Goal: Contribute content: Contribute content

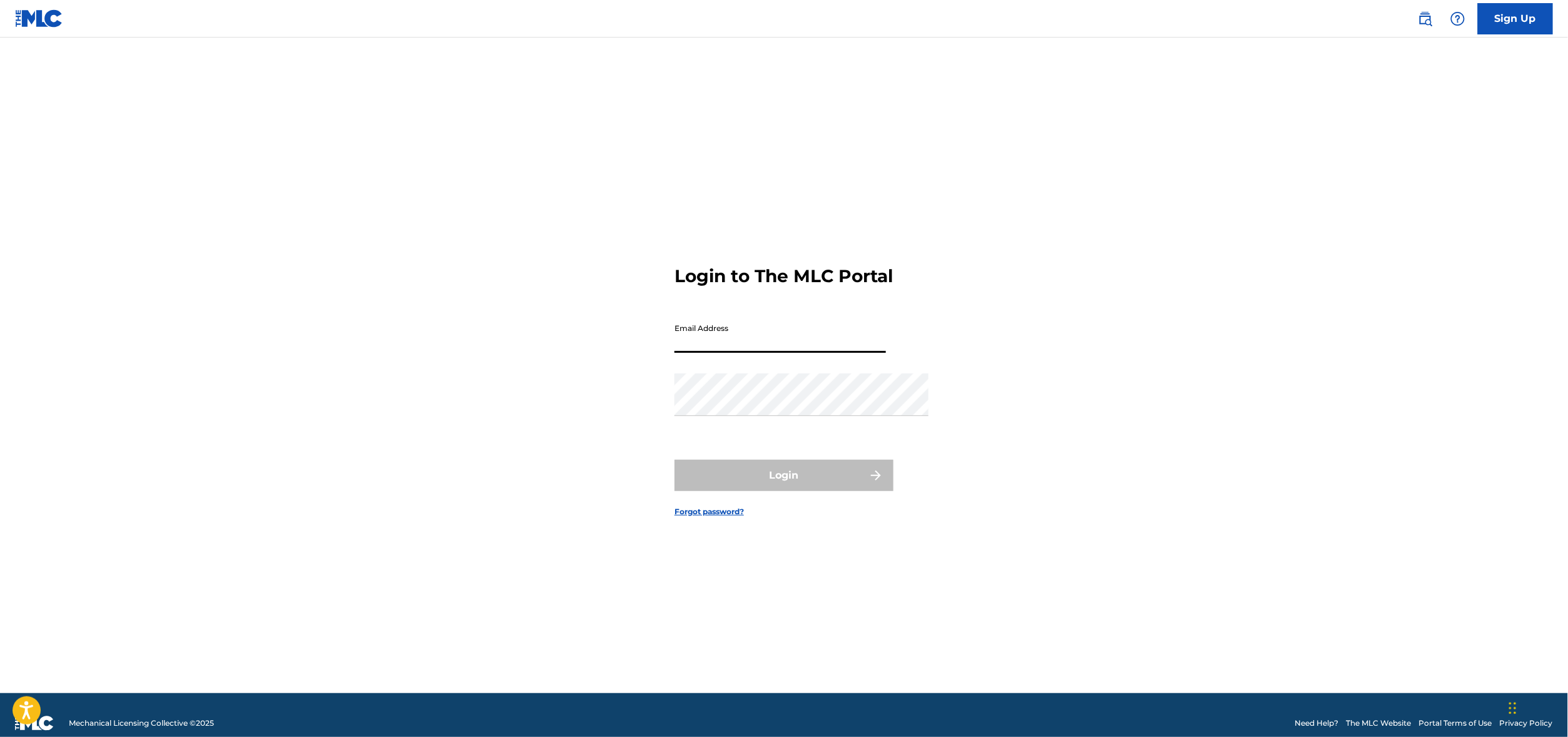
type input "[PERSON_NAME][EMAIL_ADDRESS][DOMAIN_NAME]"
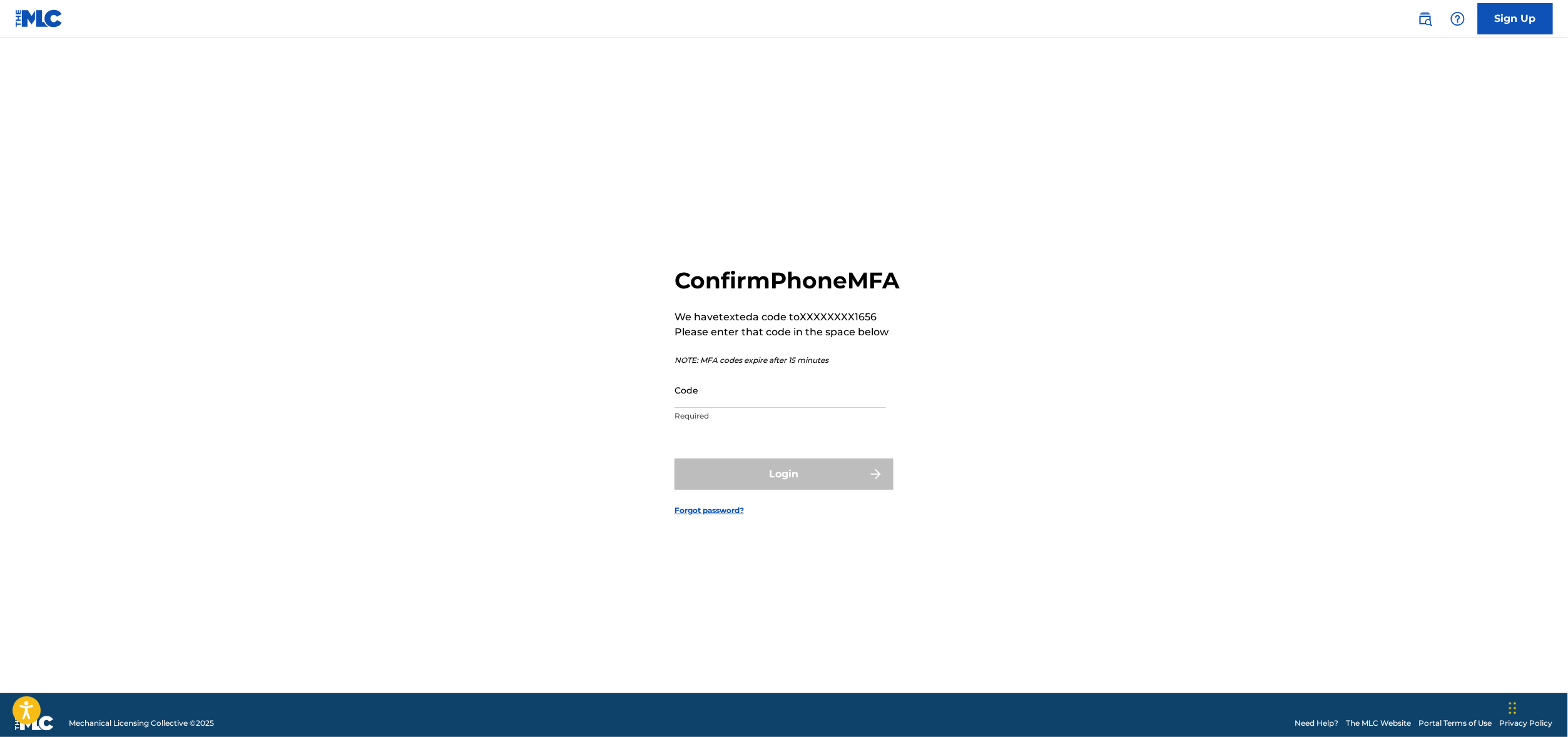
click at [699, 417] on p "Required" at bounding box center [780, 416] width 211 height 11
click at [726, 396] on input "Code" at bounding box center [780, 389] width 211 height 36
paste input "625484"
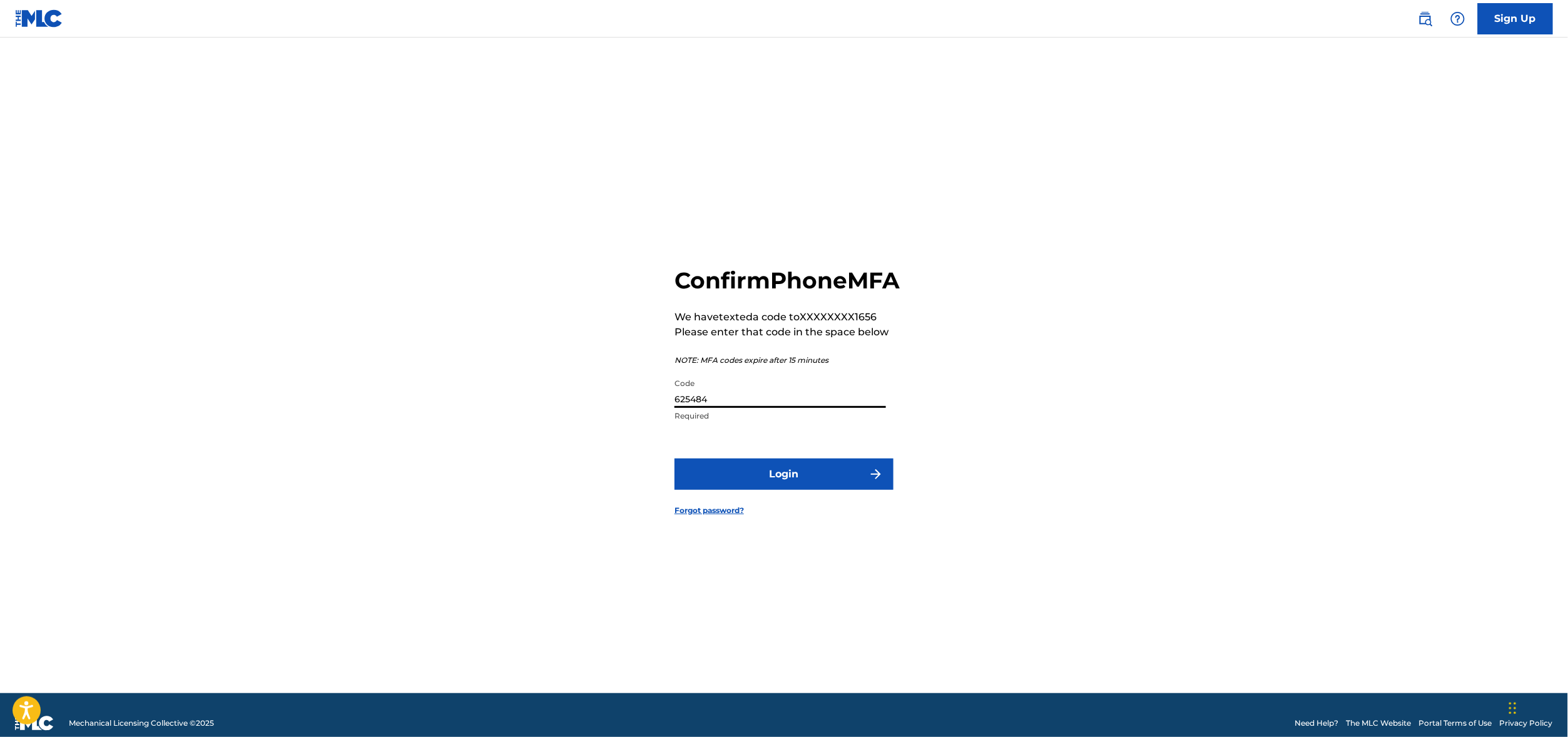
type input "625484"
click at [804, 488] on button "Login" at bounding box center [784, 474] width 219 height 31
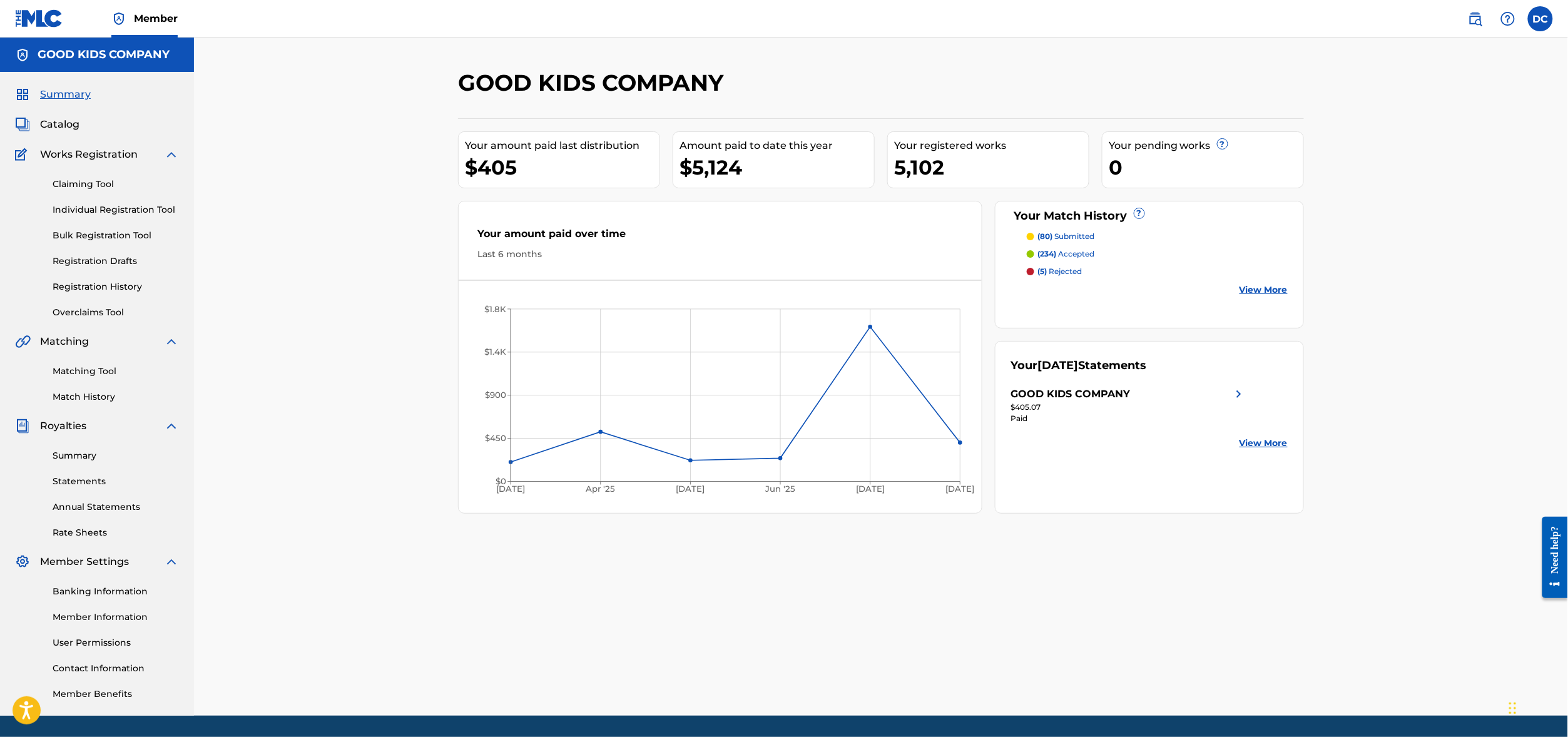
click at [68, 132] on span "Catalog" at bounding box center [59, 125] width 40 height 15
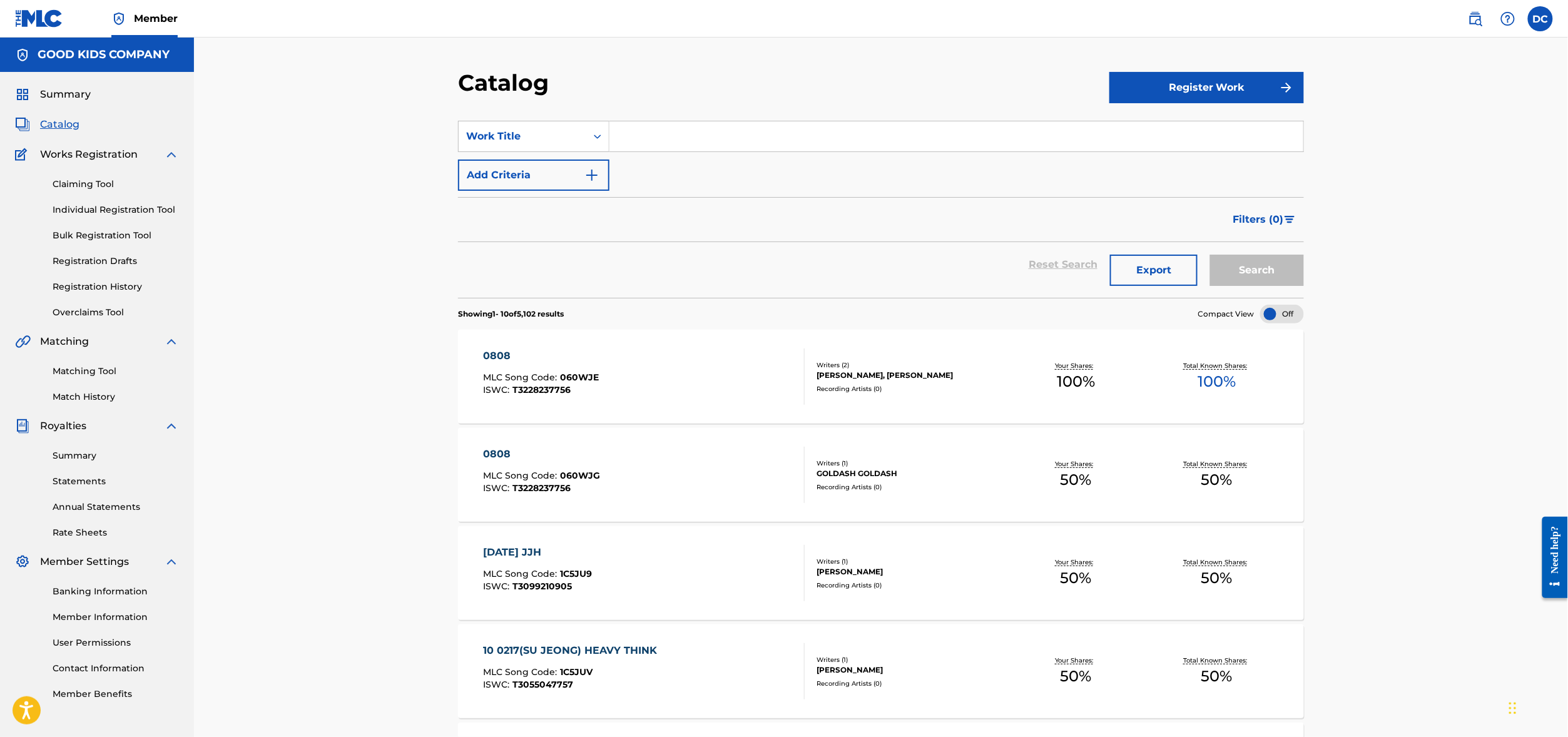
click at [725, 151] on input "Search Form" at bounding box center [956, 136] width 694 height 30
paste input "A HOB BEON ZAI GU [PERSON_NAME]"
type input "A HOB BEON ZAI GU [PERSON_NAME]"
click at [1304, 286] on button "Search" at bounding box center [1256, 270] width 94 height 31
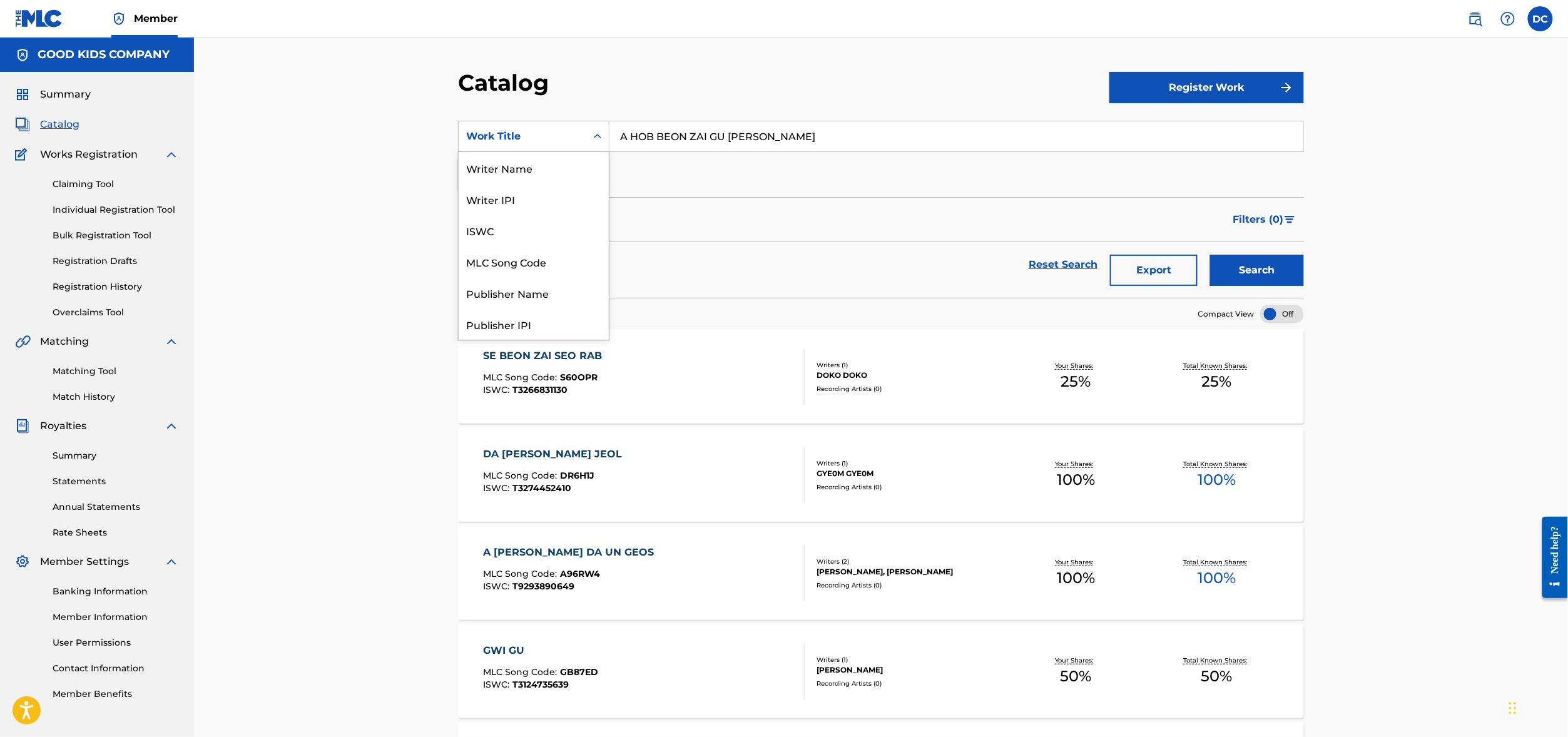
click at [586, 143] on div "Search Form" at bounding box center [597, 136] width 22 height 30
click at [473, 246] on div "ISWC" at bounding box center [533, 230] width 150 height 31
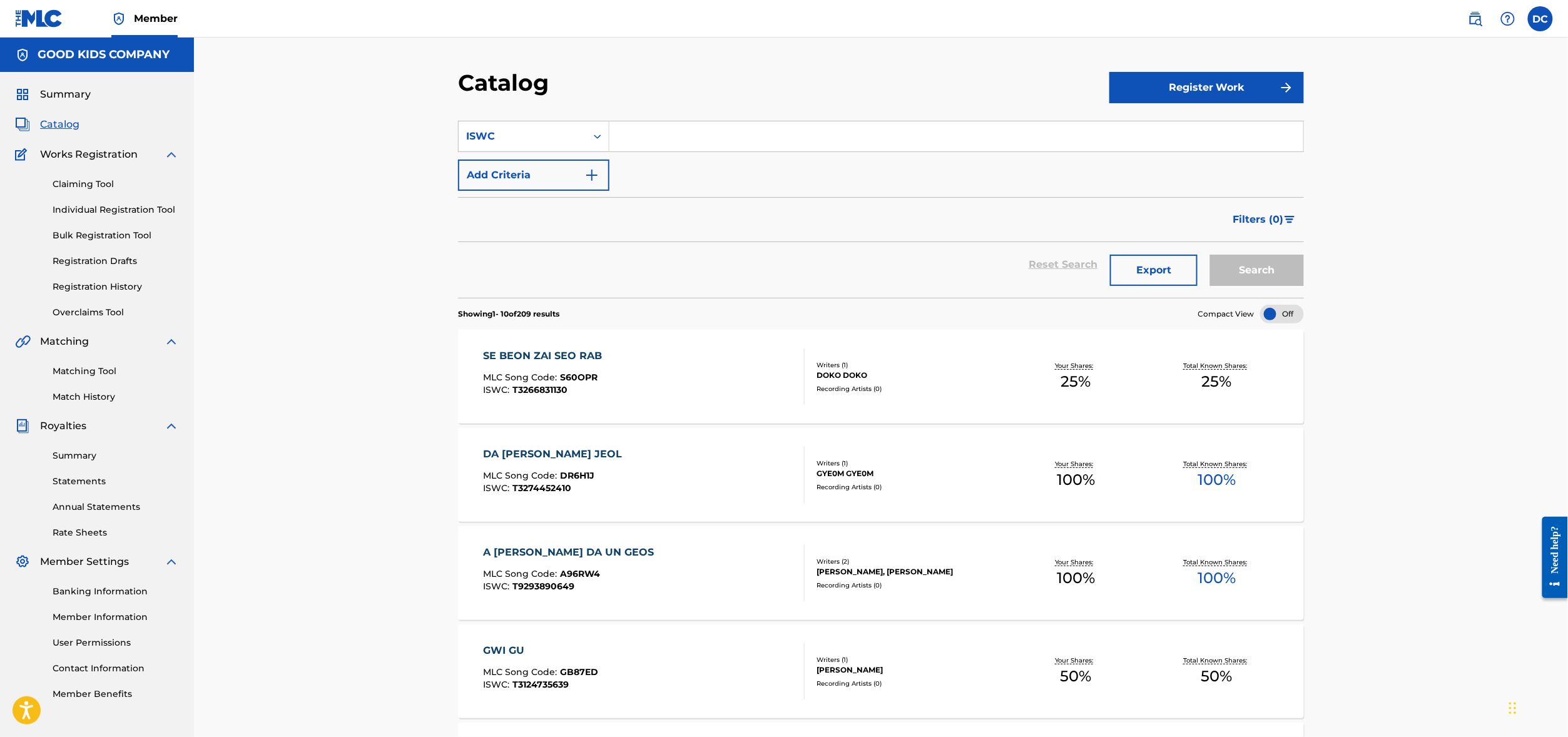
click at [621, 151] on input "Search Form" at bounding box center [956, 136] width 694 height 30
paste input "T9302134721"
type input "T9302134721"
click at [1304, 286] on button "Search" at bounding box center [1256, 270] width 94 height 31
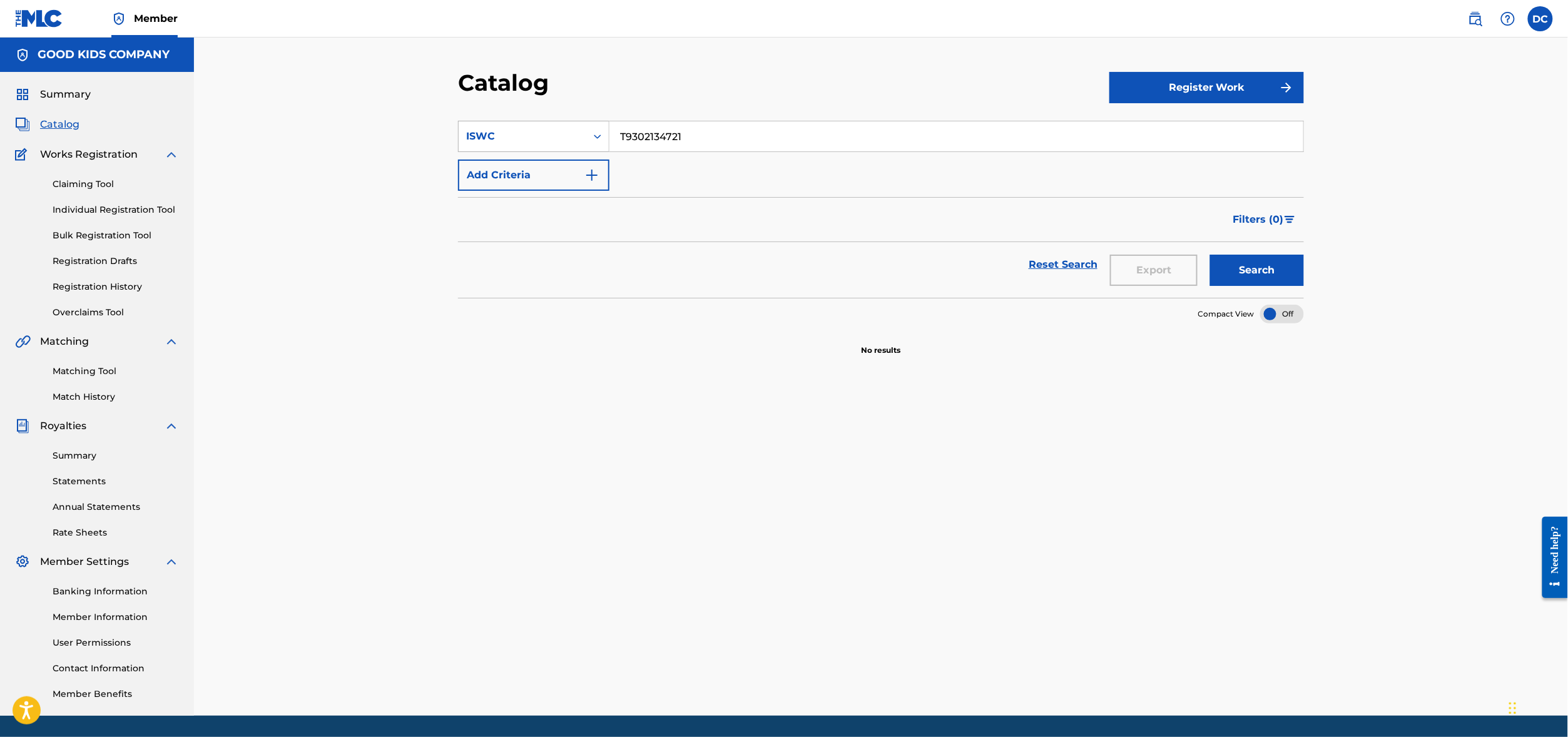
click at [517, 143] on div "ISWC" at bounding box center [523, 137] width 113 height 15
click at [502, 201] on div "Member Work Identifier" at bounding box center [533, 199] width 150 height 31
click at [659, 151] on input "Search Form" at bounding box center [956, 136] width 694 height 30
paste input "Leeway-2025-02-87"
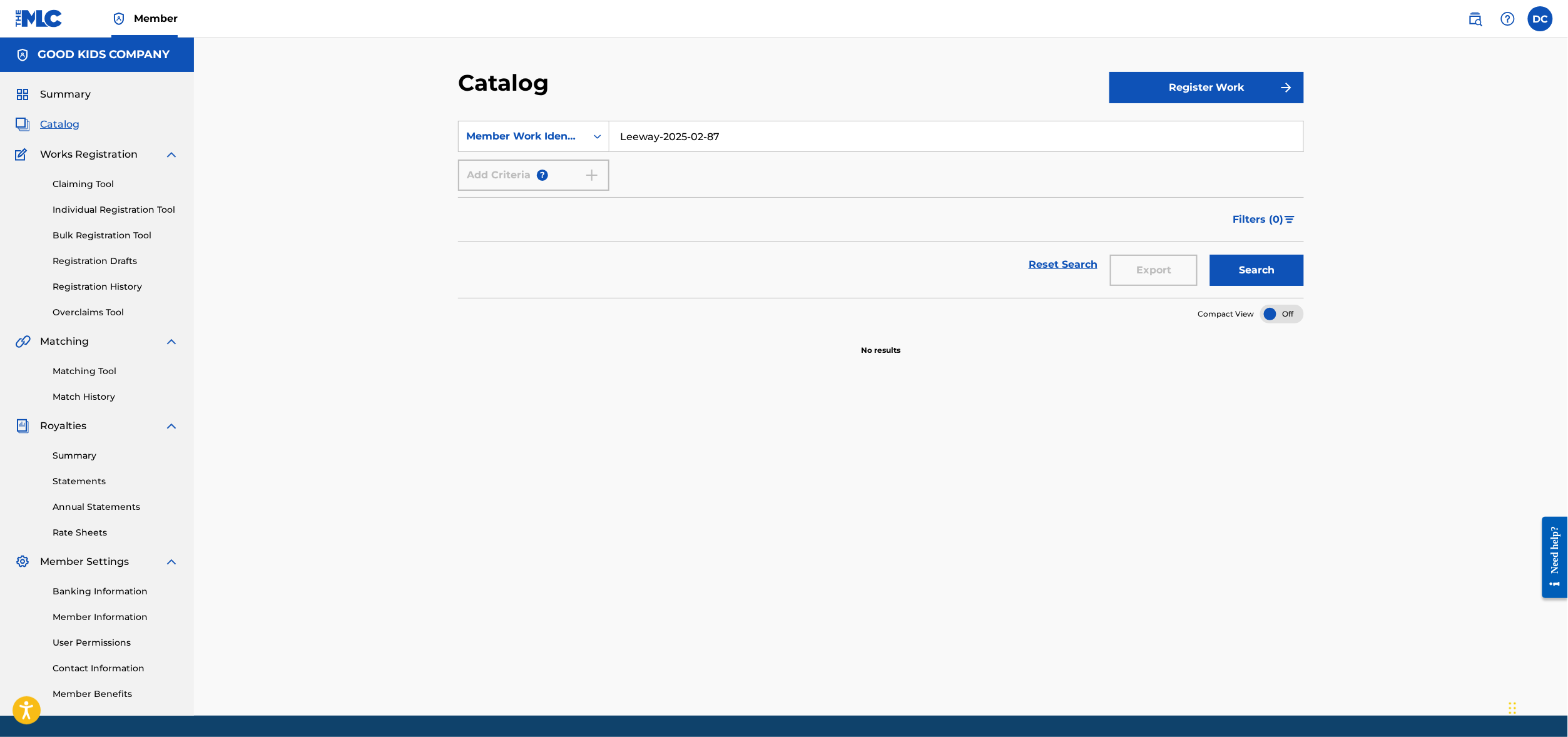
type input "Leeway-2025-02-87"
click at [1304, 286] on button "Search" at bounding box center [1256, 270] width 94 height 31
click at [790, 242] on div "Filters ( 0 )" at bounding box center [881, 219] width 846 height 45
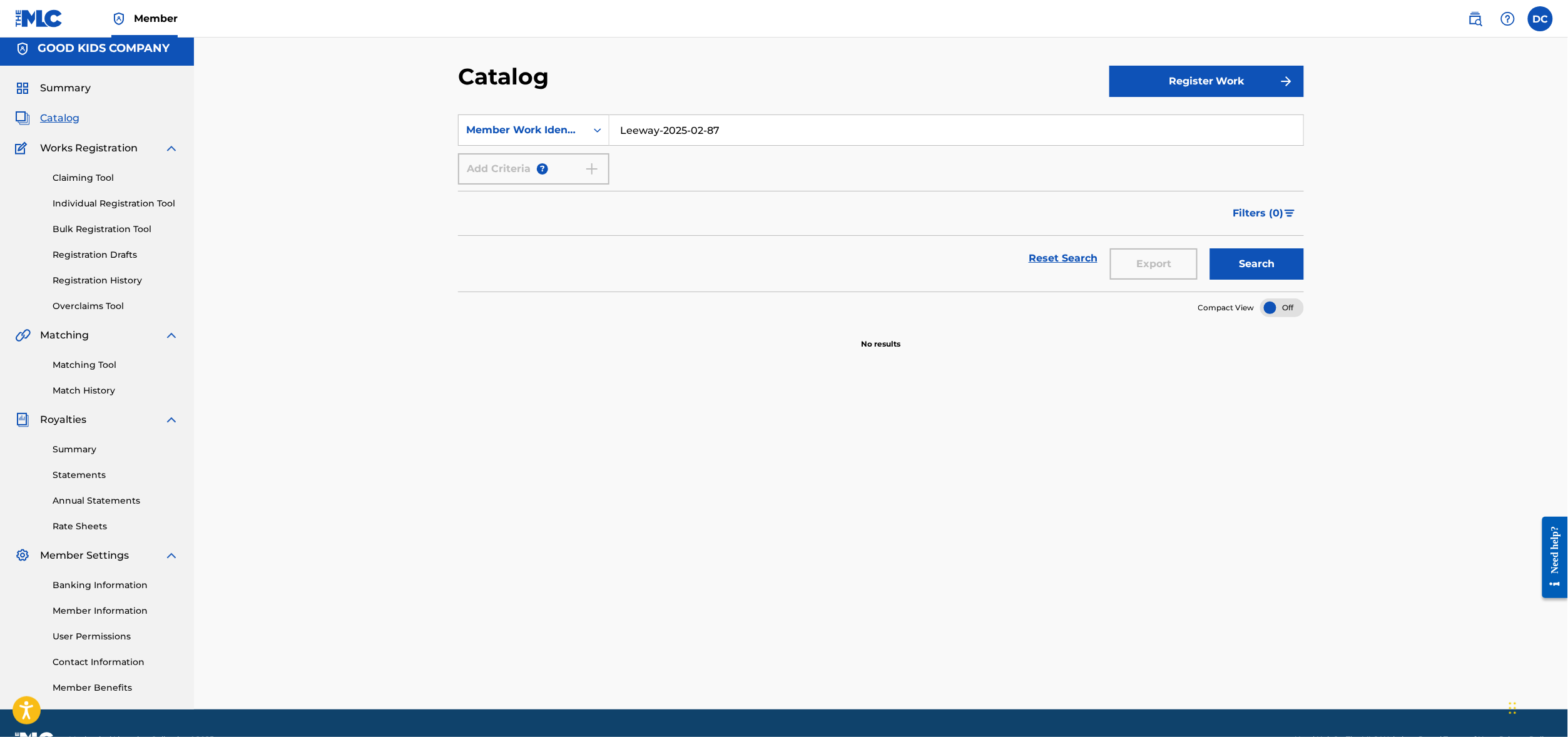
click at [1282, 91] on button "Register Work" at bounding box center [1206, 81] width 194 height 31
click at [1214, 137] on link "Individual" at bounding box center [1206, 122] width 194 height 30
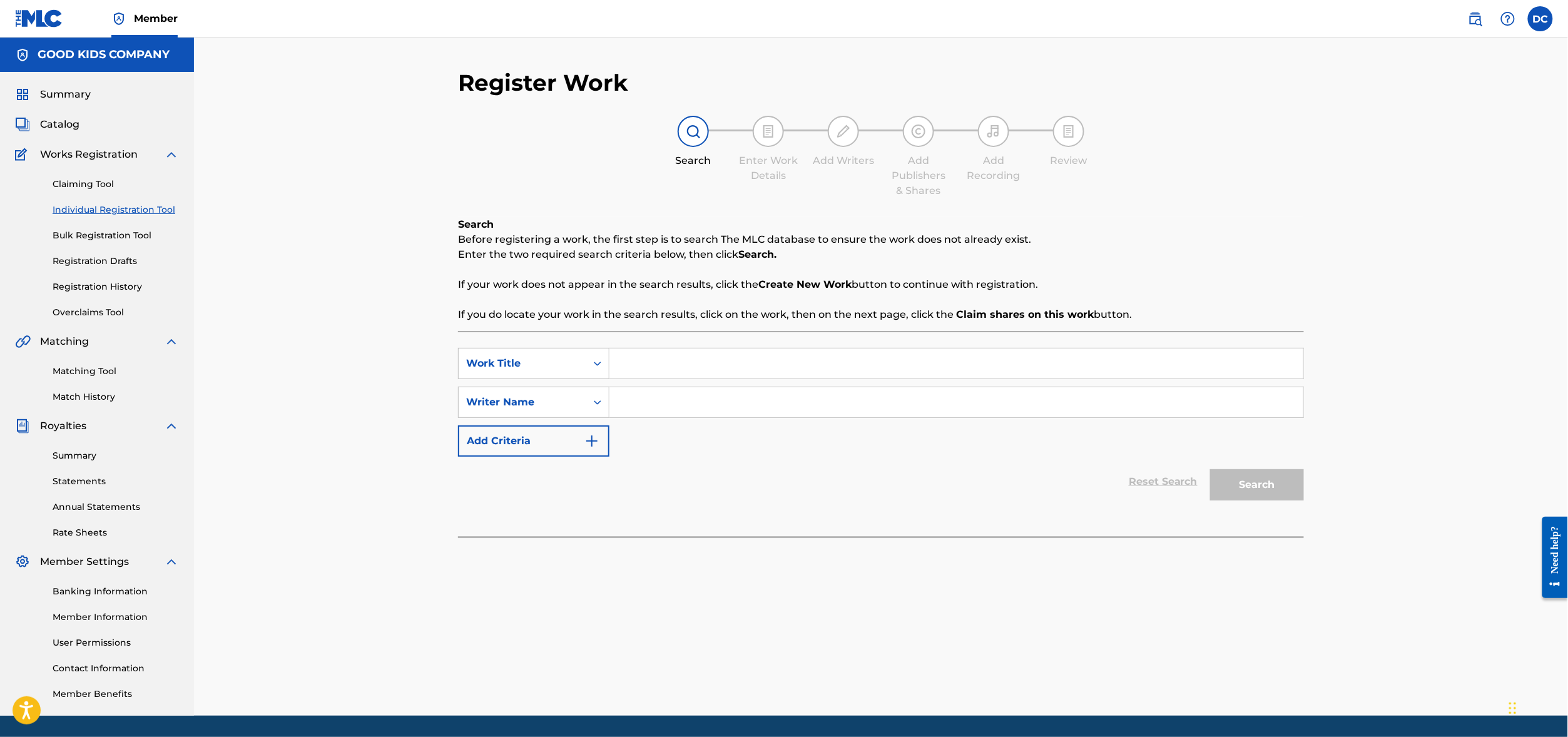
click at [652, 378] on input "Search Form" at bounding box center [956, 363] width 694 height 30
paste input "A HOB BEON ZAI GU [PERSON_NAME]"
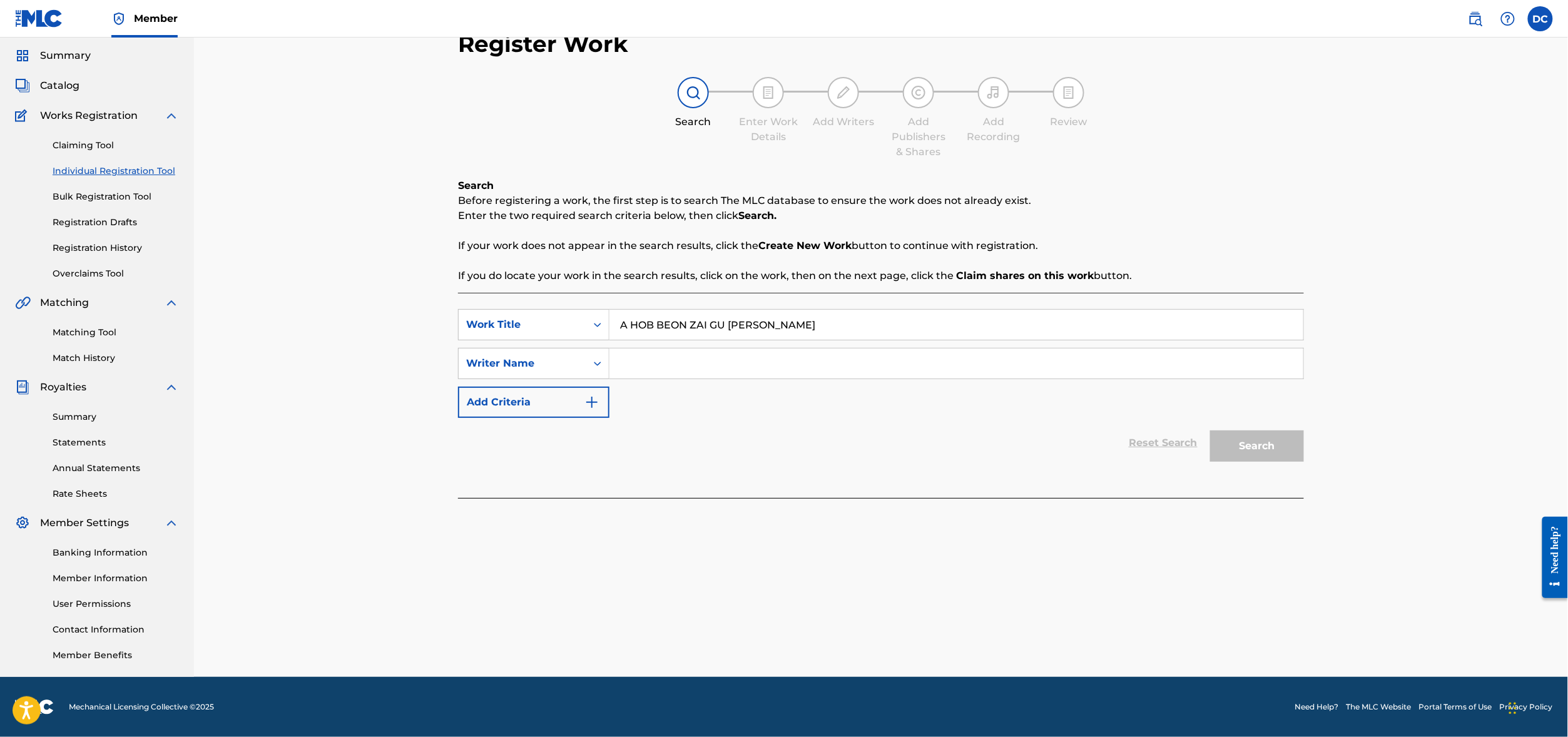
scroll to position [86, 0]
type input "A HOB BEON ZAI GU [PERSON_NAME]"
click at [712, 348] on input "Search Form" at bounding box center [956, 363] width 694 height 30
type input "[PERSON_NAME]"
click at [1304, 452] on button "Search" at bounding box center [1256, 446] width 94 height 31
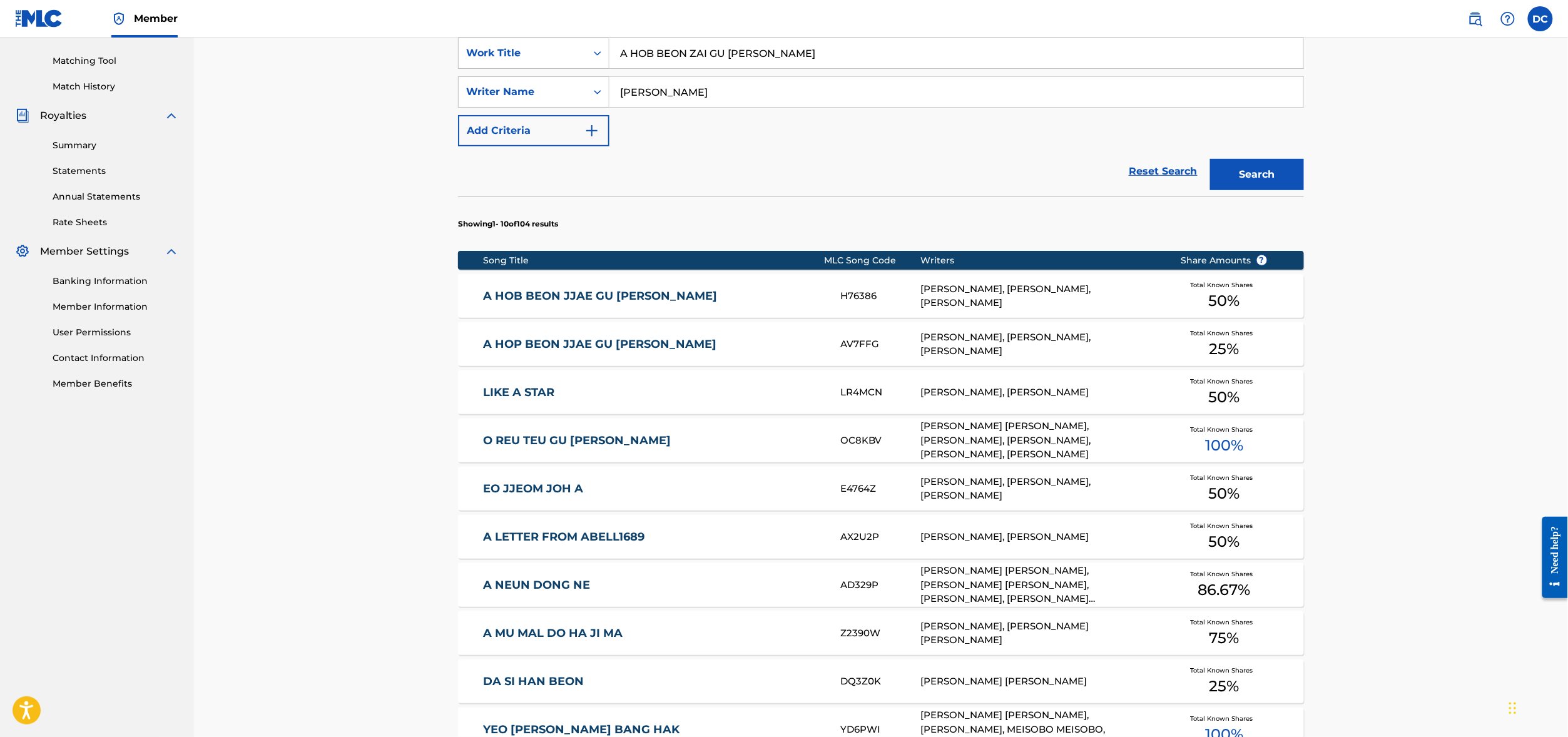
scroll to position [336, 0]
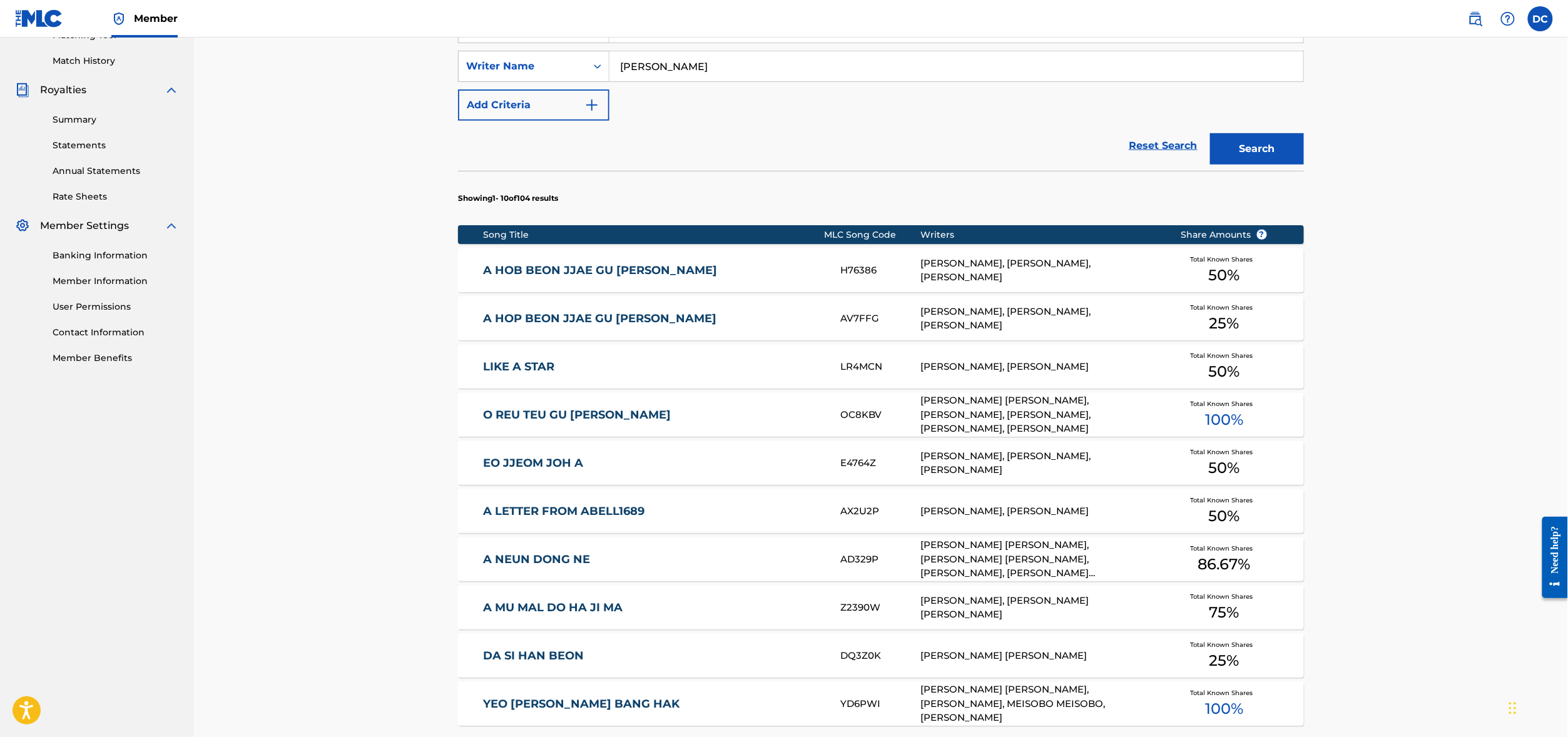
click at [496, 326] on link "A HOP BEON JJAE GU [PERSON_NAME]" at bounding box center [654, 318] width 340 height 15
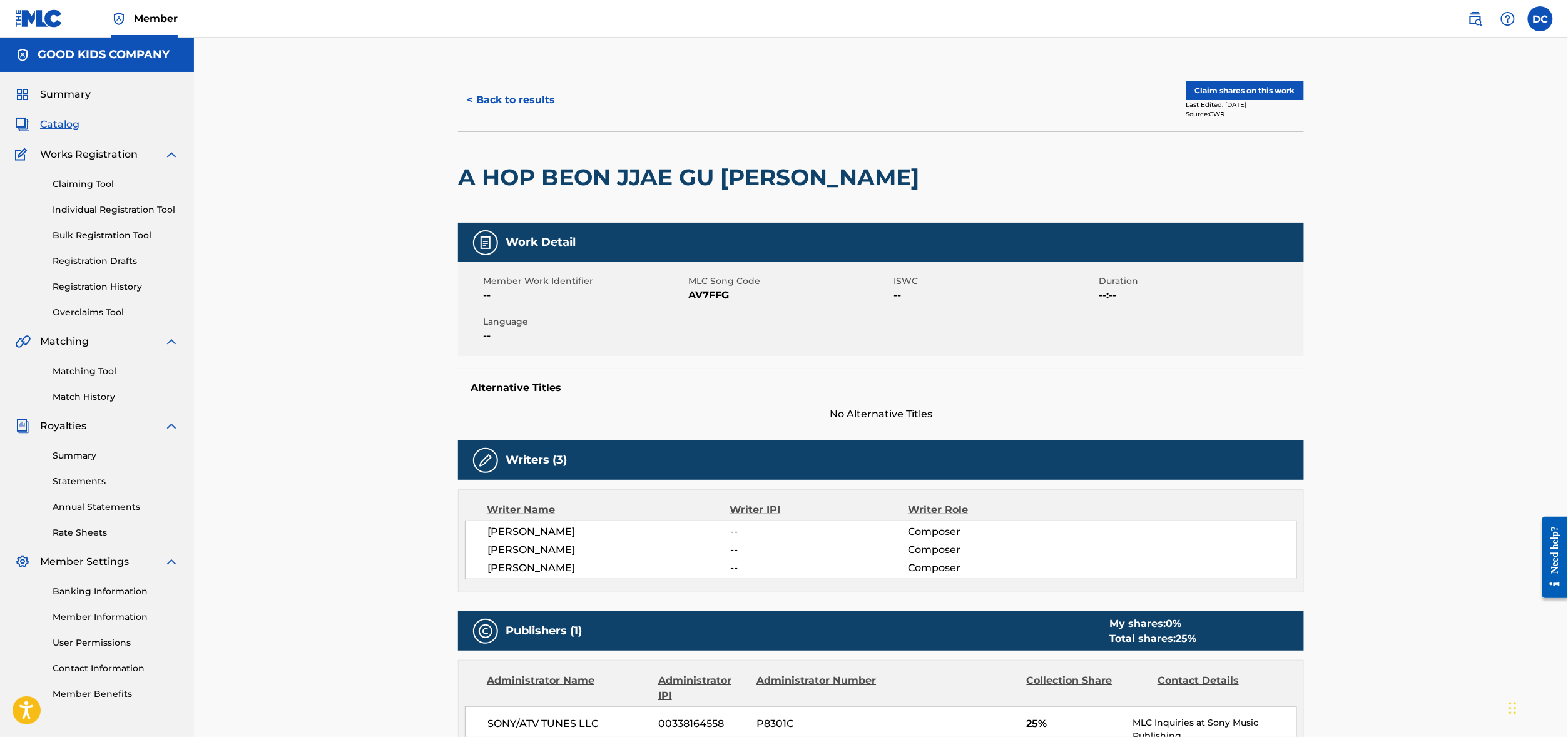
click at [686, 355] on div "Member Work Identifier -- MLC Song Code AV7FFG ISWC -- Duration --:-- Language …" at bounding box center [881, 309] width 846 height 94
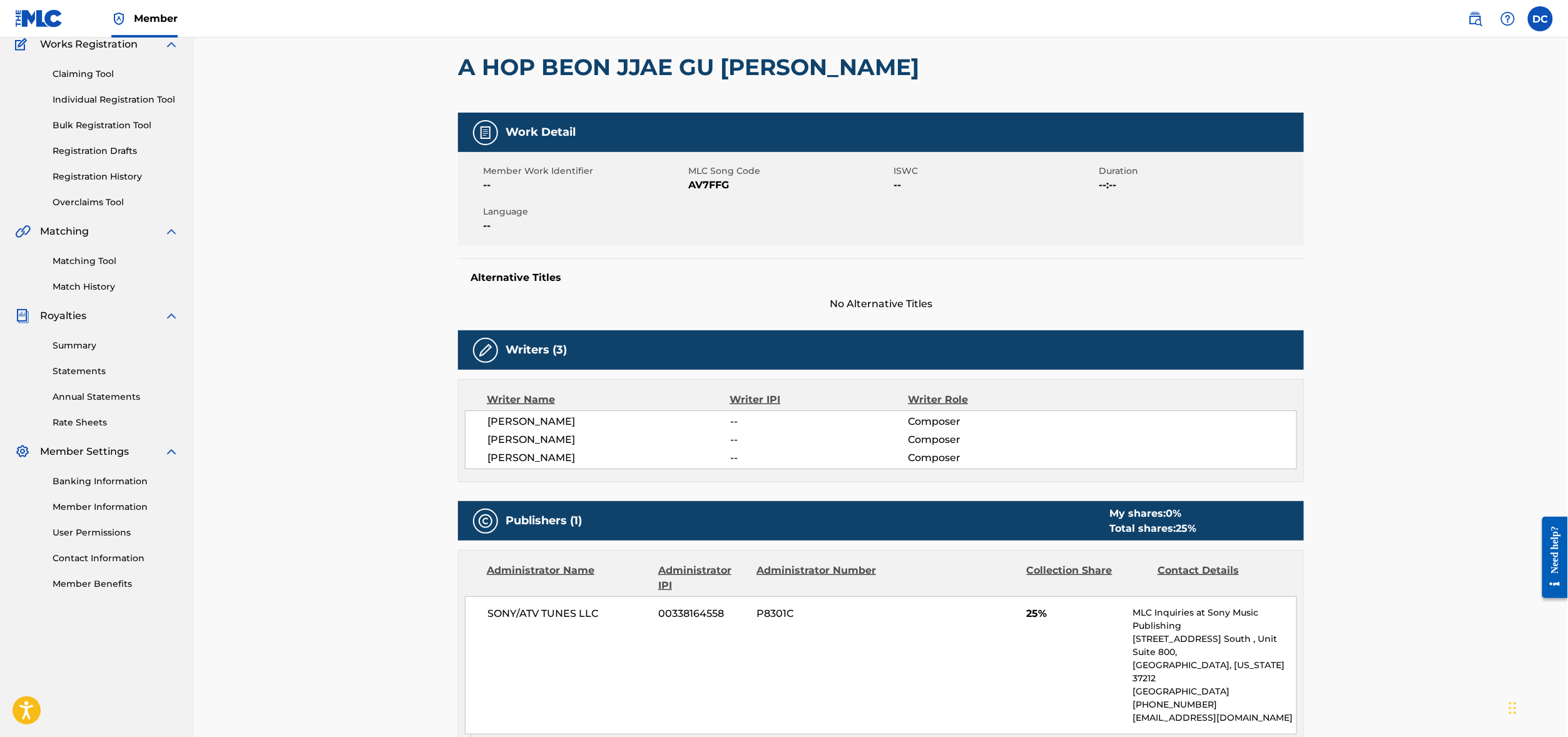
scroll to position [107, 0]
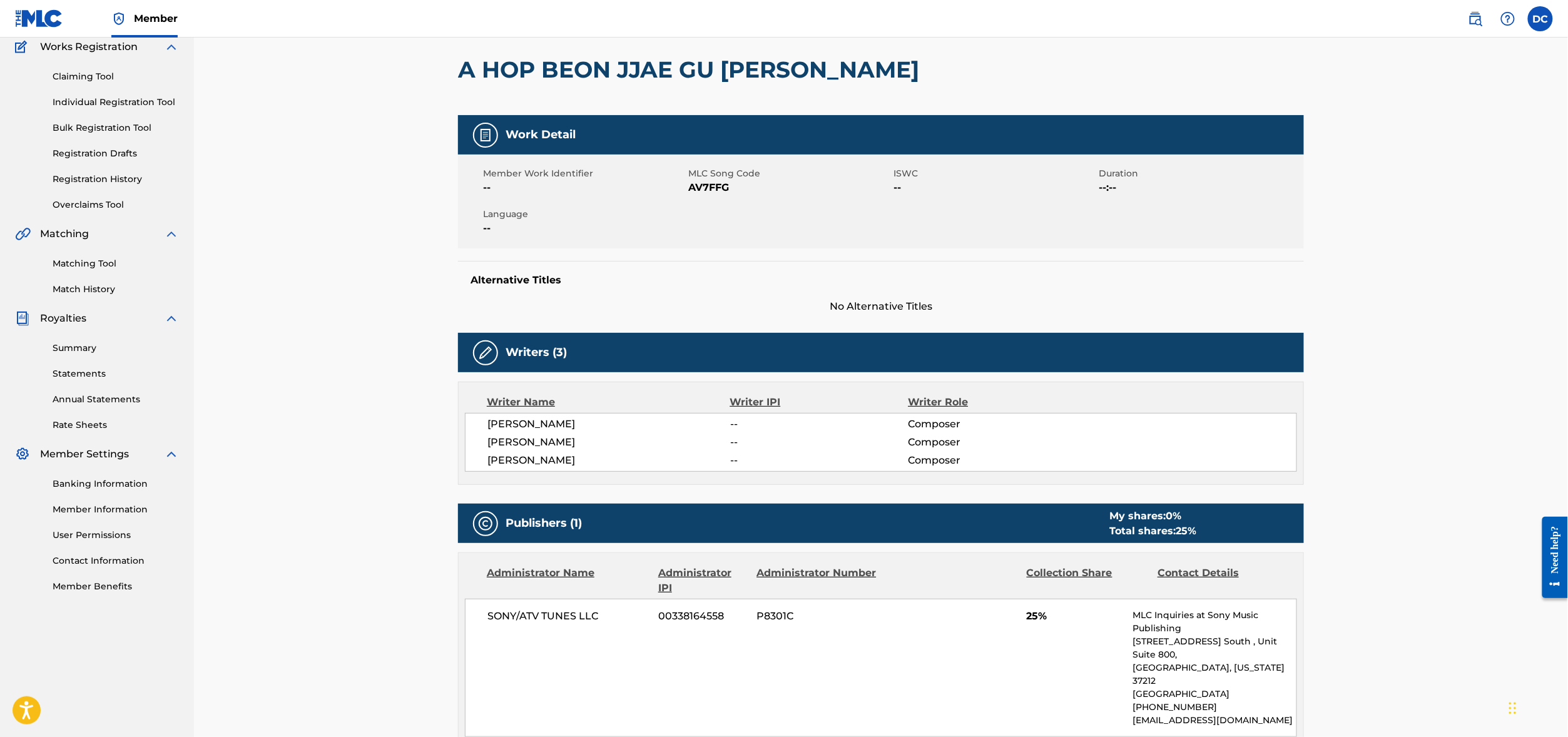
click at [859, 248] on div "Member Work Identifier -- MLC Song Code AV7FFG ISWC -- Duration --:-- Language …" at bounding box center [881, 201] width 846 height 94
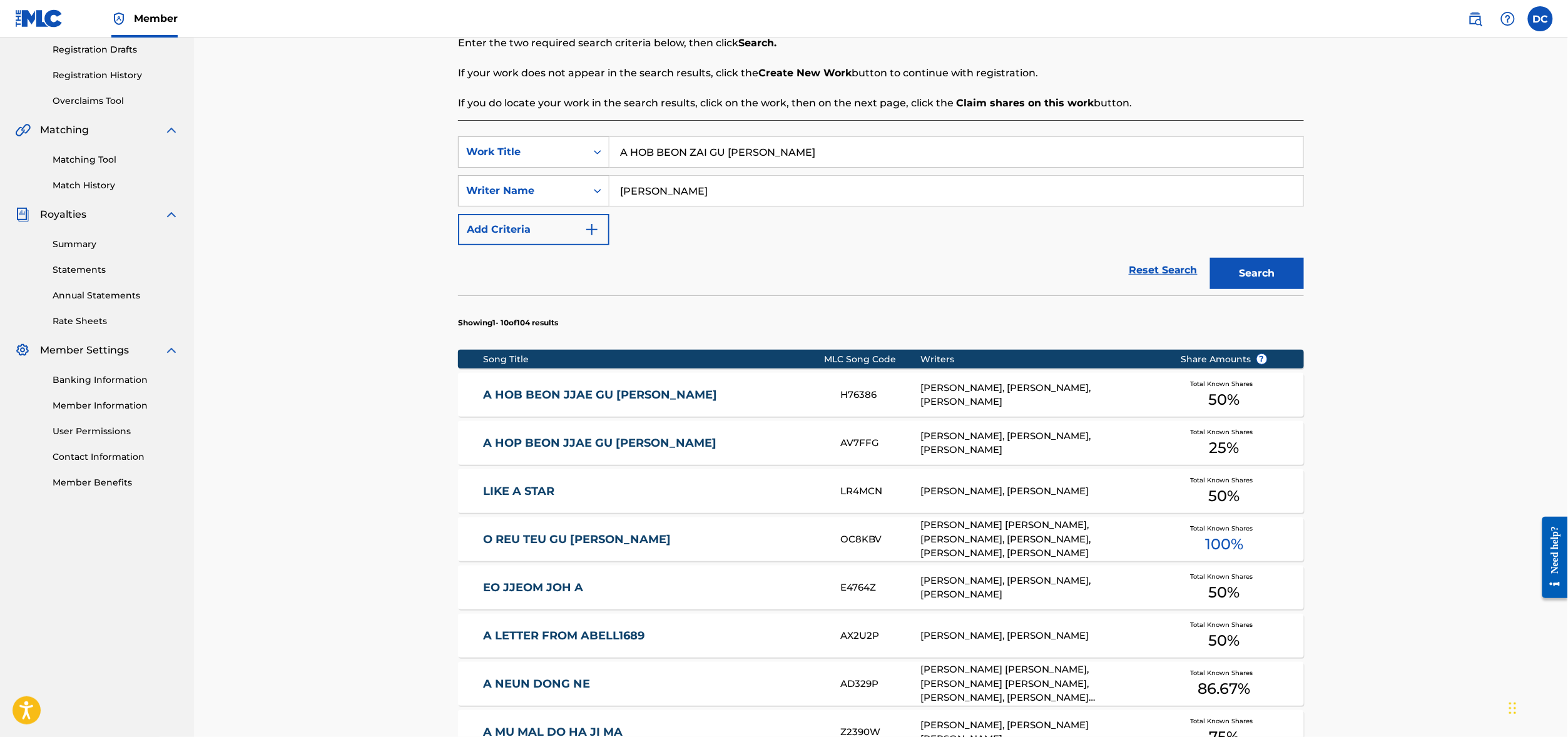
scroll to position [228, 0]
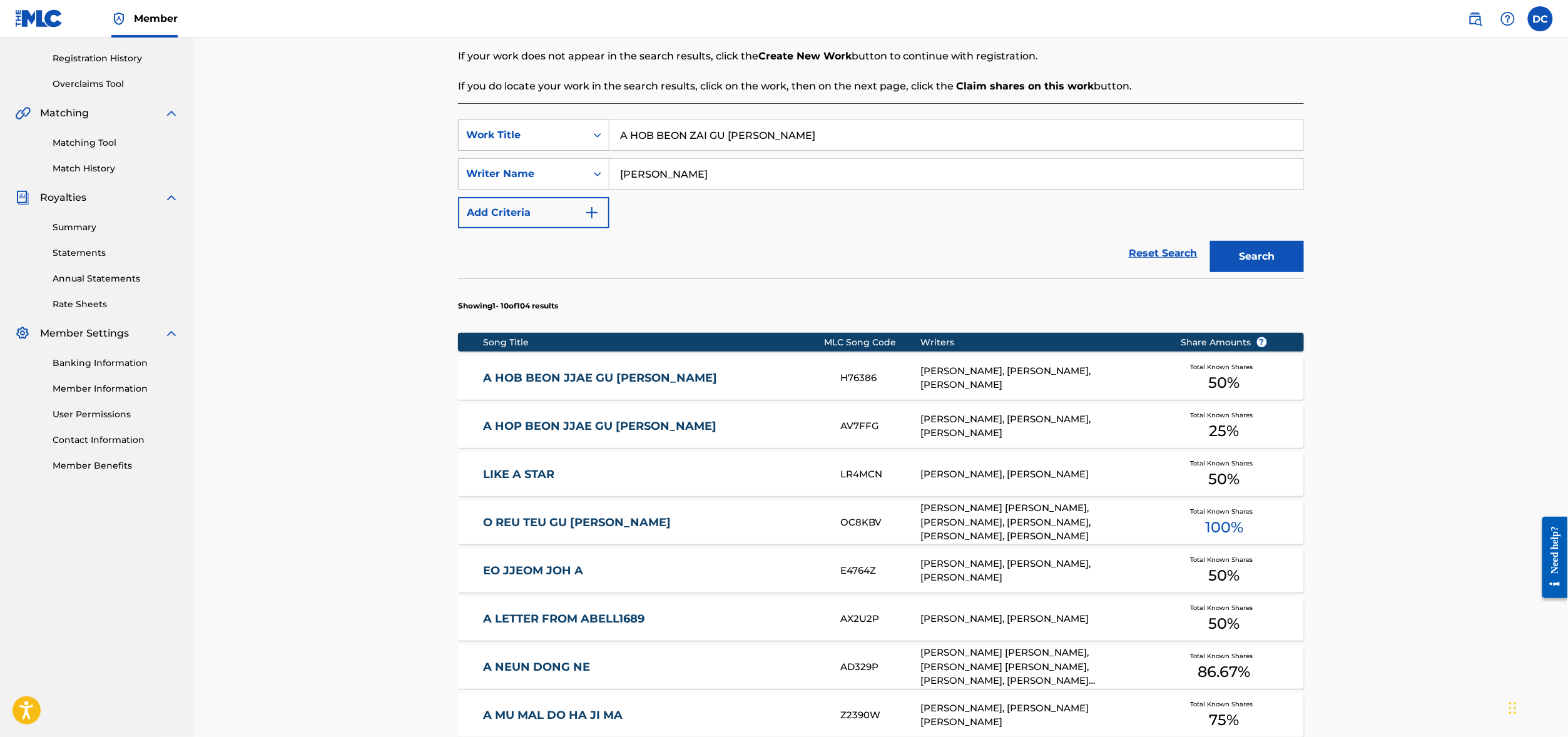
click at [533, 433] on link "A HOP BEON JJAE GU [PERSON_NAME]" at bounding box center [654, 426] width 340 height 15
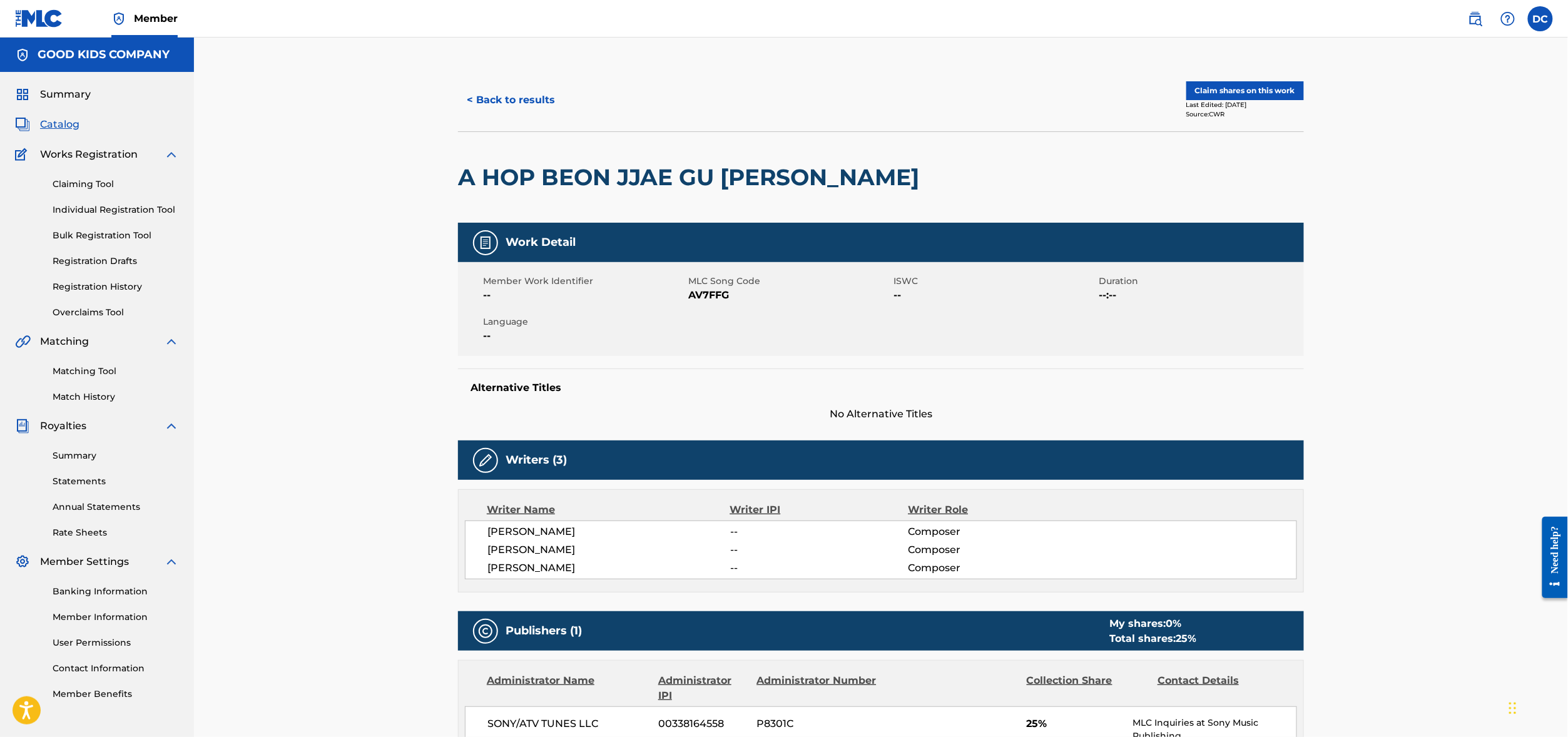
click at [1304, 100] on button "Claim shares on this work" at bounding box center [1245, 91] width 118 height 19
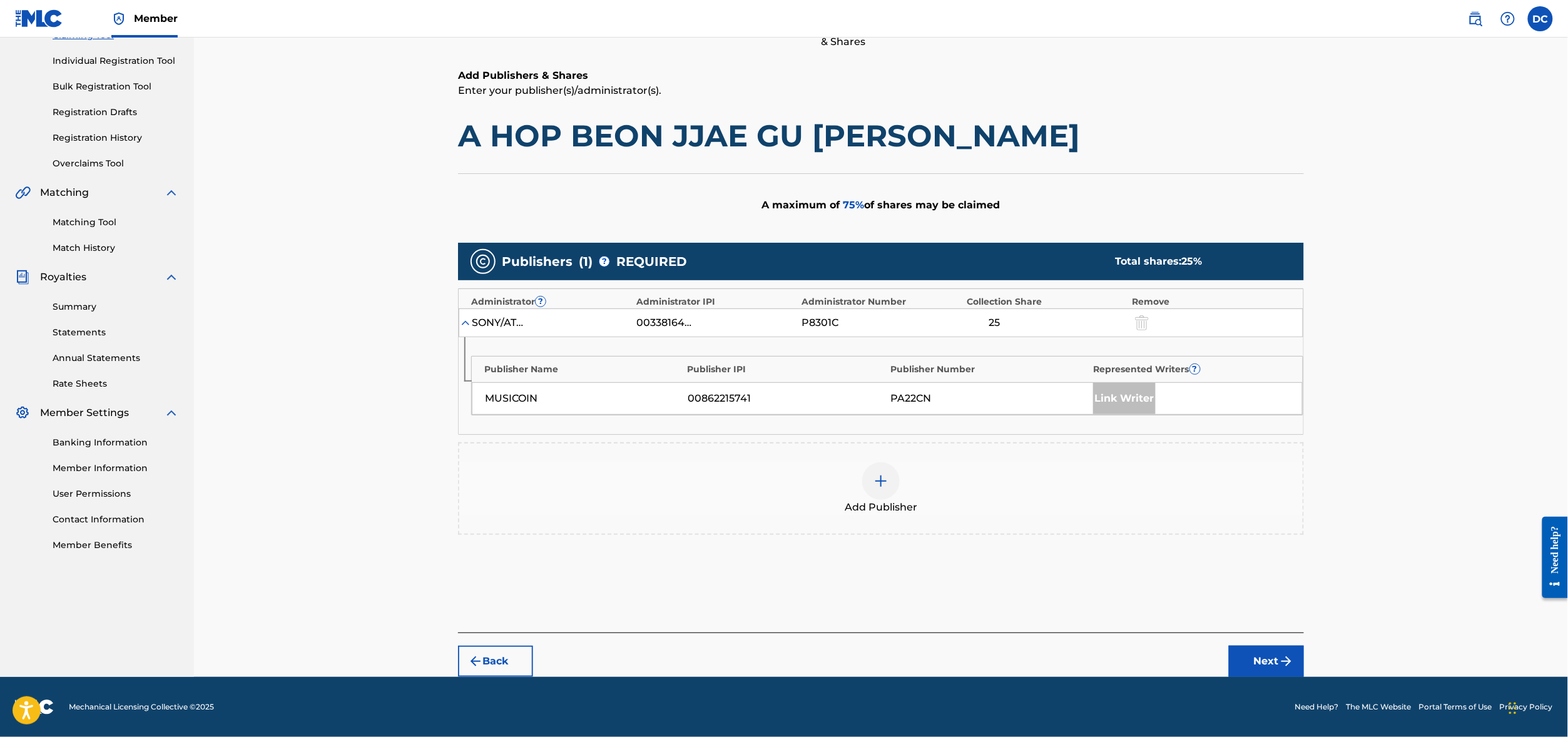
scroll to position [283, 0]
click at [1304, 646] on button "Next" at bounding box center [1266, 660] width 75 height 31
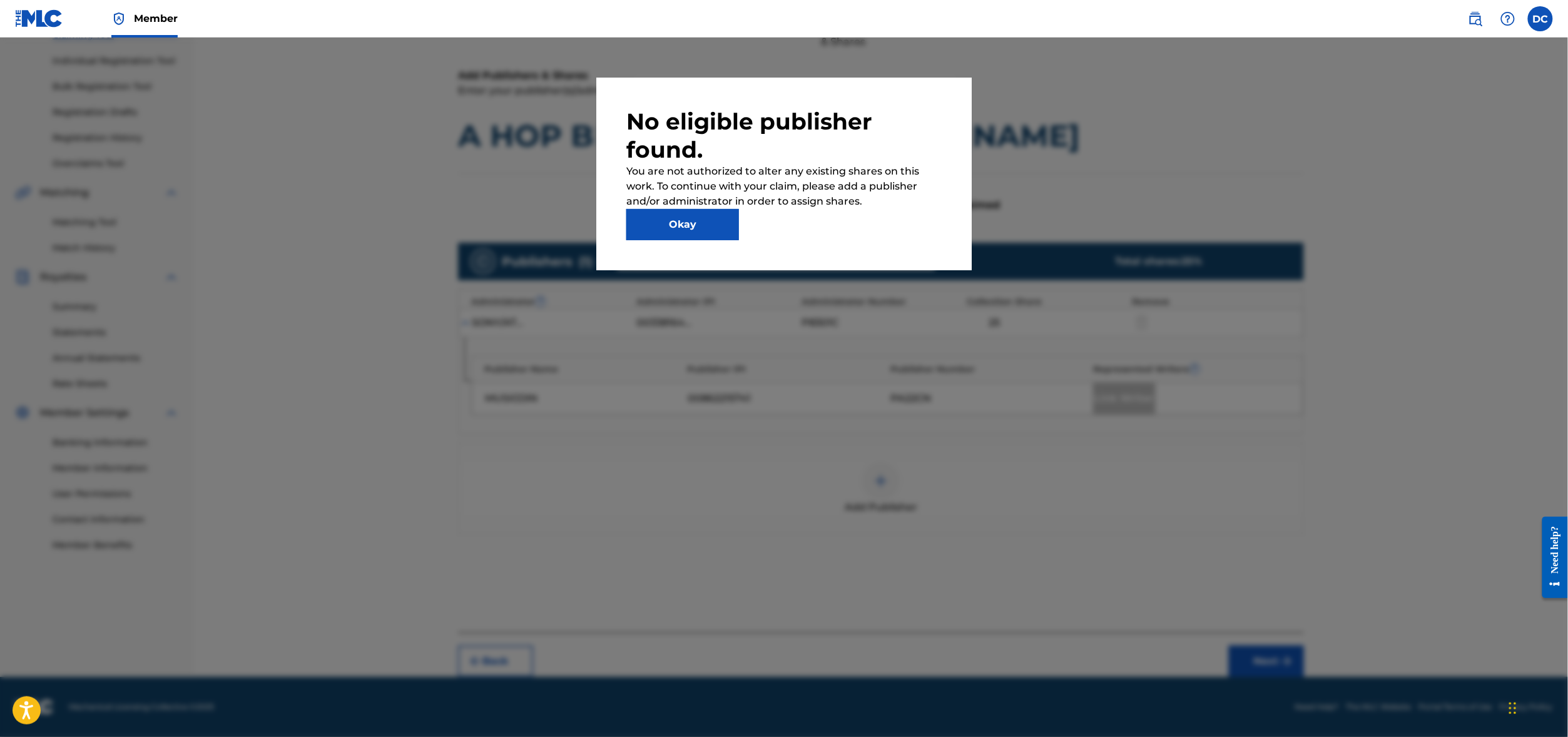
click at [671, 221] on button "Okay" at bounding box center [683, 224] width 113 height 31
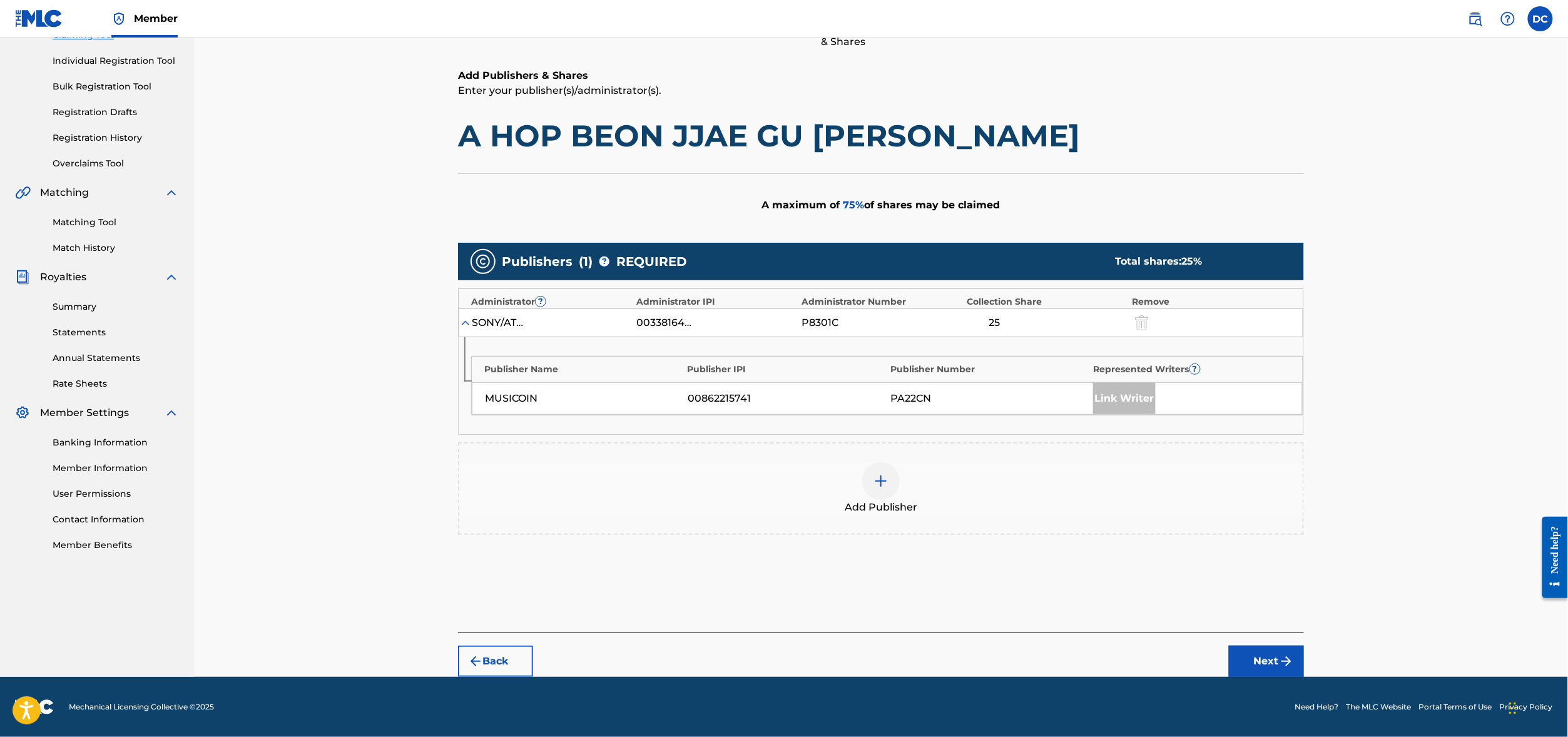
click at [764, 382] on div "MUSICOIN 00862215741 PA22CN Link Writer" at bounding box center [887, 398] width 831 height 33
click at [951, 382] on div "MUSICOIN 00862215741 PA22CN Link Writer" at bounding box center [887, 398] width 831 height 33
click at [1155, 382] on div "Link Writer" at bounding box center [1124, 398] width 63 height 31
click at [642, 315] on div "00338164558" at bounding box center [665, 323] width 56 height 15
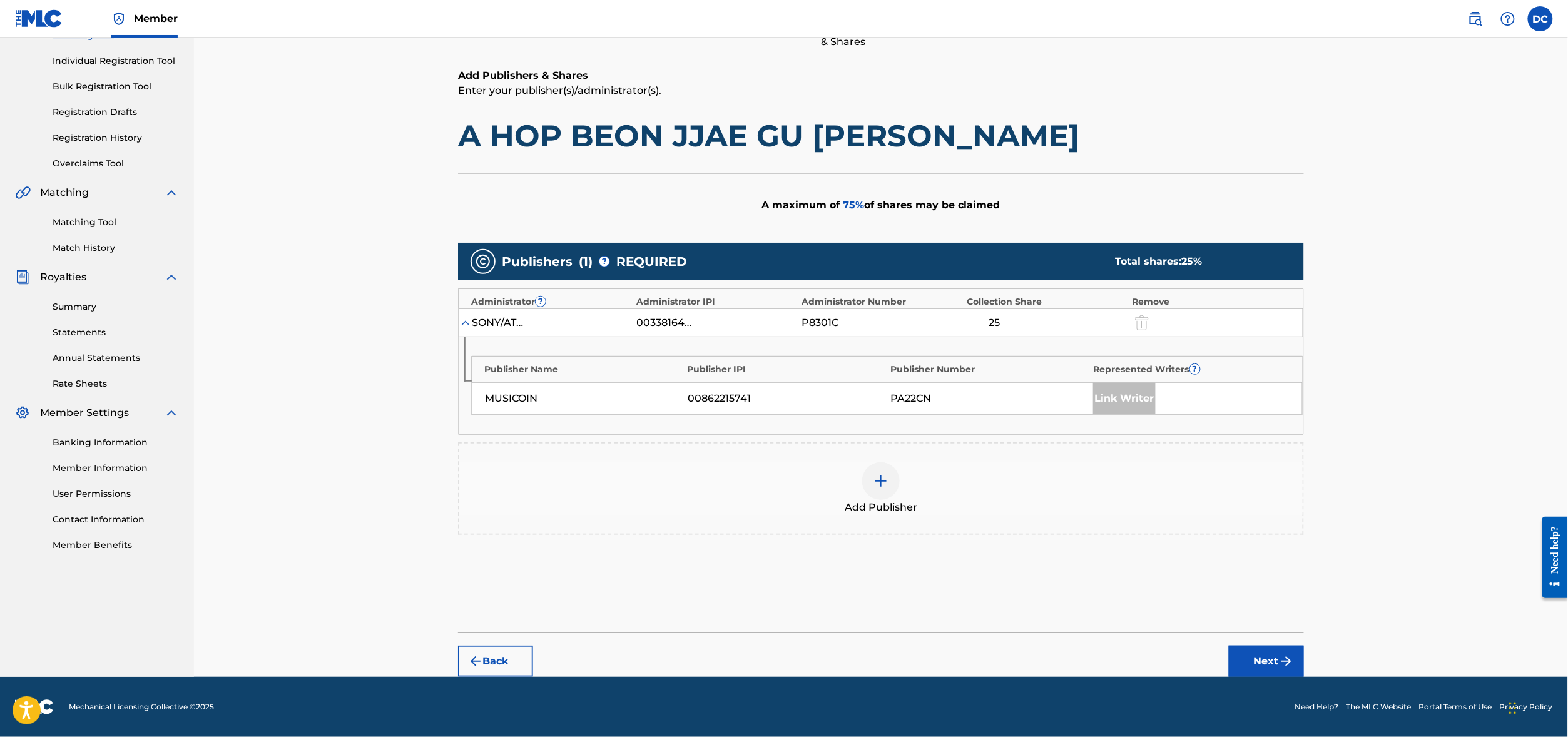
click at [667, 315] on div "00338164558" at bounding box center [665, 323] width 56 height 15
click at [878, 337] on div "Publisher Name Publisher IPI Publisher Number Represented Writers ? MUSICOIN 00…" at bounding box center [881, 385] width 845 height 97
click at [941, 337] on div "Publisher Name Publisher IPI Publisher Number Represented Writers ? MUSICOIN 00…" at bounding box center [881, 385] width 845 height 97
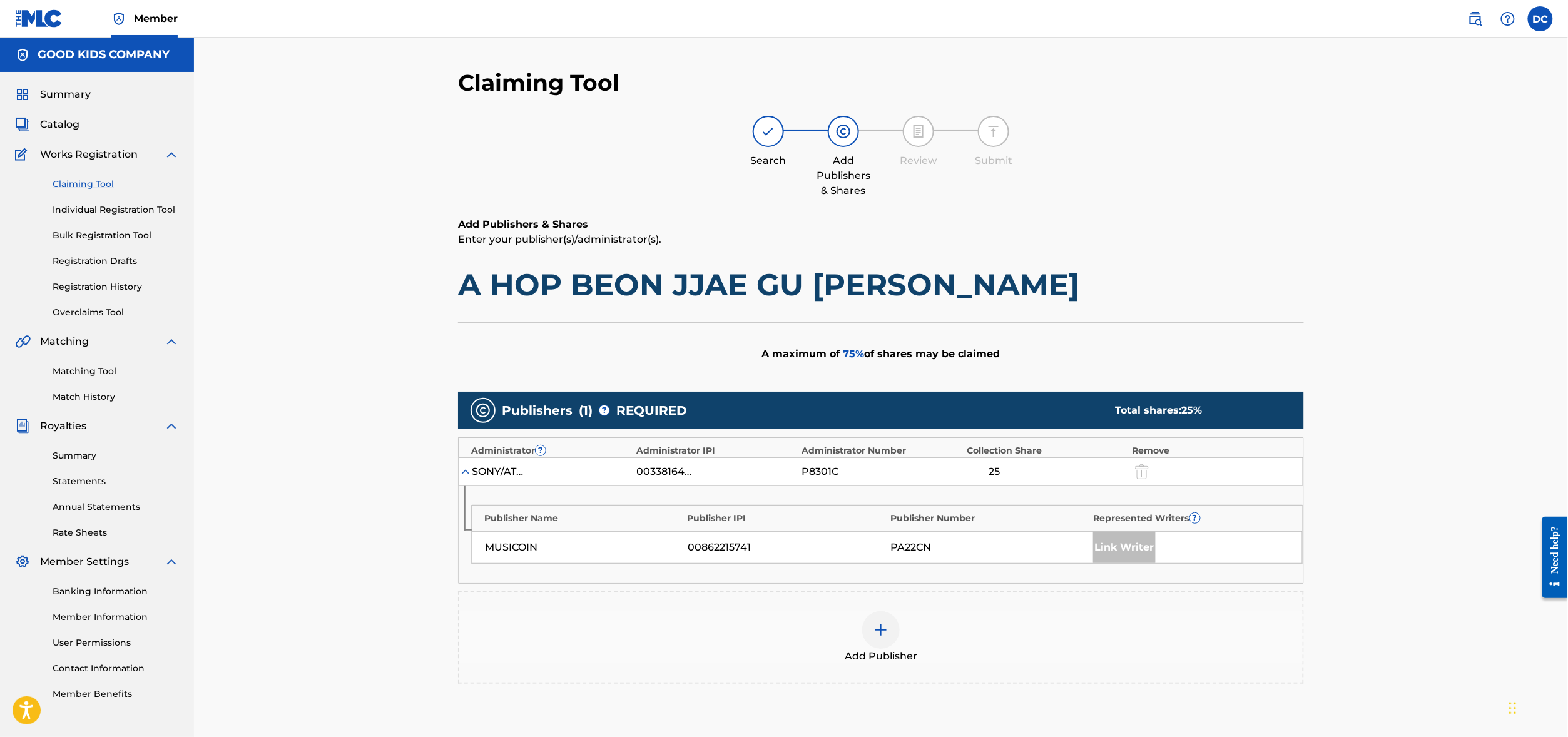
scroll to position [0, 0]
click at [571, 354] on div "A maximum of 75 % of shares may be claimed" at bounding box center [881, 353] width 846 height 63
click at [458, 303] on h1 "A HOP BEON JJAE GU [PERSON_NAME]" at bounding box center [881, 285] width 846 height 38
click at [98, 319] on link "Overclaims Tool" at bounding box center [115, 312] width 126 height 13
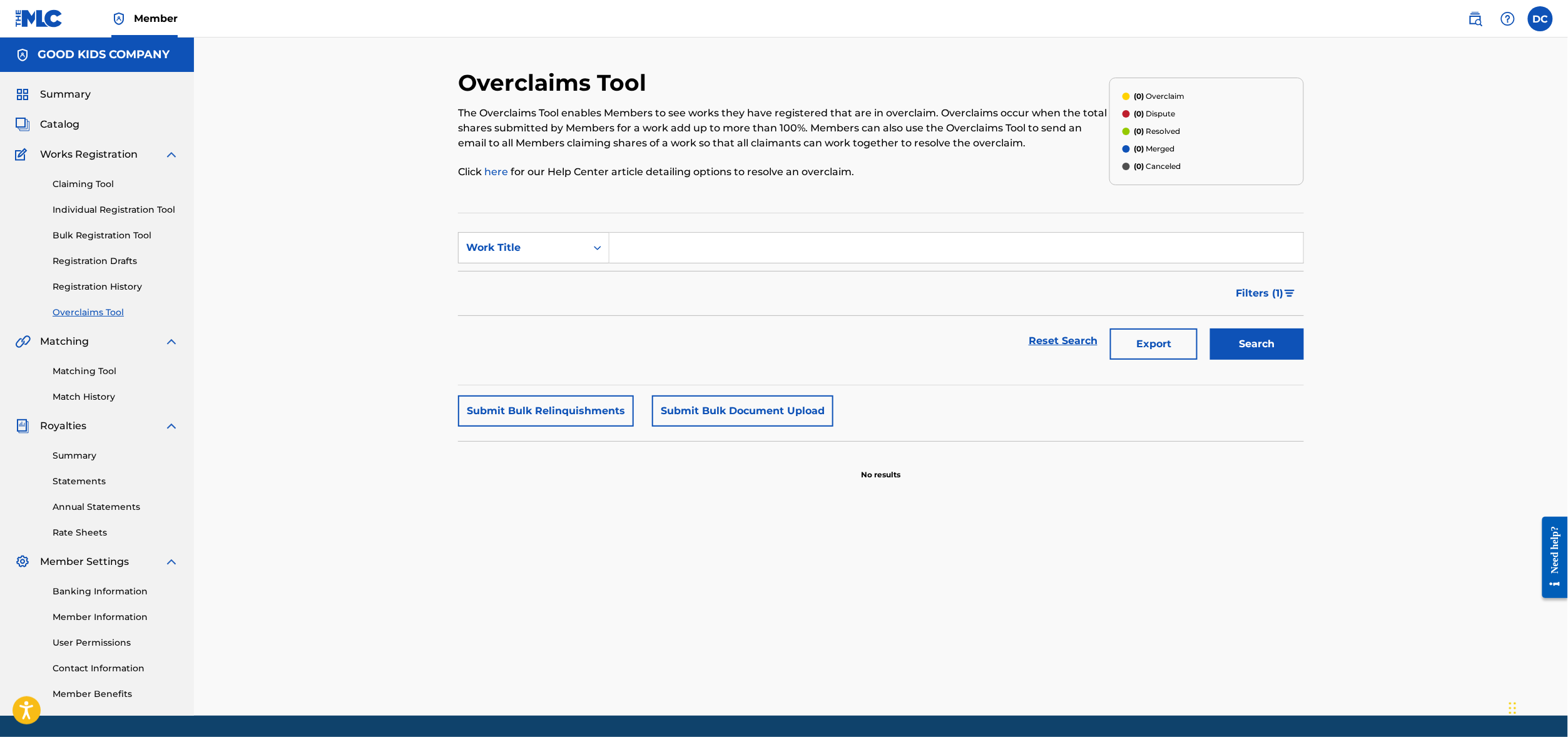
click at [666, 263] on input "Search Form" at bounding box center [956, 247] width 694 height 30
paste input "T9302134721"
type input "T9302134721"
click at [459, 260] on div "Work Title" at bounding box center [522, 247] width 128 height 24
click at [748, 263] on input "Search Form" at bounding box center [956, 247] width 694 height 30
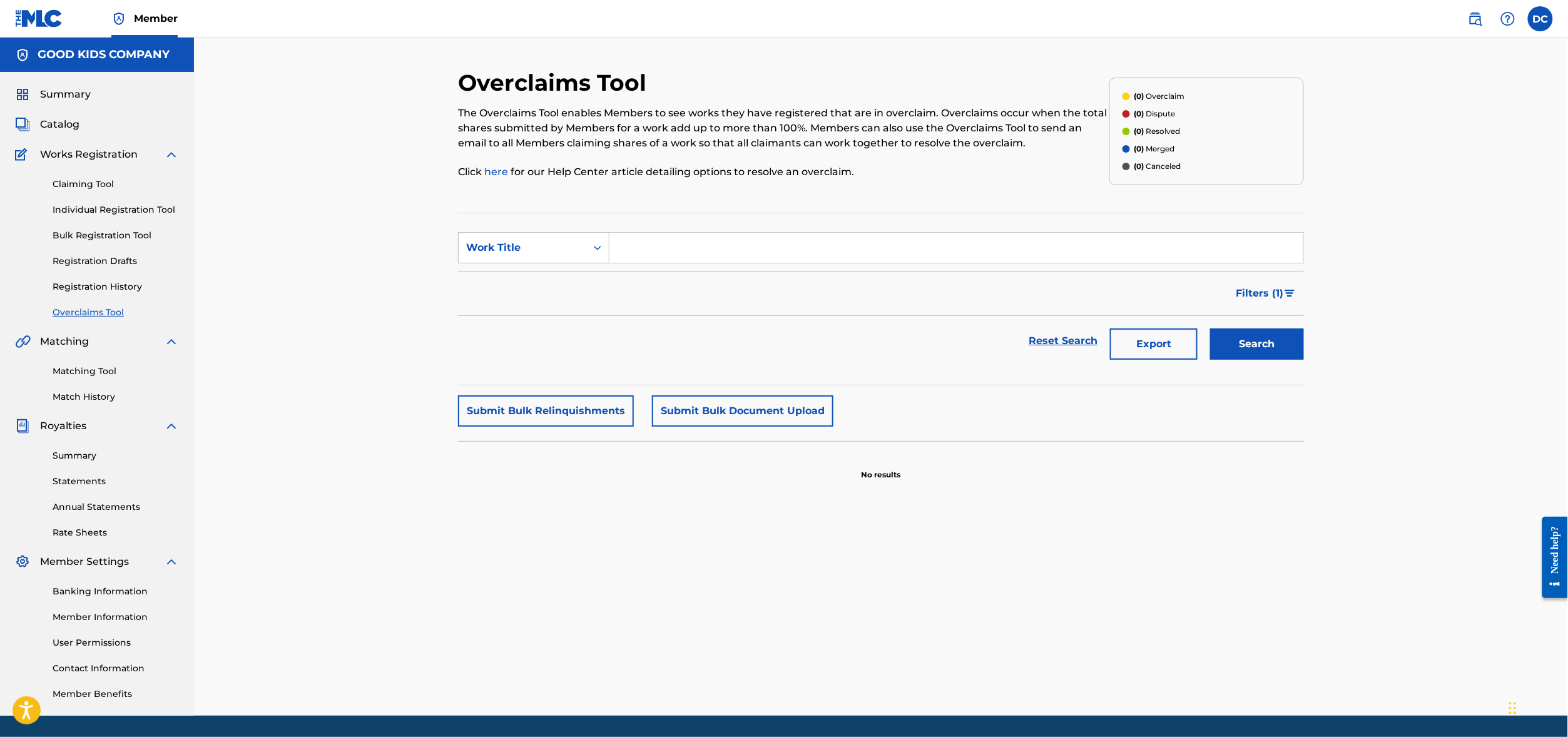
paste input "A HOB BEON ZAI GU [PERSON_NAME]"
type input "A HOB BEON ZAI GU [PERSON_NAME]"
click at [1304, 359] on button "Search" at bounding box center [1256, 343] width 94 height 31
click at [72, 102] on span "Summary" at bounding box center [65, 95] width 51 height 15
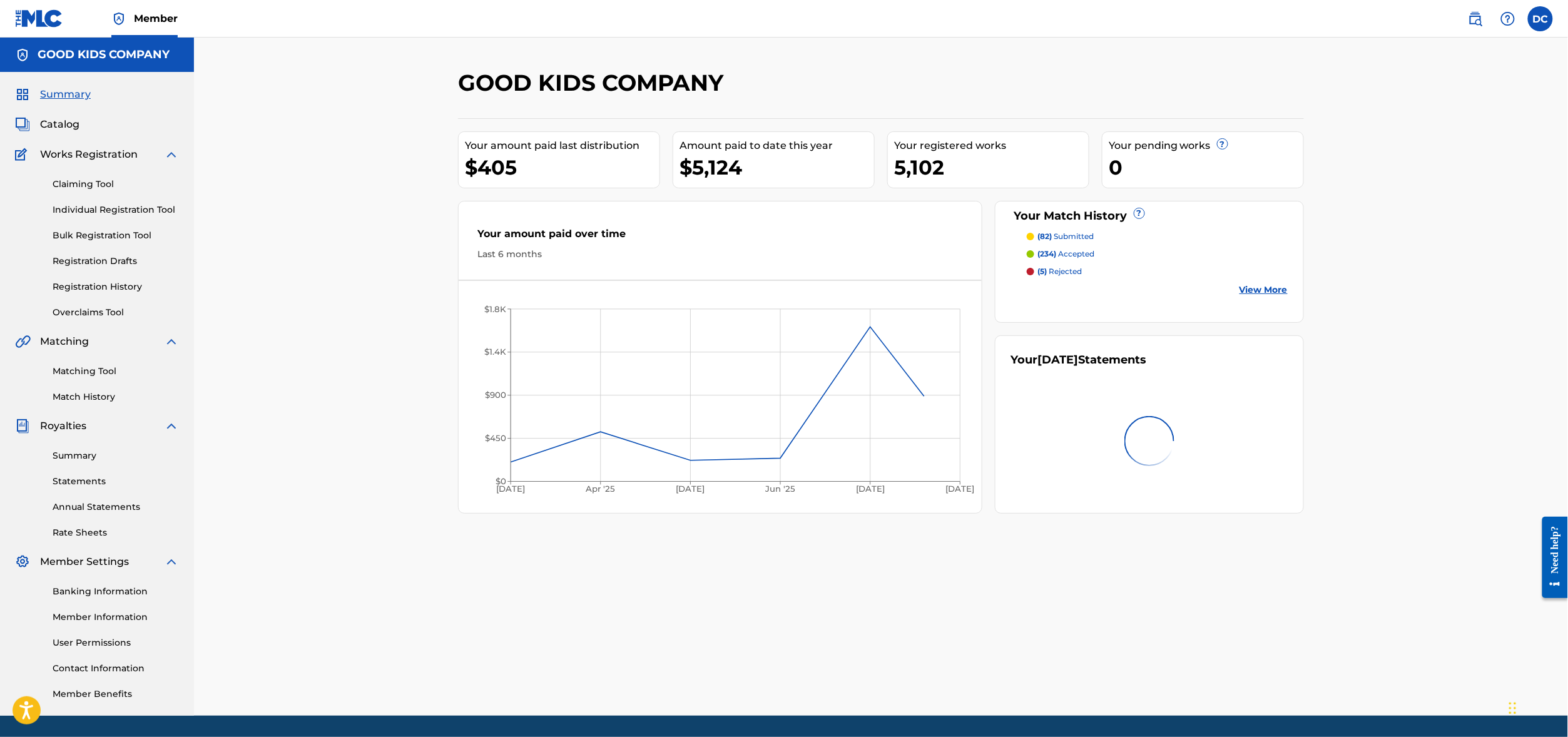
click at [68, 132] on span "Catalog" at bounding box center [59, 125] width 40 height 15
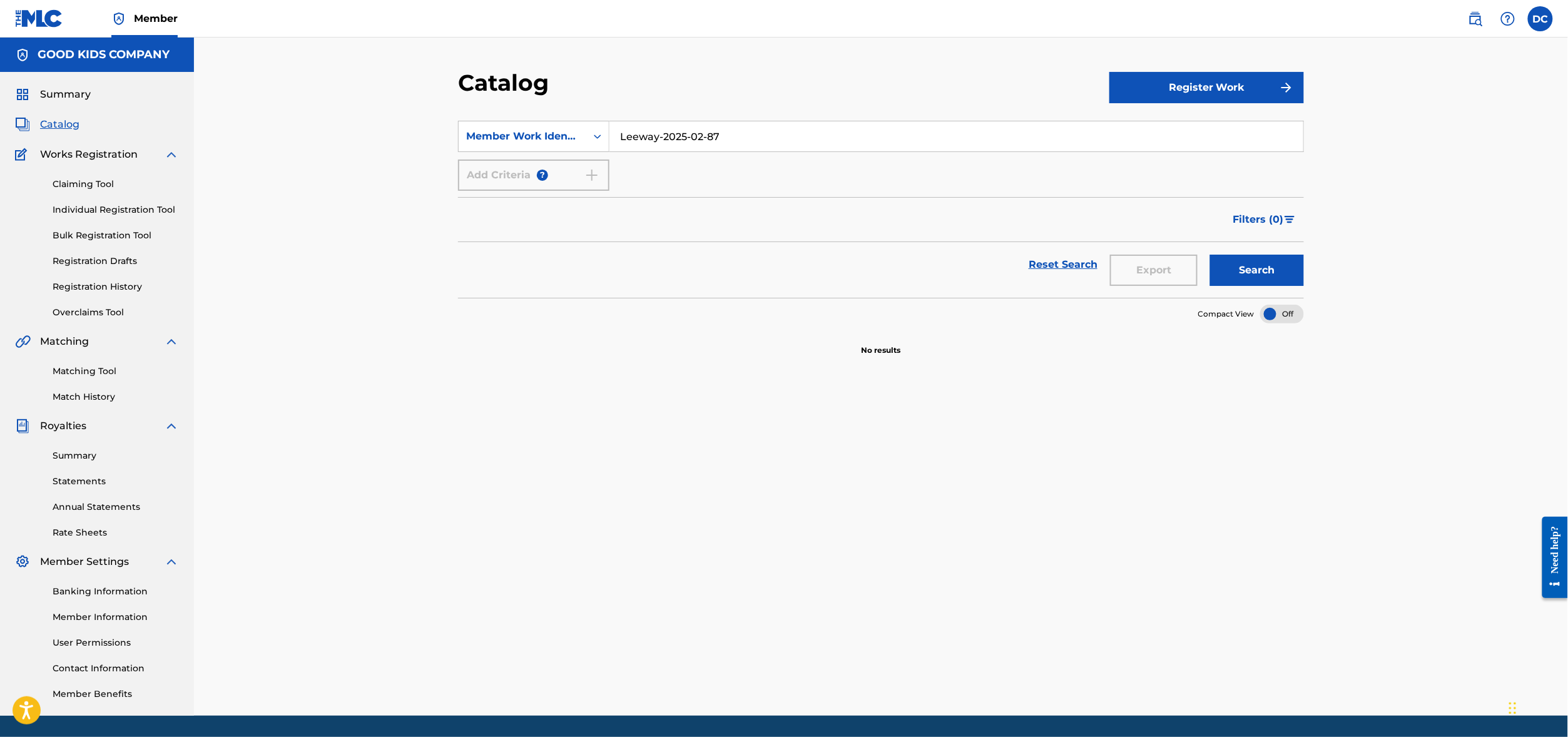
click at [1293, 103] on button "Register Work" at bounding box center [1206, 87] width 194 height 31
click at [1221, 143] on link "Individual" at bounding box center [1206, 127] width 194 height 30
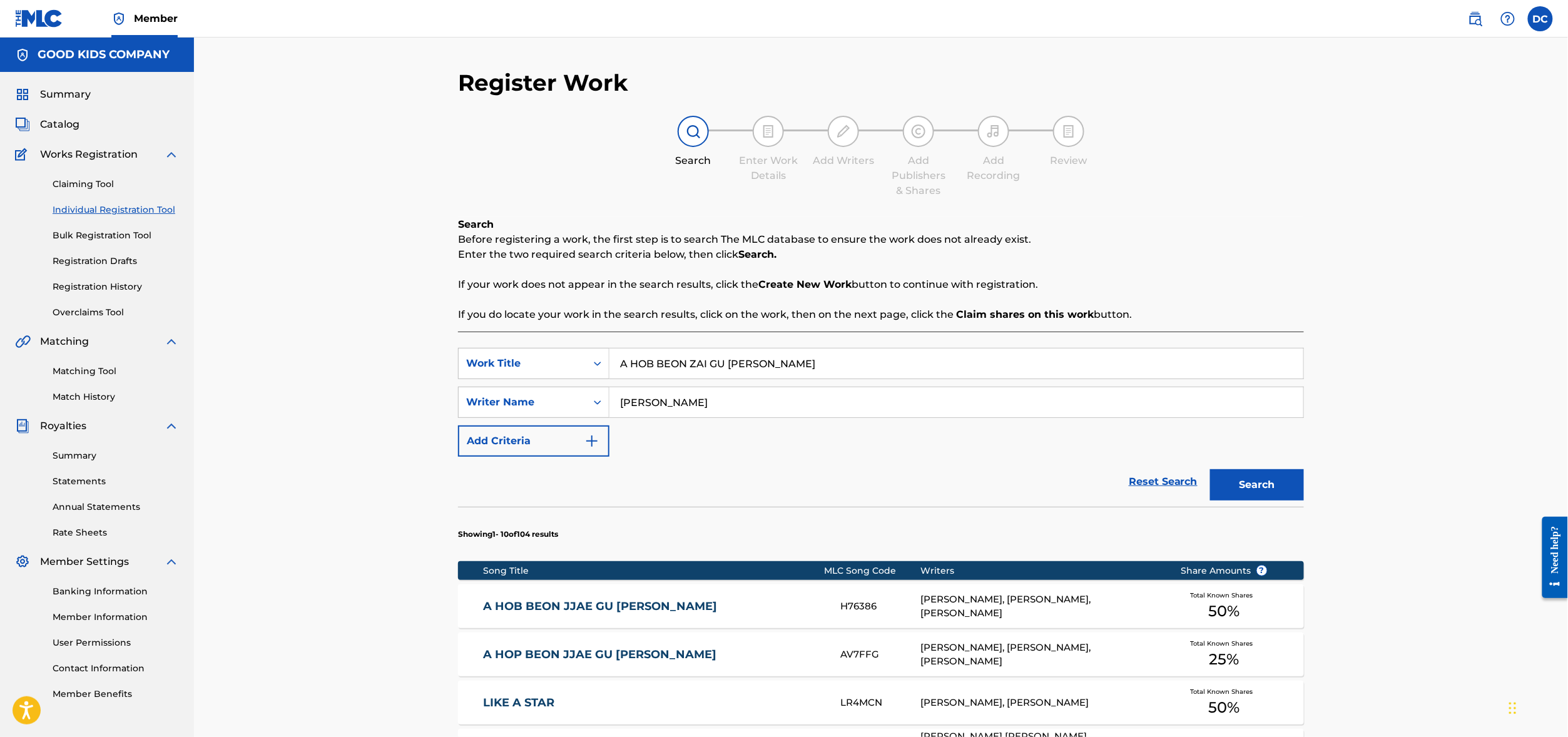
click at [699, 378] on input "A HOB BEON ZAI GU [PERSON_NAME]" at bounding box center [956, 363] width 694 height 30
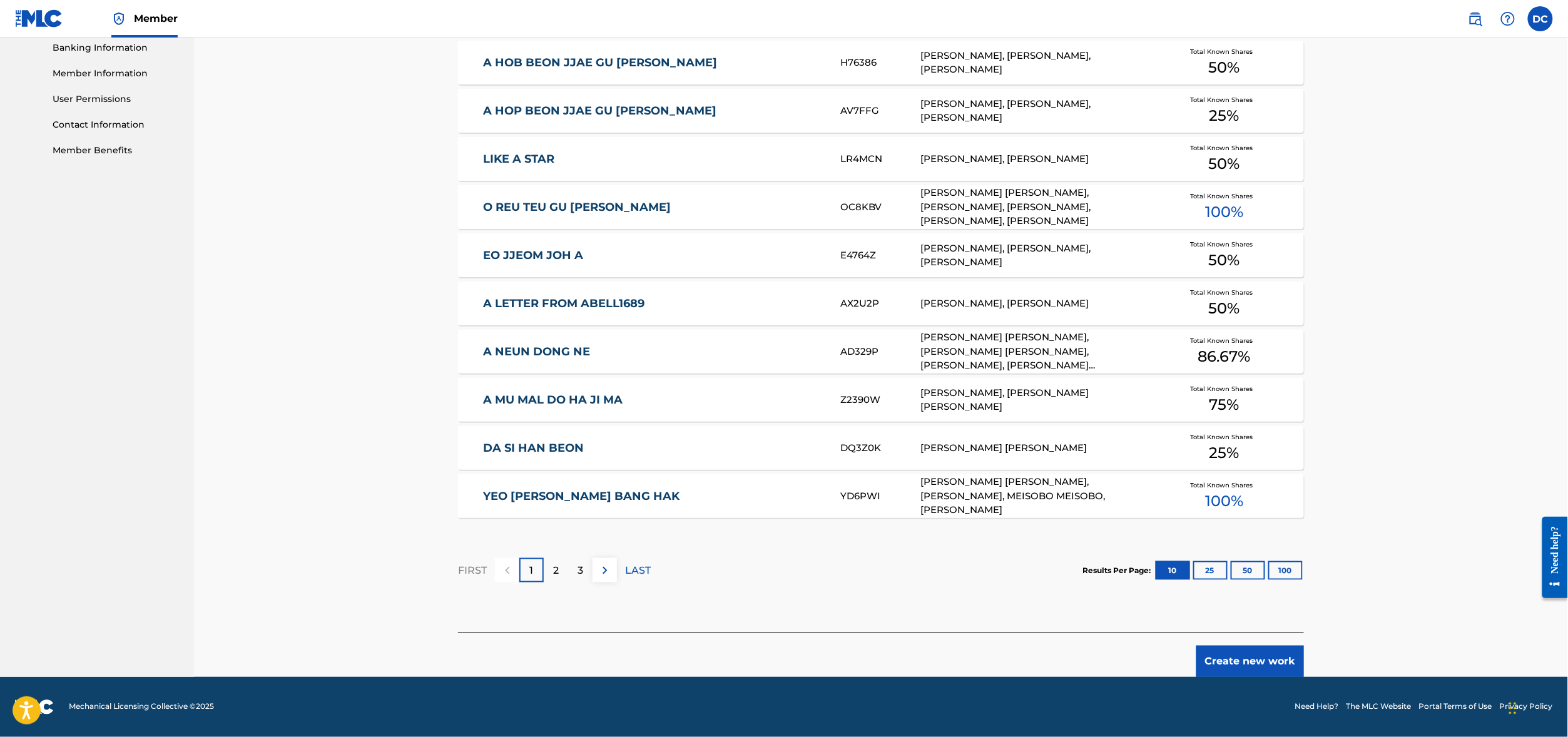
scroll to position [630, 0]
click at [1304, 664] on button "Create new work" at bounding box center [1250, 660] width 107 height 31
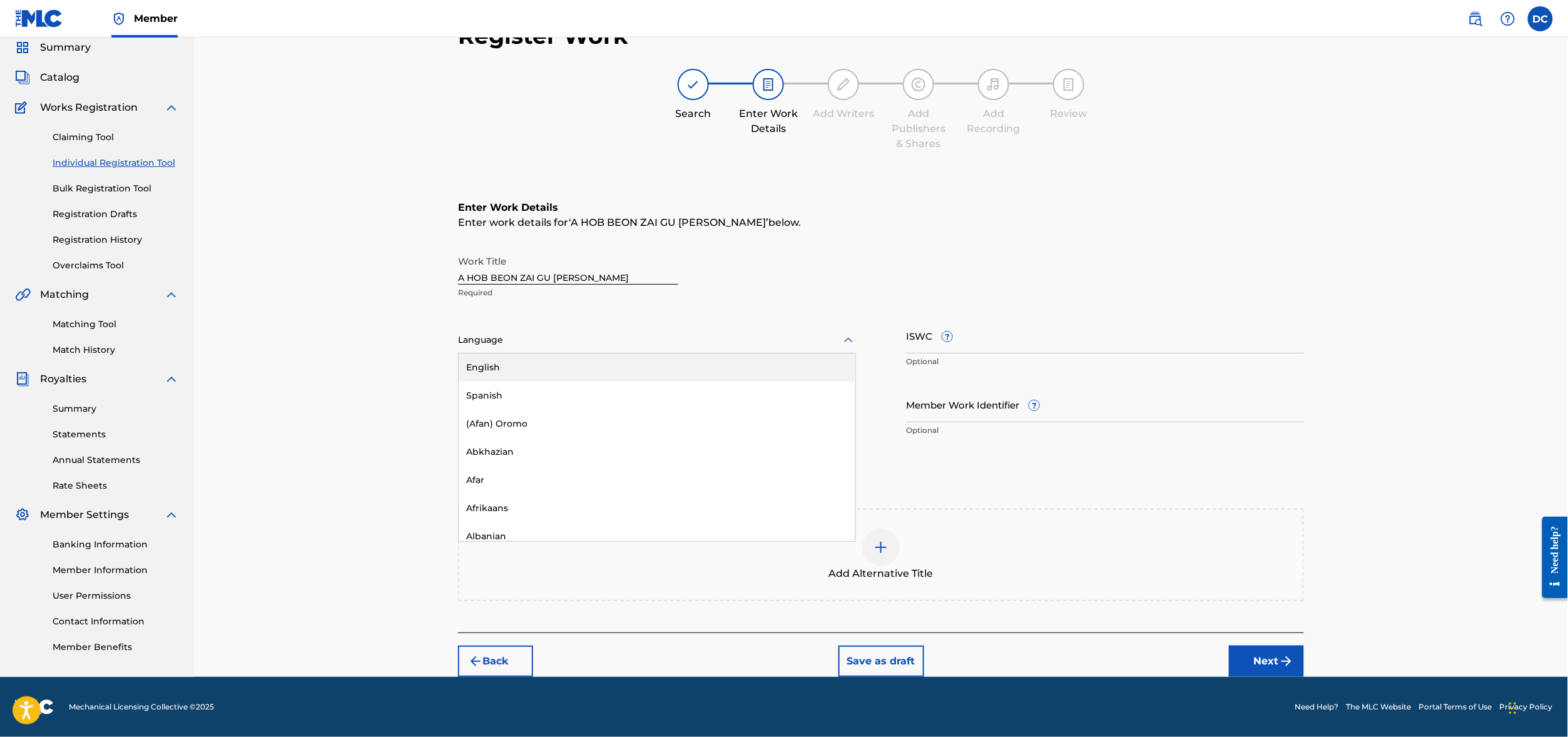
click at [524, 332] on div at bounding box center [656, 340] width 398 height 15
click at [509, 353] on div "English" at bounding box center [656, 367] width 397 height 28
click at [1049, 318] on input "ISWC ?" at bounding box center [1105, 335] width 398 height 36
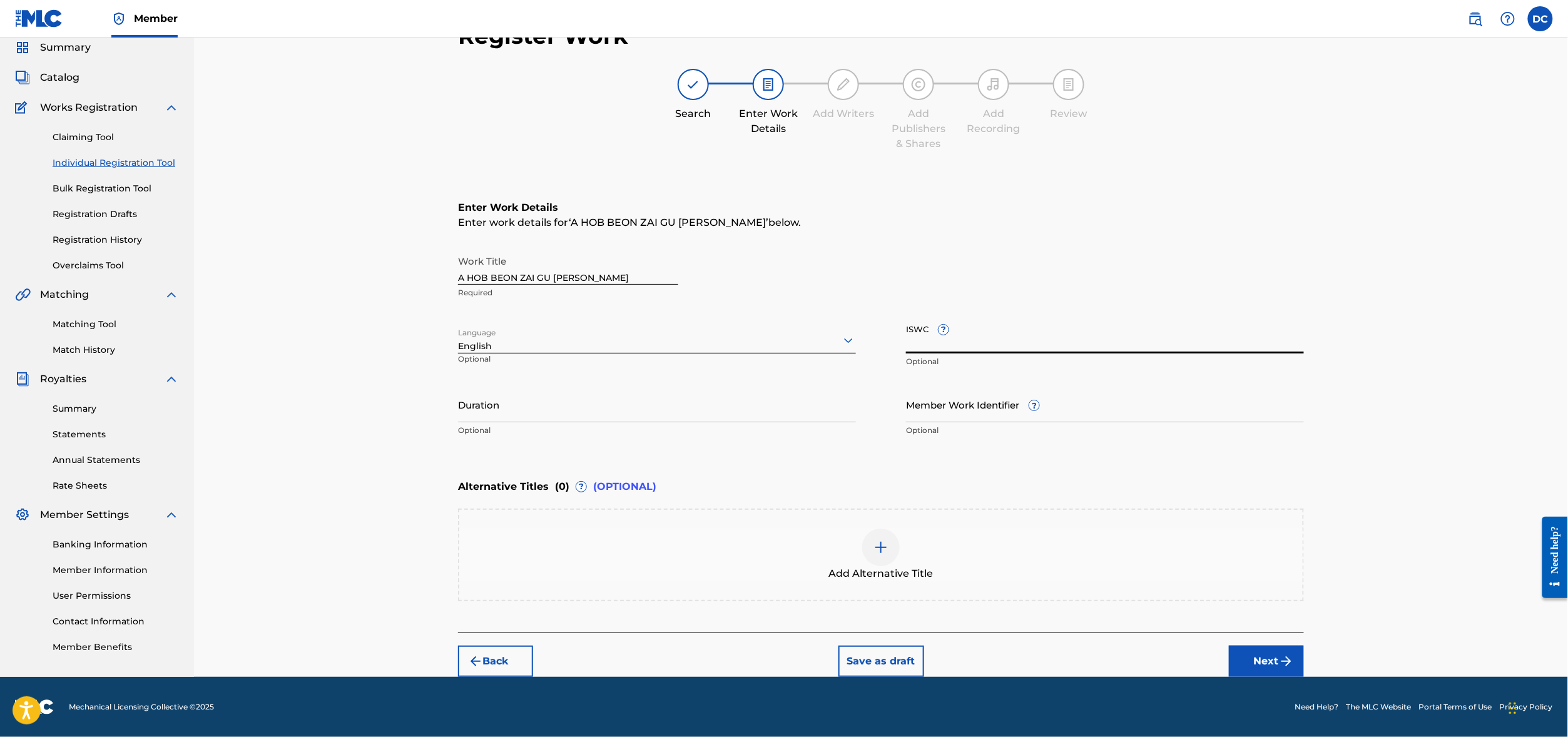
paste input "T9302134721"
type input "T9302134721"
click at [778, 387] on input "Duration" at bounding box center [656, 404] width 398 height 36
click at [994, 387] on input "Member Work Identifier ?" at bounding box center [1105, 404] width 398 height 36
paste input "Leeway-2025-02-87"
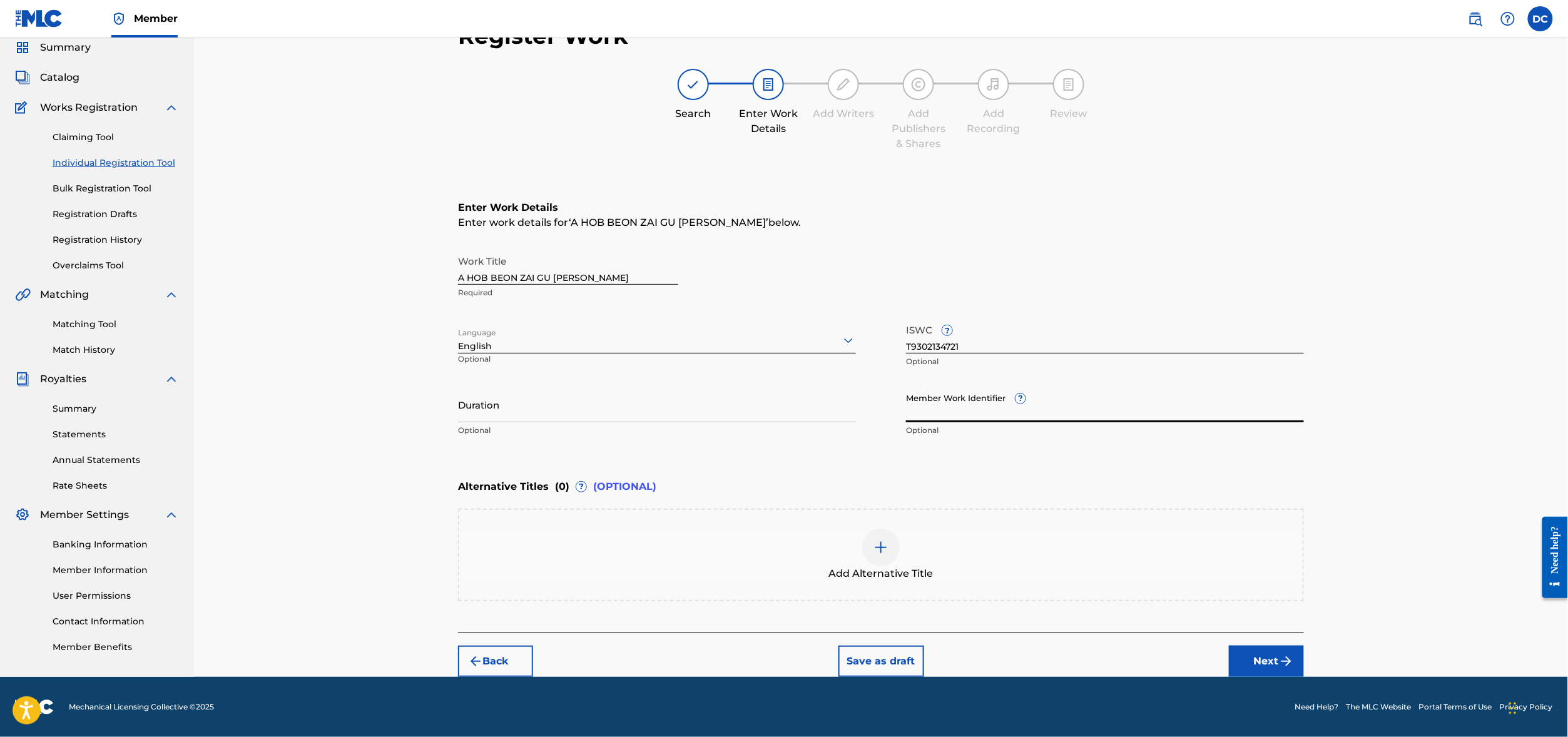
type input "Leeway-2025-02-87"
click at [921, 391] on div "Enter Work Details Enter work details for ‘ A HOB BEON ZAI GU [PERSON_NAME] ’ b…" at bounding box center [881, 321] width 846 height 302
click at [879, 473] on div "Alternative Titles ( 0 ) ? (OPTIONAL)" at bounding box center [881, 486] width 846 height 27
click at [889, 540] on img at bounding box center [881, 548] width 15 height 15
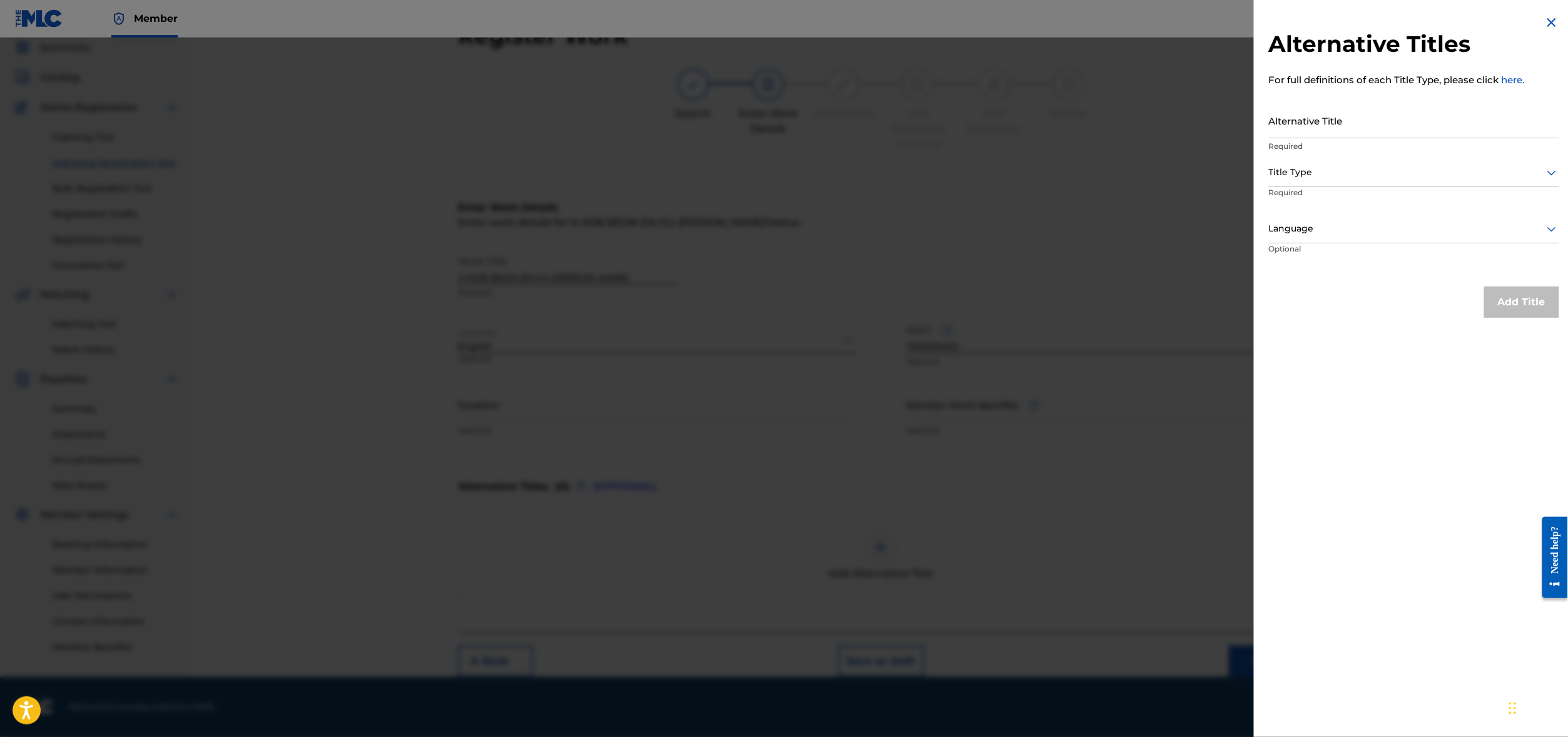
click at [1280, 138] on input "Alternative Title" at bounding box center [1414, 120] width 291 height 36
paste input "아홉 번째 구름"
type input "아홉 번째 구름"
click at [1269, 215] on p "Required" at bounding box center [1316, 201] width 95 height 28
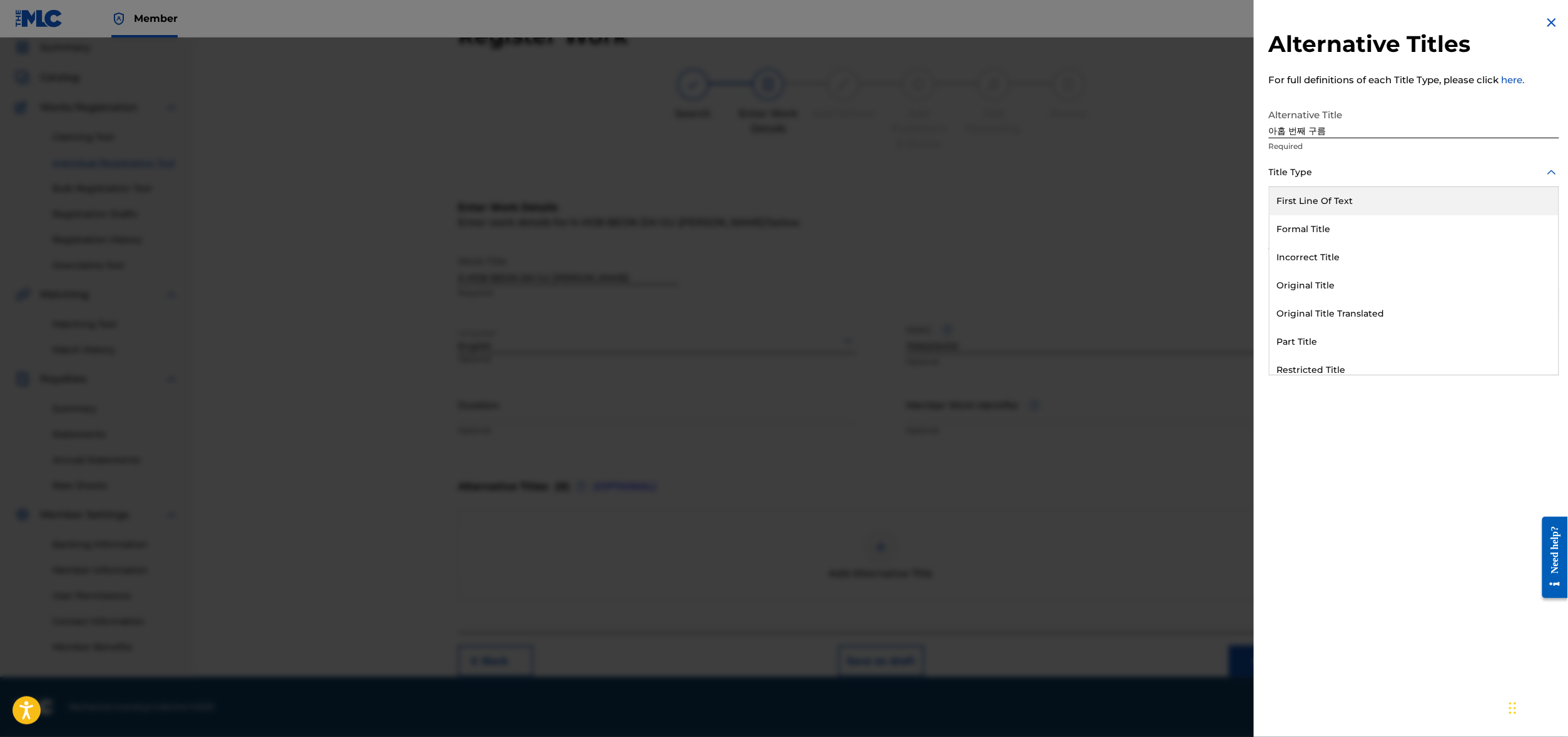
click at [1269, 187] on div "Title Type" at bounding box center [1414, 173] width 291 height 28
click at [1296, 318] on div "Original Title With National Characters" at bounding box center [1413, 304] width 289 height 28
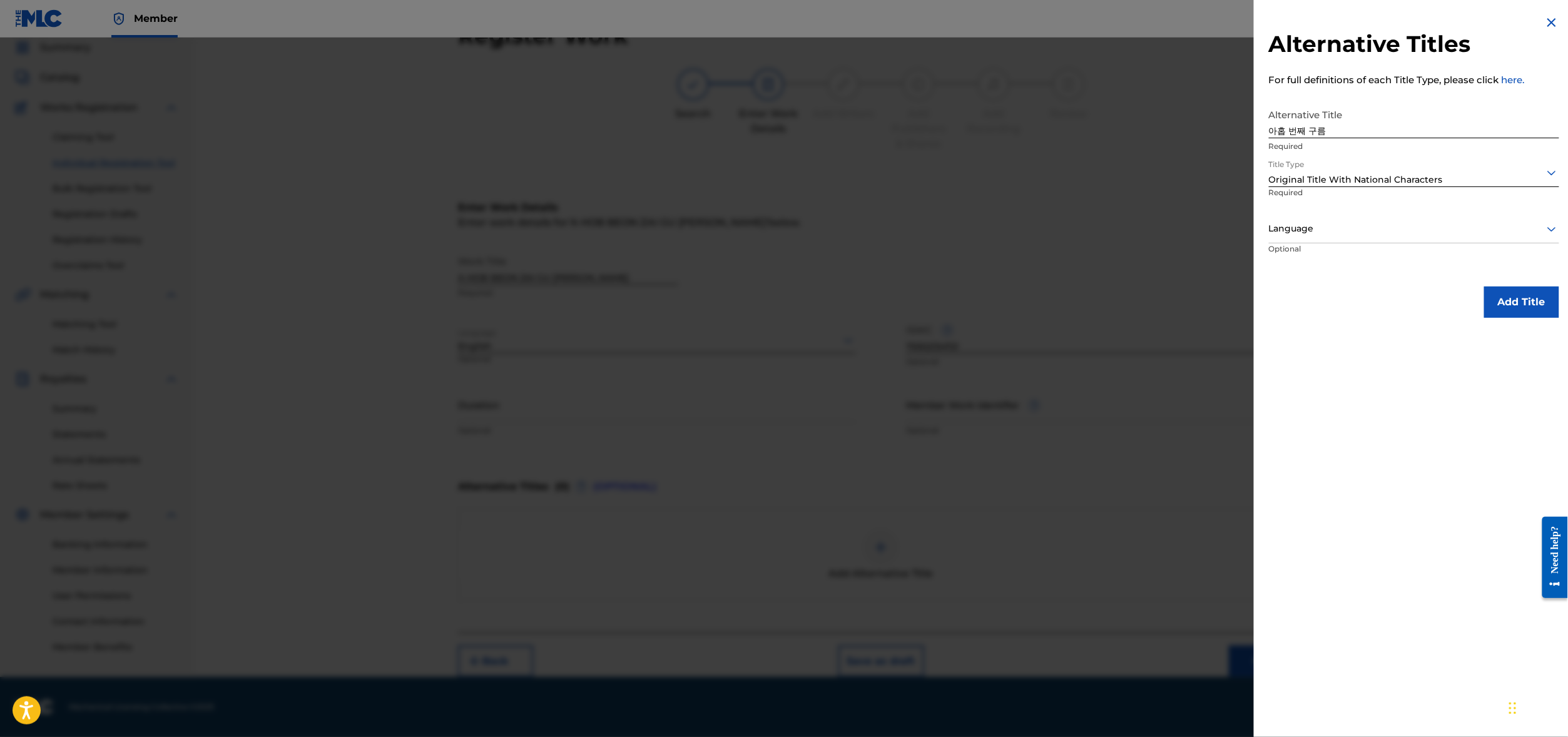
click at [1269, 243] on div "Language" at bounding box center [1414, 229] width 291 height 28
type input "[DEMOGRAPHIC_DATA]"
click at [1294, 272] on div "[DEMOGRAPHIC_DATA]" at bounding box center [1413, 257] width 289 height 28
click at [1498, 318] on button "Add Title" at bounding box center [1521, 302] width 75 height 31
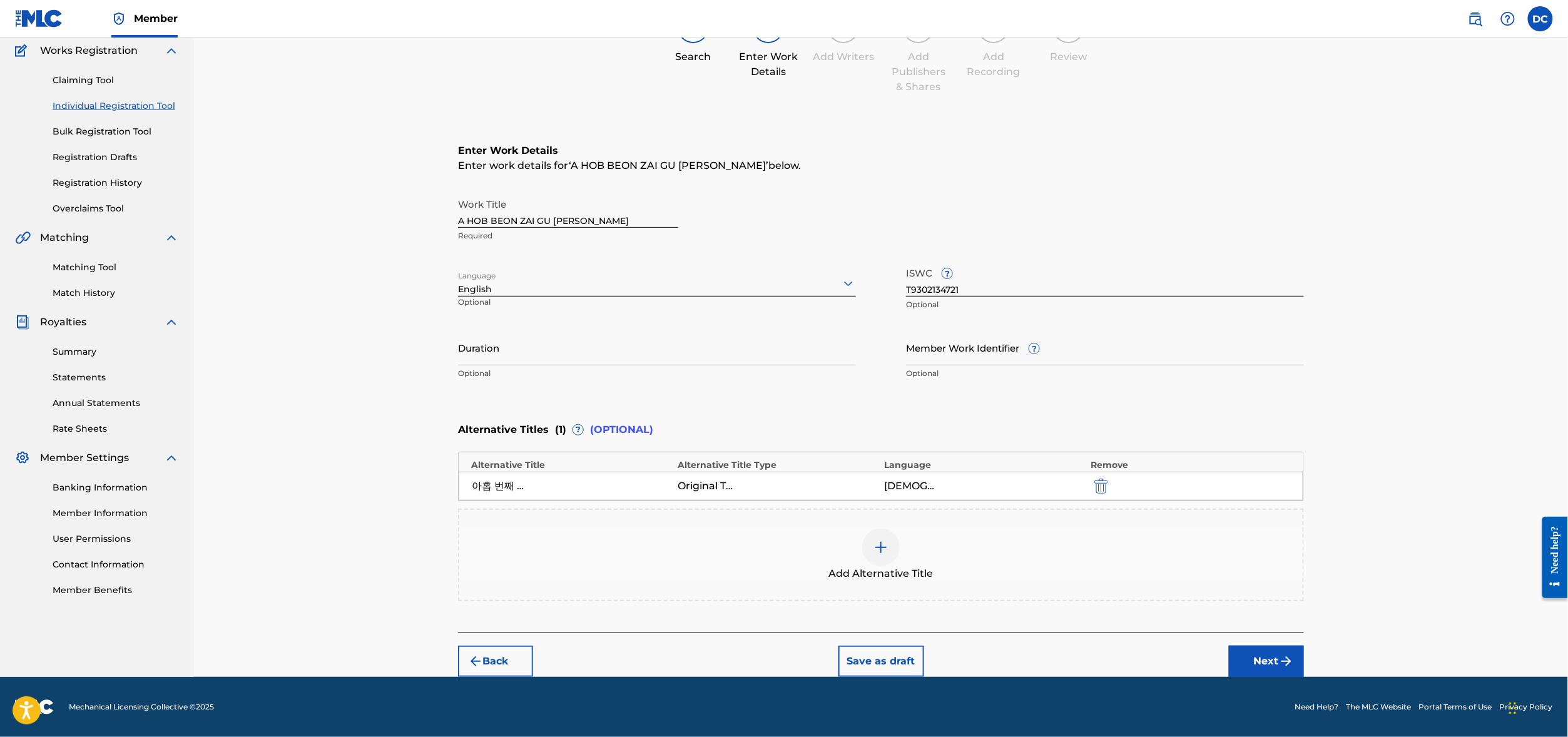
scroll to position [233, 0]
click at [1304, 645] on button "Next" at bounding box center [1266, 660] width 75 height 31
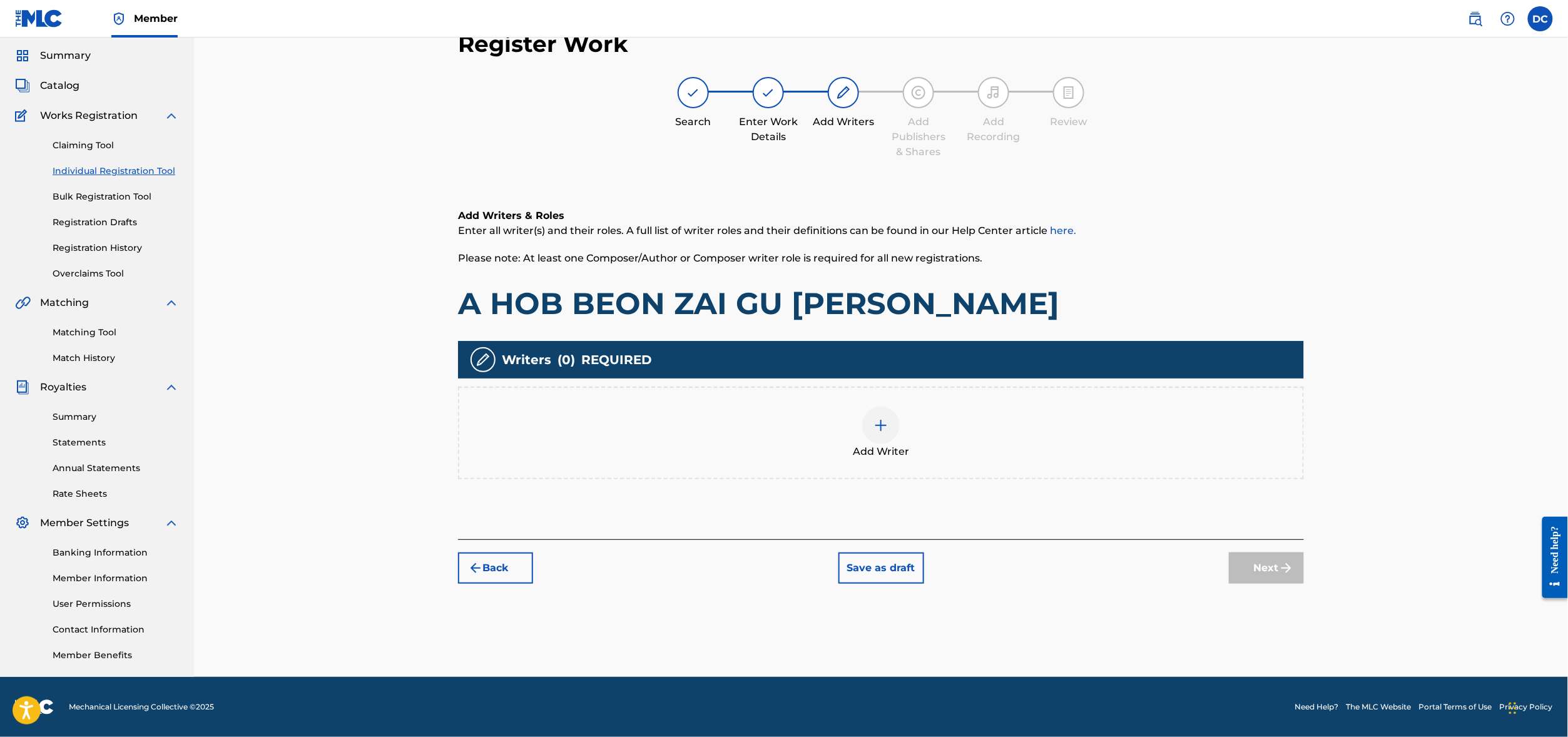
scroll to position [138, 0]
click at [889, 418] on img at bounding box center [881, 426] width 15 height 15
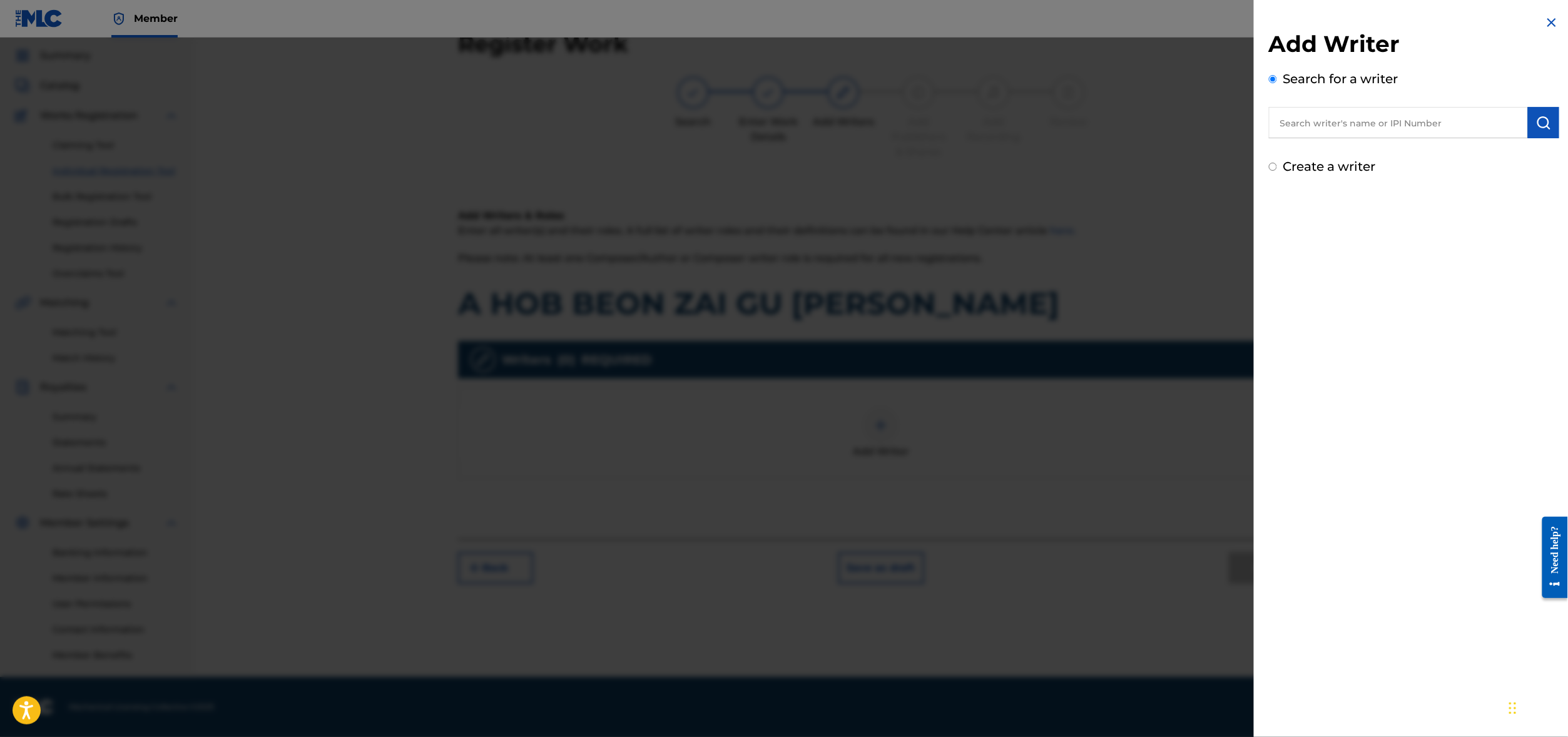
click at [1302, 134] on input "text" at bounding box center [1399, 123] width 259 height 31
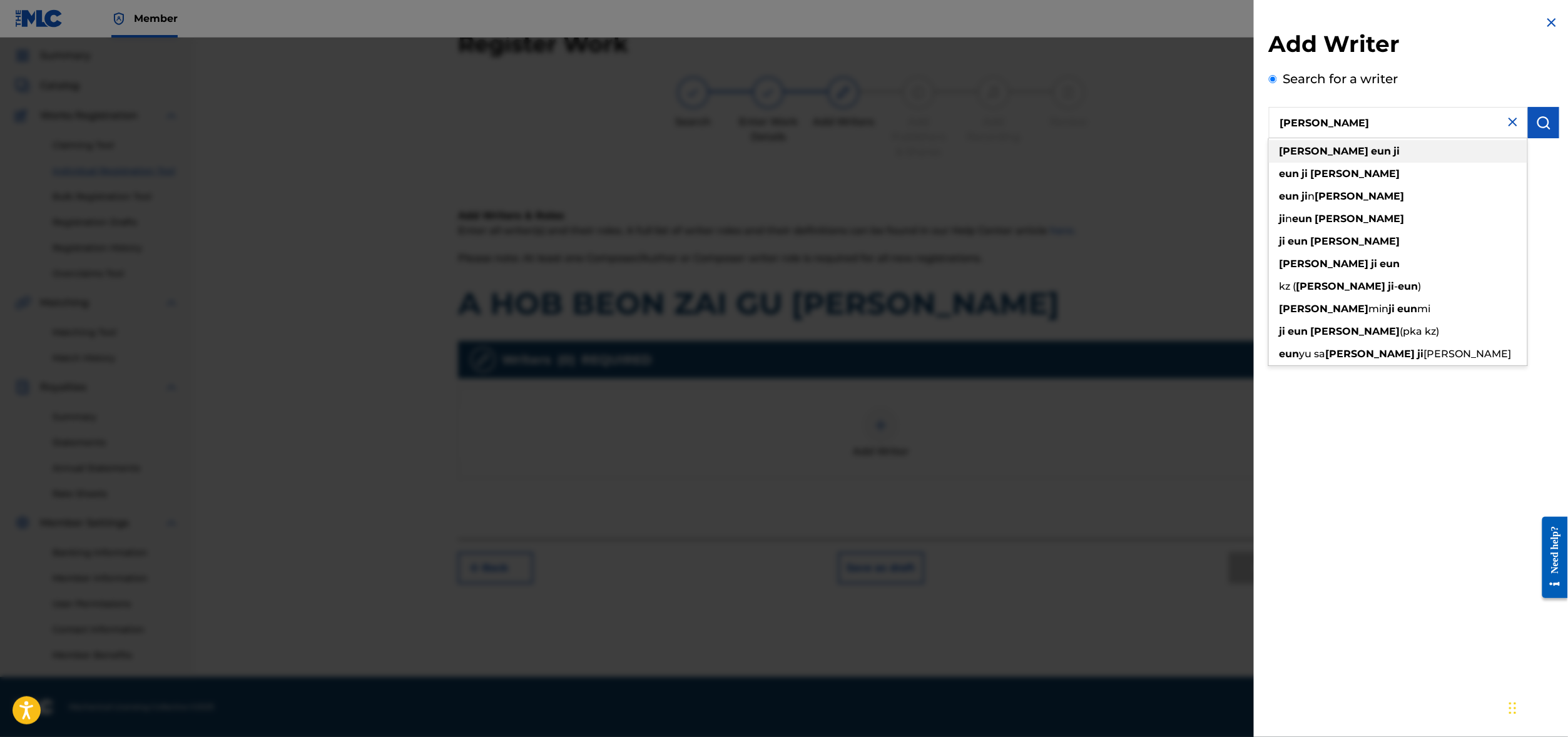
click at [1371, 157] on strong "eun" at bounding box center [1381, 150] width 20 height 12
type input "[PERSON_NAME]"
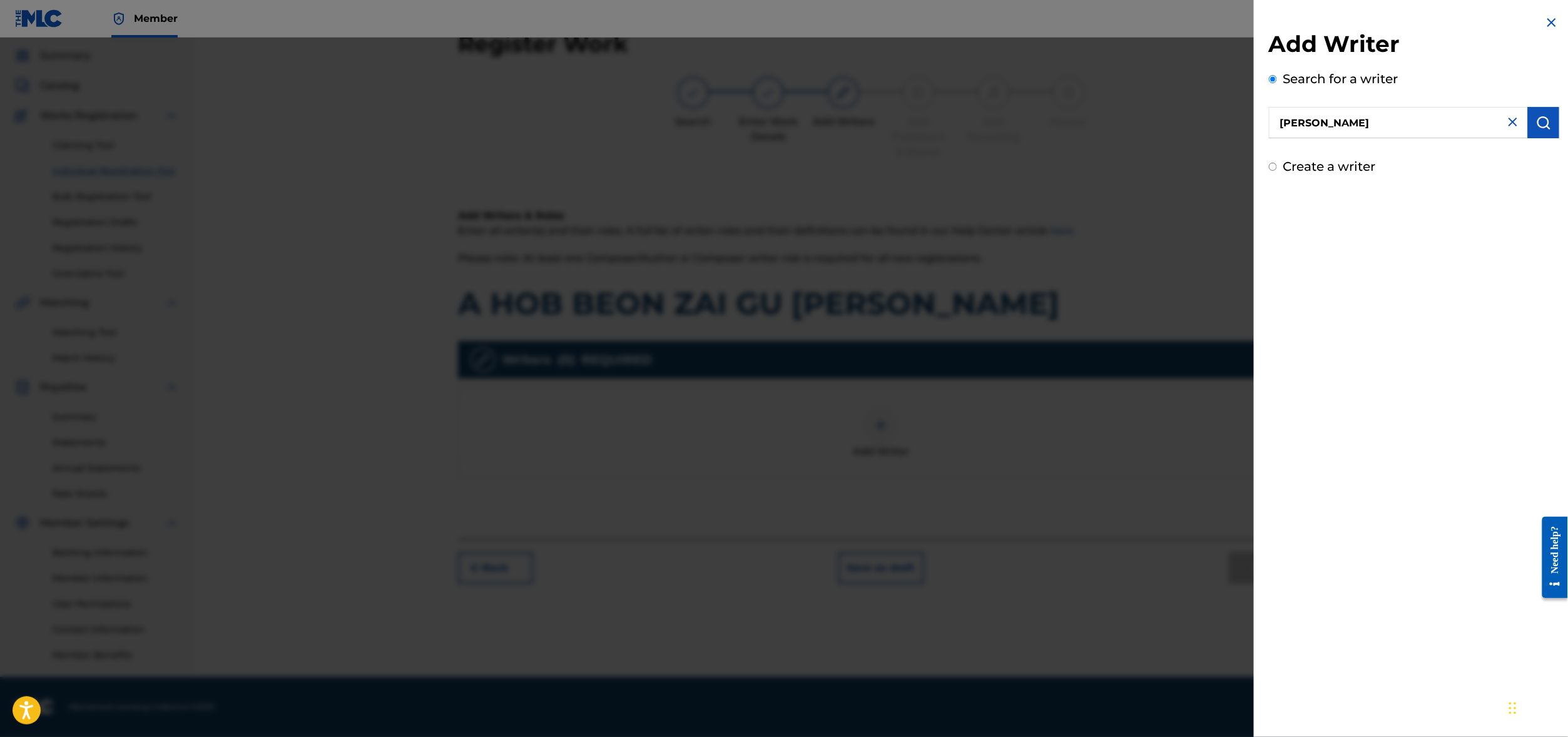
click at [1537, 130] on img "submit" at bounding box center [1544, 123] width 15 height 15
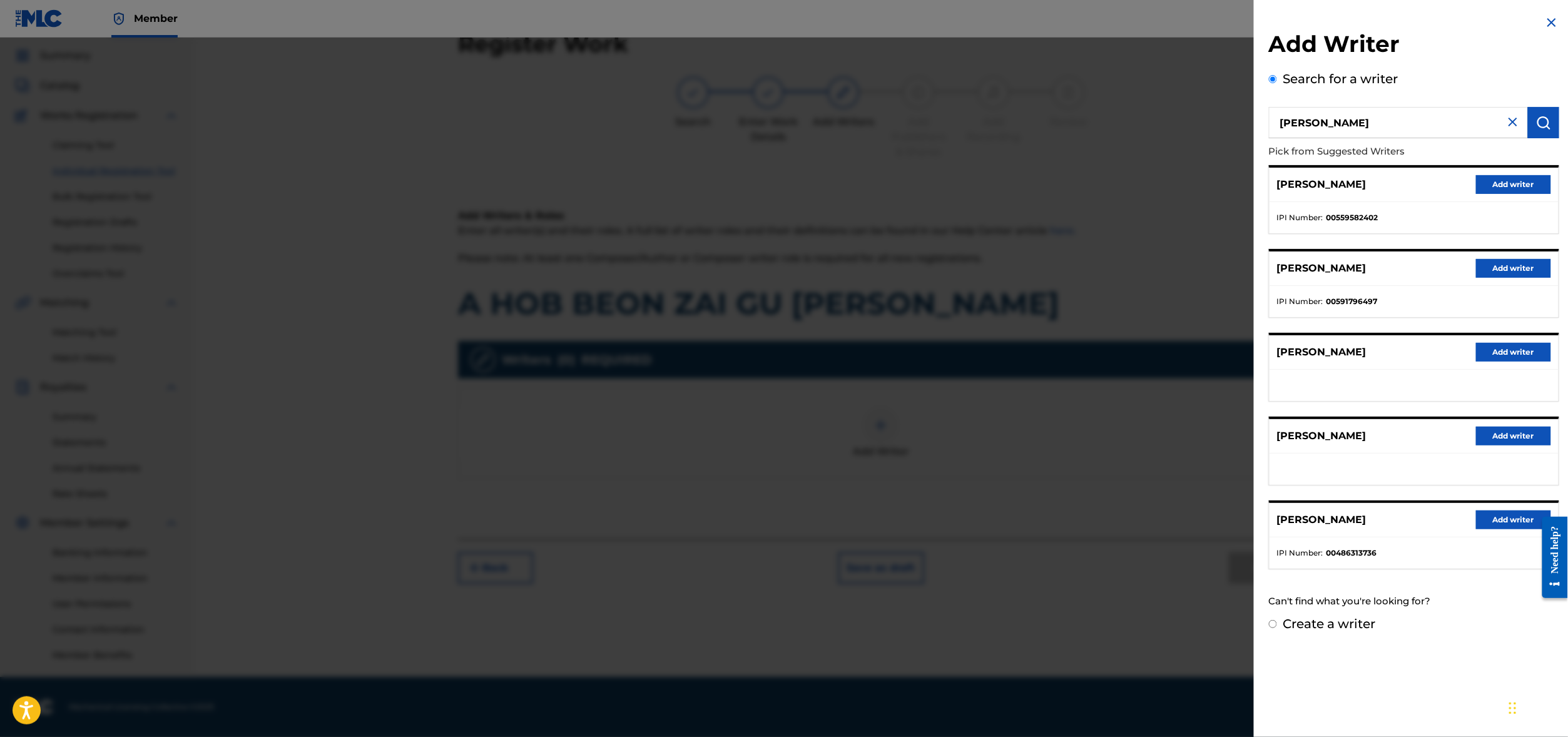
click at [1283, 631] on label "Create a writer" at bounding box center [1329, 623] width 93 height 15
radio input "true"
click at [1269, 628] on input "Create a writer" at bounding box center [1273, 624] width 8 height 8
radio input "false"
radio input "true"
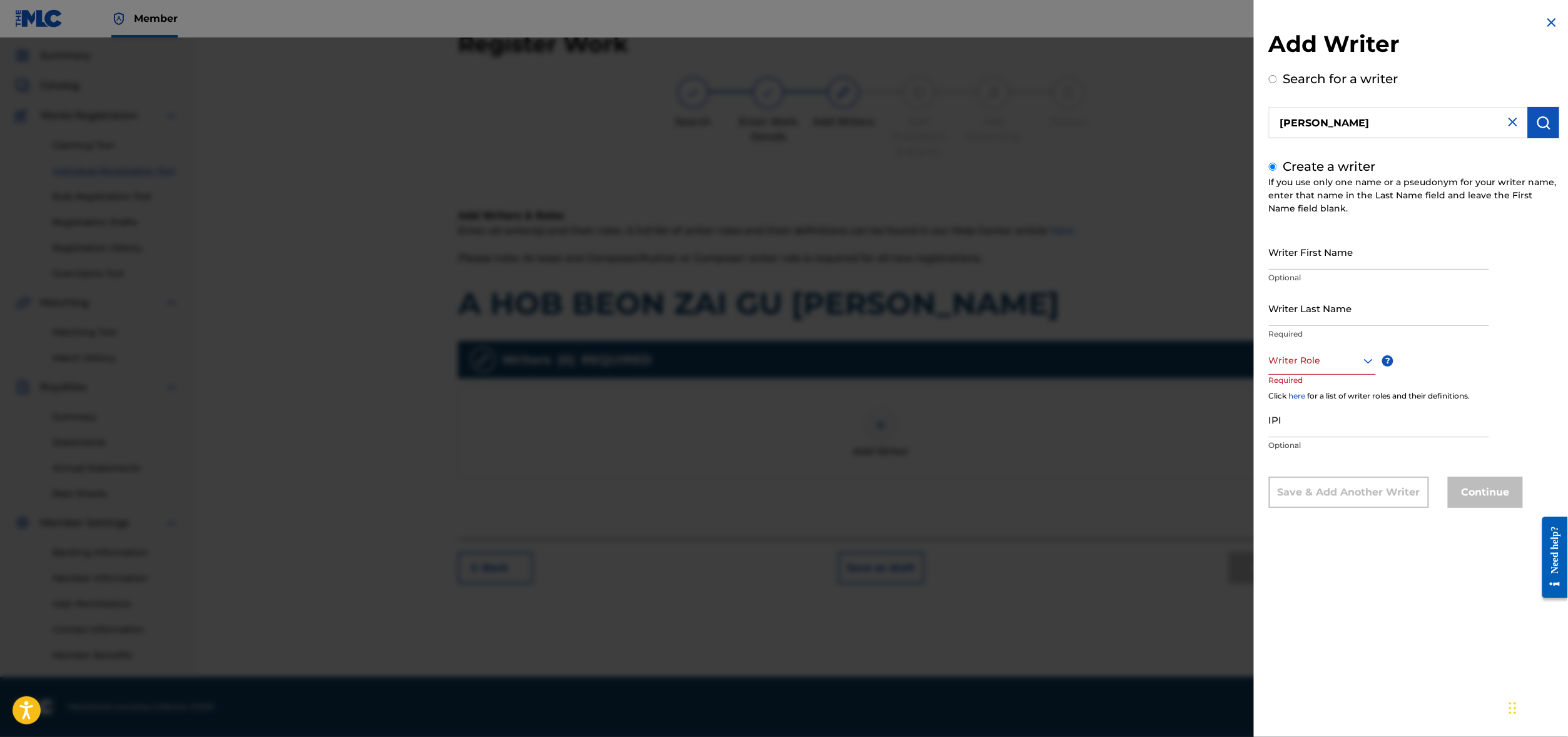
scroll to position [0, 0]
click at [1259, 712] on div "Add Writer Search for a writer [PERSON_NAME] Create a writer If you use only on…" at bounding box center [1414, 368] width 321 height 737
click at [1294, 138] on input "[PERSON_NAME]" at bounding box center [1399, 123] width 259 height 31
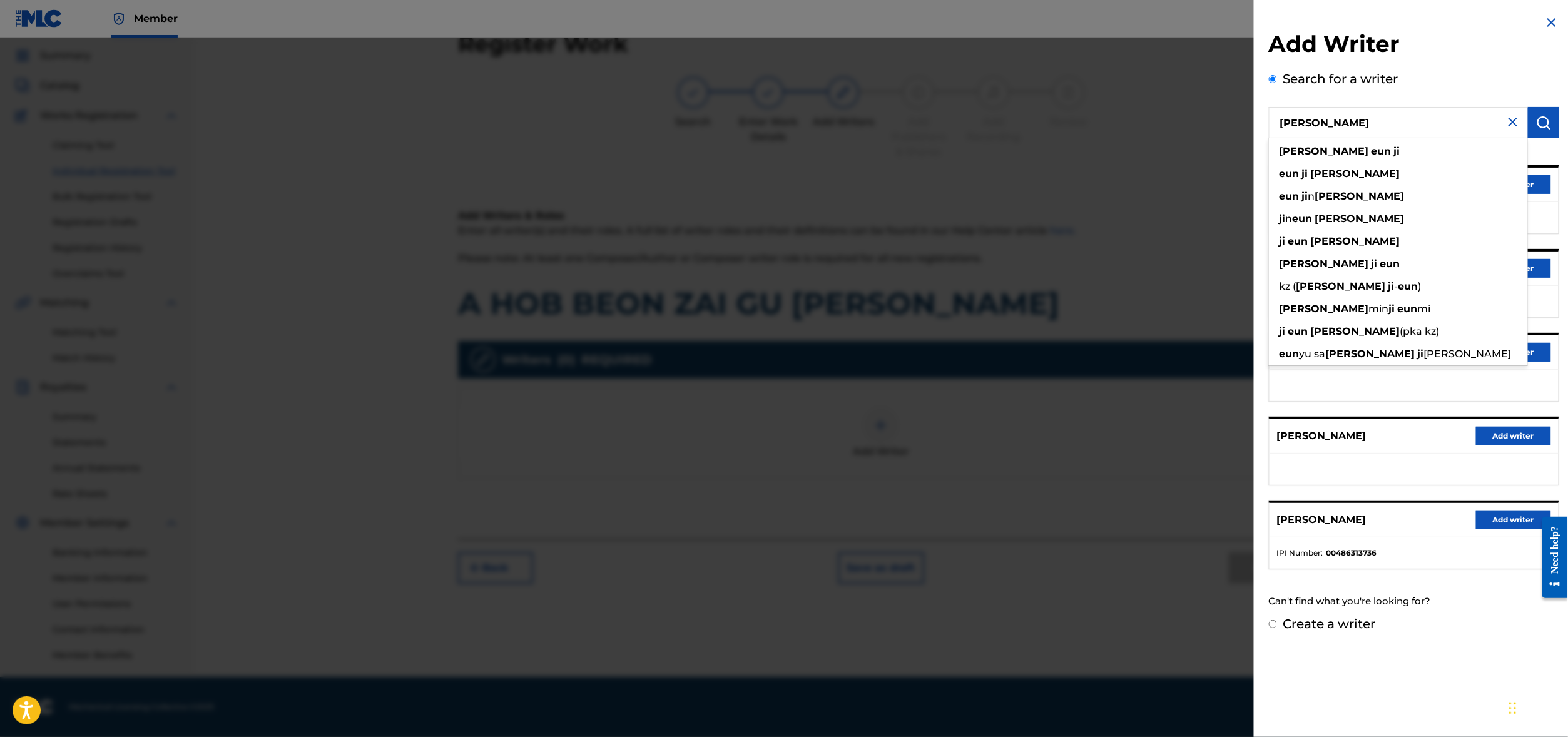
click at [1294, 138] on input "[PERSON_NAME]" at bounding box center [1399, 123] width 259 height 31
click at [1353, 88] on div "Search for a writer [PERSON_NAME] [PERSON_NAME] eun ji eun [PERSON_NAME] eun [P…" at bounding box center [1414, 342] width 291 height 545
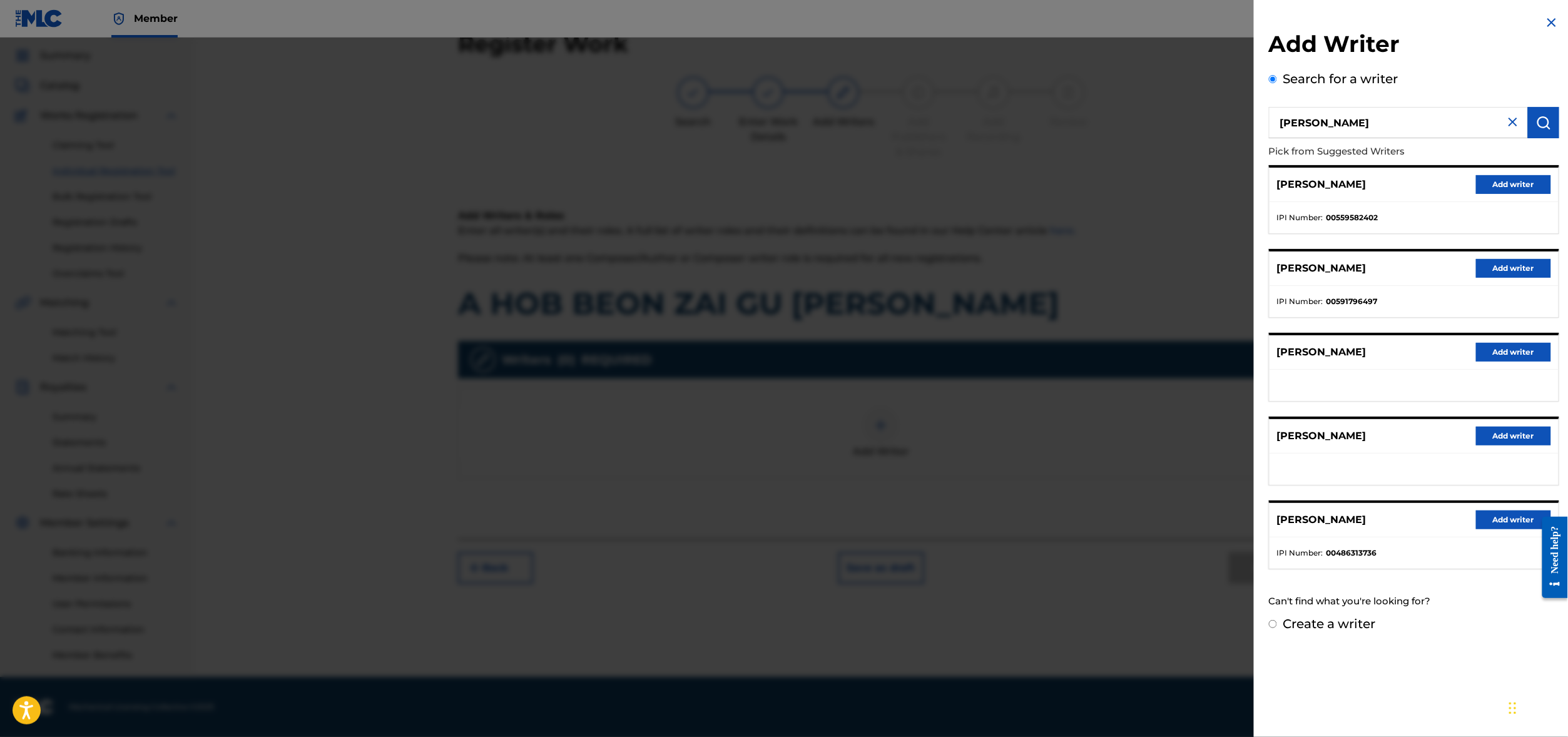
scroll to position [16, 0]
click at [1269, 633] on div "Create a writer" at bounding box center [1414, 623] width 291 height 19
click at [1269, 628] on input "Create a writer" at bounding box center [1273, 624] width 8 height 8
radio input "false"
radio input "true"
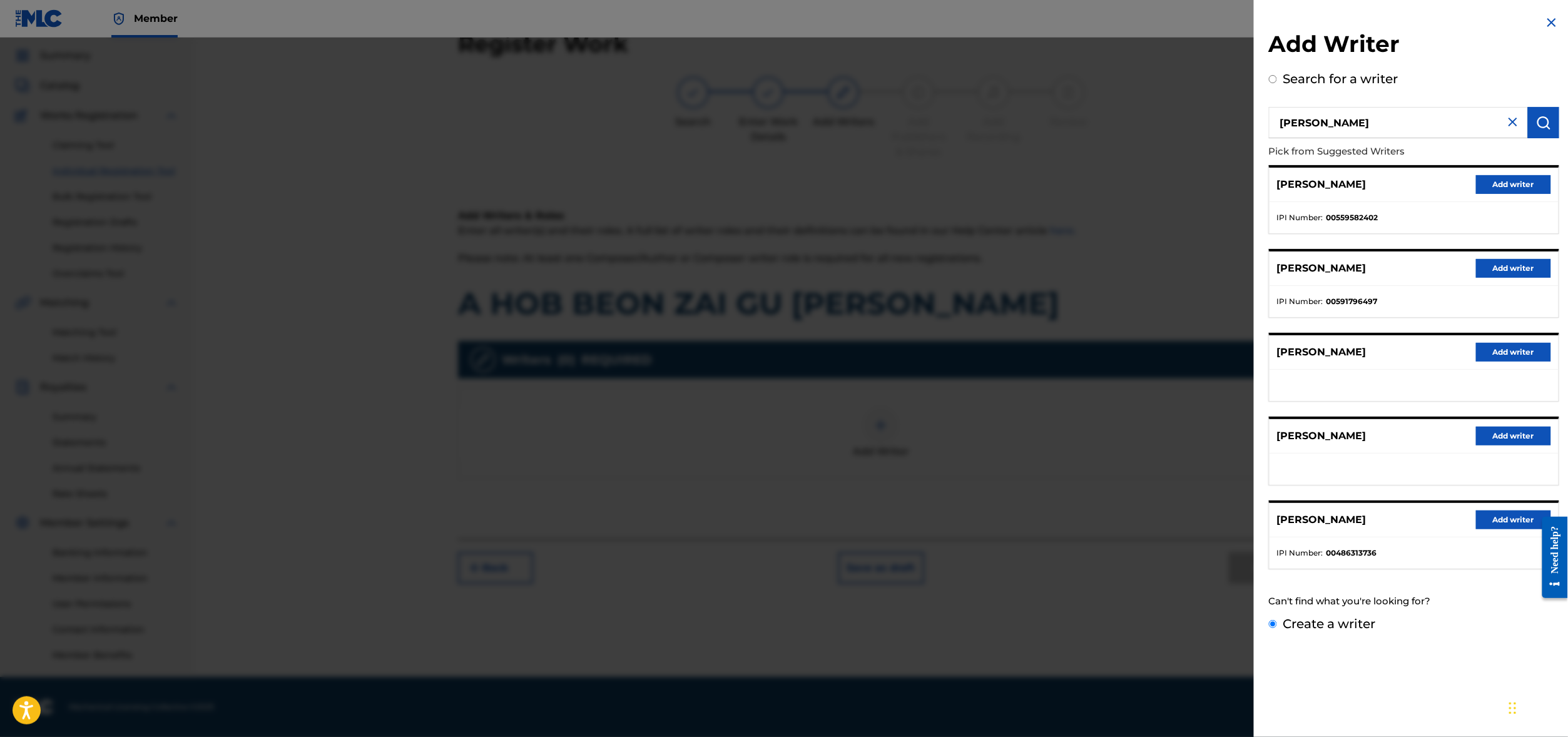
scroll to position [0, 0]
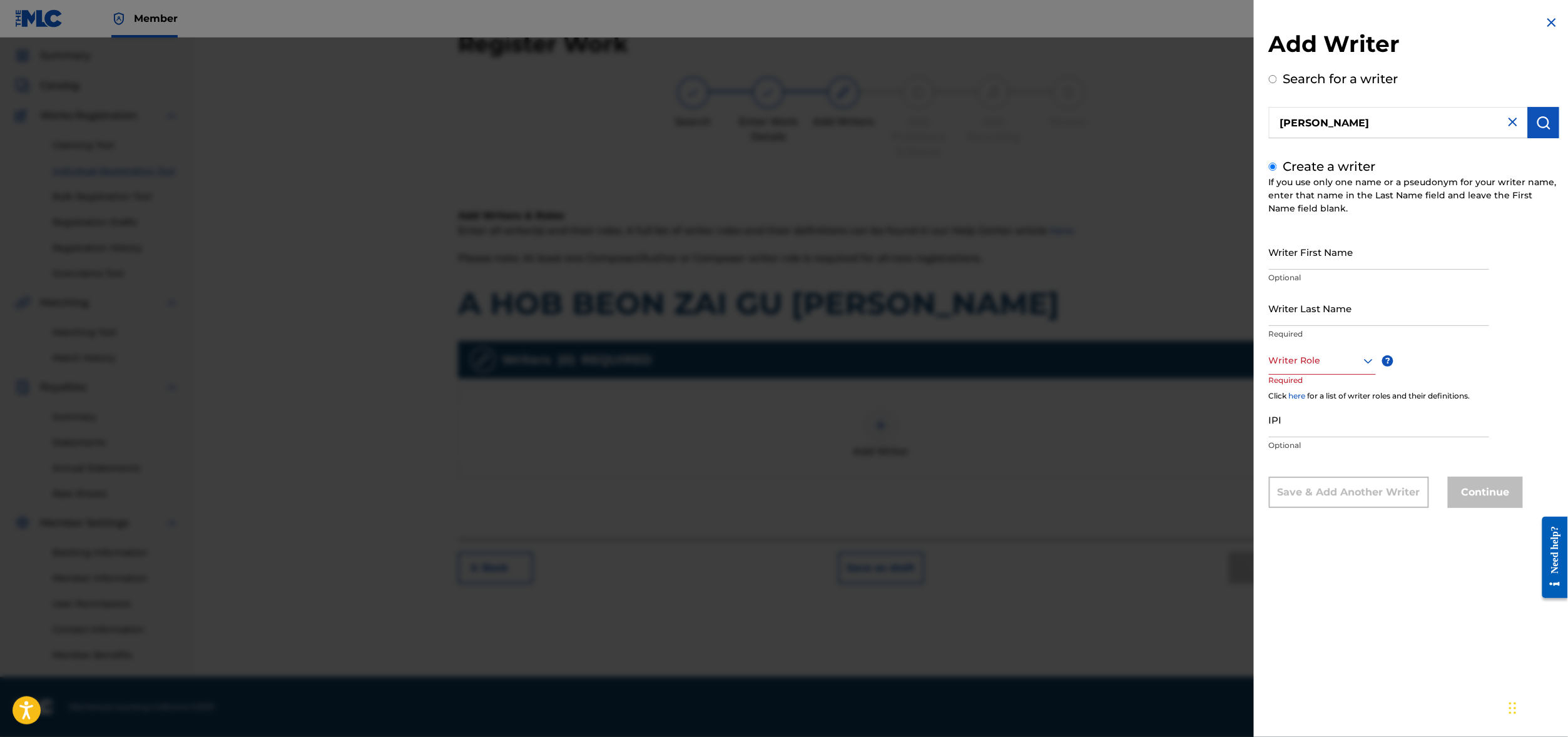
click at [1269, 270] on input "Writer First Name" at bounding box center [1379, 251] width 220 height 36
type input "[PERSON_NAME]"
click at [1300, 401] on div "Click here for a list of writer roles and their definitions." at bounding box center [1414, 396] width 291 height 11
click at [1279, 375] on div "Writer Role" at bounding box center [1323, 360] width 107 height 28
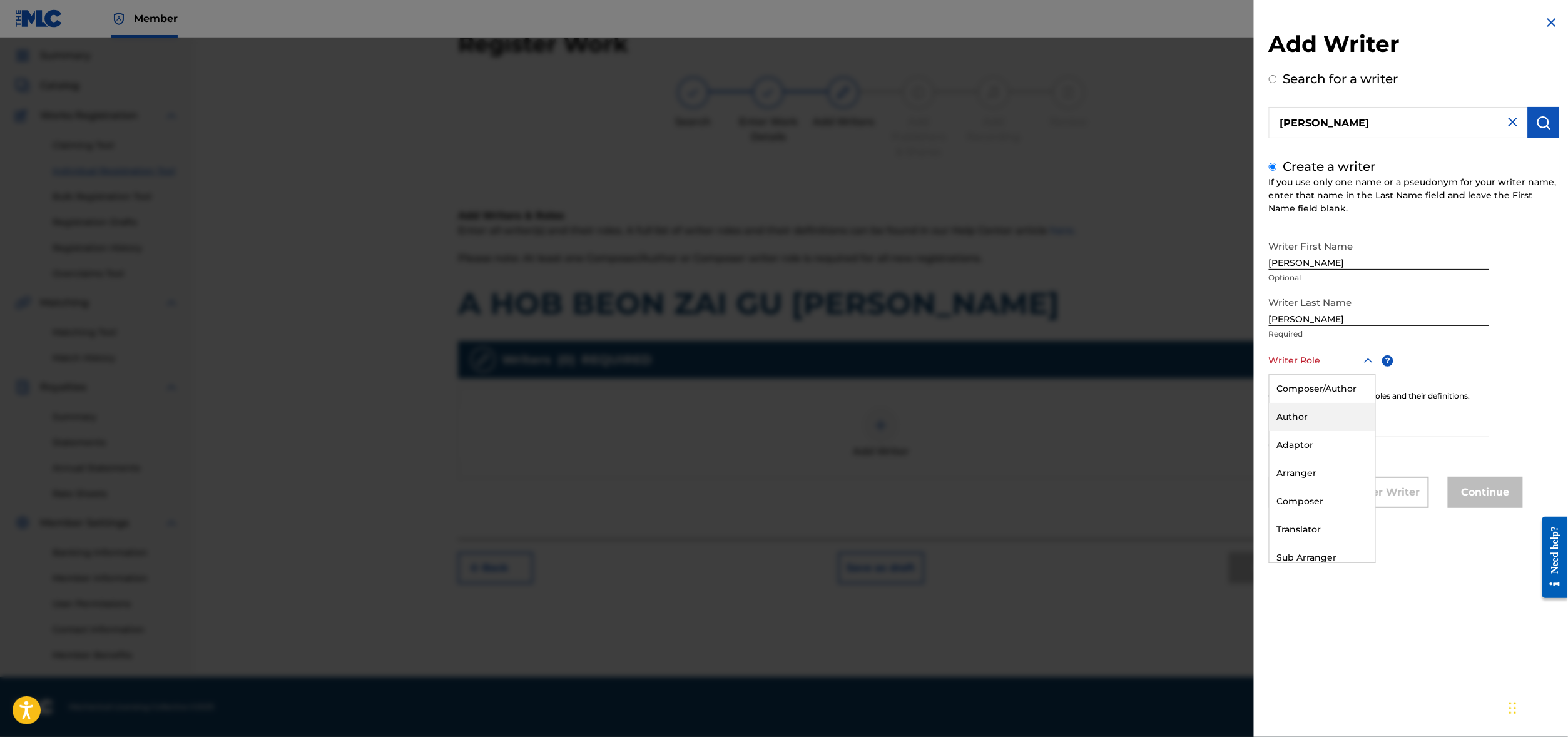
click at [1269, 431] on div "Author" at bounding box center [1322, 417] width 106 height 28
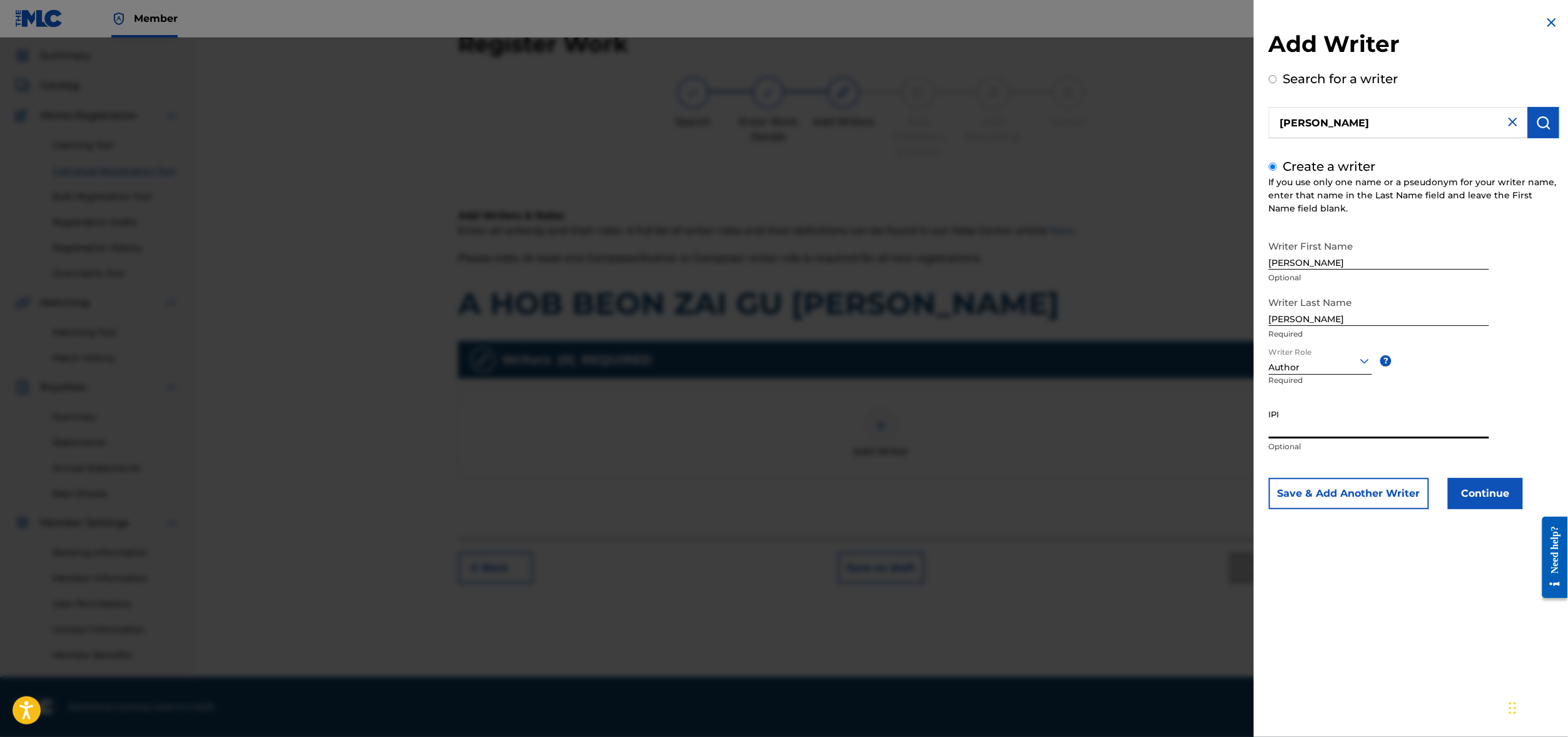
click at [1269, 438] on input "IPI" at bounding box center [1379, 420] width 220 height 36
paste input "00486313638"
type input "00486313638"
click at [1447, 509] on button "Continue" at bounding box center [1485, 493] width 75 height 31
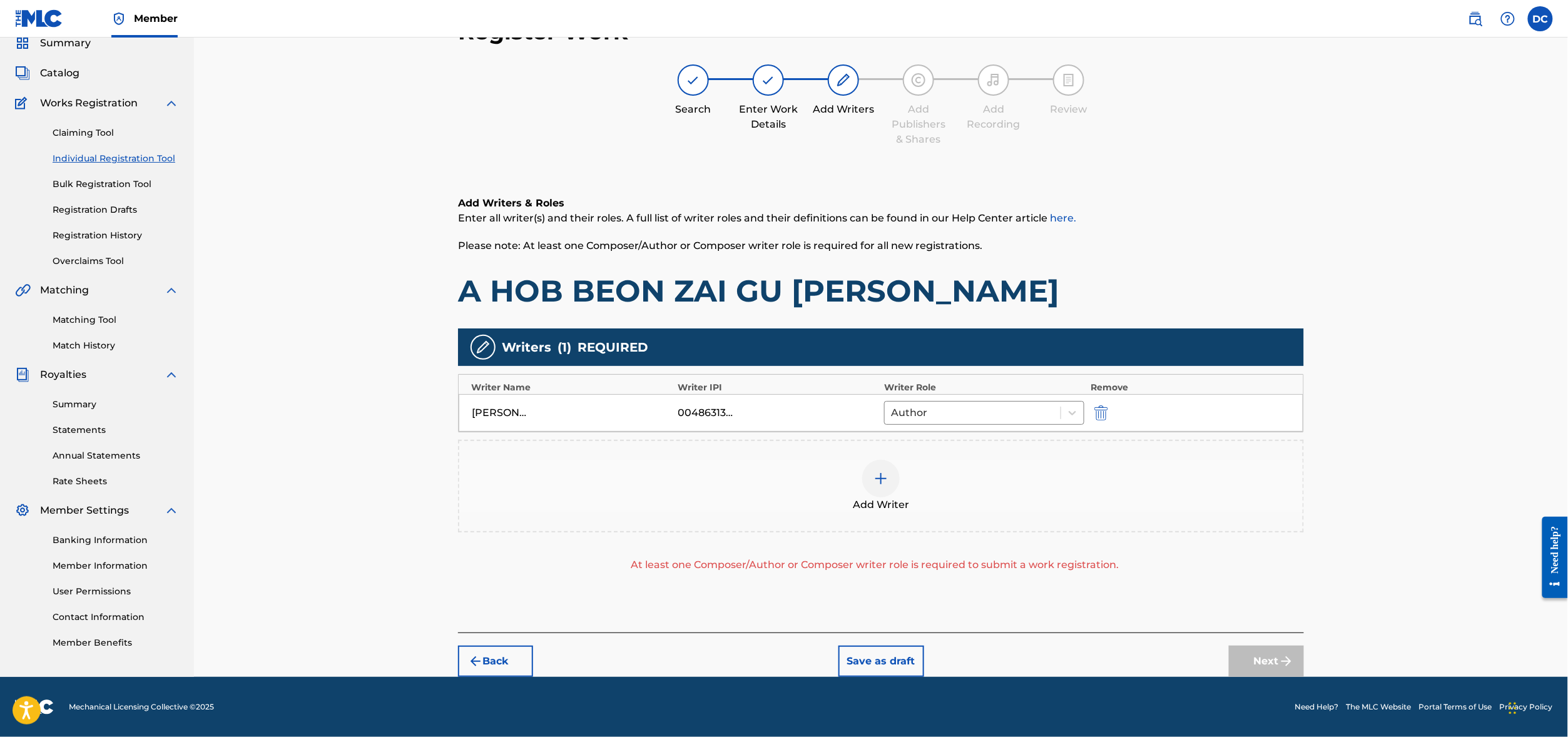
click at [900, 463] on div at bounding box center [881, 479] width 38 height 38
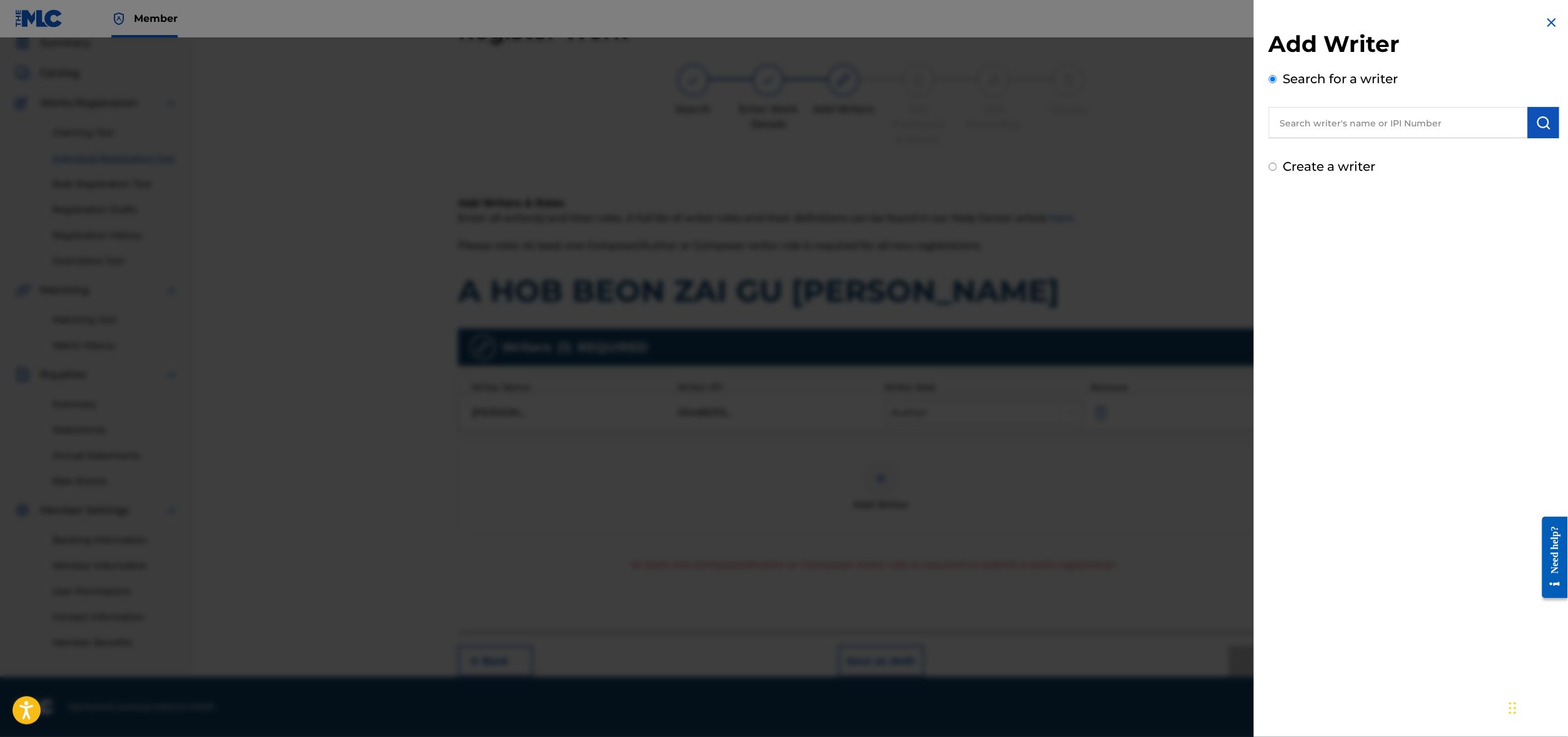
click at [1277, 130] on input "text" at bounding box center [1399, 123] width 259 height 31
click at [1298, 157] on strong "mong" at bounding box center [1314, 150] width 31 height 12
type input "[PERSON_NAME]"
click at [1546, 138] on button "submit" at bounding box center [1543, 123] width 31 height 31
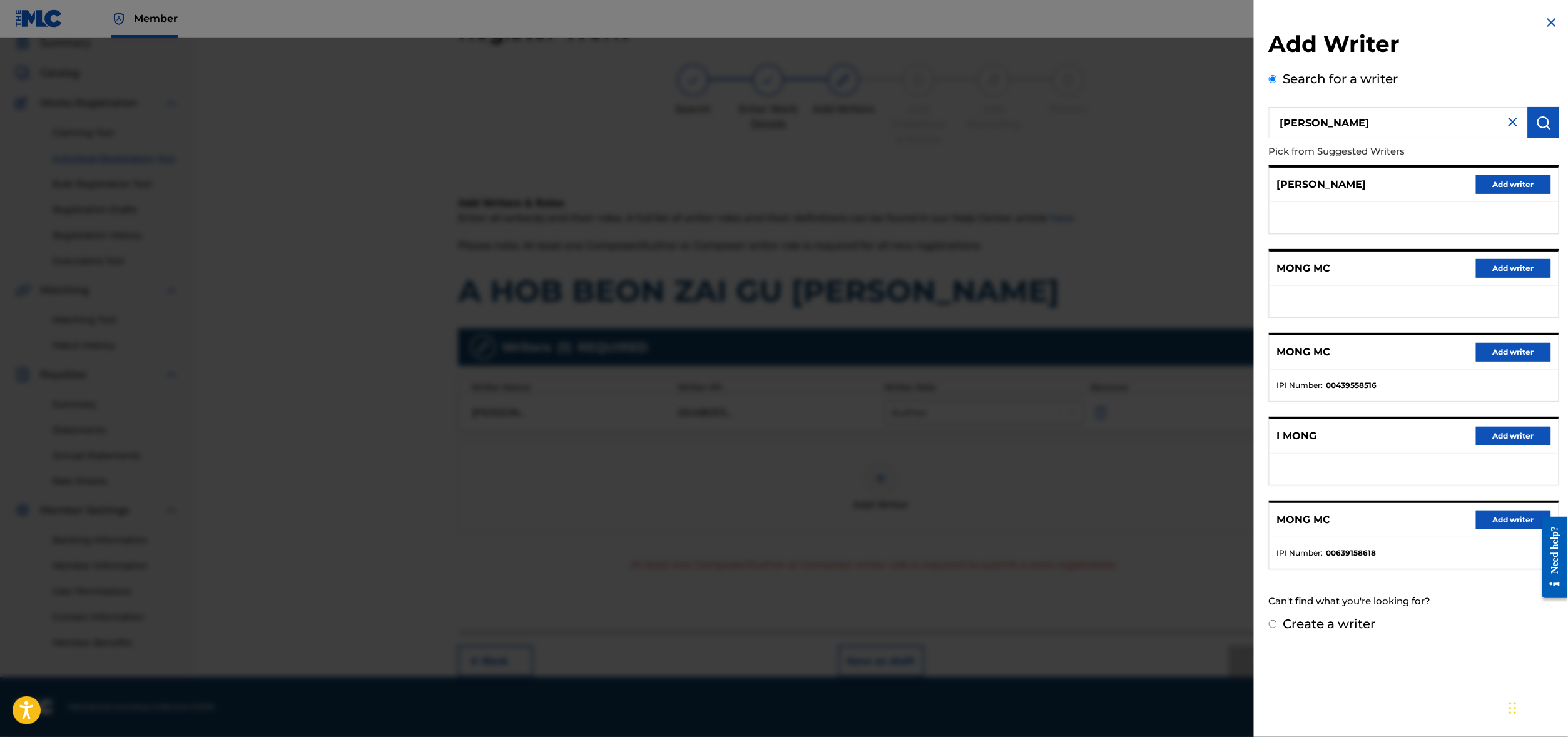
click at [1507, 362] on button "Add writer" at bounding box center [1514, 352] width 75 height 19
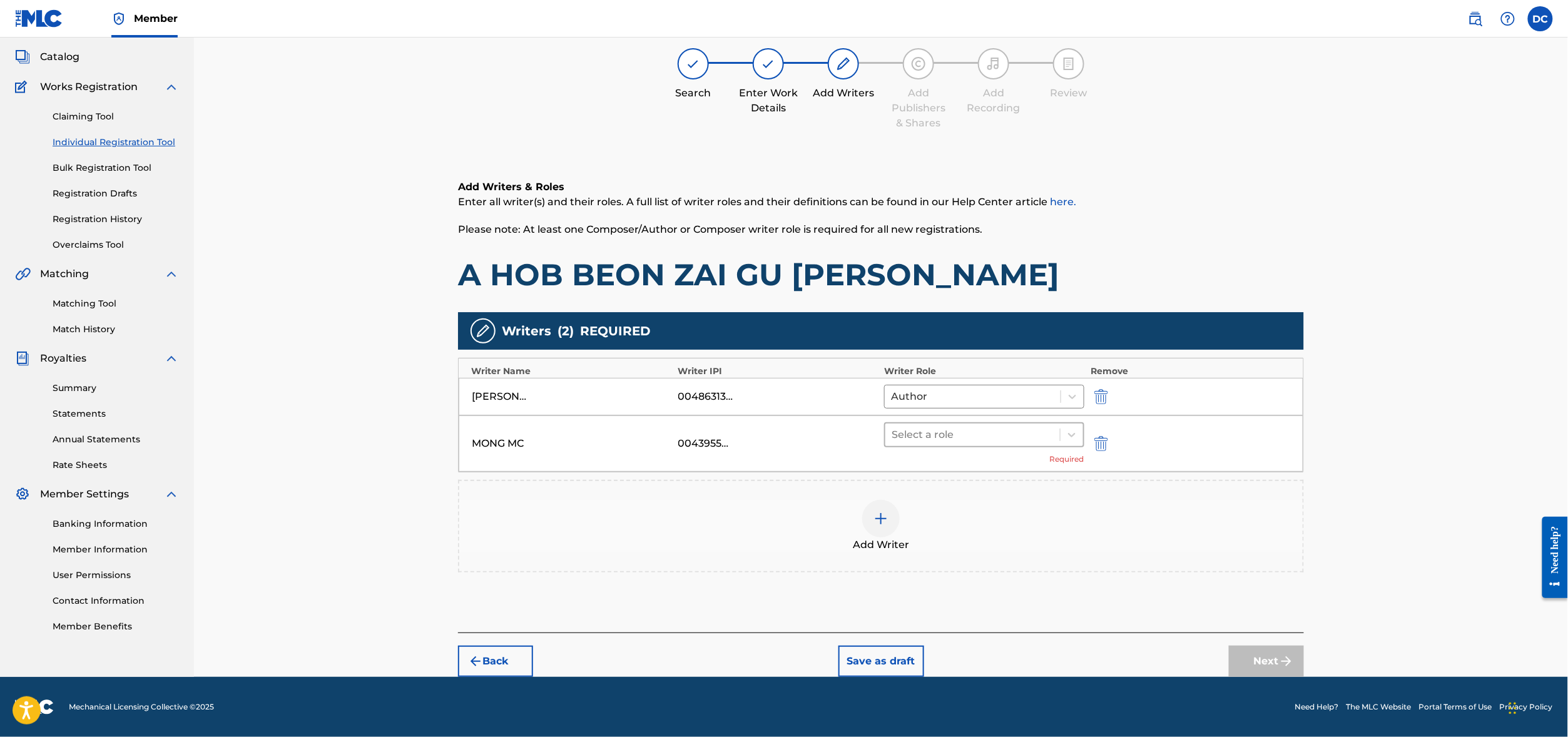
click at [1054, 426] on div at bounding box center [972, 434] width 162 height 17
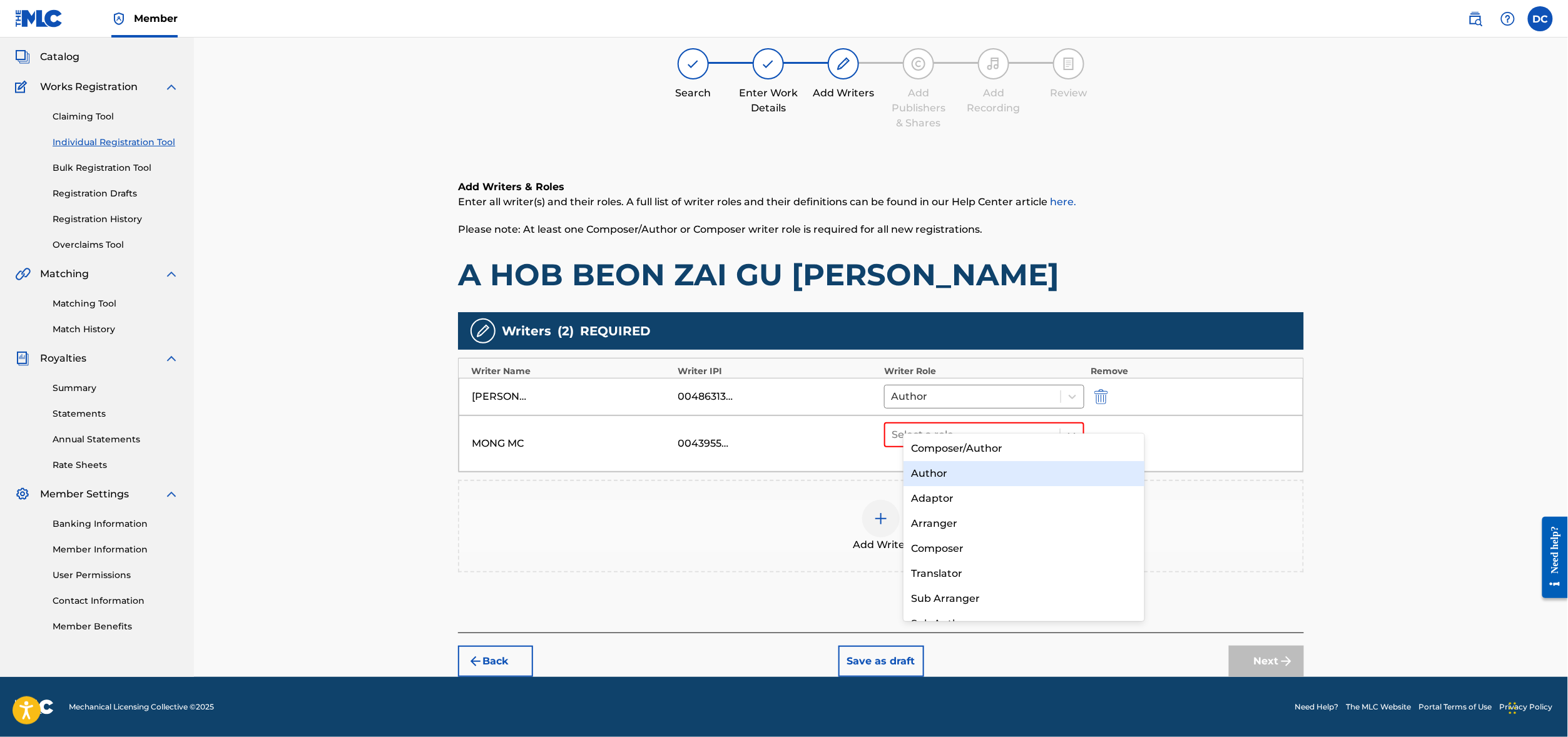
click at [1013, 467] on div "Author" at bounding box center [1024, 474] width 241 height 25
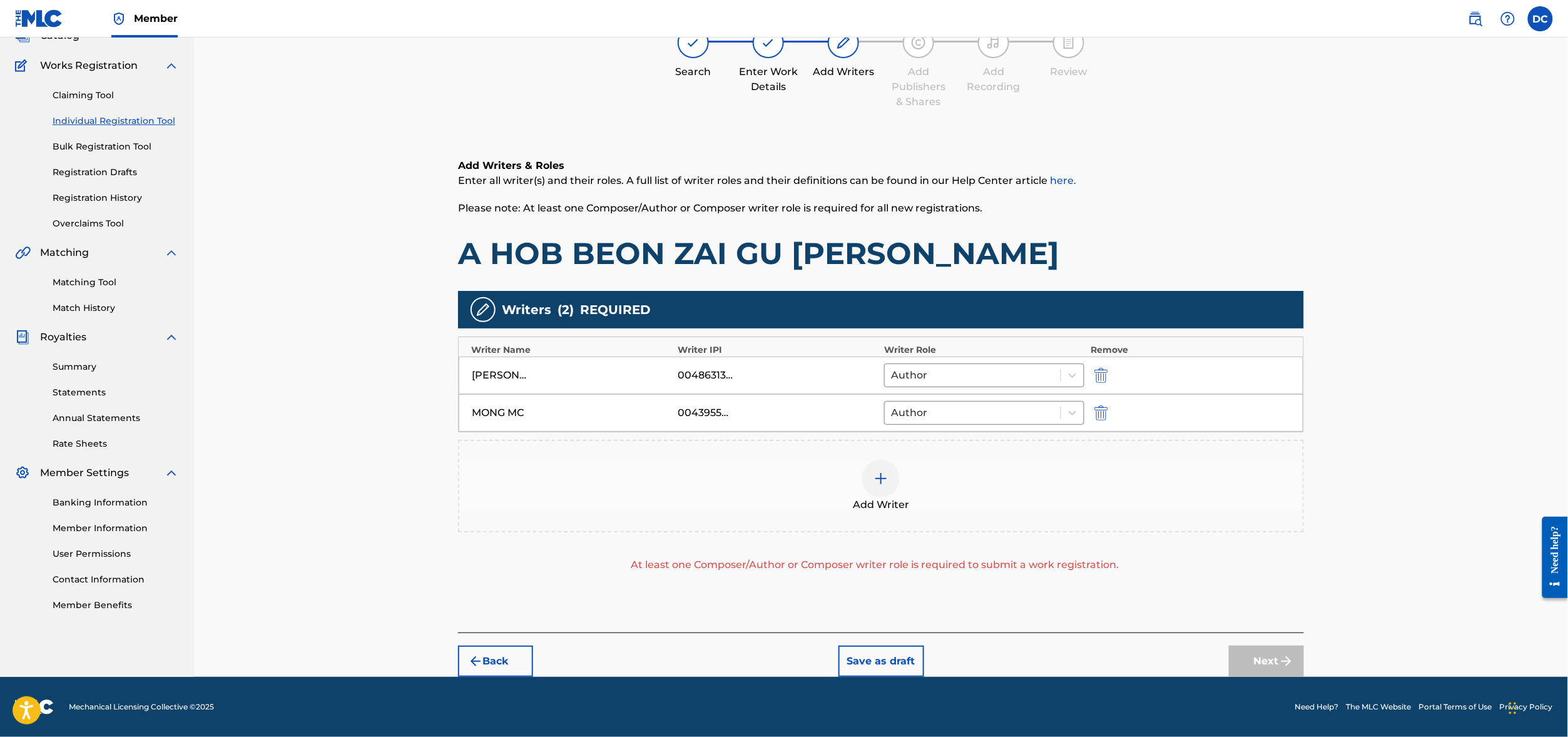
click at [889, 483] on img at bounding box center [881, 479] width 15 height 15
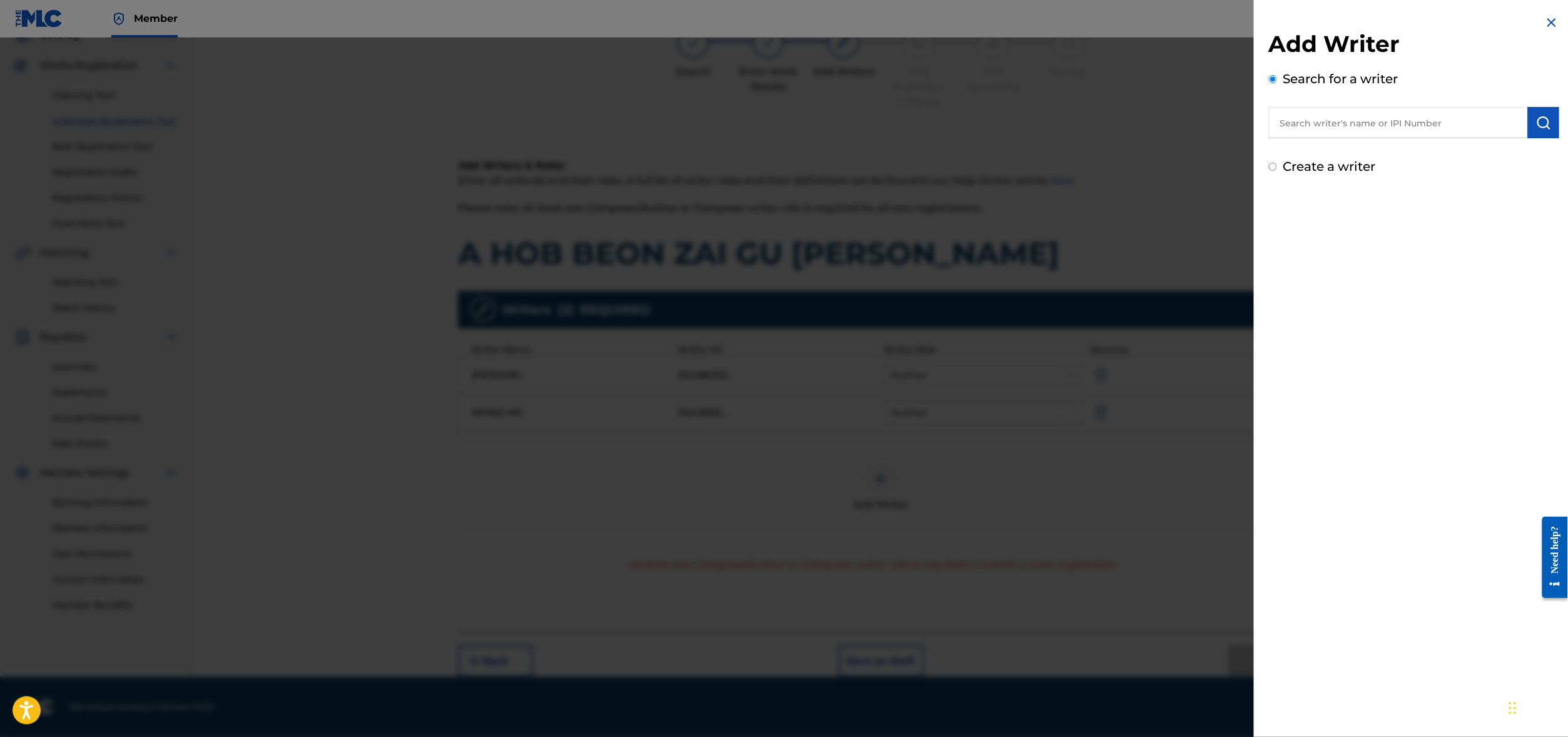
click at [1370, 125] on input "text" at bounding box center [1399, 123] width 259 height 31
click at [1322, 162] on div "gun [PERSON_NAME]" at bounding box center [1398, 151] width 259 height 22
click at [1543, 130] on img "submit" at bounding box center [1544, 123] width 15 height 15
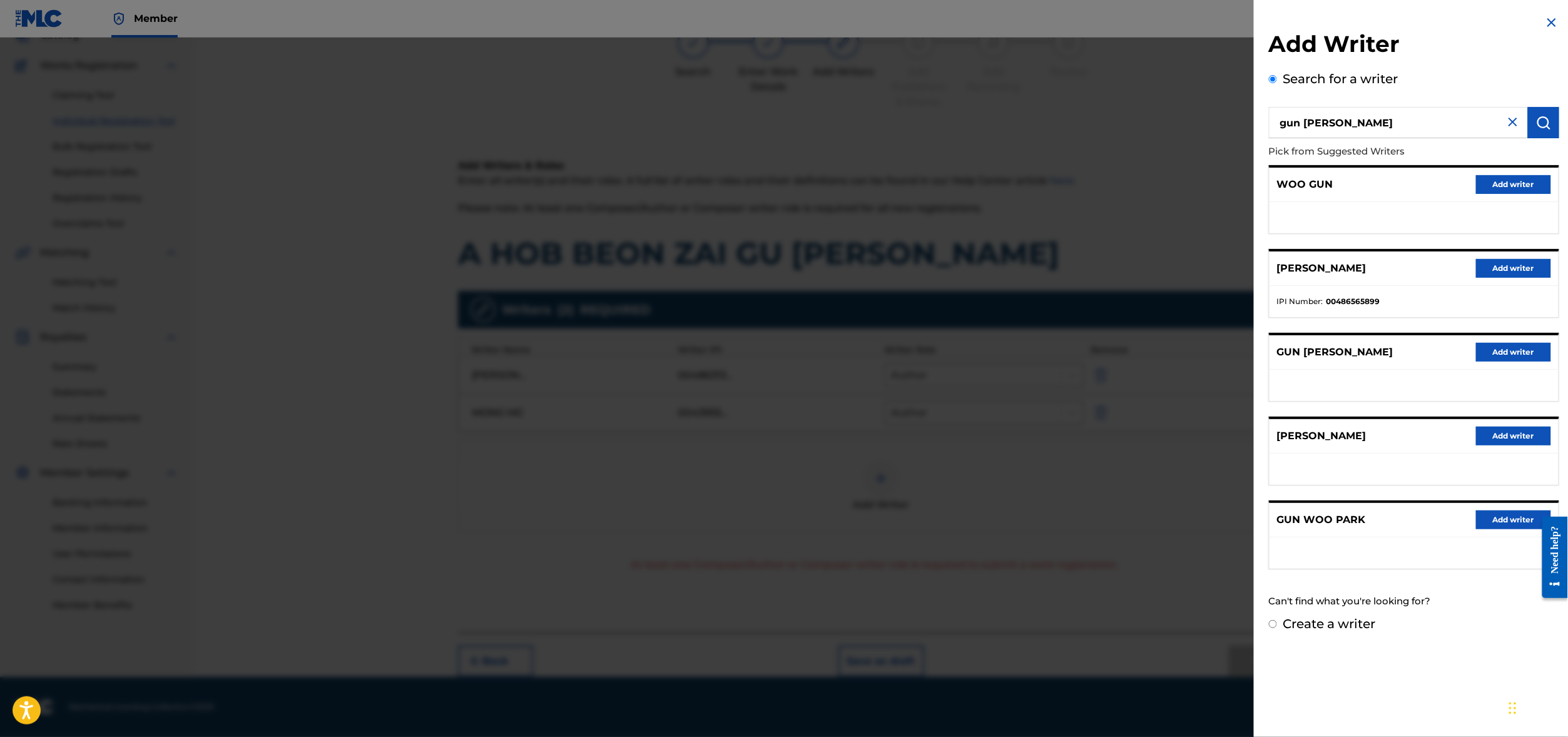
click at [1282, 128] on input "gun [PERSON_NAME]" at bounding box center [1399, 123] width 259 height 31
type input "[PERSON_NAME] GUN [PERSON_NAME]"
click at [1542, 130] on img "submit" at bounding box center [1544, 123] width 15 height 15
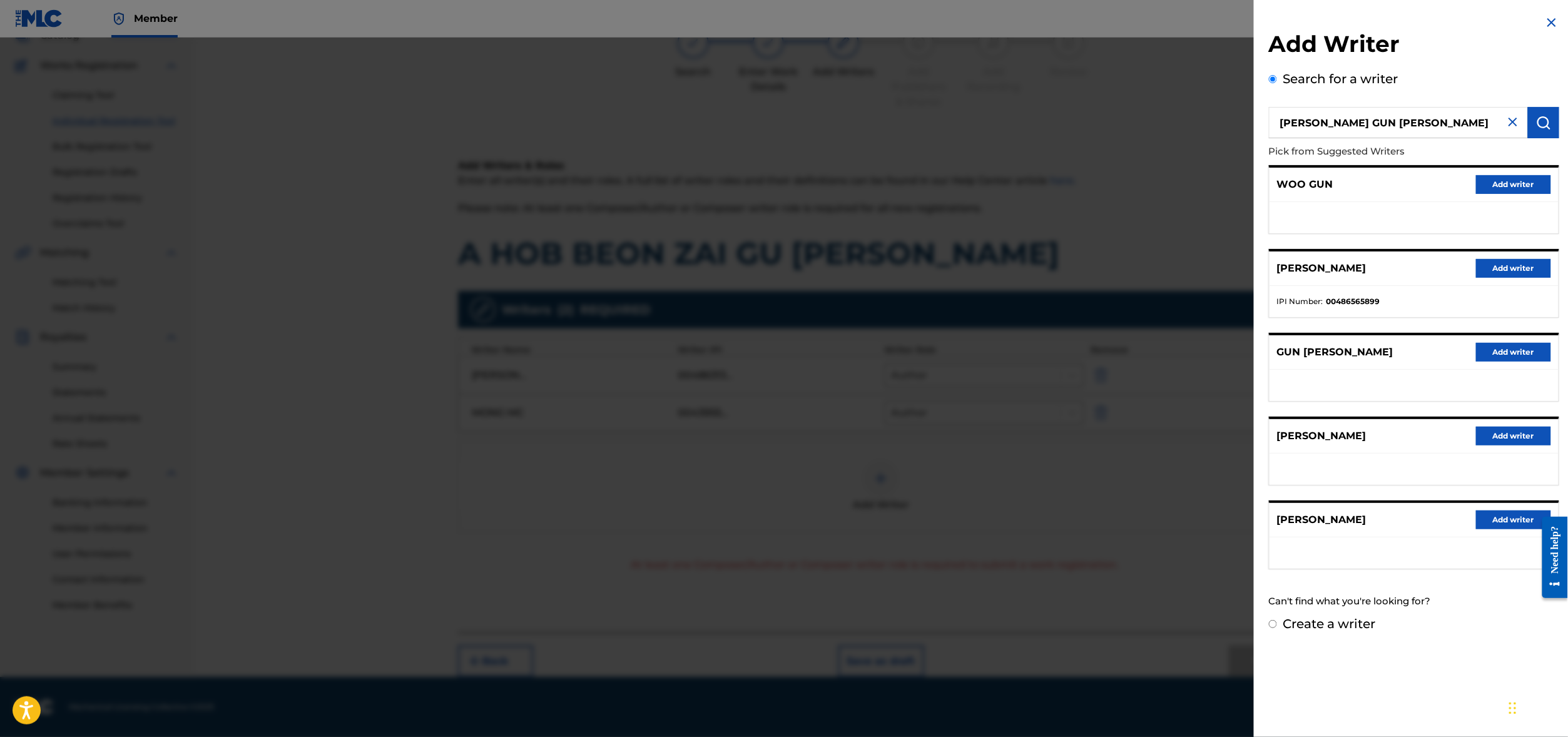
scroll to position [16, 0]
click at [1484, 445] on button "Add writer" at bounding box center [1514, 435] width 75 height 19
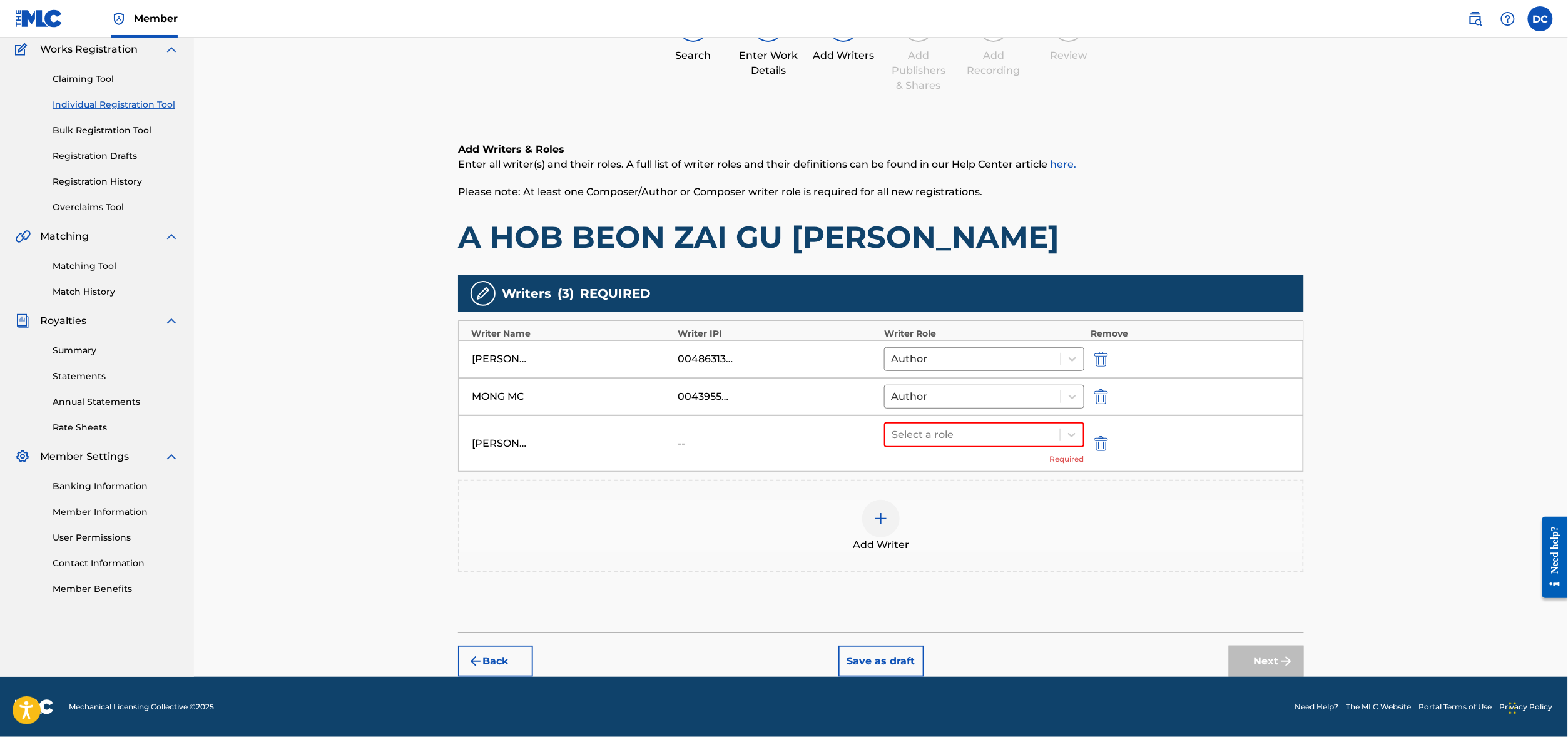
scroll to position [143, 0]
click at [1054, 443] on div at bounding box center [972, 434] width 162 height 17
click at [994, 581] on div "Composer" at bounding box center [1024, 584] width 241 height 25
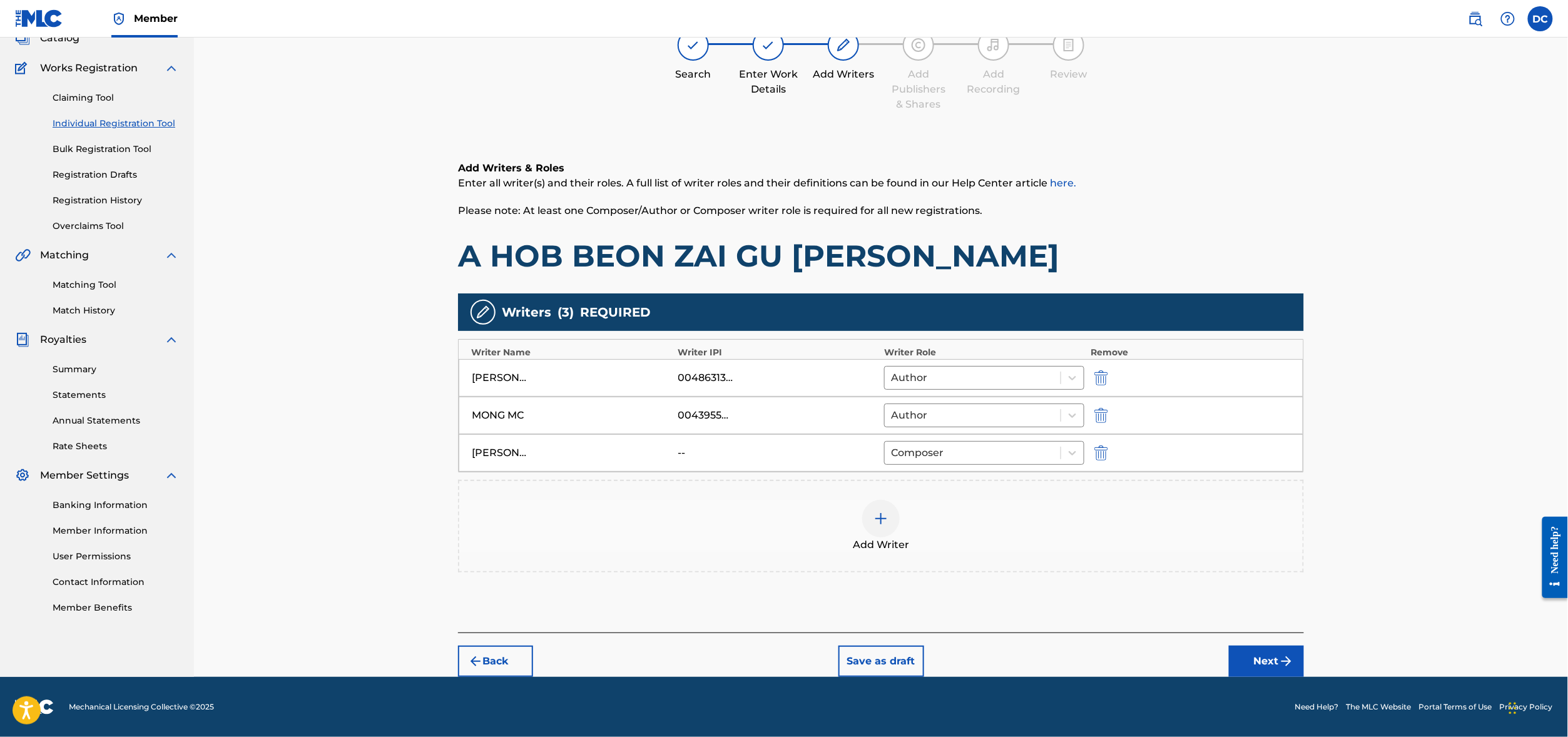
scroll to position [193, 0]
click at [1304, 645] on button "Next" at bounding box center [1266, 660] width 75 height 31
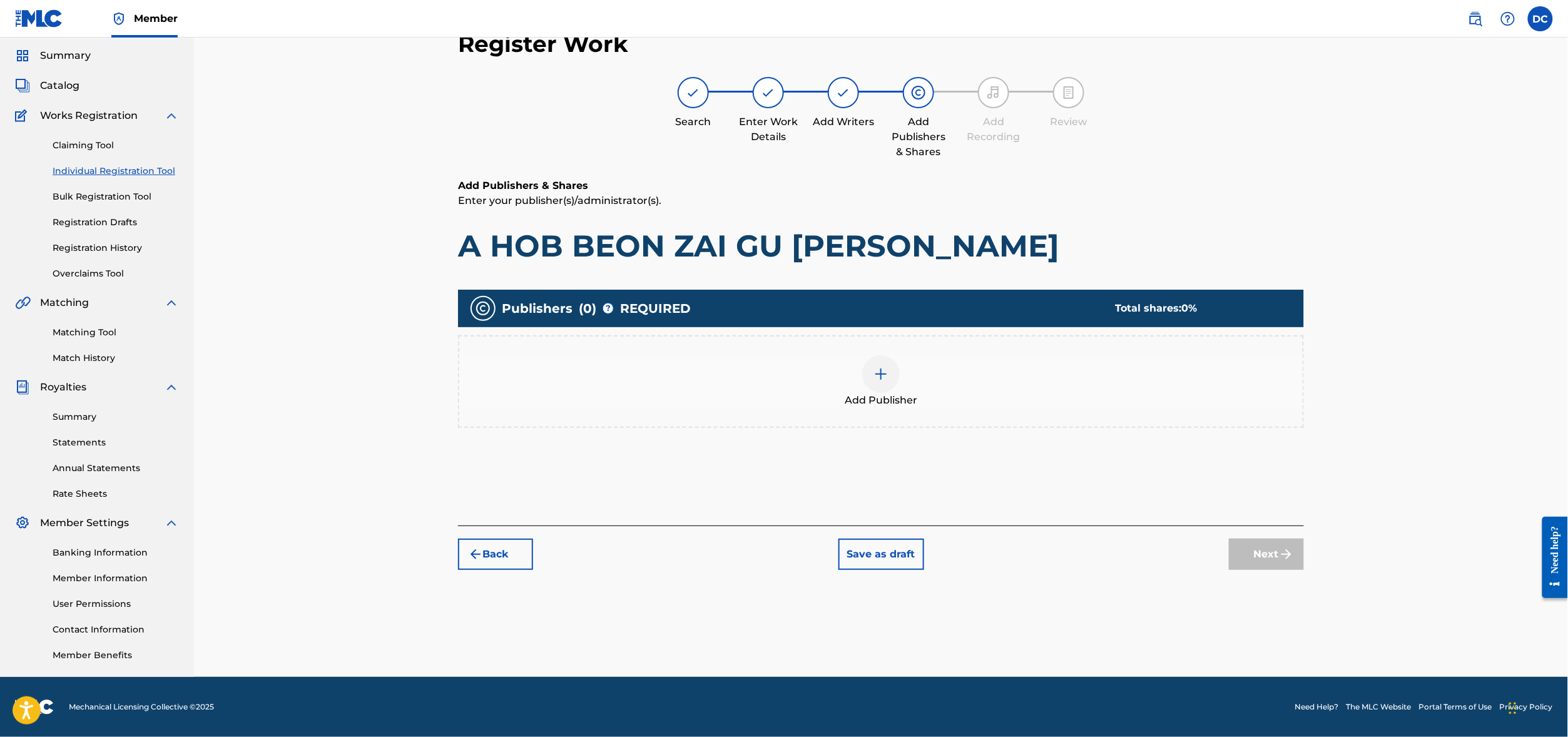
click at [886, 355] on div at bounding box center [881, 374] width 38 height 38
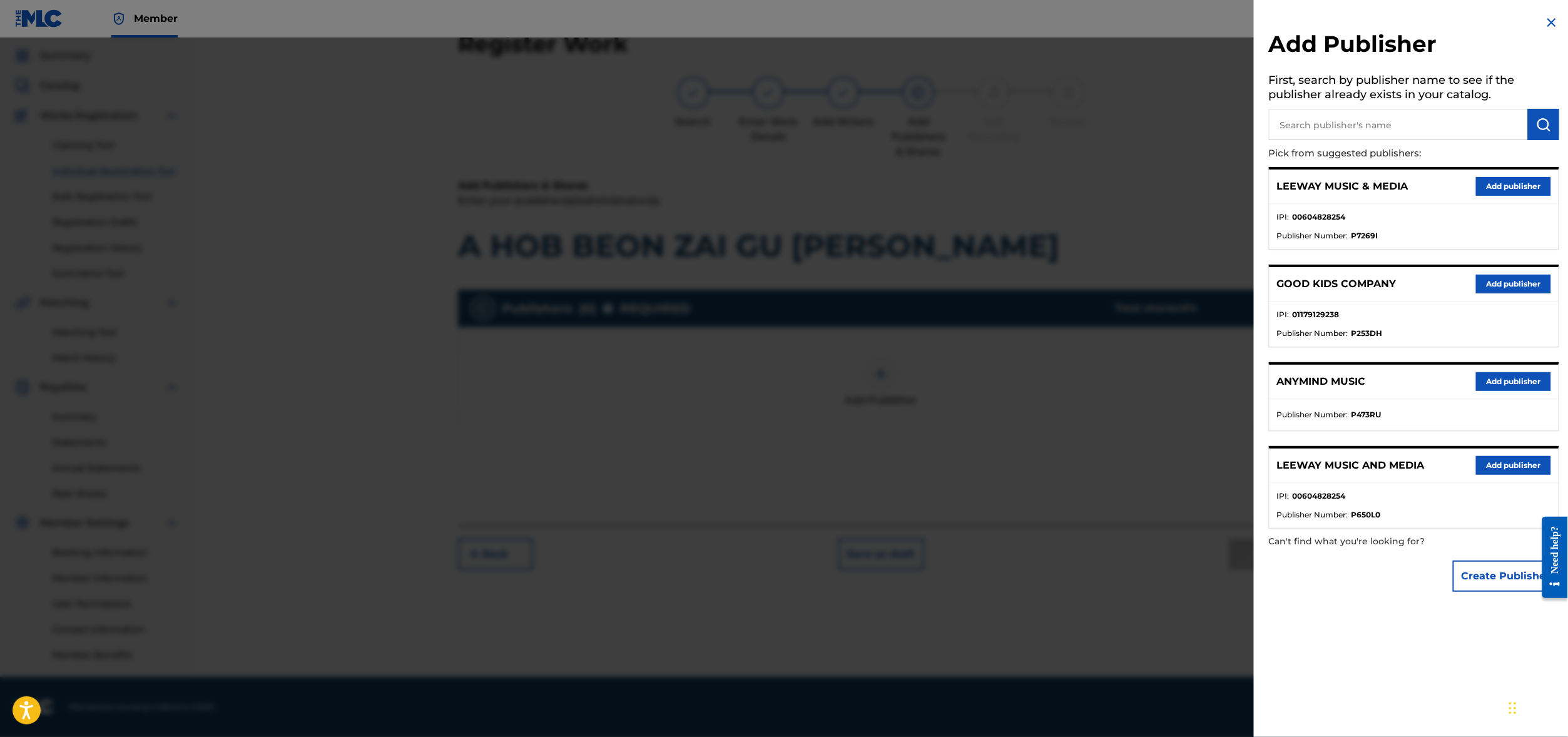
click at [1507, 196] on button "Add publisher" at bounding box center [1514, 186] width 75 height 19
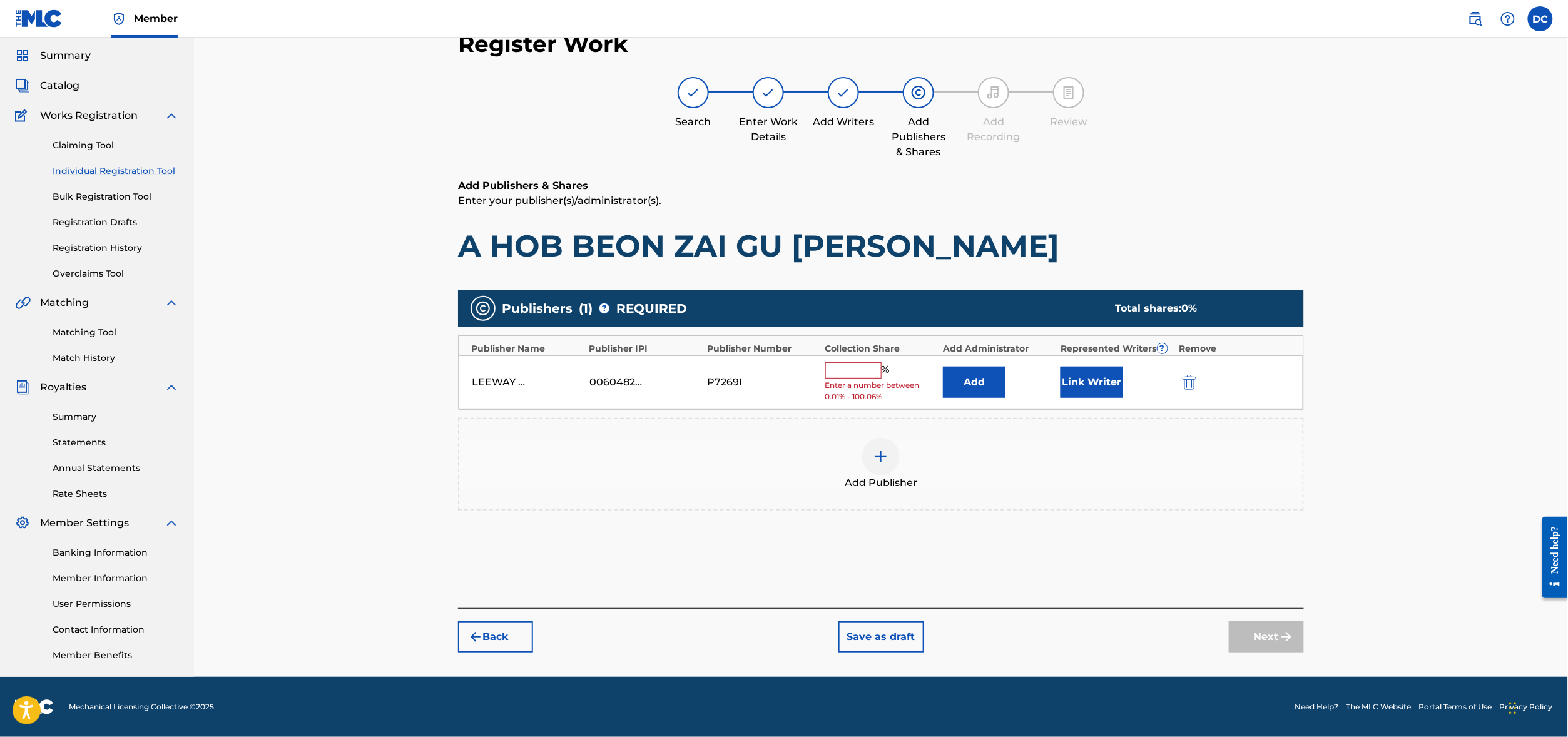
click at [864, 362] on input "text" at bounding box center [853, 370] width 56 height 16
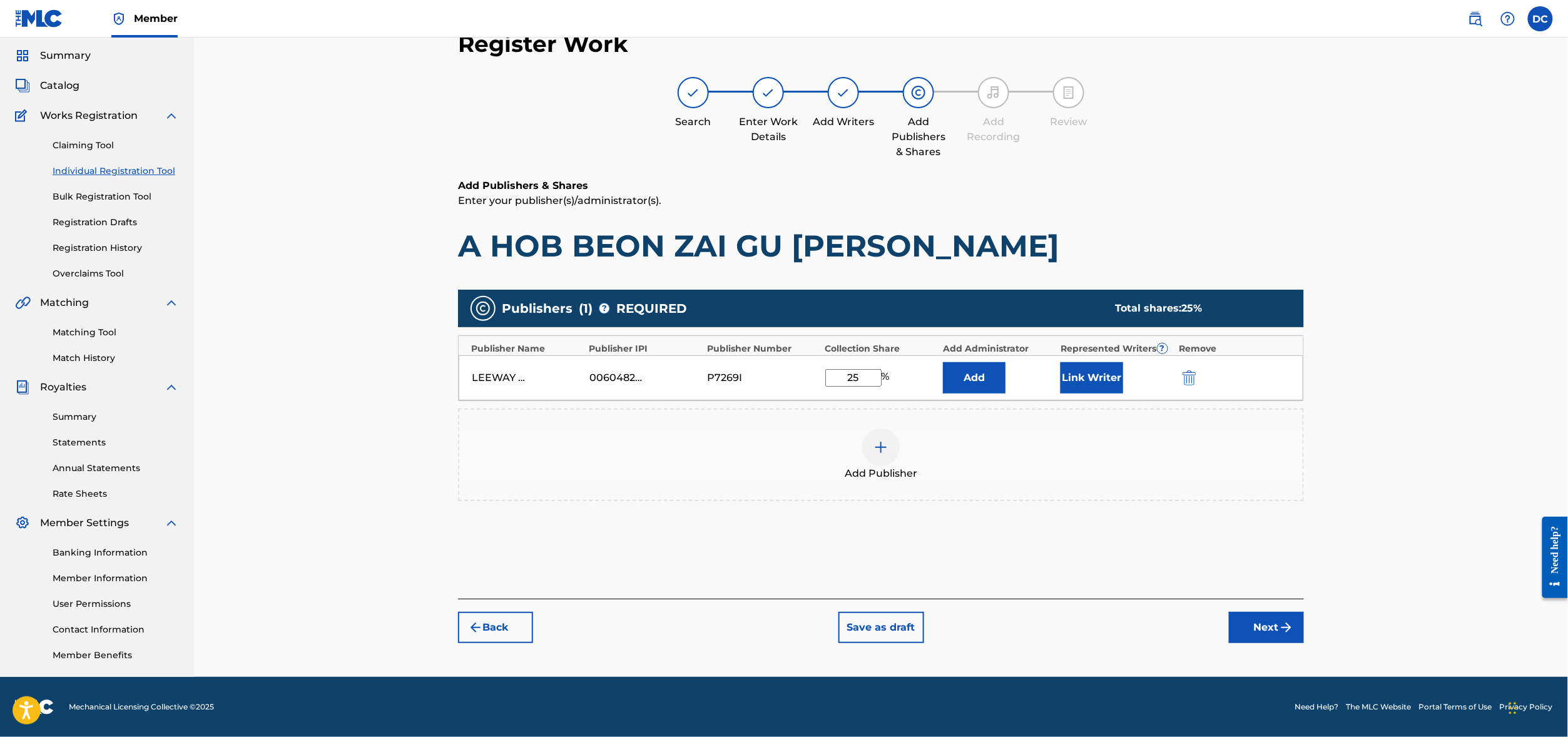
type input "25"
click at [1006, 362] on button "Add" at bounding box center [974, 378] width 63 height 31
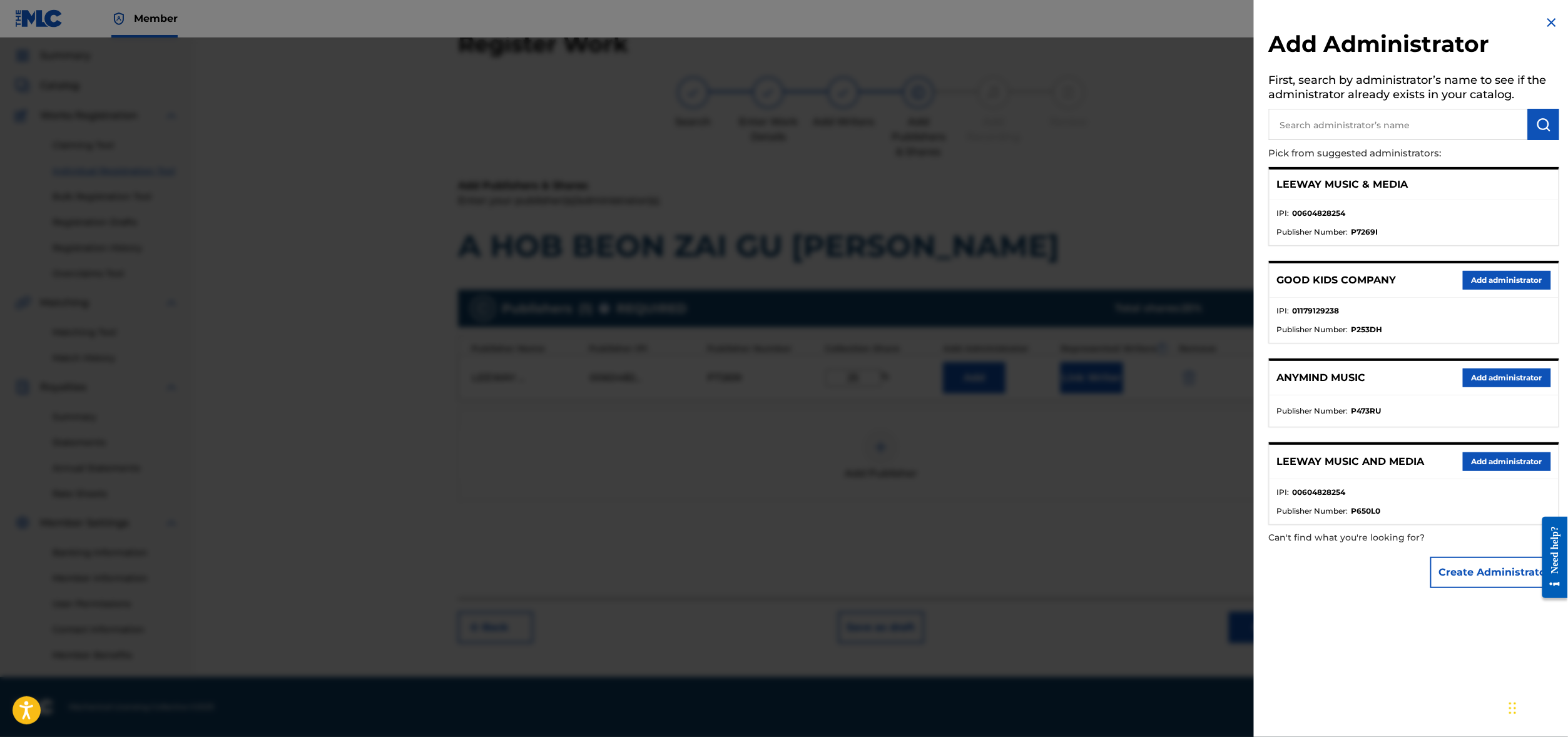
click at [1507, 290] on button "Add administrator" at bounding box center [1507, 280] width 89 height 19
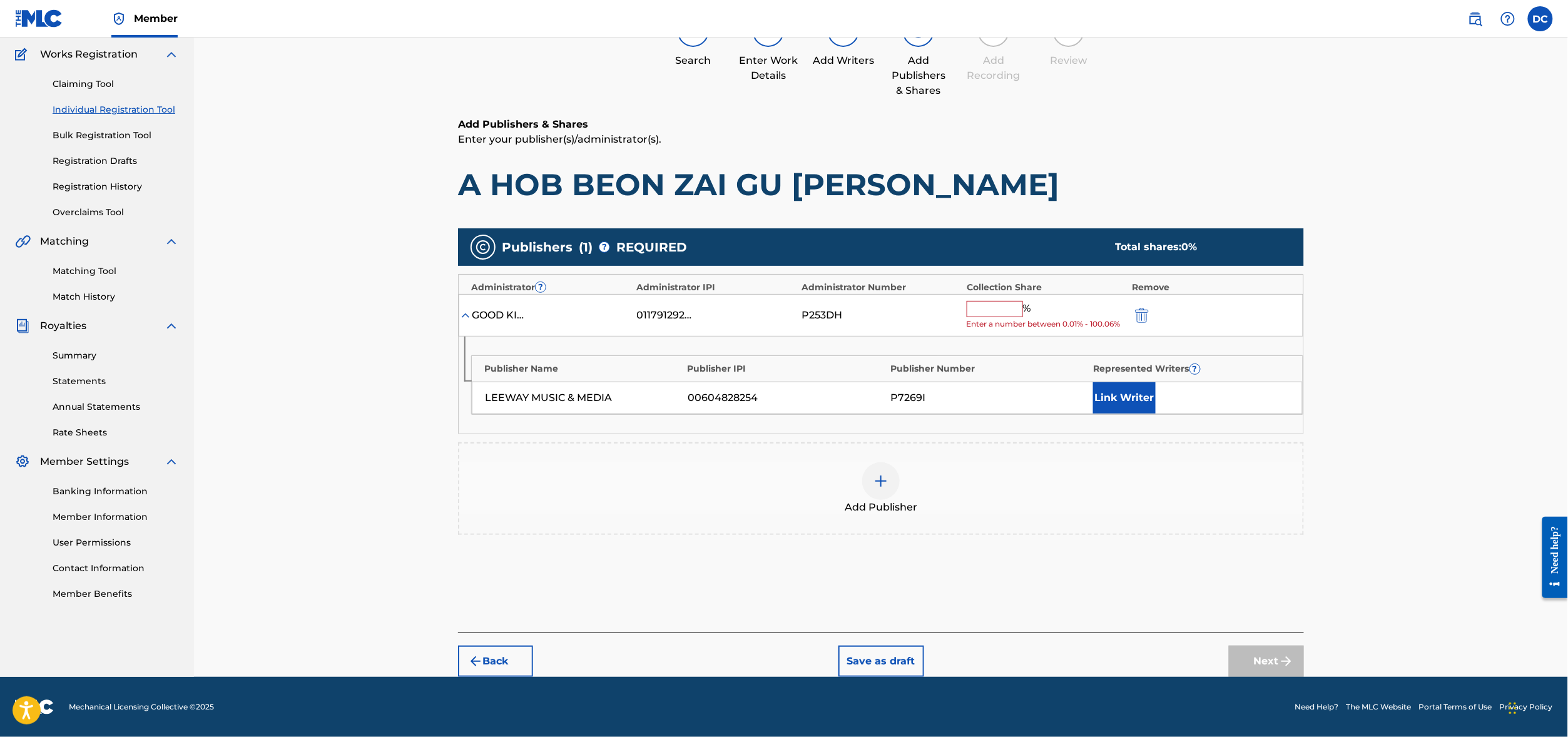
click at [1023, 313] on input "text" at bounding box center [994, 309] width 56 height 16
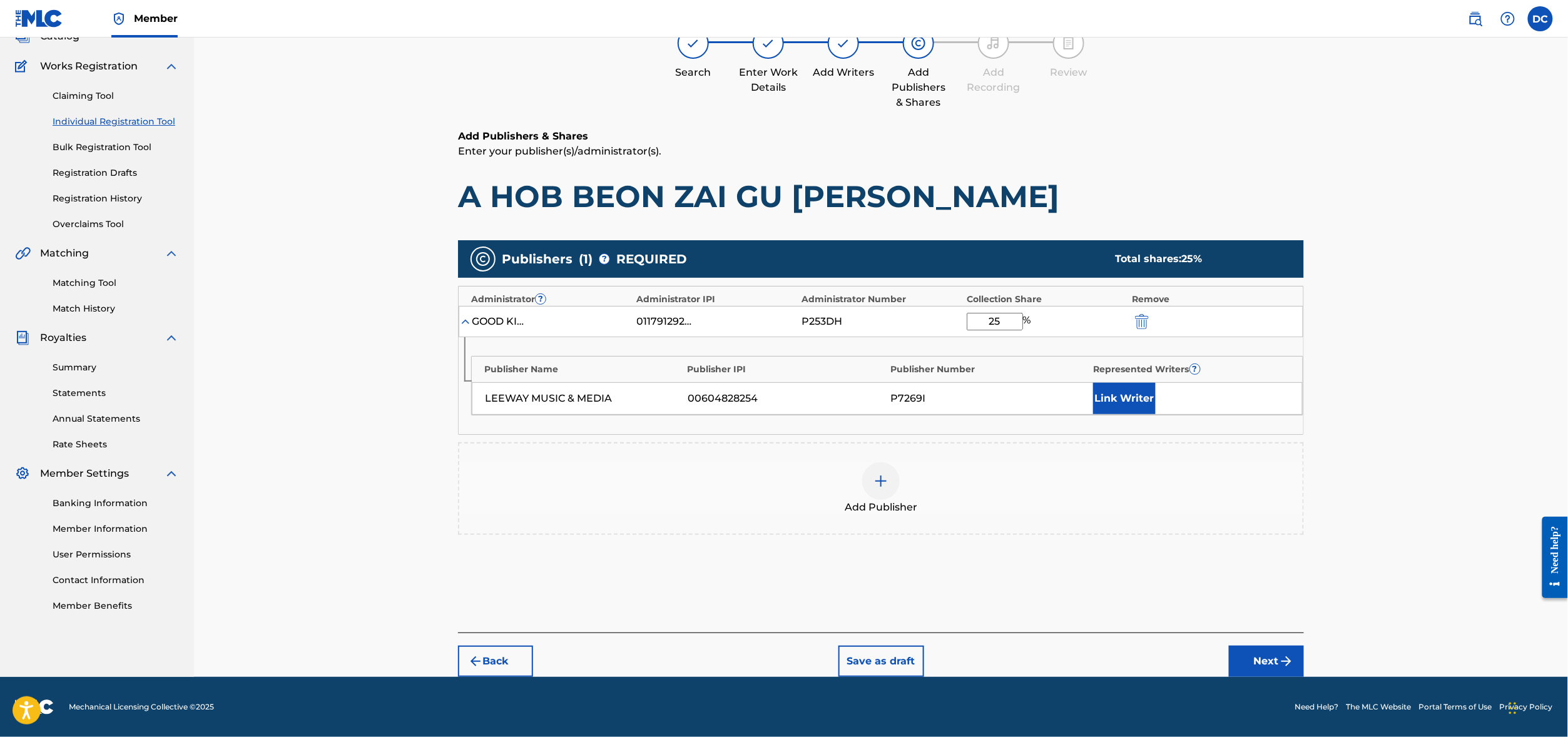
type input "25"
click at [1082, 481] on div "Add Publisher" at bounding box center [881, 488] width 843 height 52
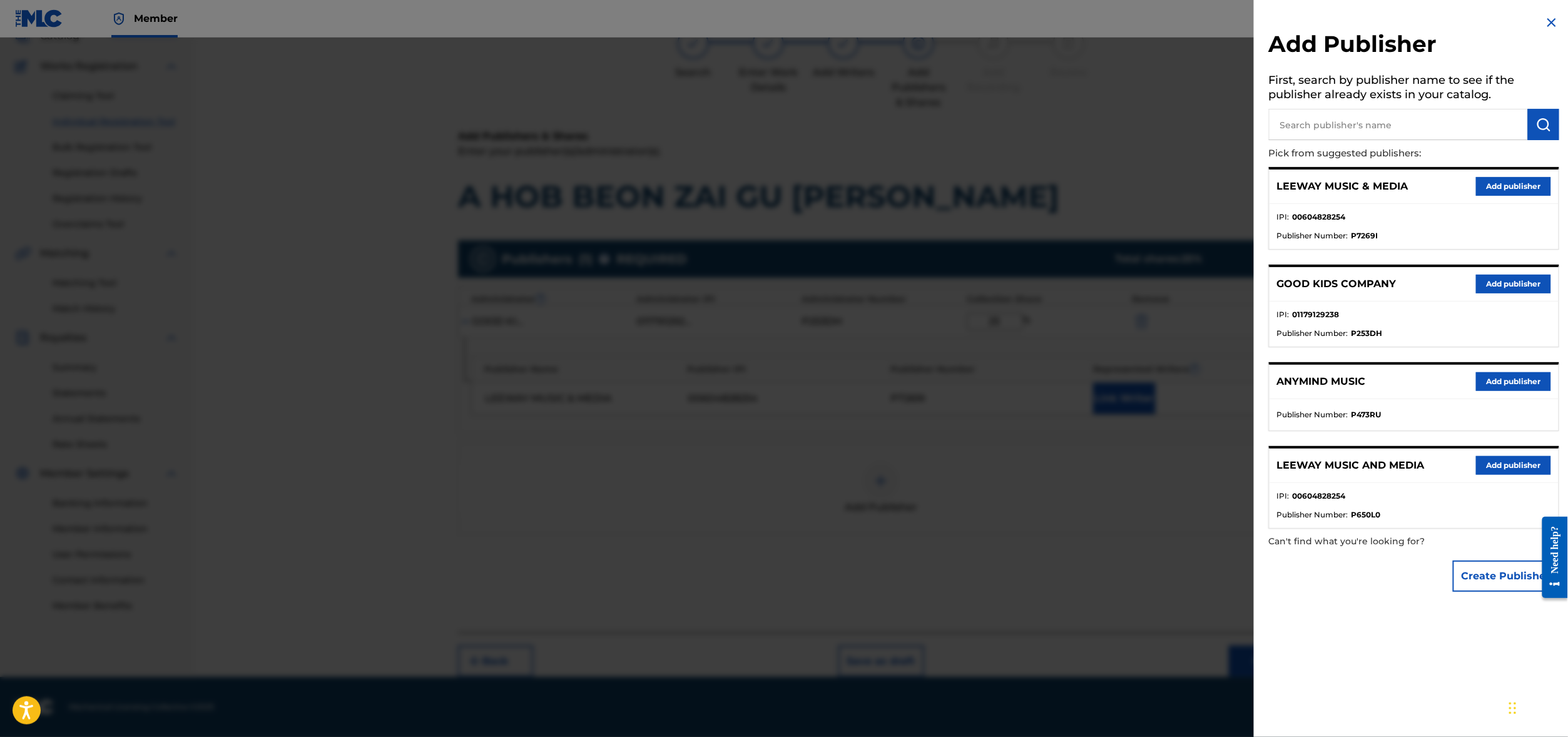
click at [1544, 30] on img at bounding box center [1552, 23] width 15 height 15
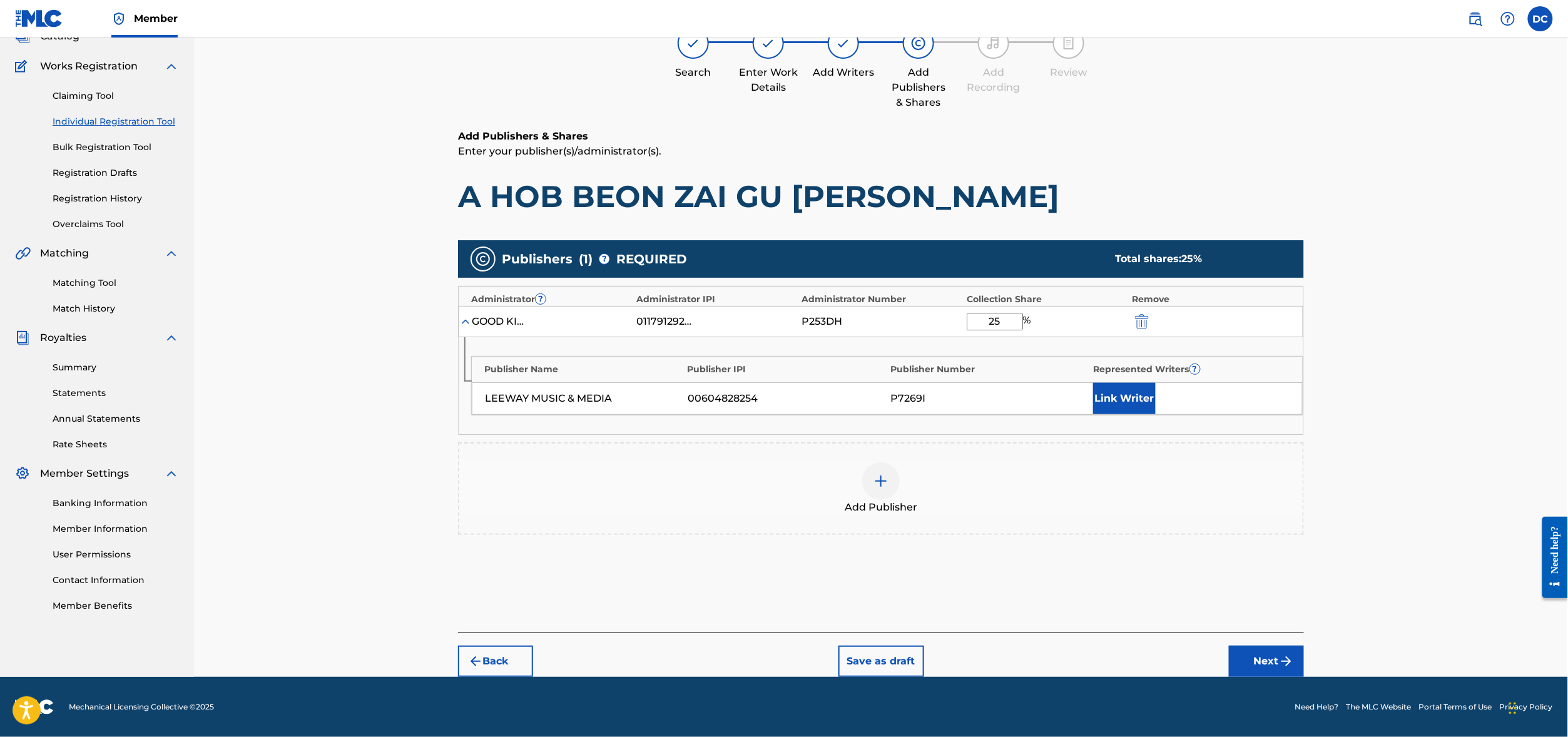
click at [1155, 401] on button "Link Writer" at bounding box center [1124, 398] width 63 height 31
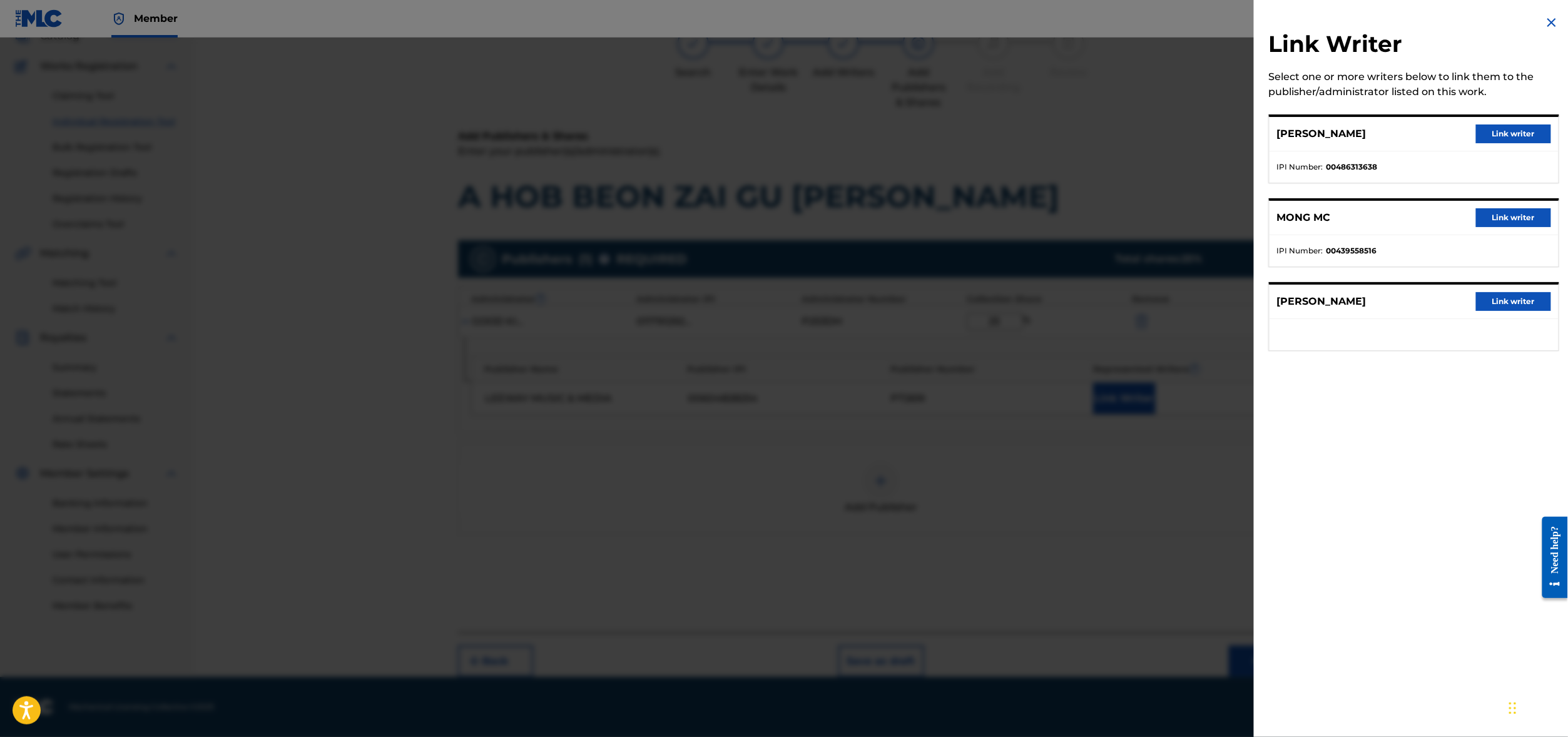
click at [1490, 143] on button "Link writer" at bounding box center [1514, 134] width 75 height 19
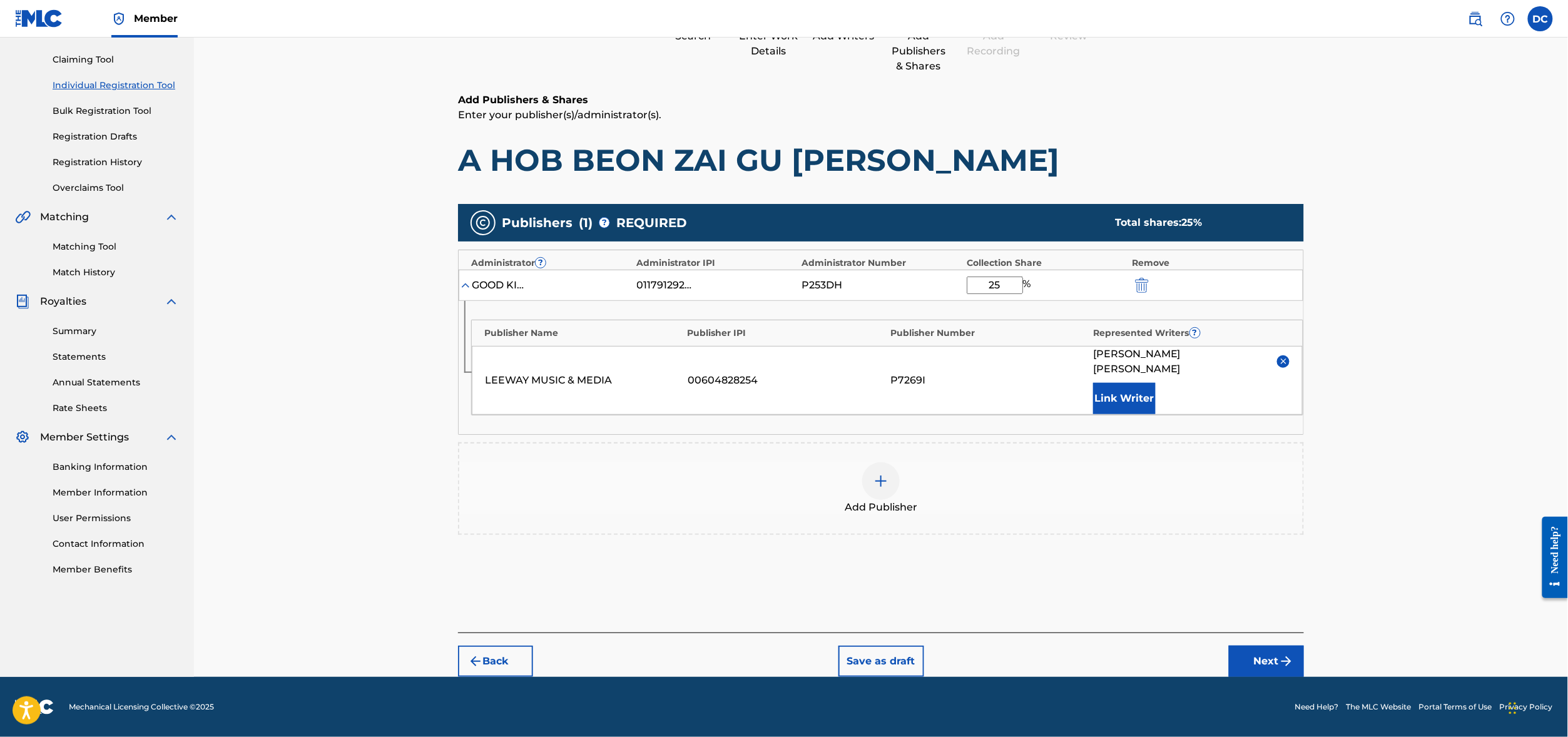
scroll to position [229, 0]
click at [1304, 645] on button "Next" at bounding box center [1266, 660] width 75 height 31
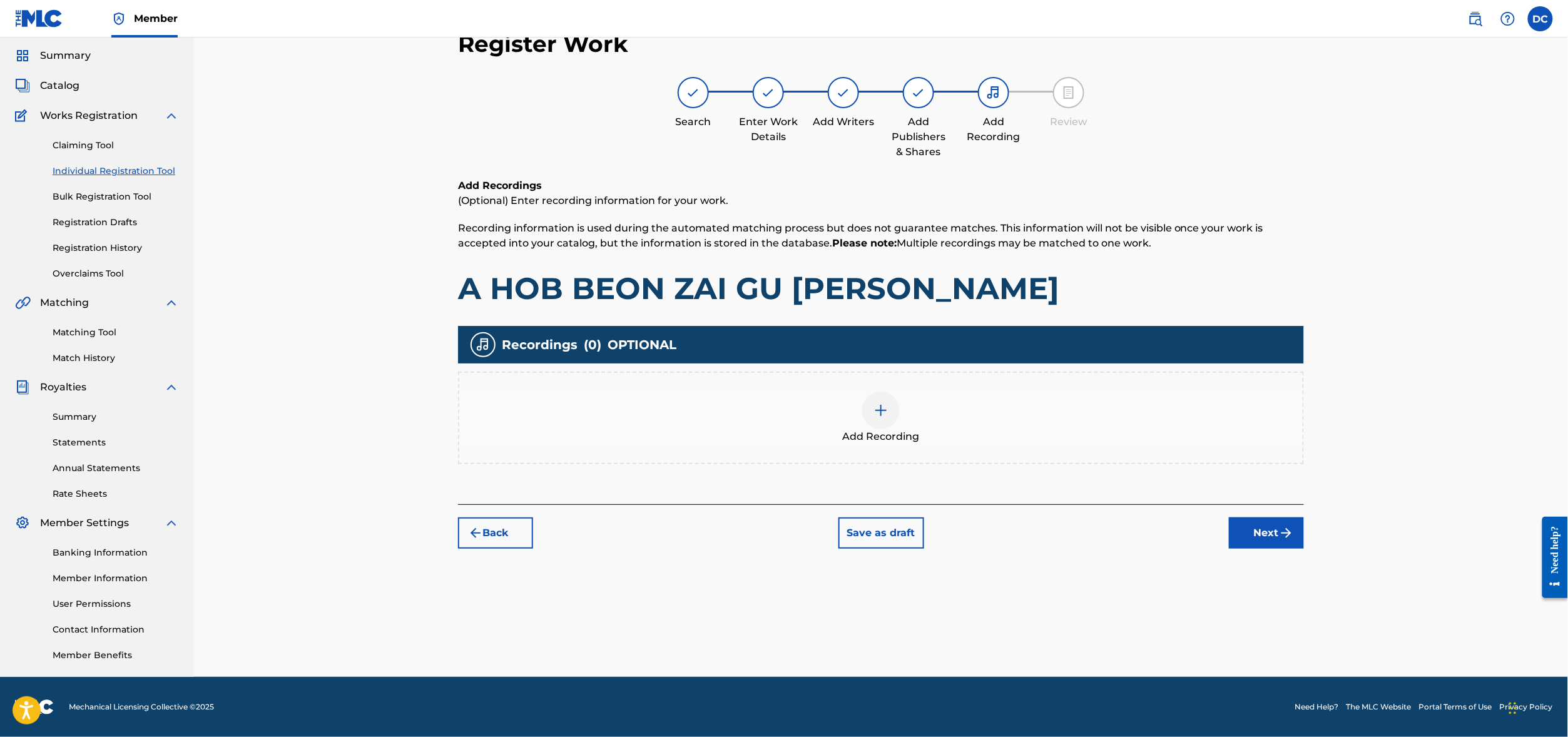
click at [889, 403] on img at bounding box center [881, 410] width 15 height 15
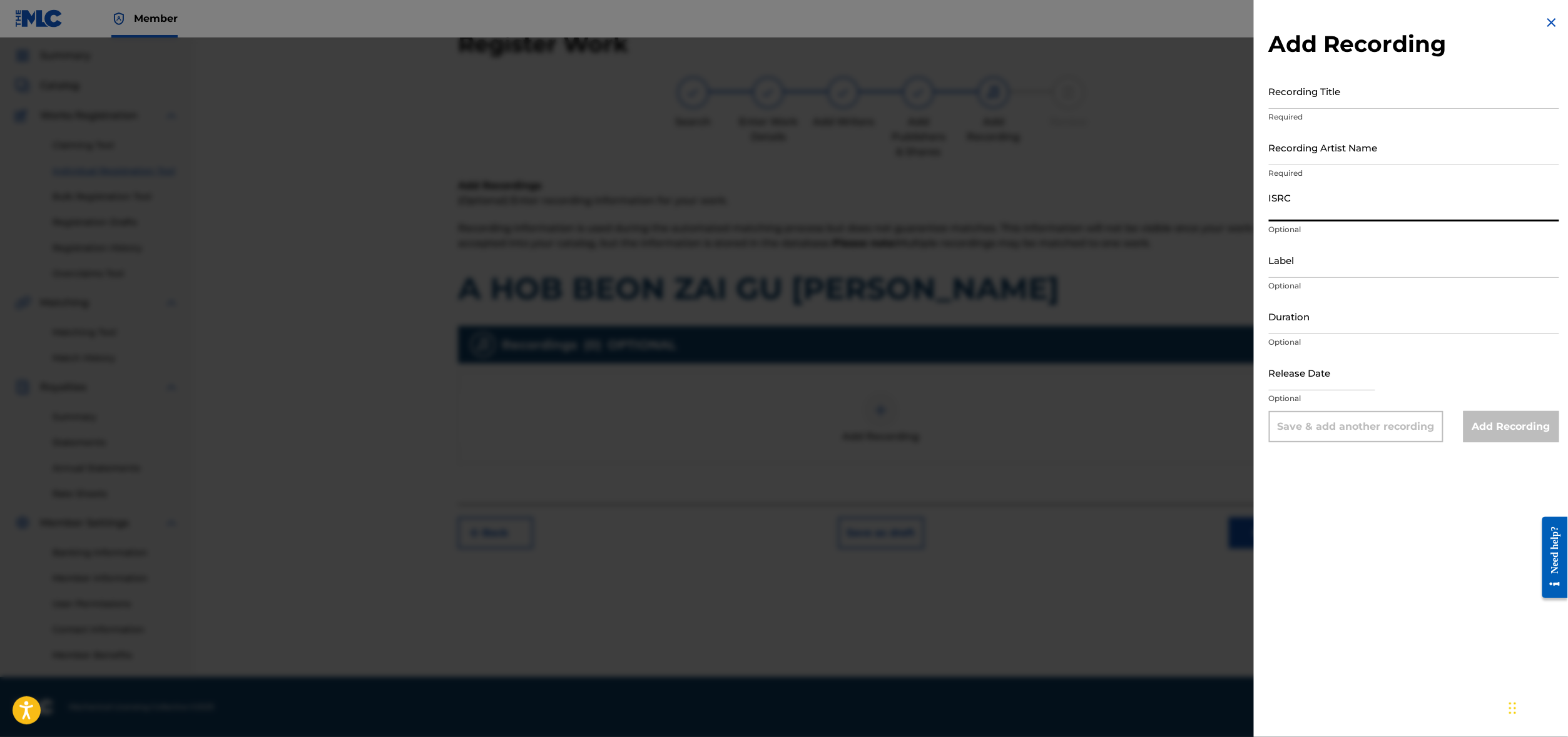
click at [1269, 222] on input "ISRC" at bounding box center [1414, 203] width 291 height 36
paste input "USA371054539"
type input "USA371054539"
click at [1275, 123] on p "Required" at bounding box center [1414, 117] width 291 height 11
click at [1269, 109] on input "Recording Title" at bounding box center [1414, 91] width 291 height 36
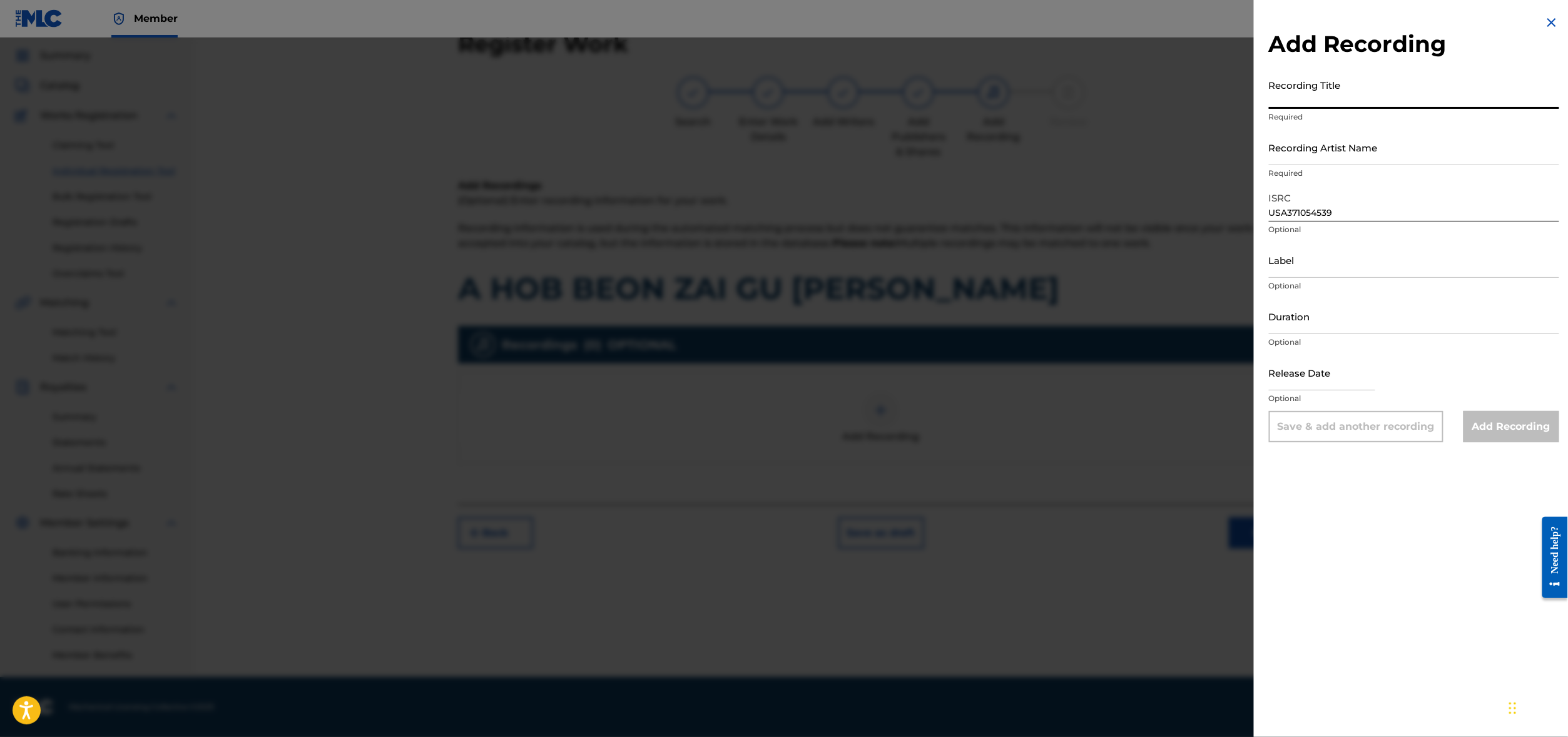
paste input "A HOB BEON ZAI GU [PERSON_NAME]"
type input "A HOB BEON ZAI GU [PERSON_NAME]"
click at [1307, 165] on input "Recording Artist Name" at bounding box center [1414, 147] width 291 height 36
click at [1300, 165] on input "Recording Artist Name" at bounding box center [1414, 147] width 291 height 36
paste input "[PERSON_NAME]"
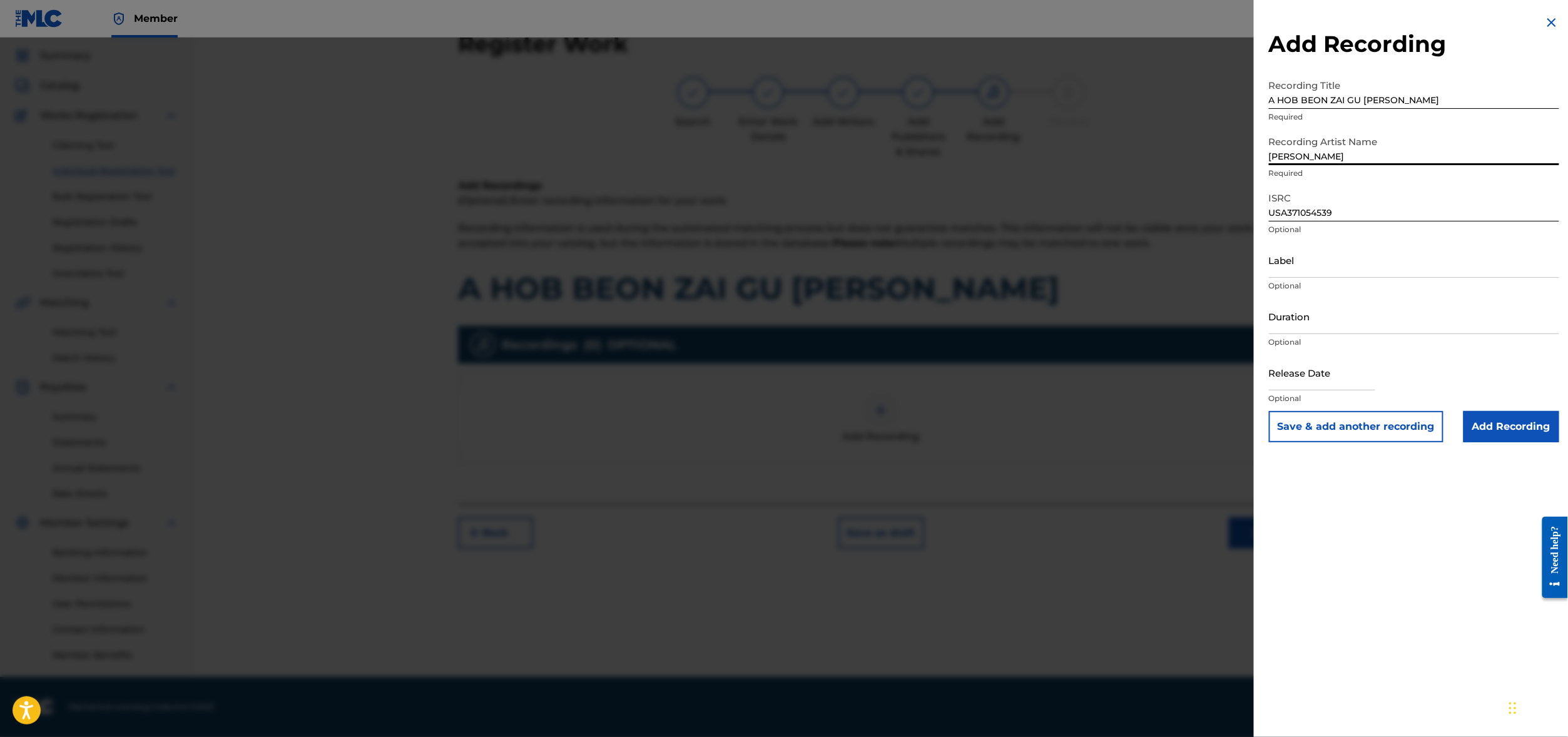
type input "[PERSON_NAME]"
click at [1269, 278] on input "Label" at bounding box center [1414, 259] width 291 height 36
select select "7"
select select "2025"
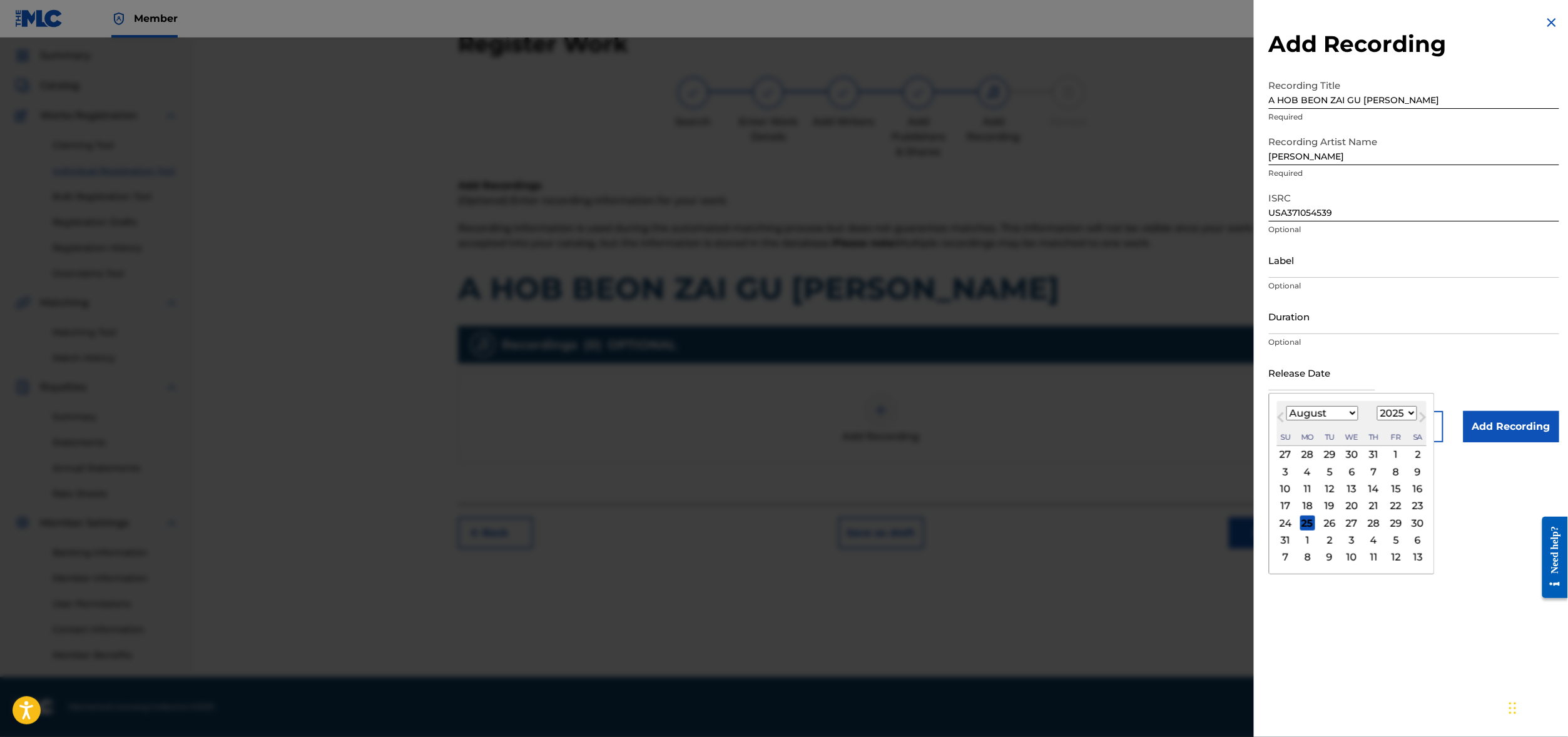
click at [1269, 390] on input "text" at bounding box center [1322, 372] width 107 height 36
paste input "[DATE]"
type input "[DATE]"
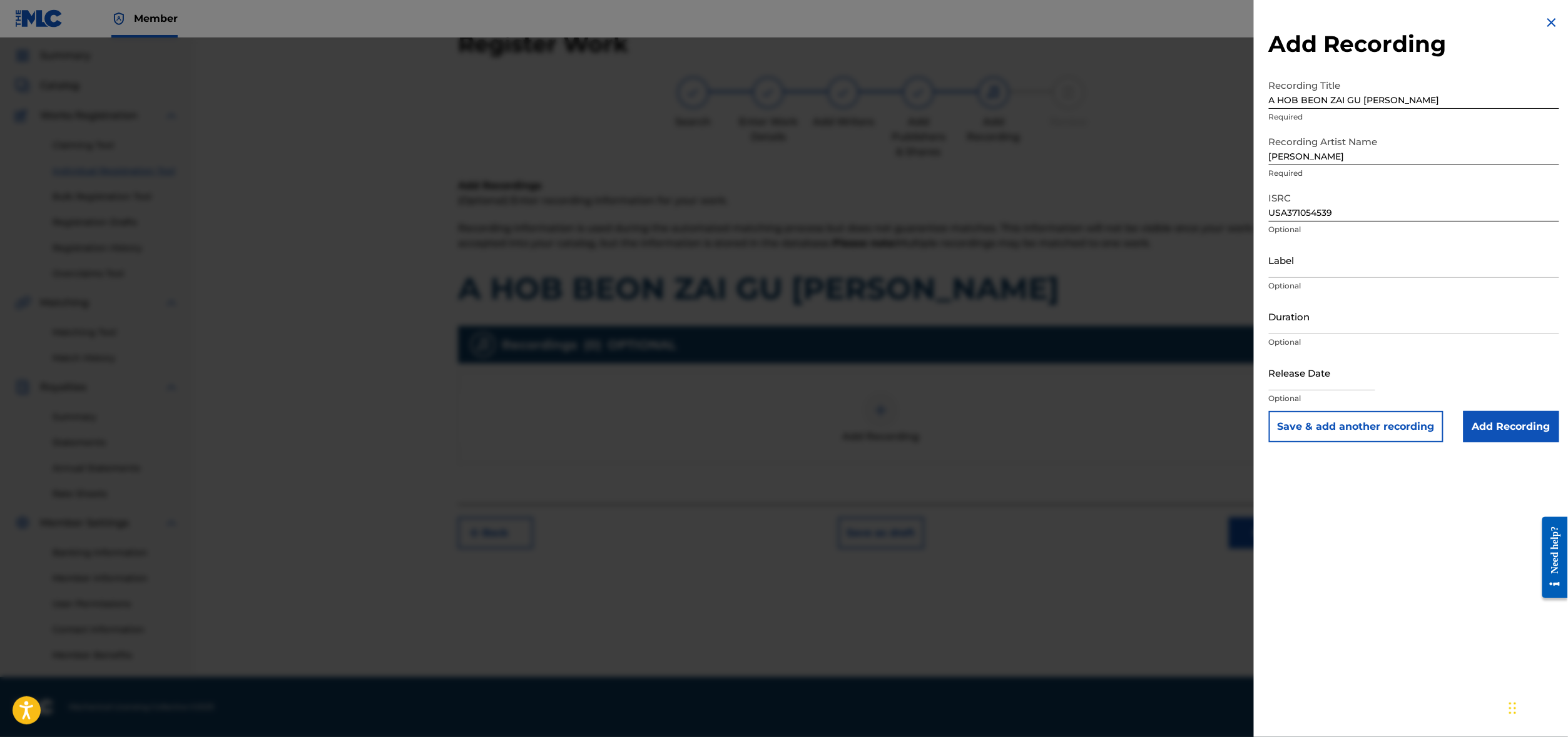
click at [1269, 390] on input "text" at bounding box center [1322, 372] width 107 height 36
select select "7"
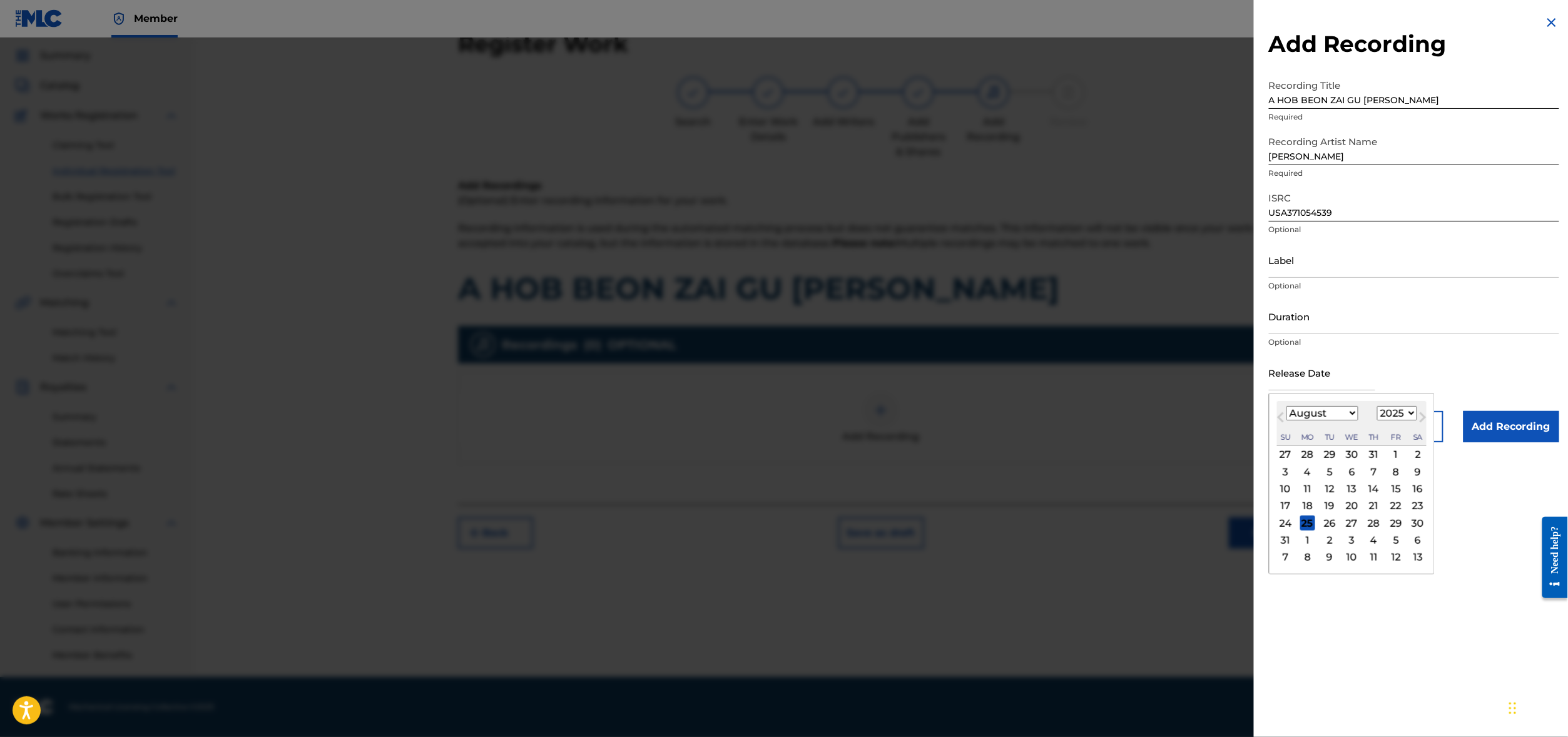
select select "2008"
select select "3"
click at [1367, 497] on div "17" at bounding box center [1374, 489] width 15 height 15
type input "[DATE]"
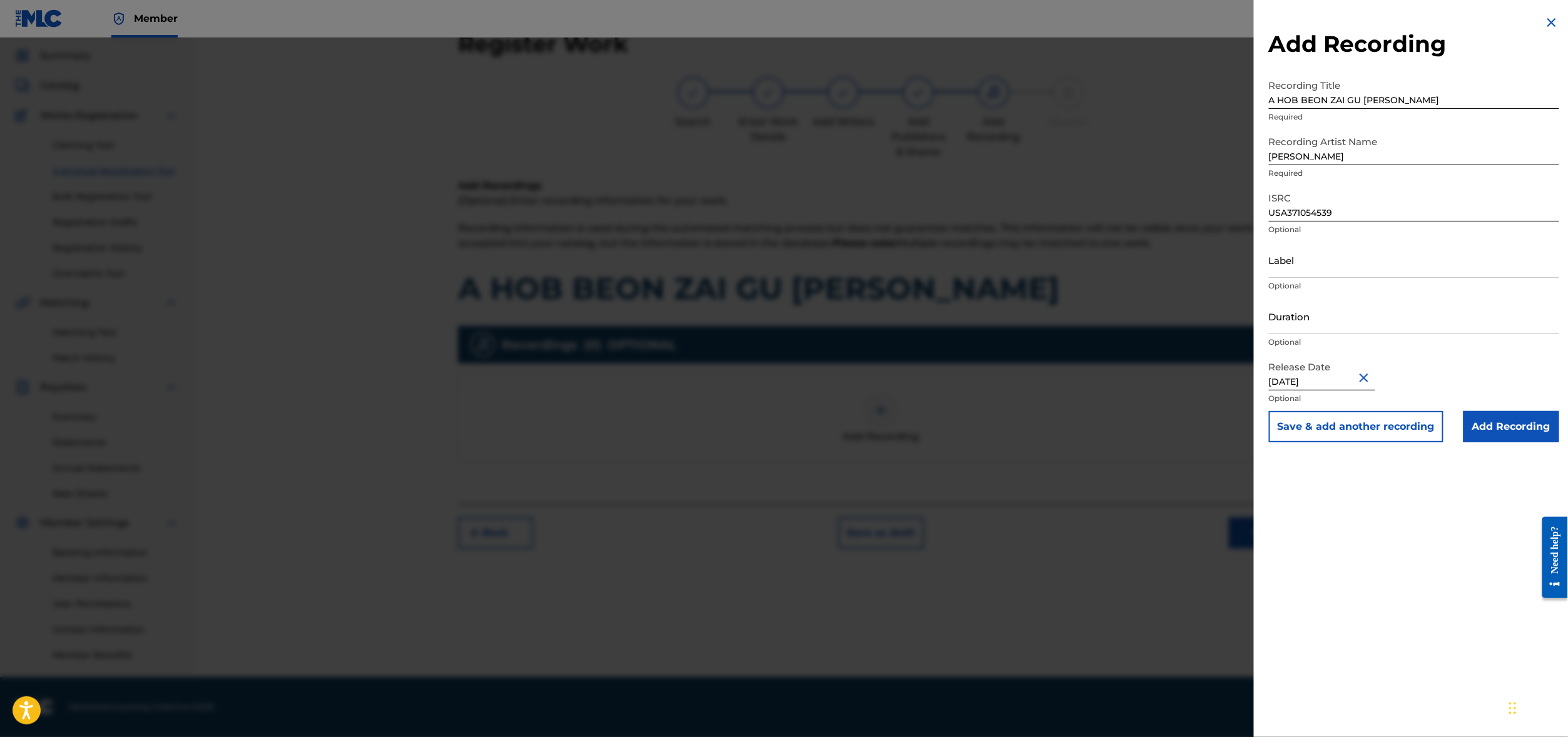
click at [1490, 442] on input "Add Recording" at bounding box center [1511, 426] width 95 height 31
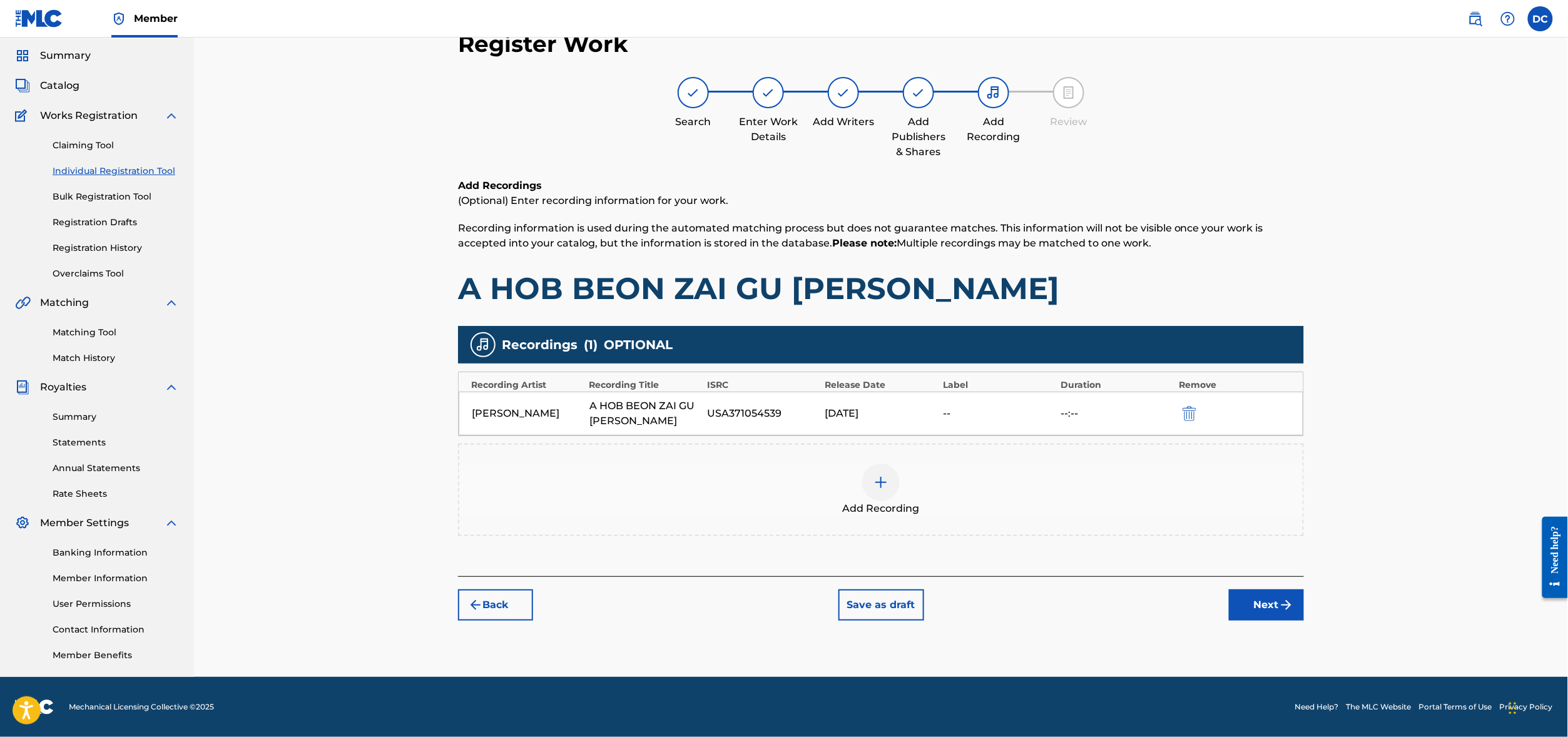
click at [1304, 589] on button "Next" at bounding box center [1266, 605] width 75 height 31
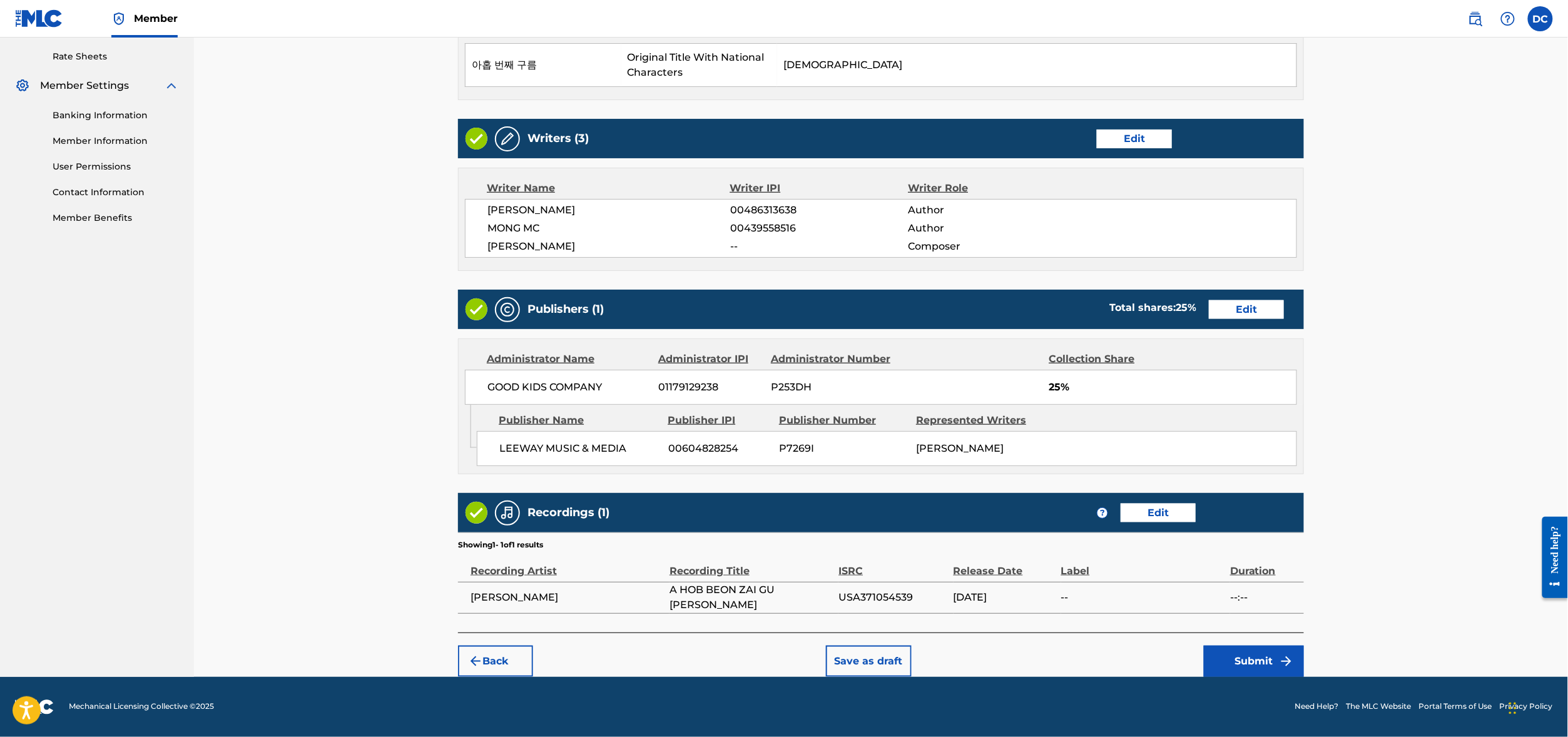
scroll to position [614, 0]
click at [1304, 645] on button "Submit" at bounding box center [1254, 660] width 100 height 31
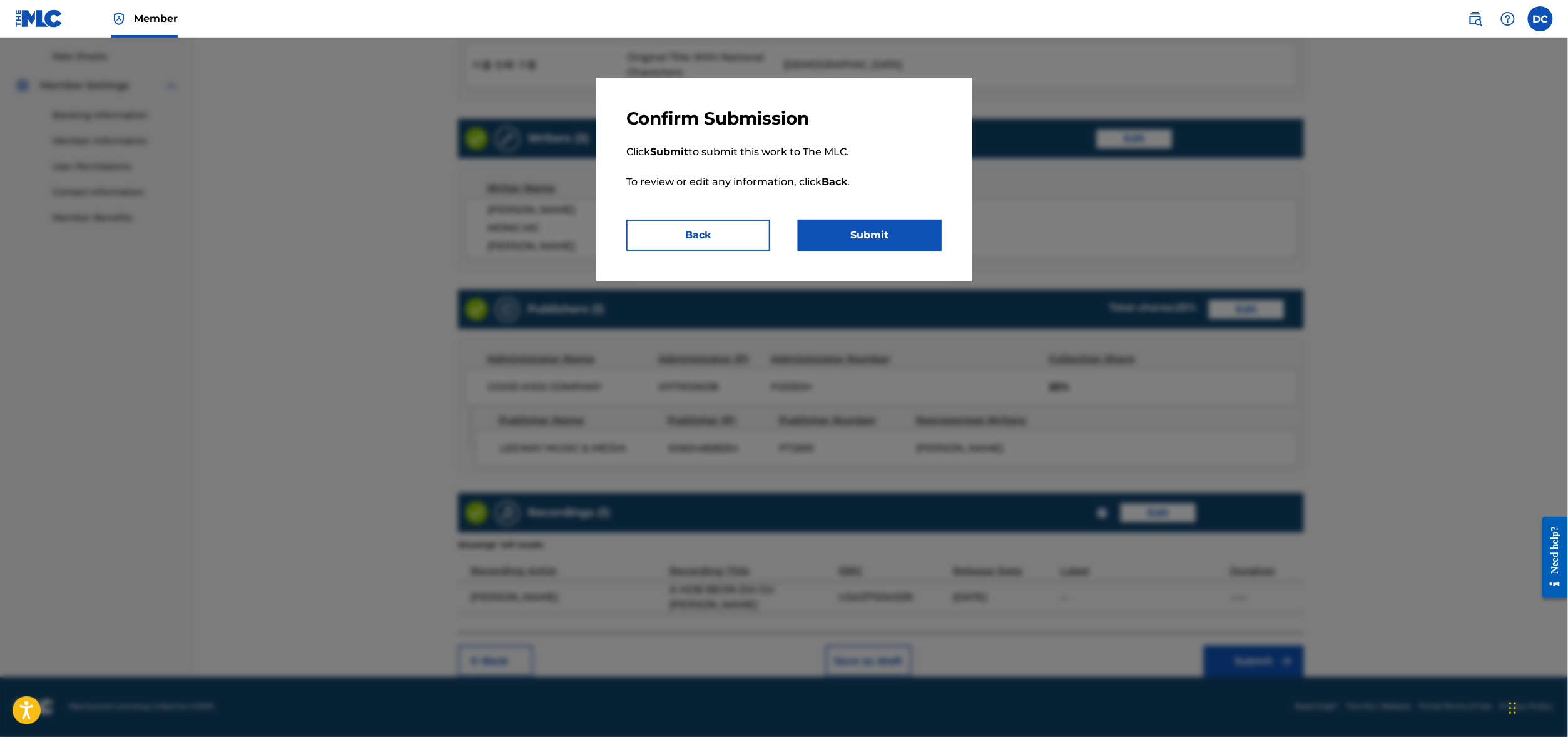
click at [901, 251] on button "Submit" at bounding box center [870, 235] width 144 height 31
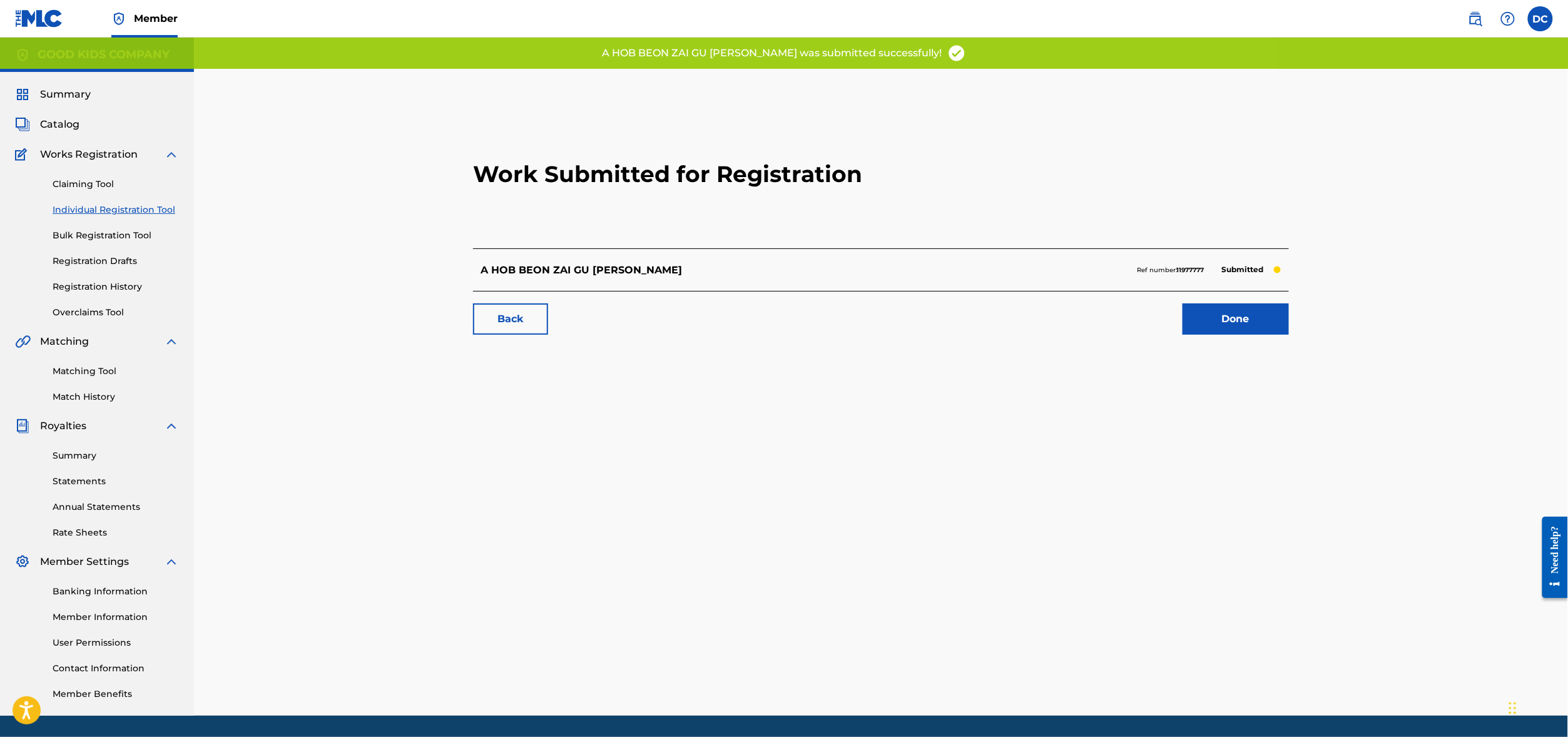
click at [1289, 334] on link "Done" at bounding box center [1236, 318] width 107 height 31
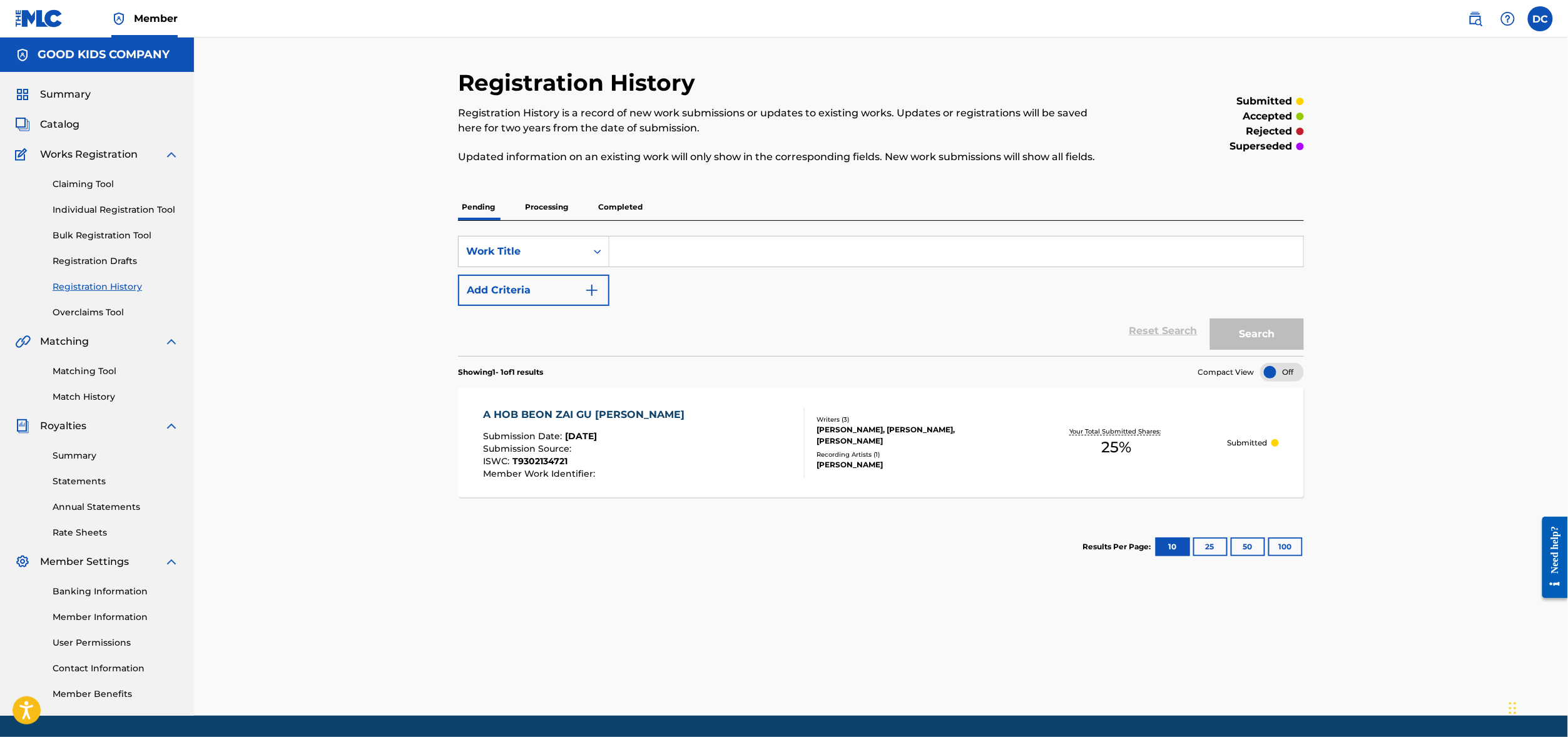
click at [521, 220] on p "Processing" at bounding box center [546, 207] width 51 height 26
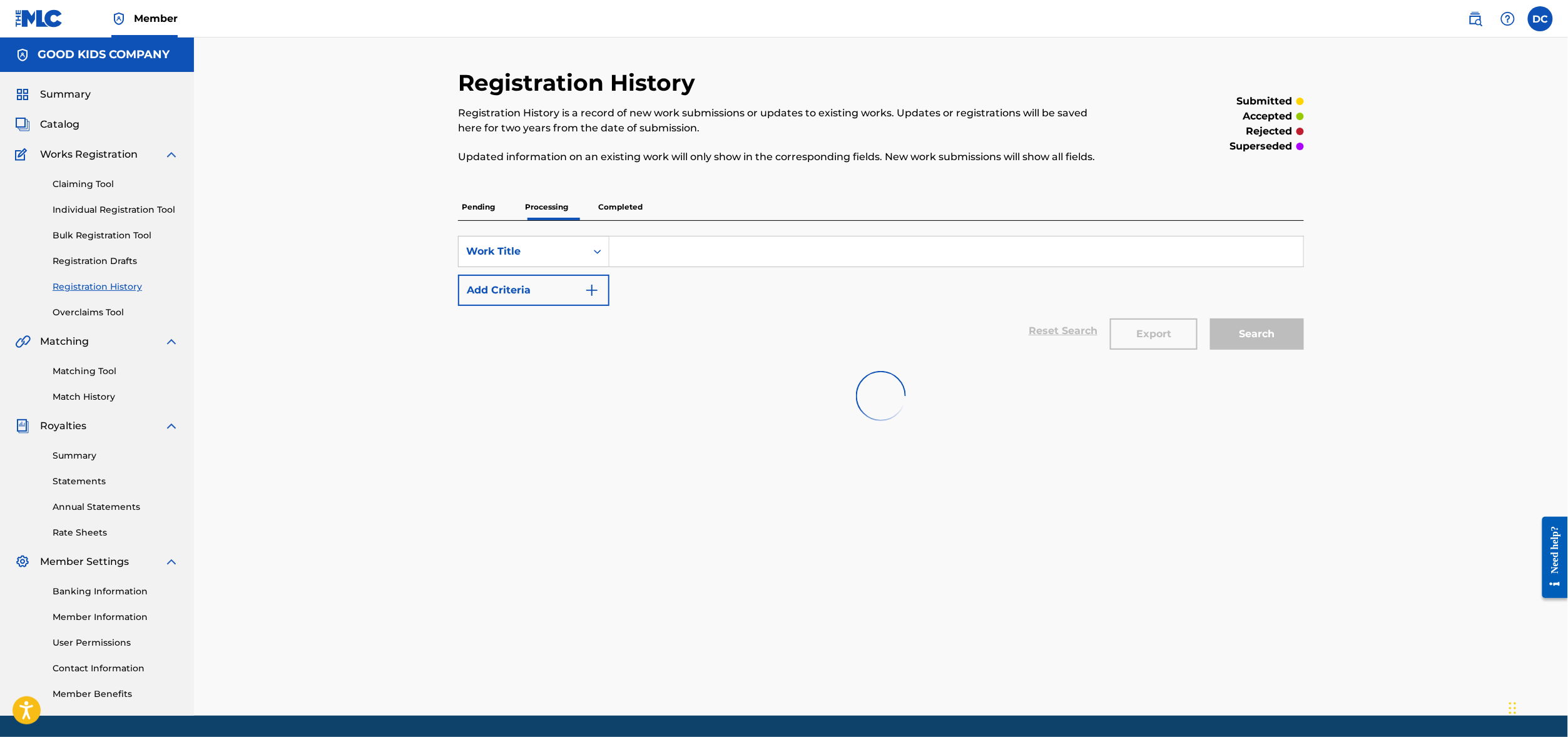
click at [594, 220] on p "Completed" at bounding box center [620, 207] width 52 height 26
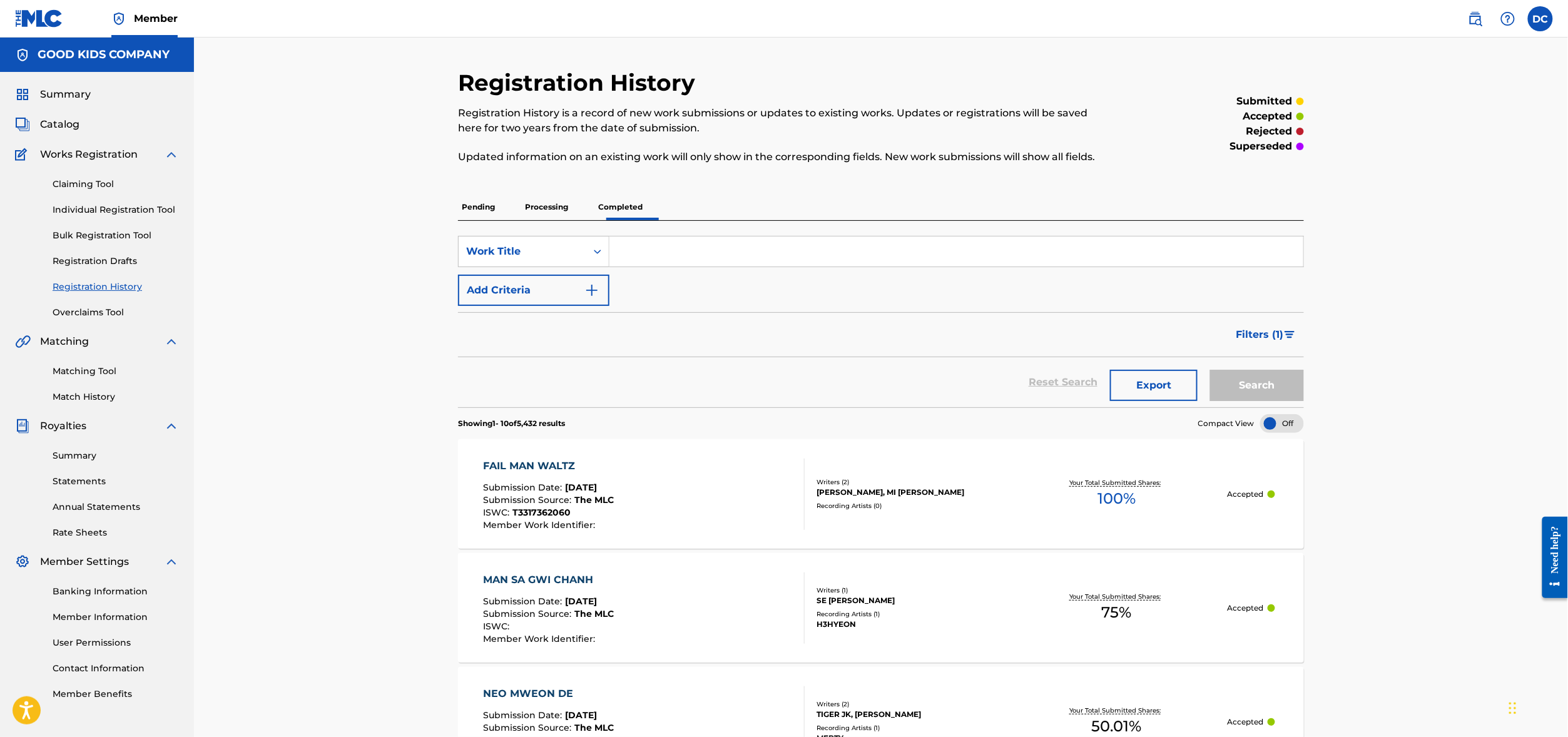
click at [1304, 350] on button "Filters ( 1 )" at bounding box center [1266, 334] width 75 height 31
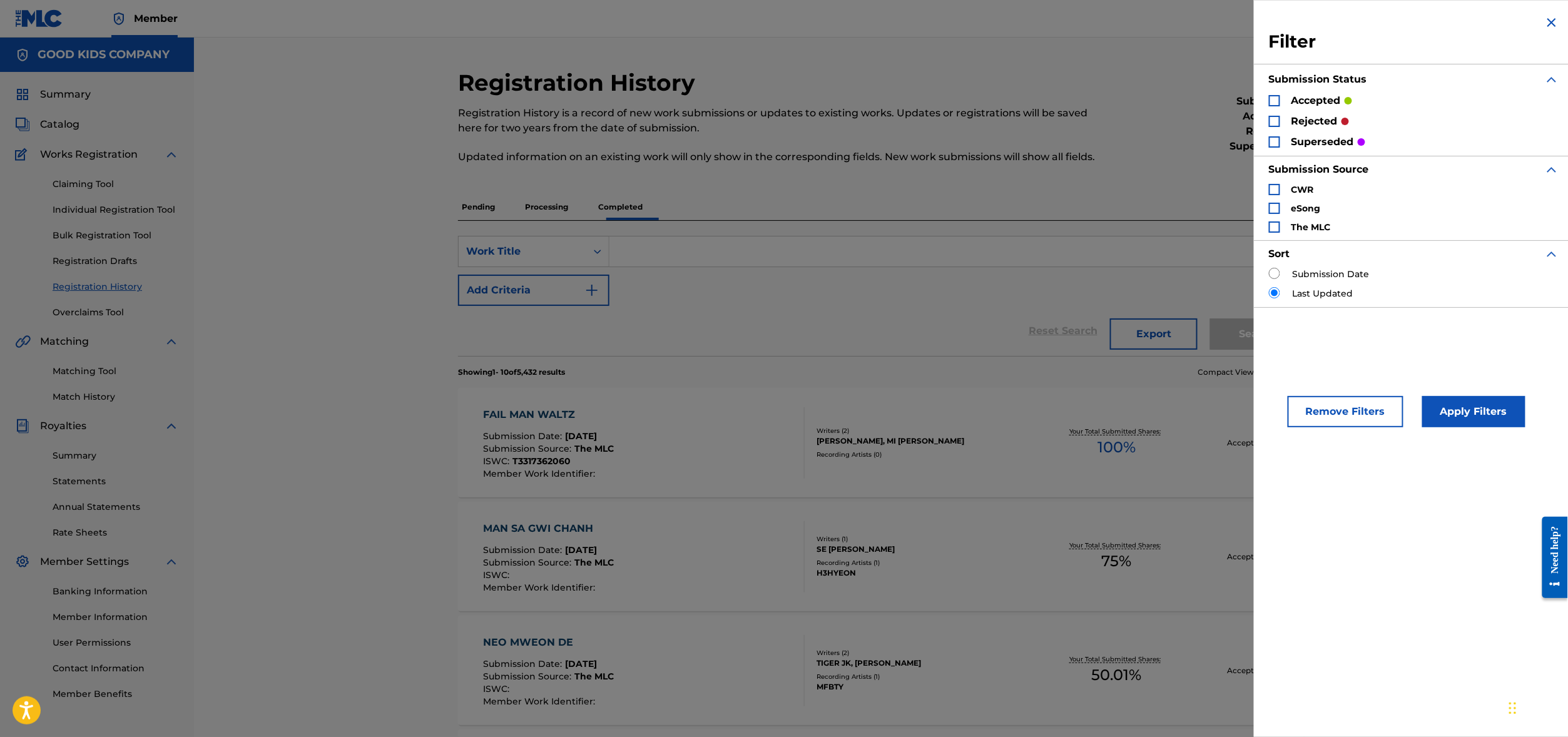
click at [1291, 129] on p "rejected" at bounding box center [1314, 121] width 46 height 15
click at [1269, 127] on div "Search Form" at bounding box center [1275, 121] width 11 height 11
click at [1437, 427] on button "Apply Filters" at bounding box center [1474, 411] width 103 height 31
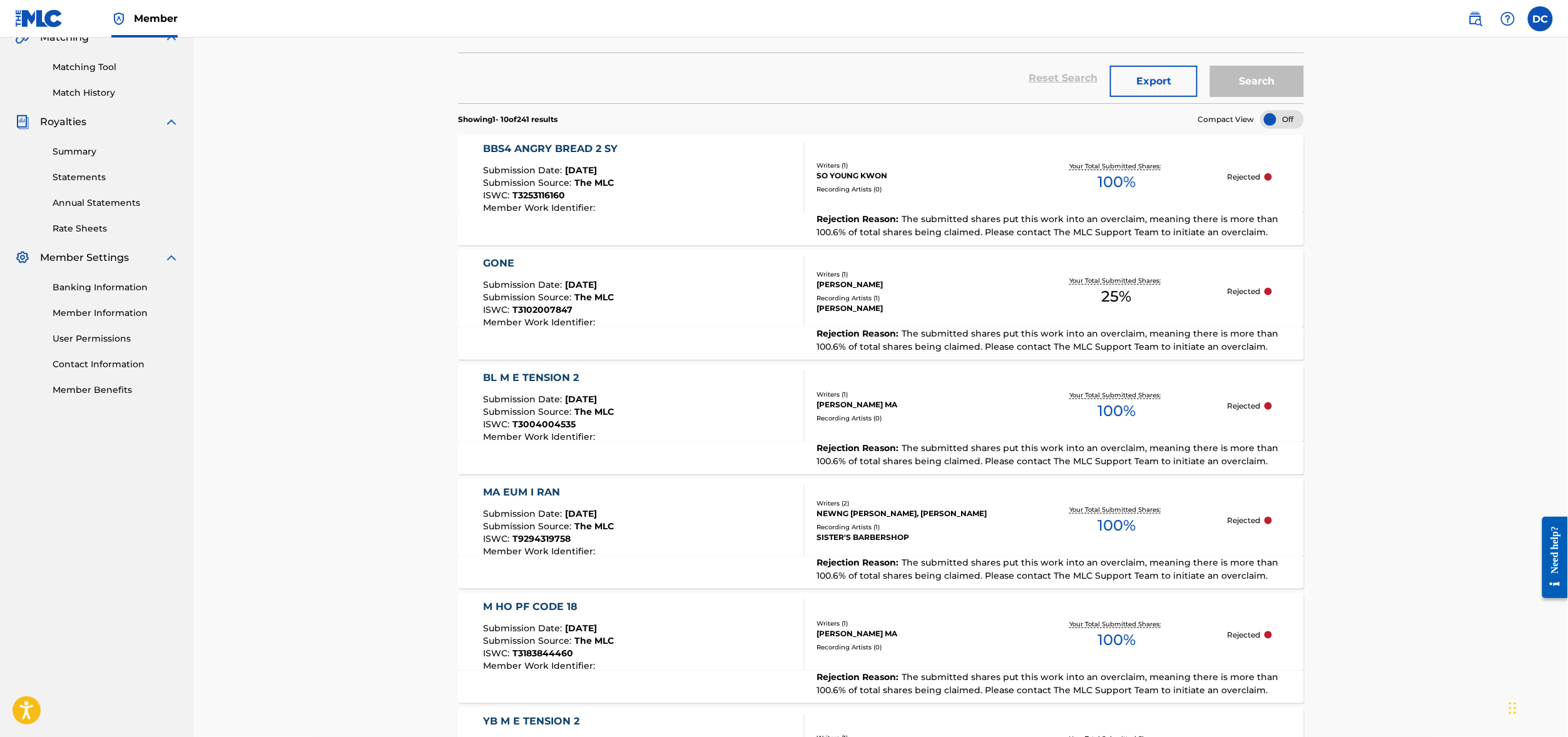
scroll to position [311, 0]
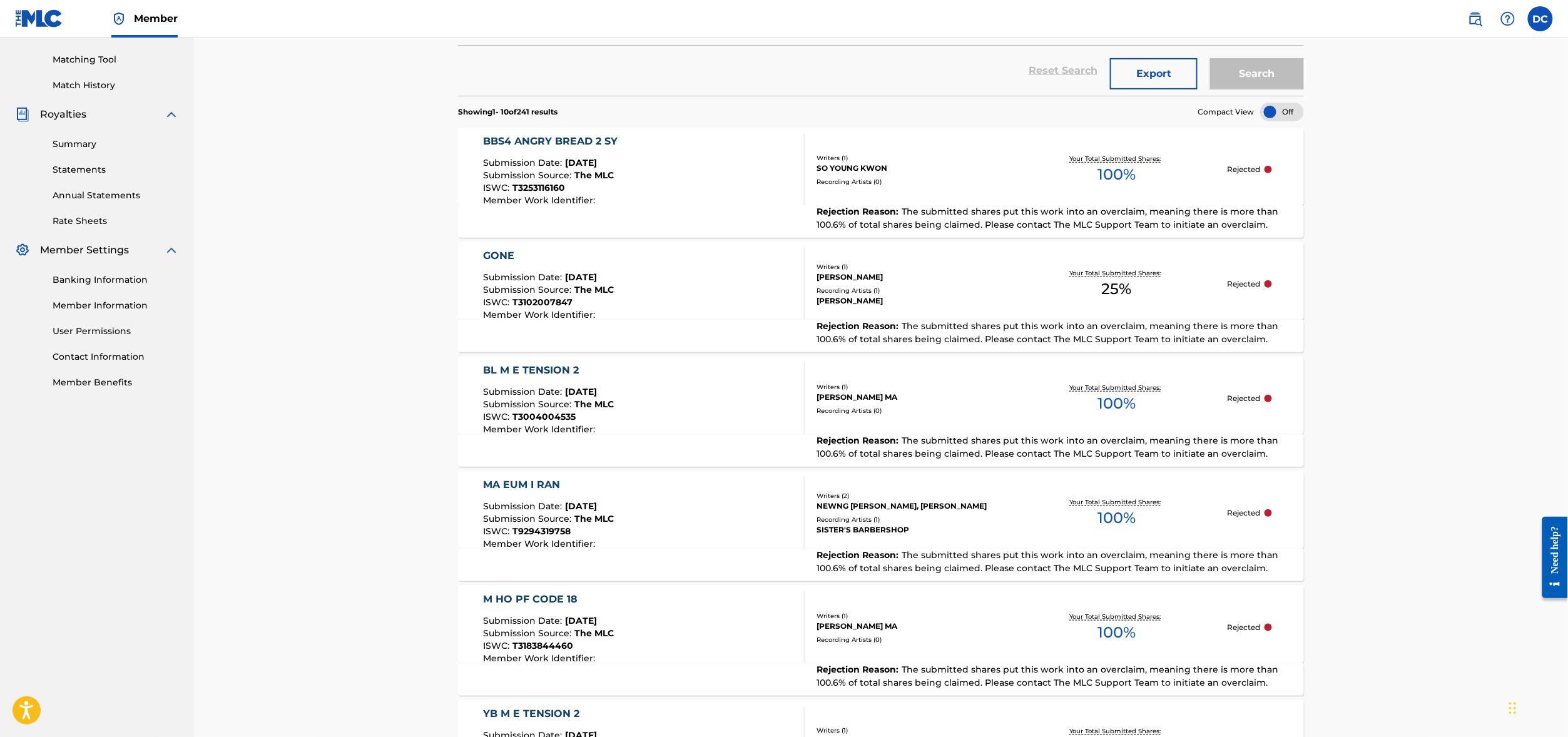
click at [1304, 121] on div at bounding box center [1282, 111] width 44 height 19
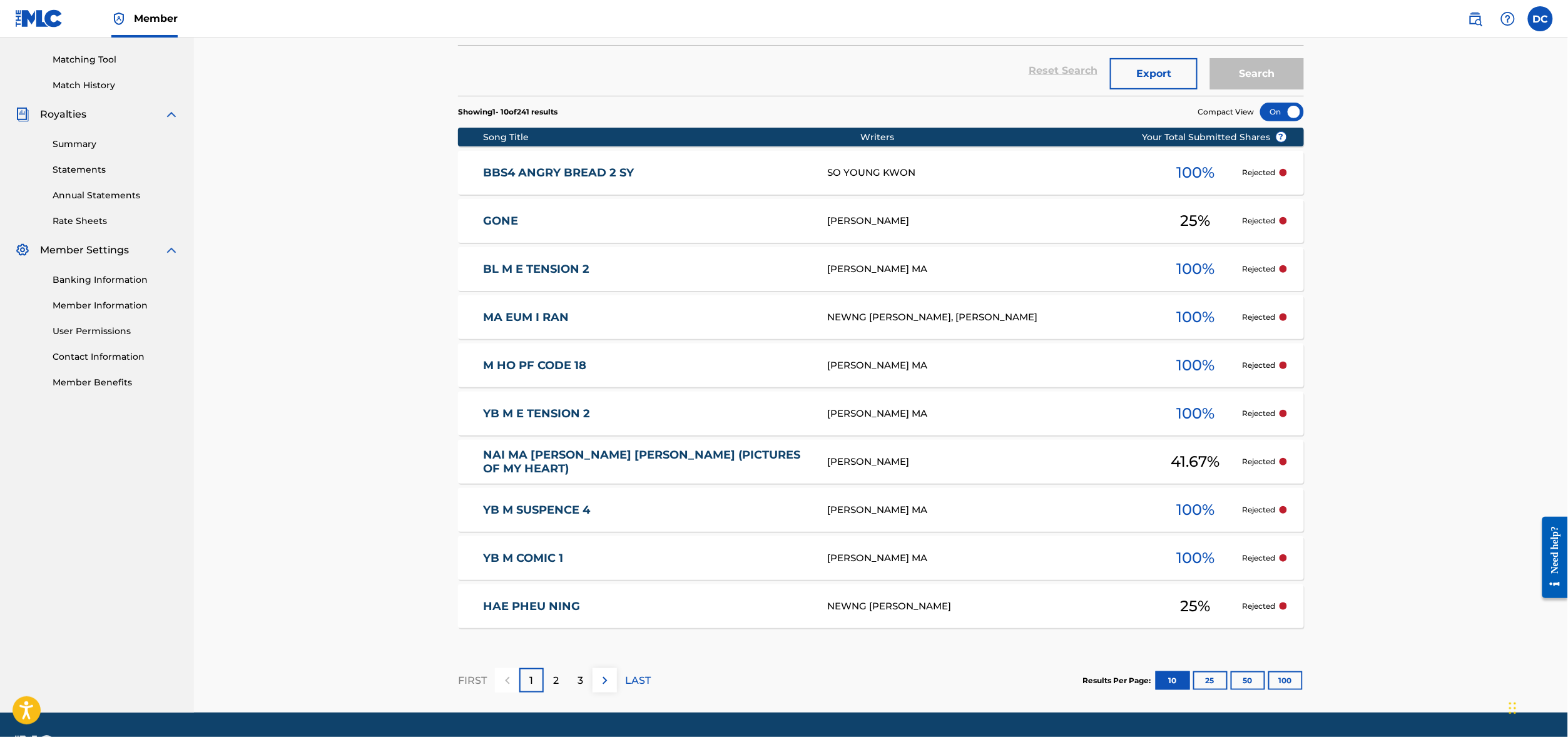
click at [1304, 121] on div at bounding box center [1282, 111] width 44 height 19
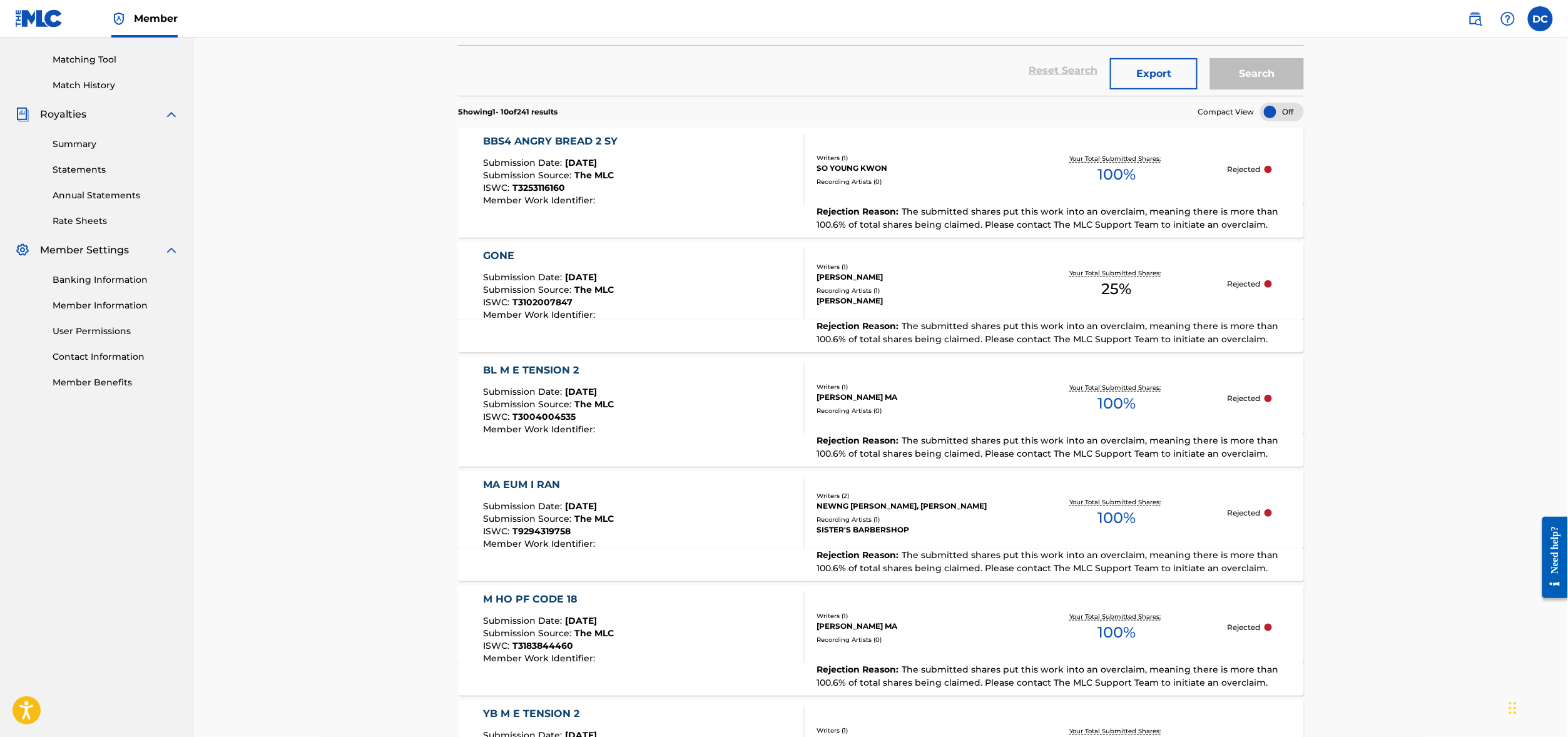
click at [1304, 121] on div at bounding box center [1282, 111] width 44 height 19
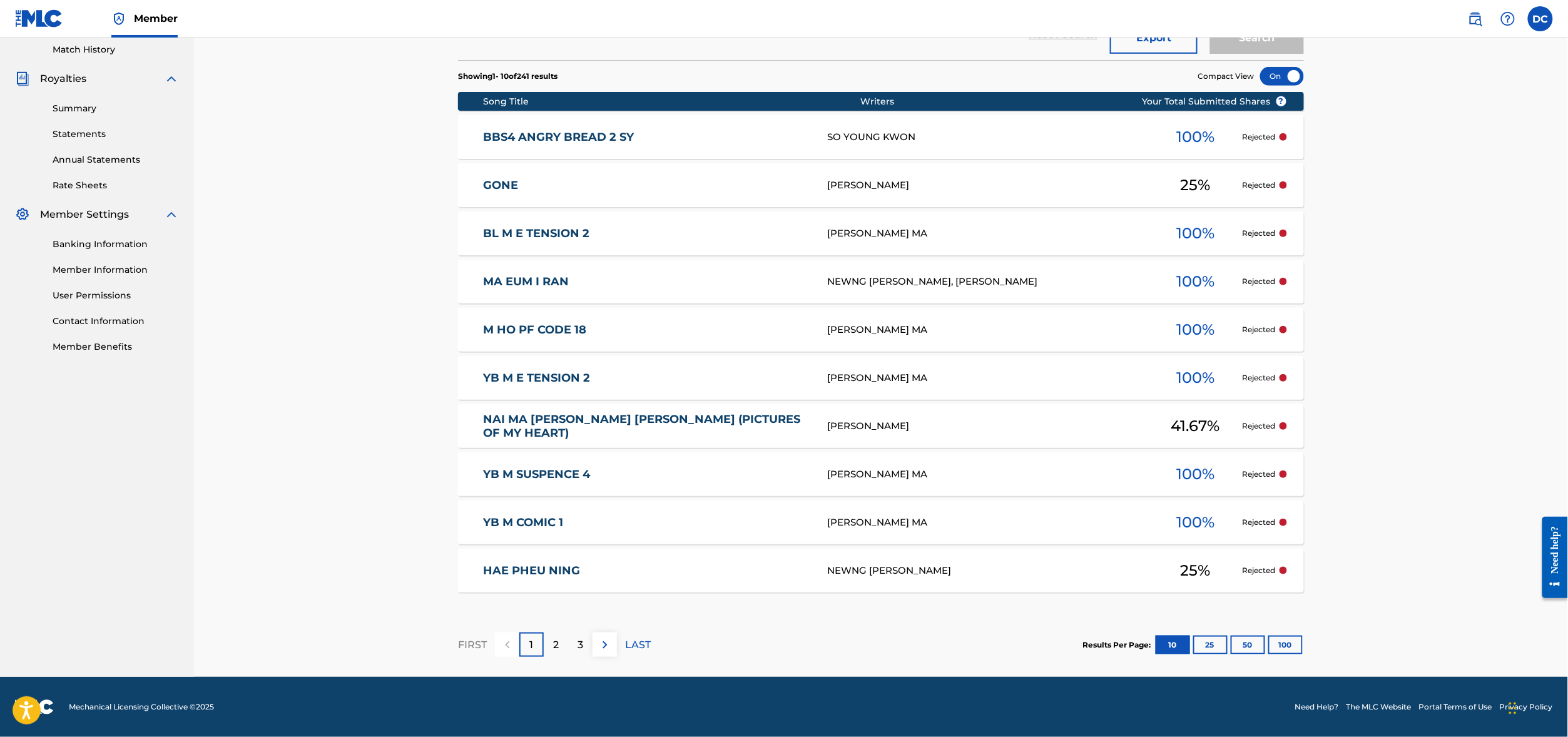
scroll to position [440, 0]
click at [1302, 635] on button "100" at bounding box center [1285, 644] width 34 height 19
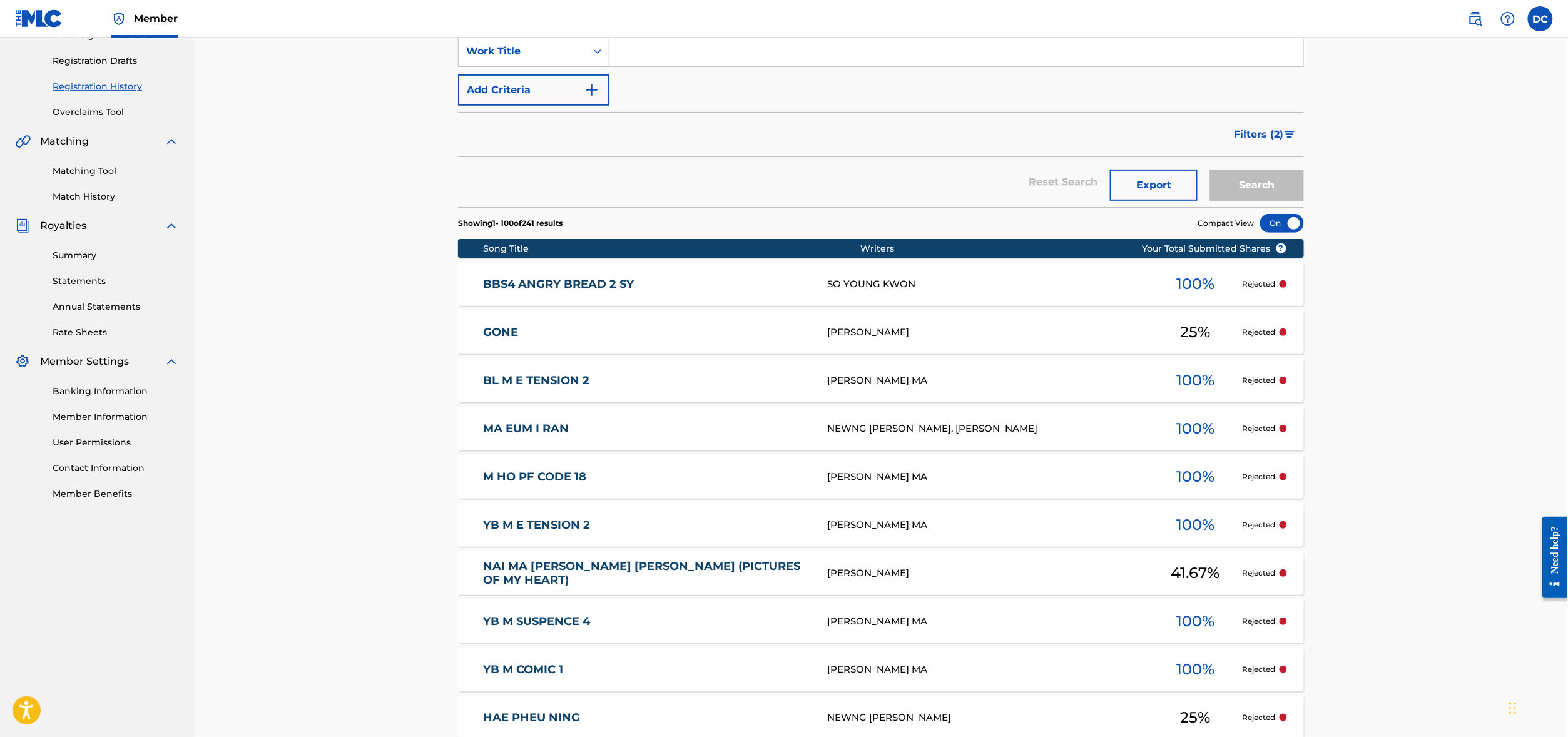
scroll to position [219, 0]
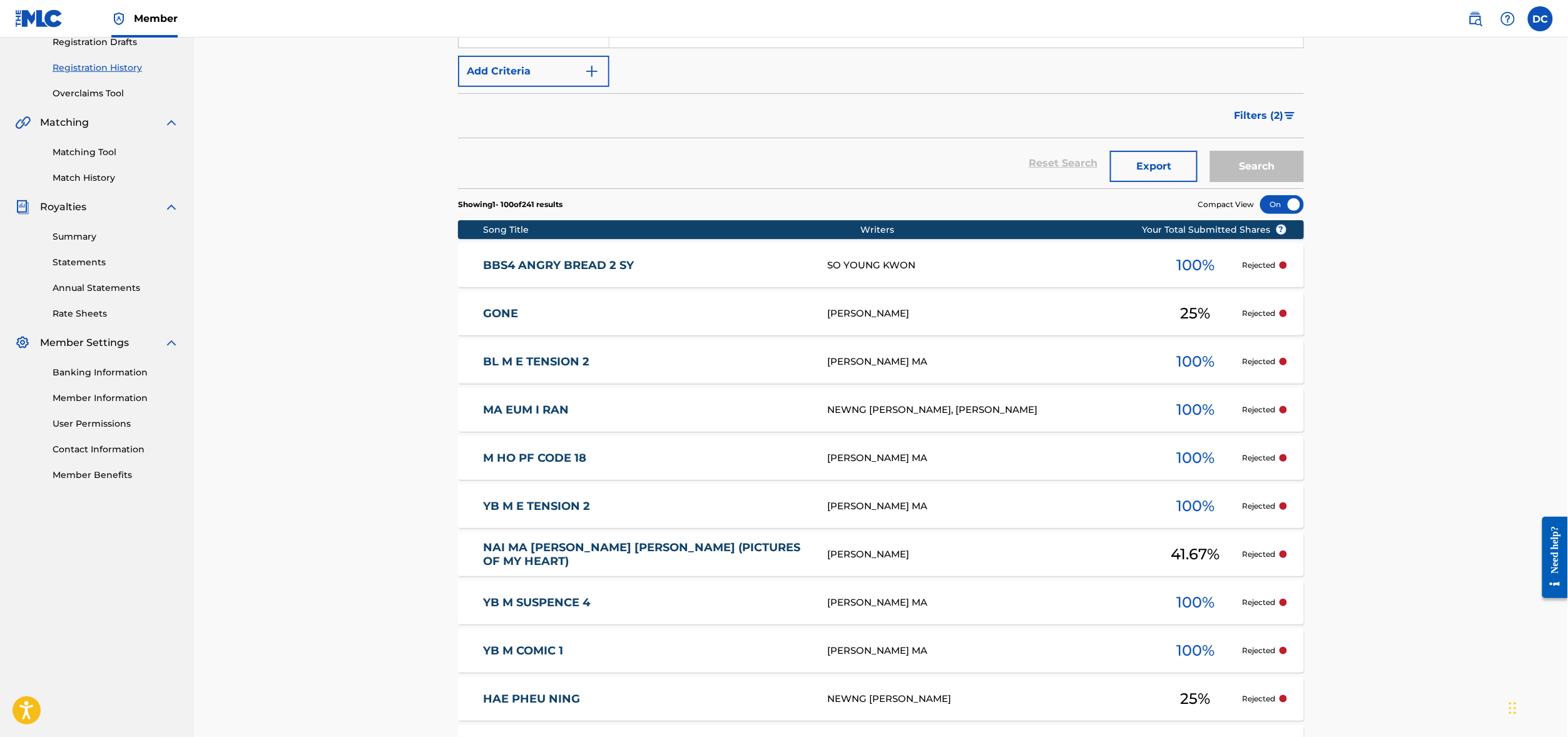
click at [1148, 272] on div "SO YOUNG KWON" at bounding box center [987, 265] width 321 height 15
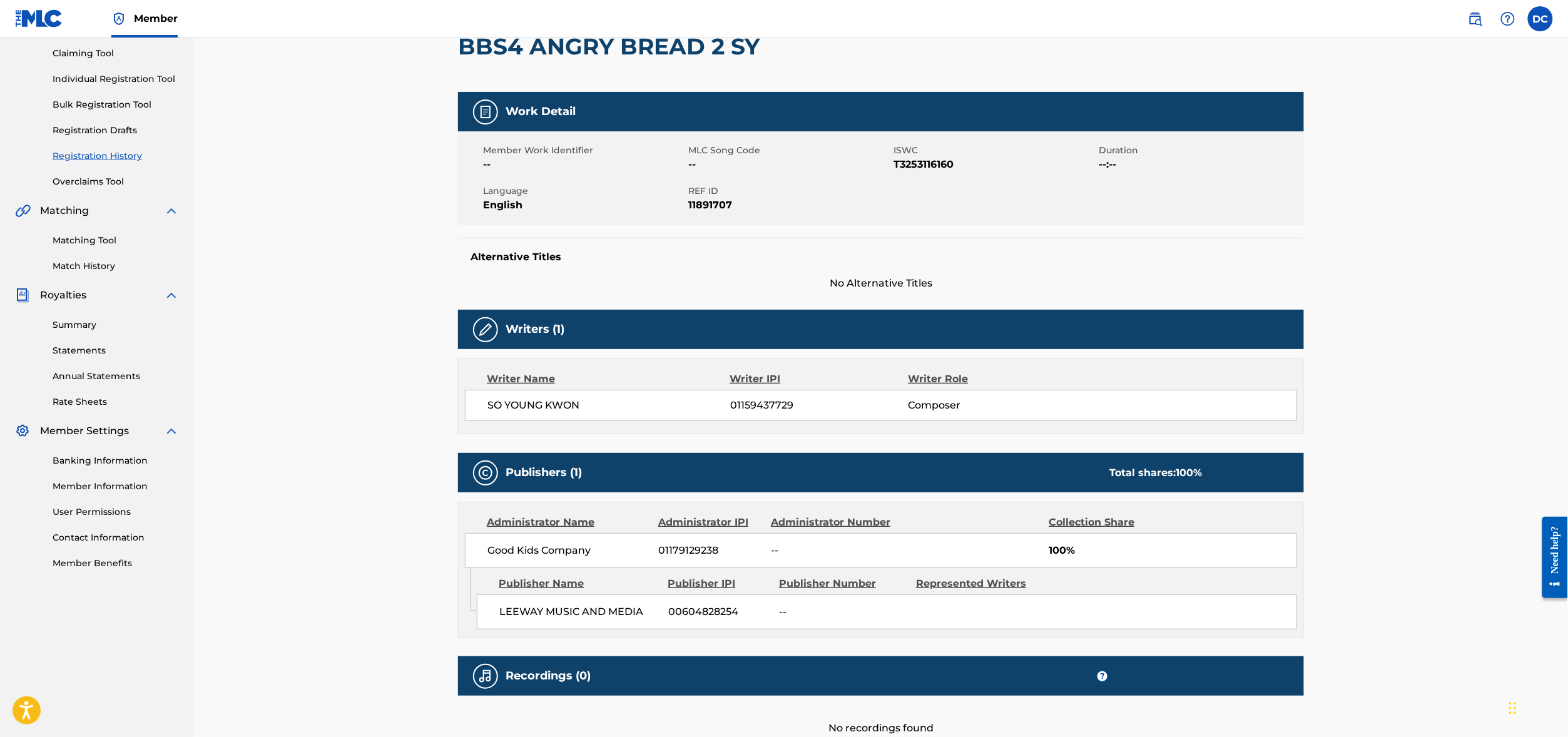
scroll to position [132, 0]
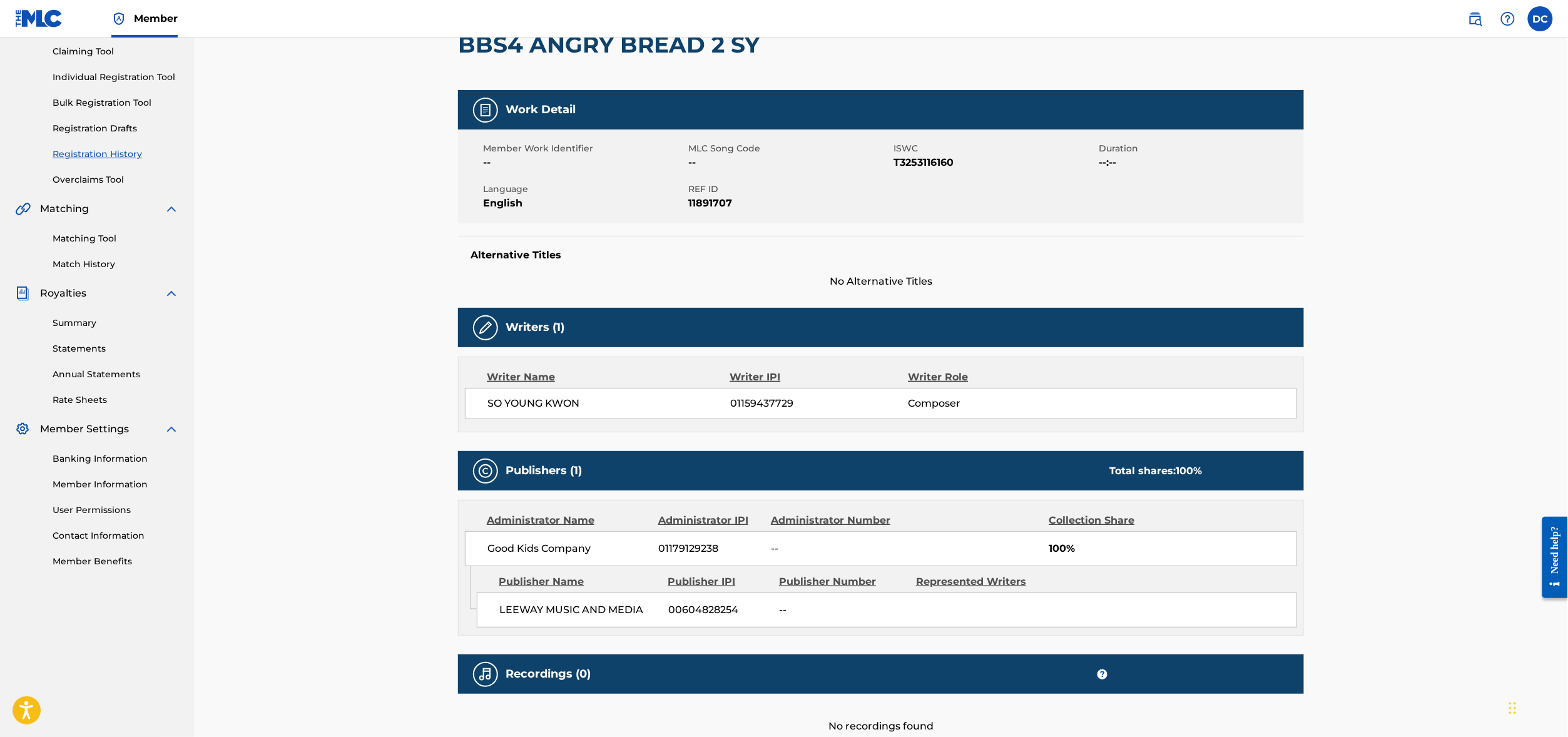
click at [942, 170] on span "T3253116160" at bounding box center [994, 163] width 202 height 15
copy span "T3253116160"
click at [604, 59] on h2 "BBS4 ANGRY BREAD 2 SY" at bounding box center [612, 45] width 308 height 28
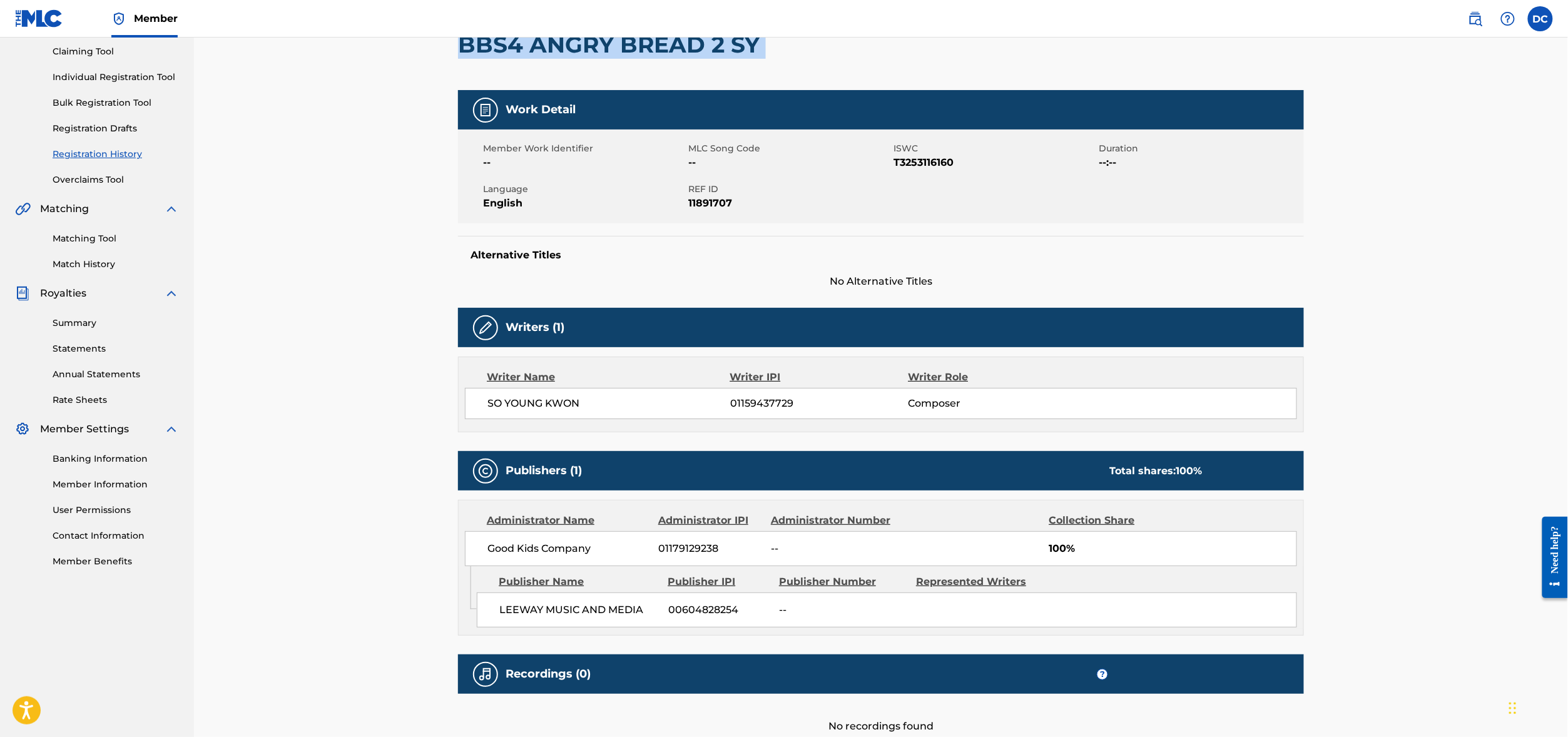
click at [604, 59] on h2 "BBS4 ANGRY BREAD 2 SY" at bounding box center [612, 45] width 308 height 28
click at [697, 59] on h2 "BBS4 ANGRY BREAD 2 SY" at bounding box center [612, 45] width 308 height 28
drag, startPoint x: 726, startPoint y: 71, endPoint x: 386, endPoint y: 81, distance: 340.1
click at [443, 81] on div "< Back Submission Date: [DATE] BBS4 ANGRY BREAD 2 SY Work Detail Member Work Id…" at bounding box center [881, 359] width 876 height 847
click at [443, 80] on div "< Back Submission Date: [DATE] BBS4 ANGRY BREAD 2 SY Work Detail Member Work Id…" at bounding box center [881, 359] width 876 height 847
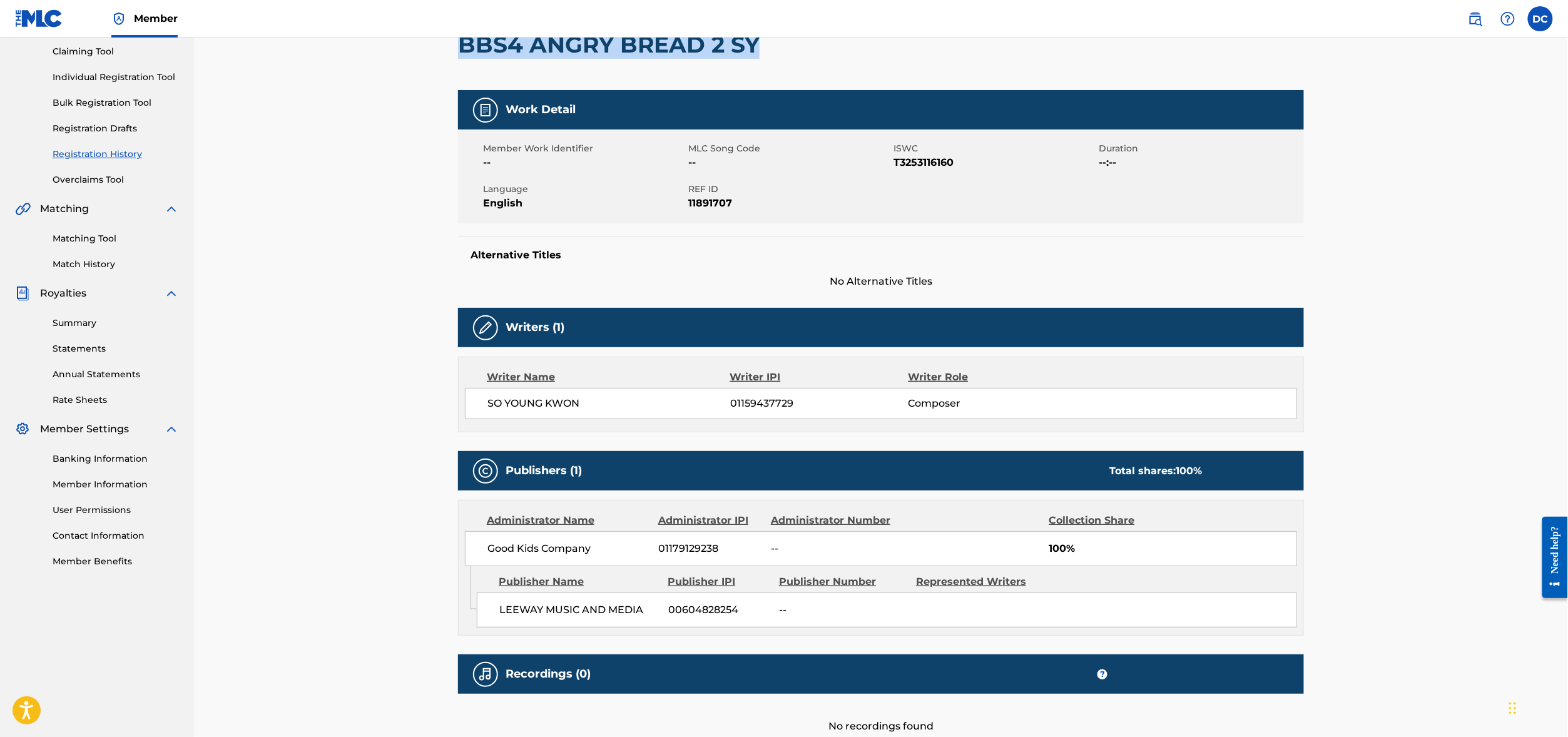
drag, startPoint x: 396, startPoint y: 77, endPoint x: 694, endPoint y: 78, distance: 298.0
click at [694, 59] on h2 "BBS4 ANGRY BREAD 2 SY" at bounding box center [612, 45] width 308 height 28
copy h2 "BBS4 ANGRY BREAD 2 SY"
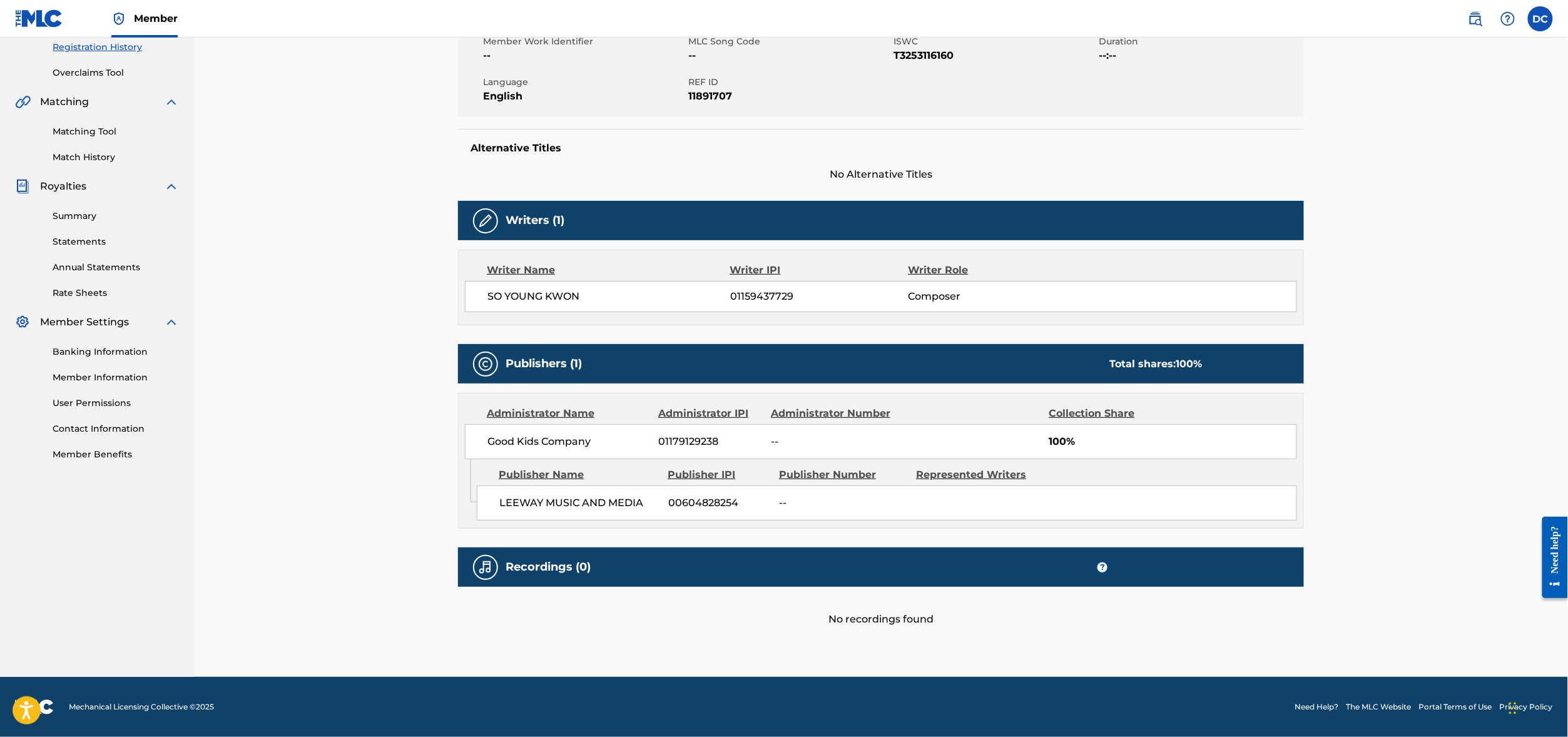
scroll to position [283, 0]
click at [735, 304] on span "01159437729" at bounding box center [819, 297] width 178 height 15
copy span "01159437729"
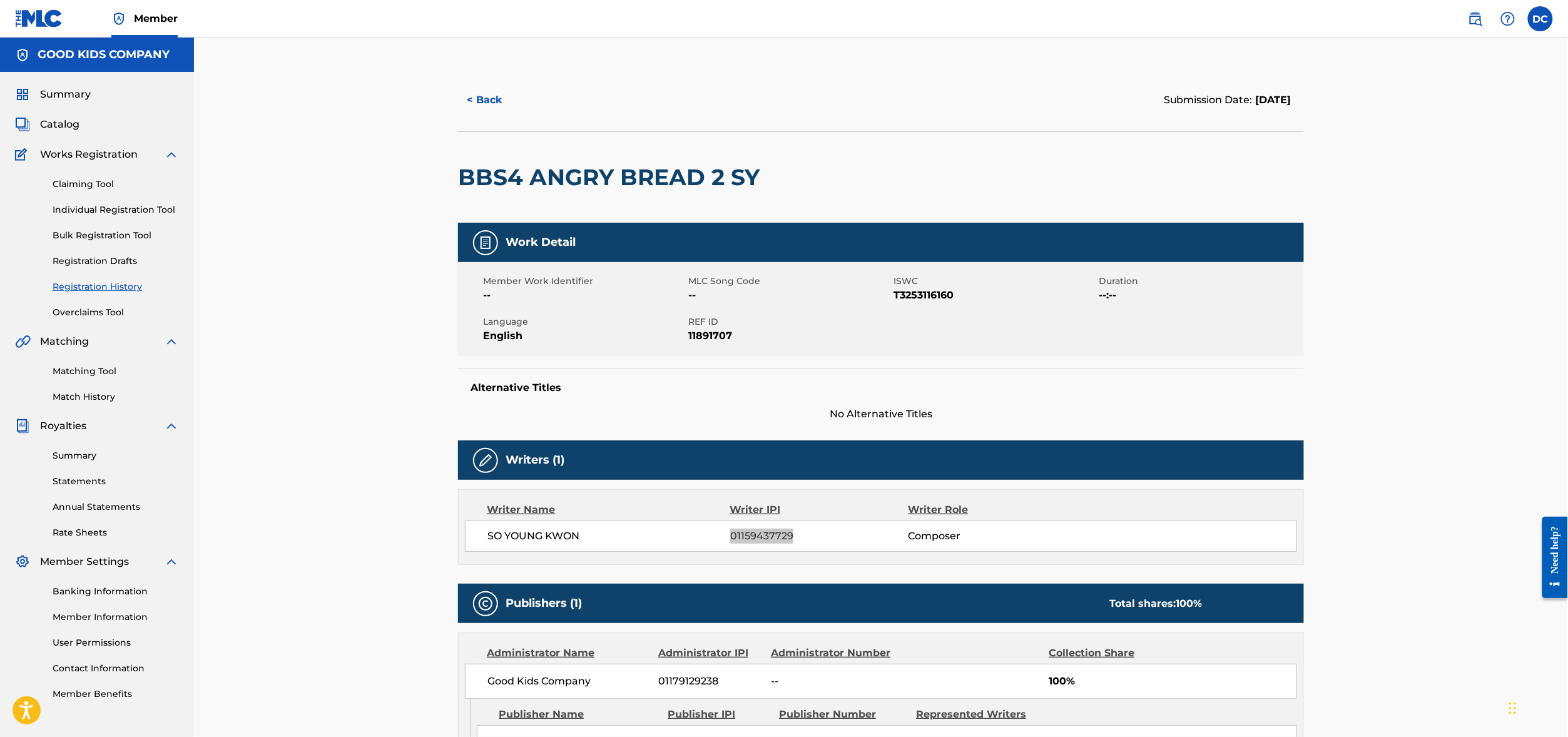
scroll to position [0, 0]
click at [480, 192] on h2 "BBS4 ANGRY BREAD 2 SY" at bounding box center [612, 177] width 308 height 28
drag, startPoint x: 466, startPoint y: 212, endPoint x: 633, endPoint y: 208, distance: 167.0
click at [633, 192] on h2 "BBS4 ANGRY BREAD 2 SY" at bounding box center [612, 177] width 308 height 28
copy h2 "ANGRY BREAD"
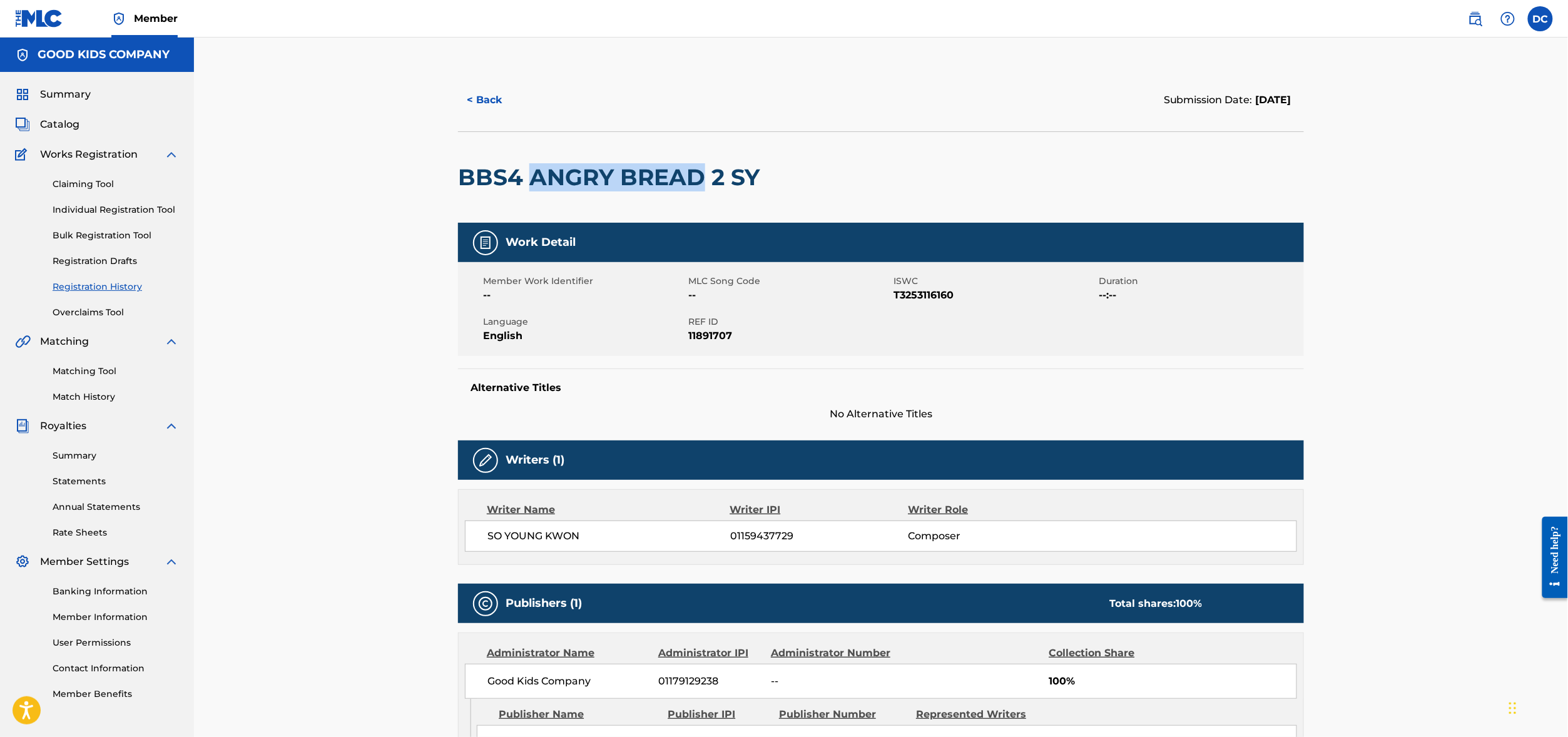
click at [458, 113] on button "< Back" at bounding box center [495, 100] width 75 height 31
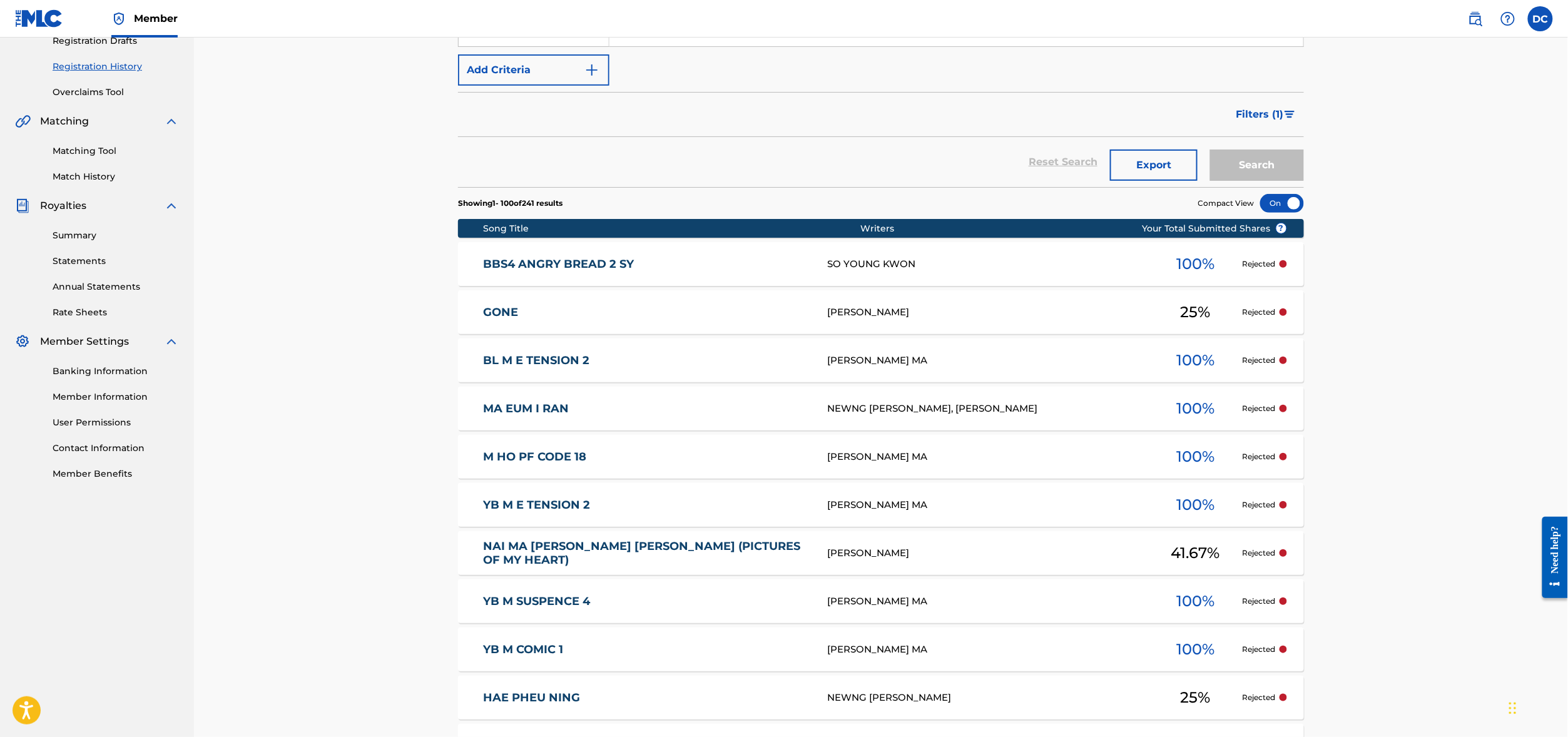
scroll to position [259, 0]
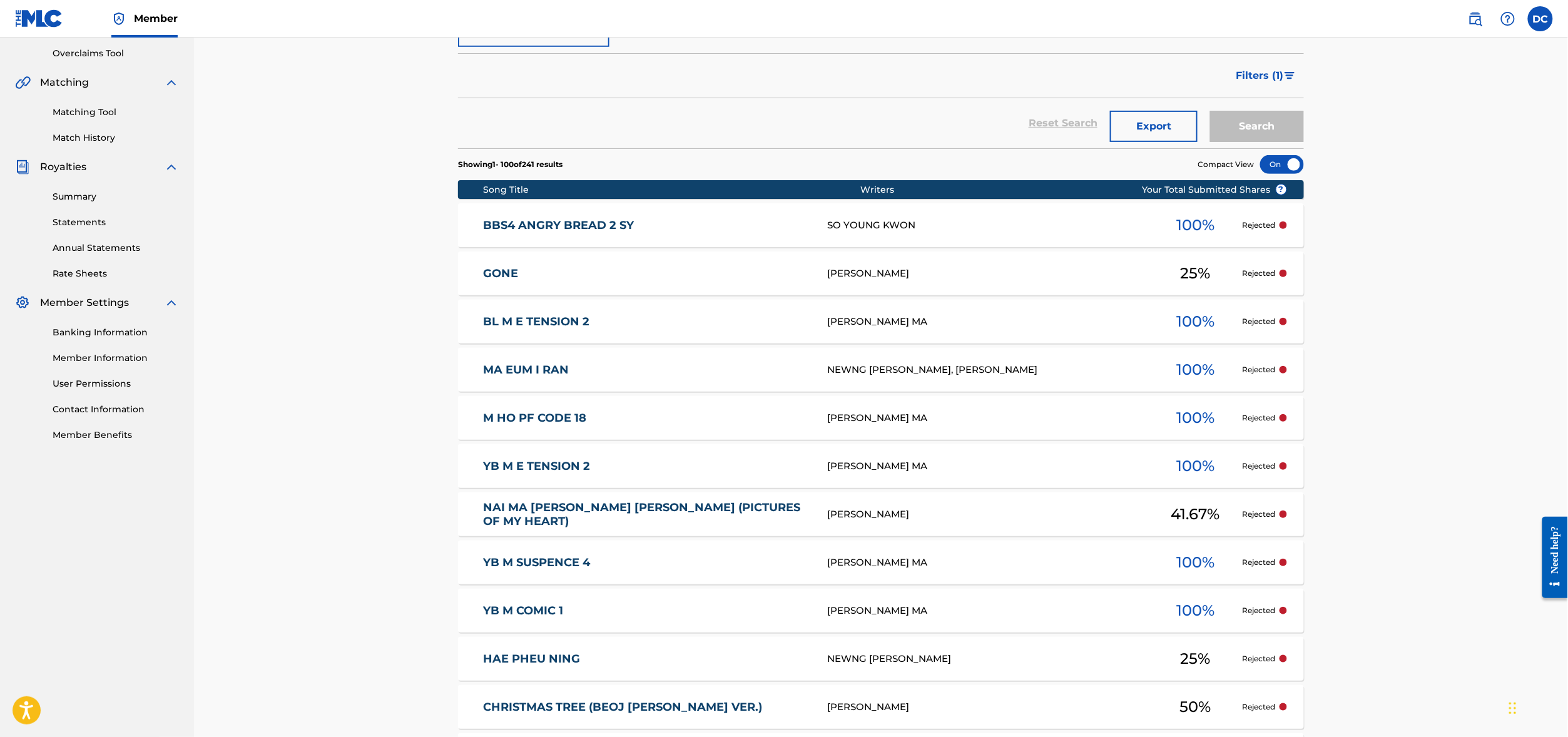
click at [935, 281] on div "[PERSON_NAME]" at bounding box center [987, 273] width 321 height 15
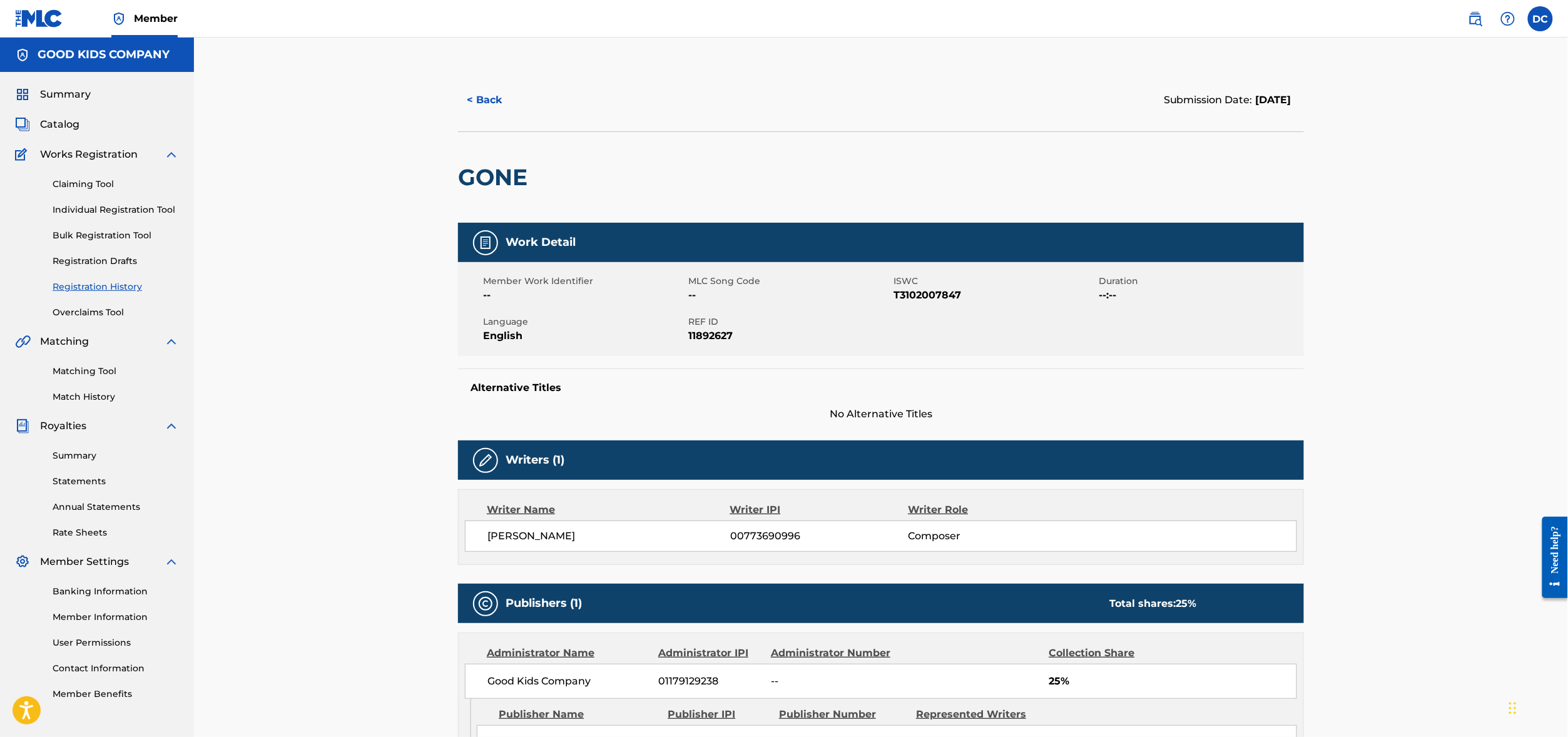
click at [934, 302] on span "T3102007847" at bounding box center [994, 295] width 202 height 15
copy span "T3102007847"
drag, startPoint x: 1383, startPoint y: 297, endPoint x: 975, endPoint y: 404, distance: 421.8
click at [994, 356] on div "Member Work Identifier -- MLC Song Code -- ISWC T3102007847 Duration --:-- Lang…" at bounding box center [881, 309] width 846 height 94
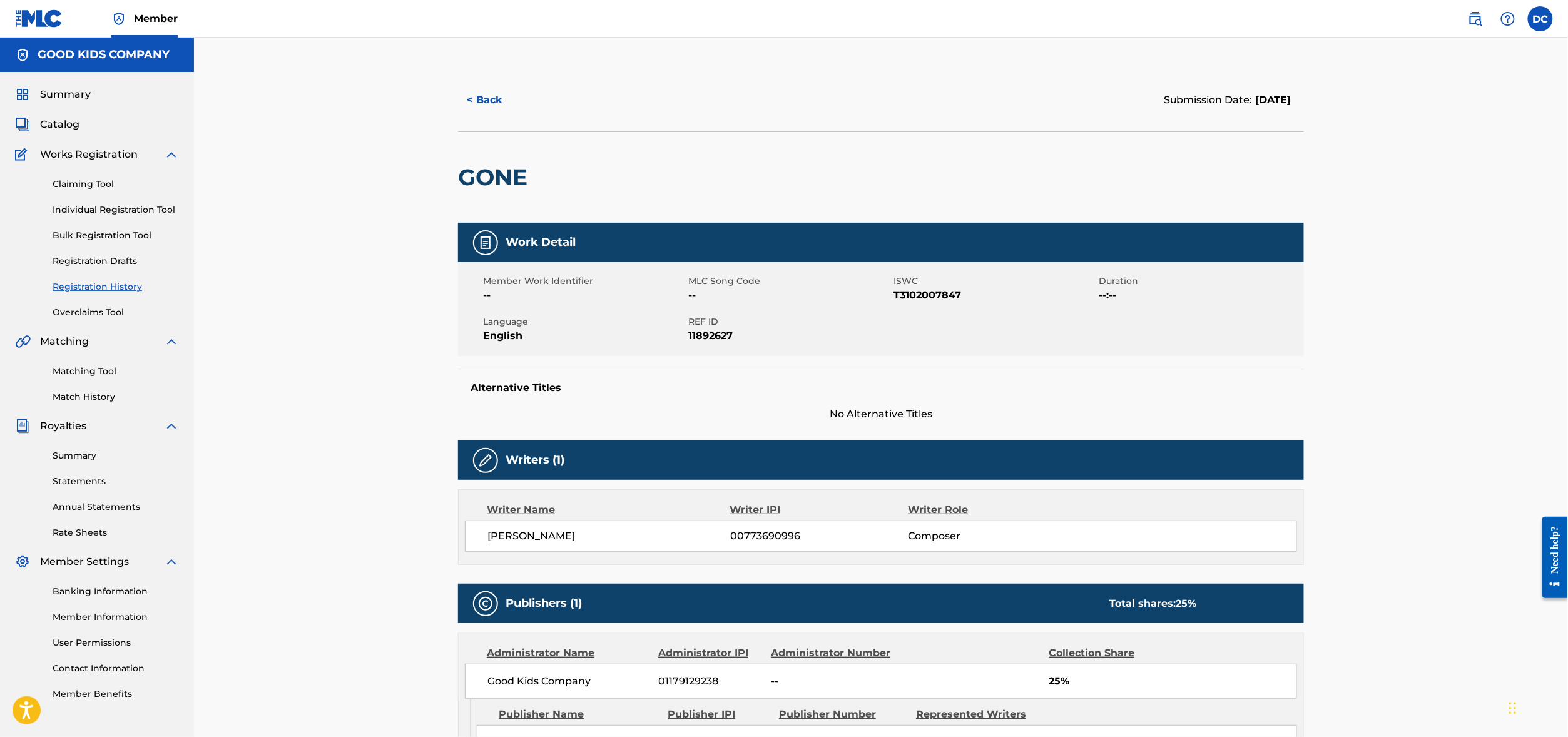
click at [950, 421] on div "Work Detail Member Work Identifier -- MLC Song Code -- ISWC T3102007847 Duratio…" at bounding box center [881, 322] width 846 height 199
click at [458, 113] on button "< Back" at bounding box center [495, 100] width 75 height 31
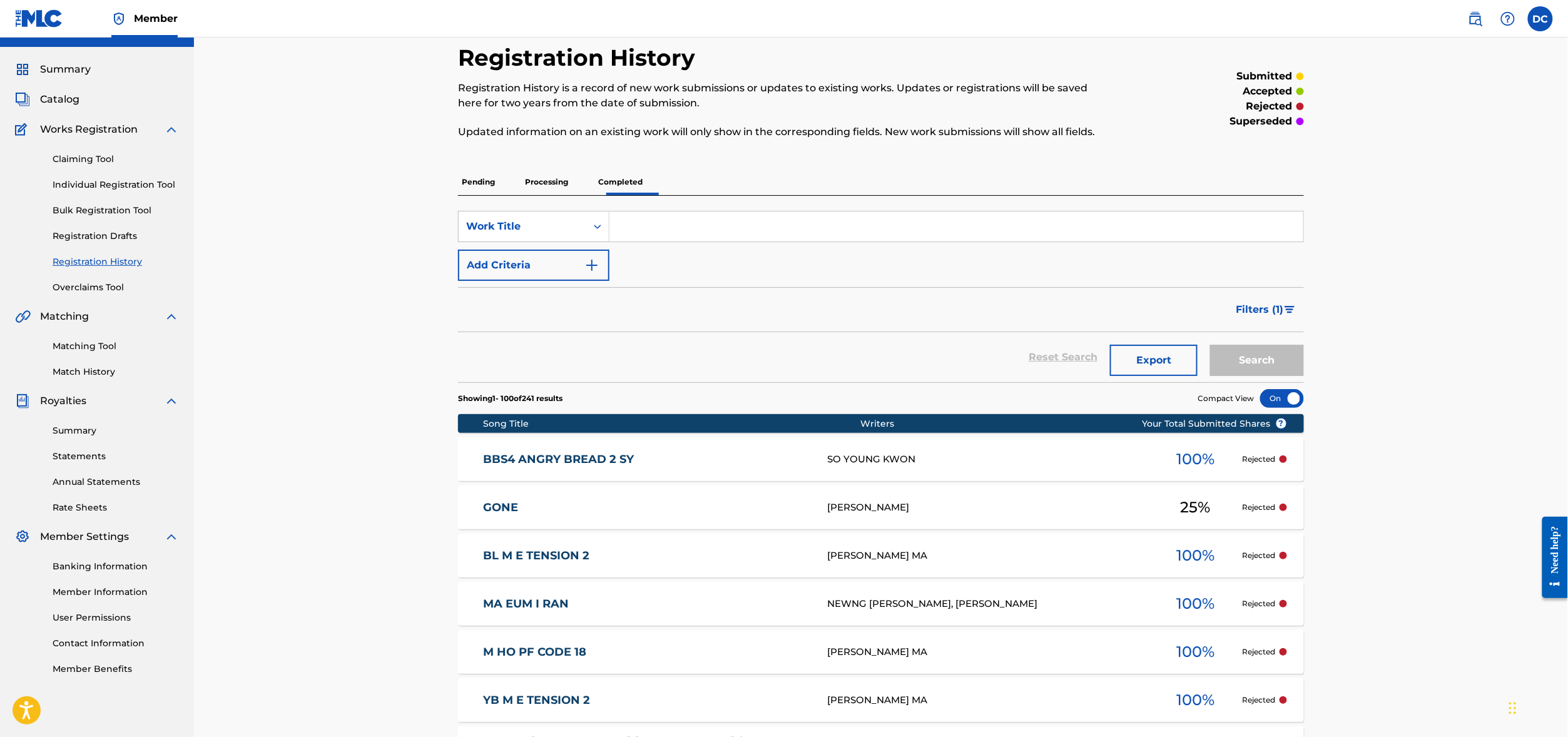
scroll to position [22, 0]
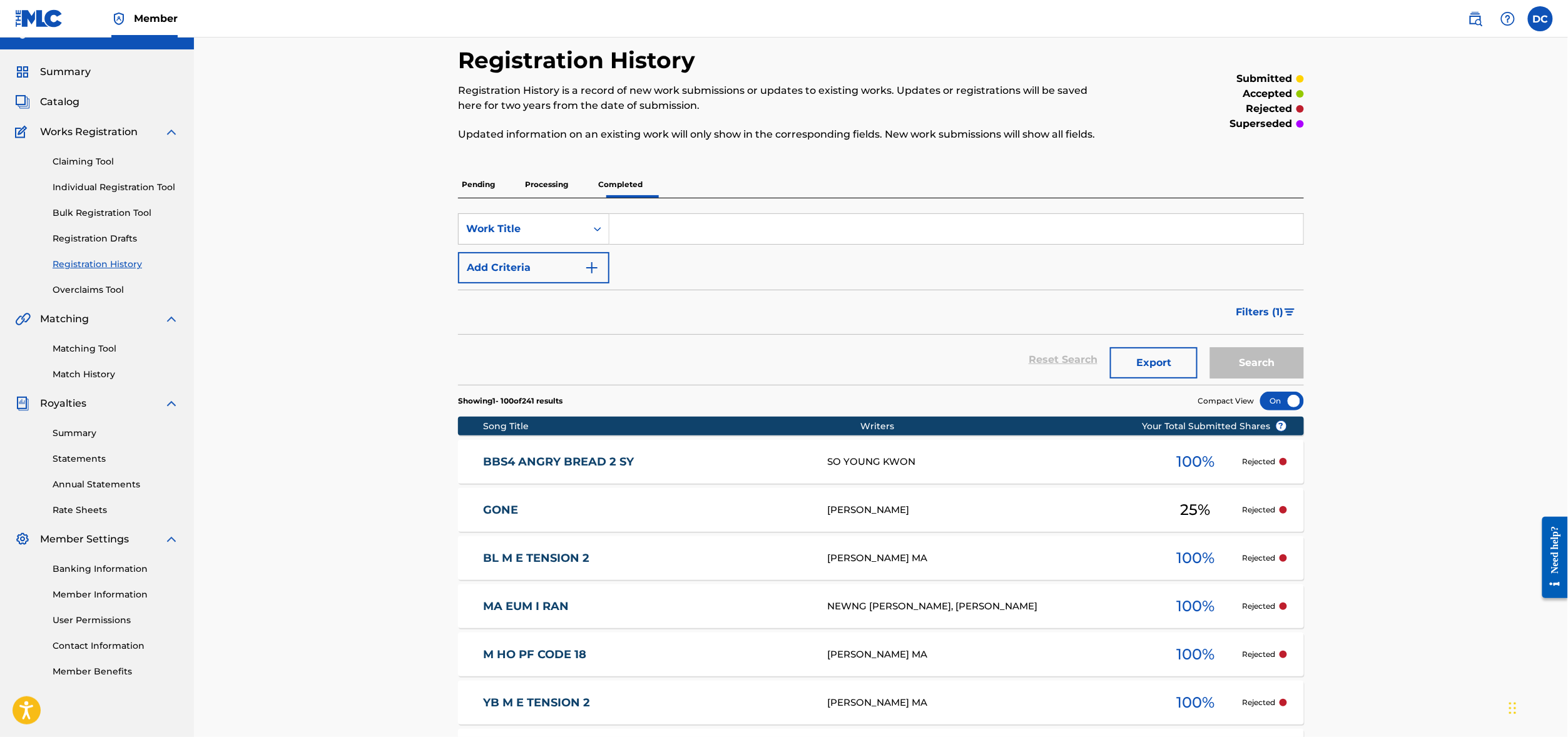
click at [104, 297] on link "Overclaims Tool" at bounding box center [115, 290] width 126 height 13
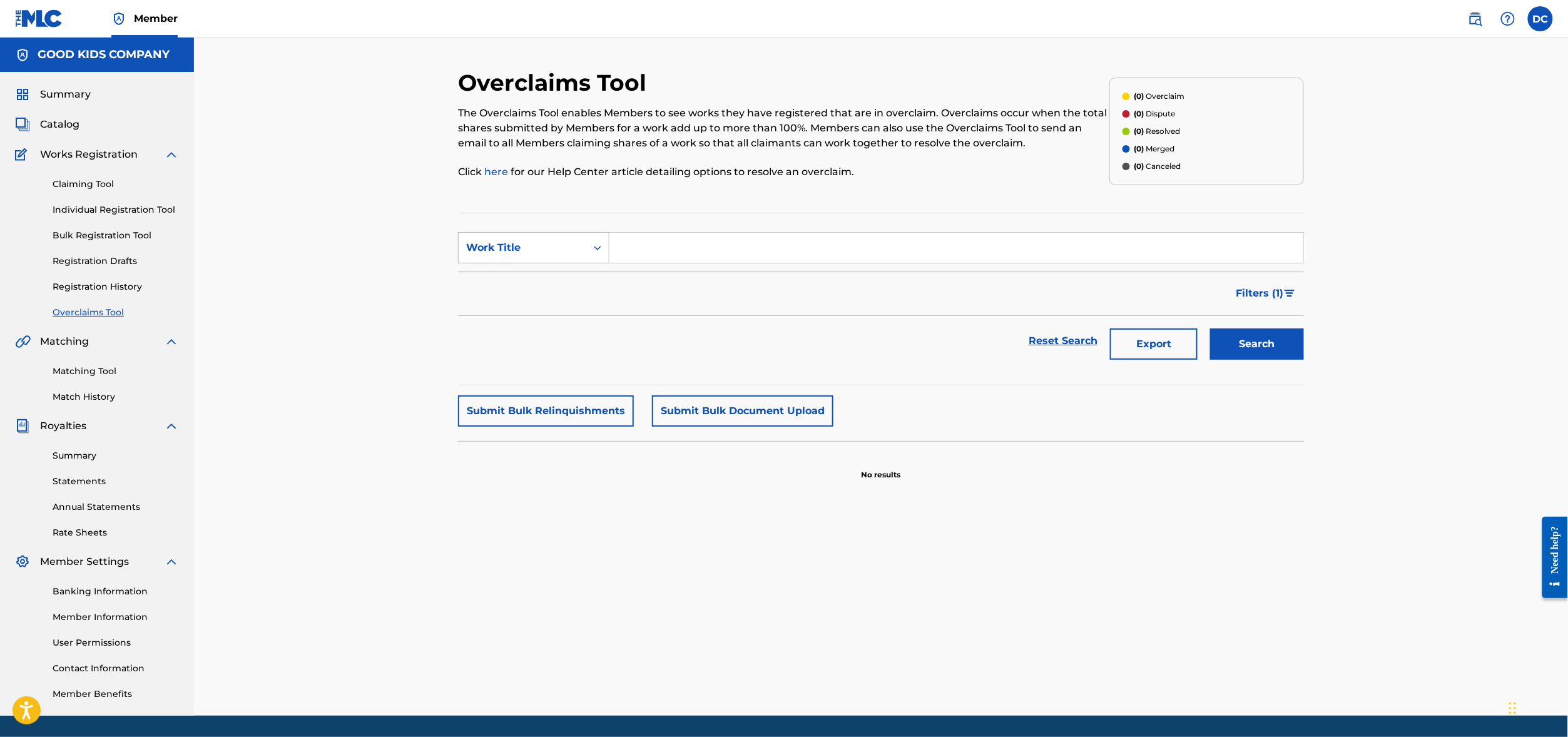
click at [586, 259] on div "Search Form" at bounding box center [597, 247] width 22 height 22
click at [633, 263] on input "Search Form" at bounding box center [956, 247] width 694 height 30
click at [683, 263] on input "Search Form" at bounding box center [956, 247] width 694 height 30
type input "GONE"
click at [1304, 359] on button "Search" at bounding box center [1256, 343] width 94 height 31
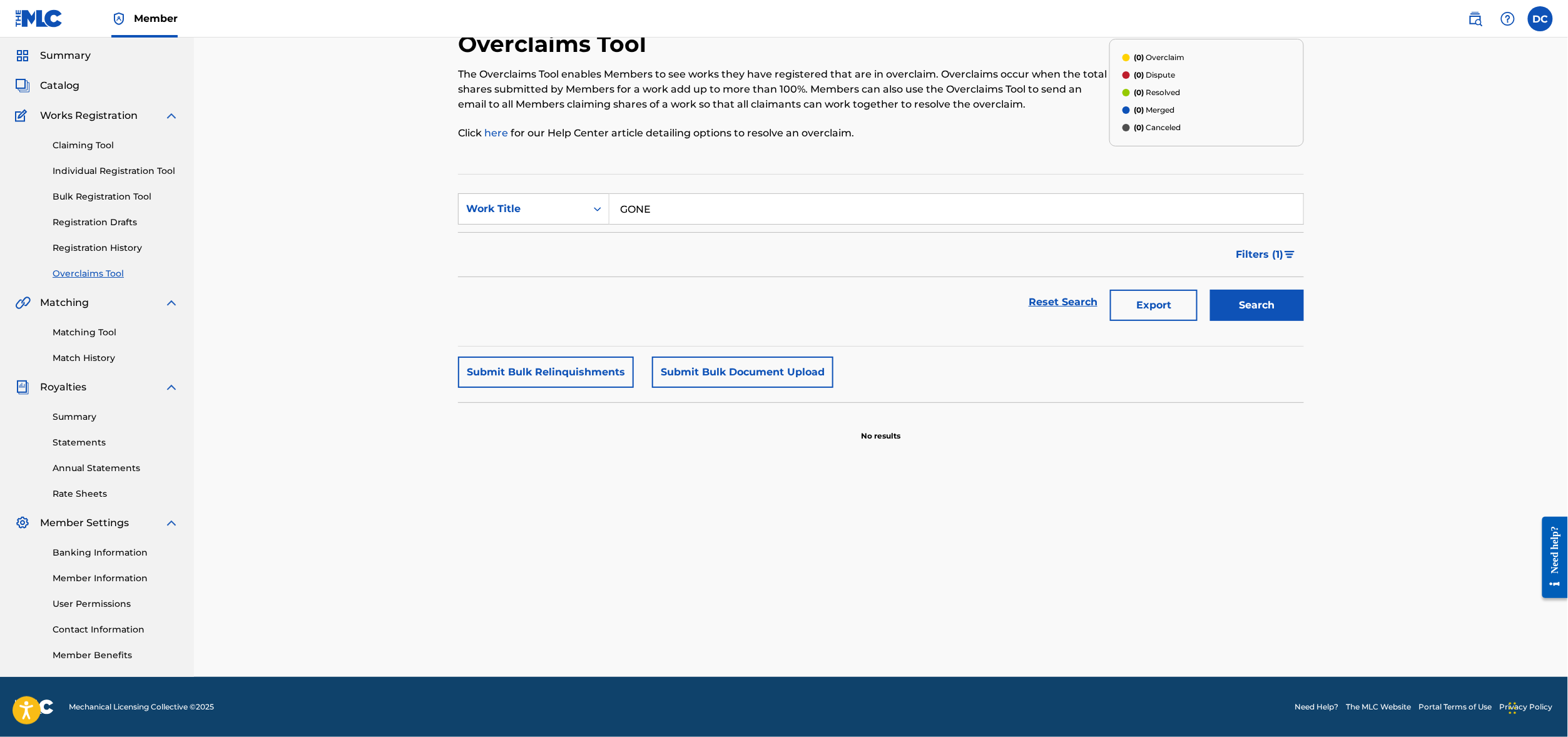
scroll to position [107, 0]
click at [1304, 238] on div "Filters ( 1 )" at bounding box center [881, 254] width 846 height 45
click at [1284, 247] on span "Filters ( 1 )" at bounding box center [1260, 255] width 47 height 15
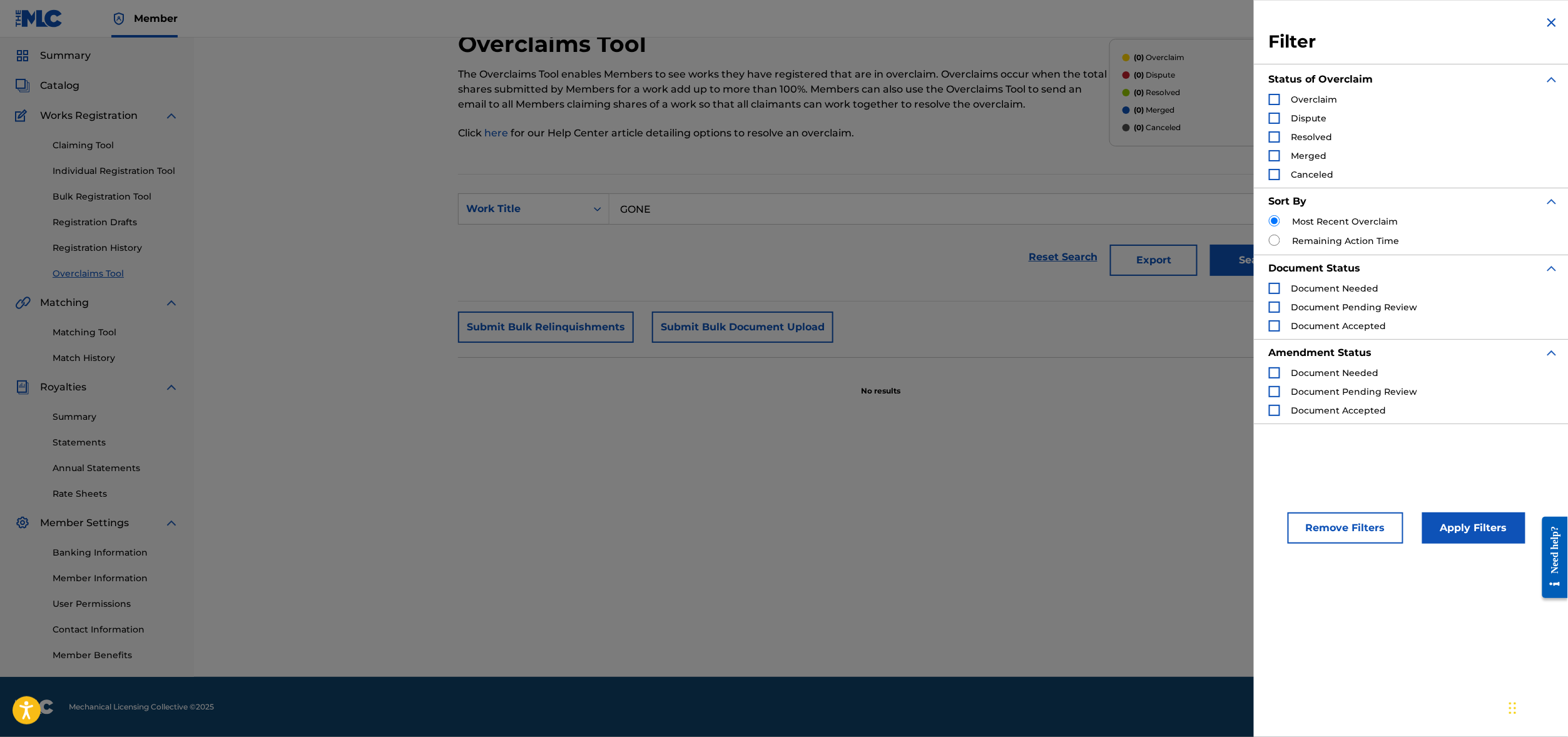
click at [1289, 543] on button "Remove Filters" at bounding box center [1346, 527] width 116 height 31
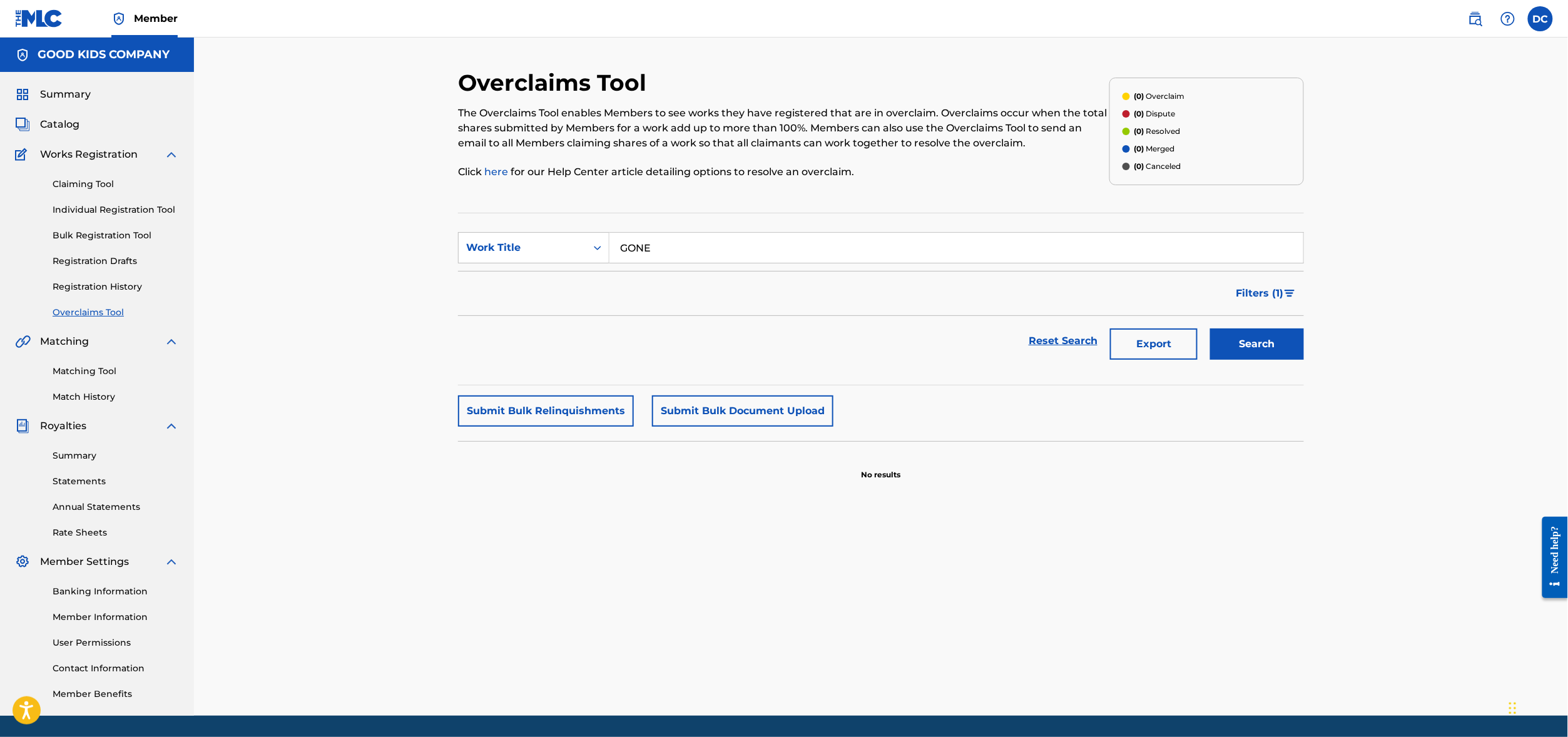
scroll to position [0, 0]
click at [659, 263] on input "GONE" at bounding box center [956, 247] width 694 height 30
click at [1304, 359] on button "Search" at bounding box center [1256, 343] width 94 height 31
click at [327, 318] on div "Overclaims Tool The Overclaims Tool enables Members to see works they have regi…" at bounding box center [880, 376] width 1374 height 678
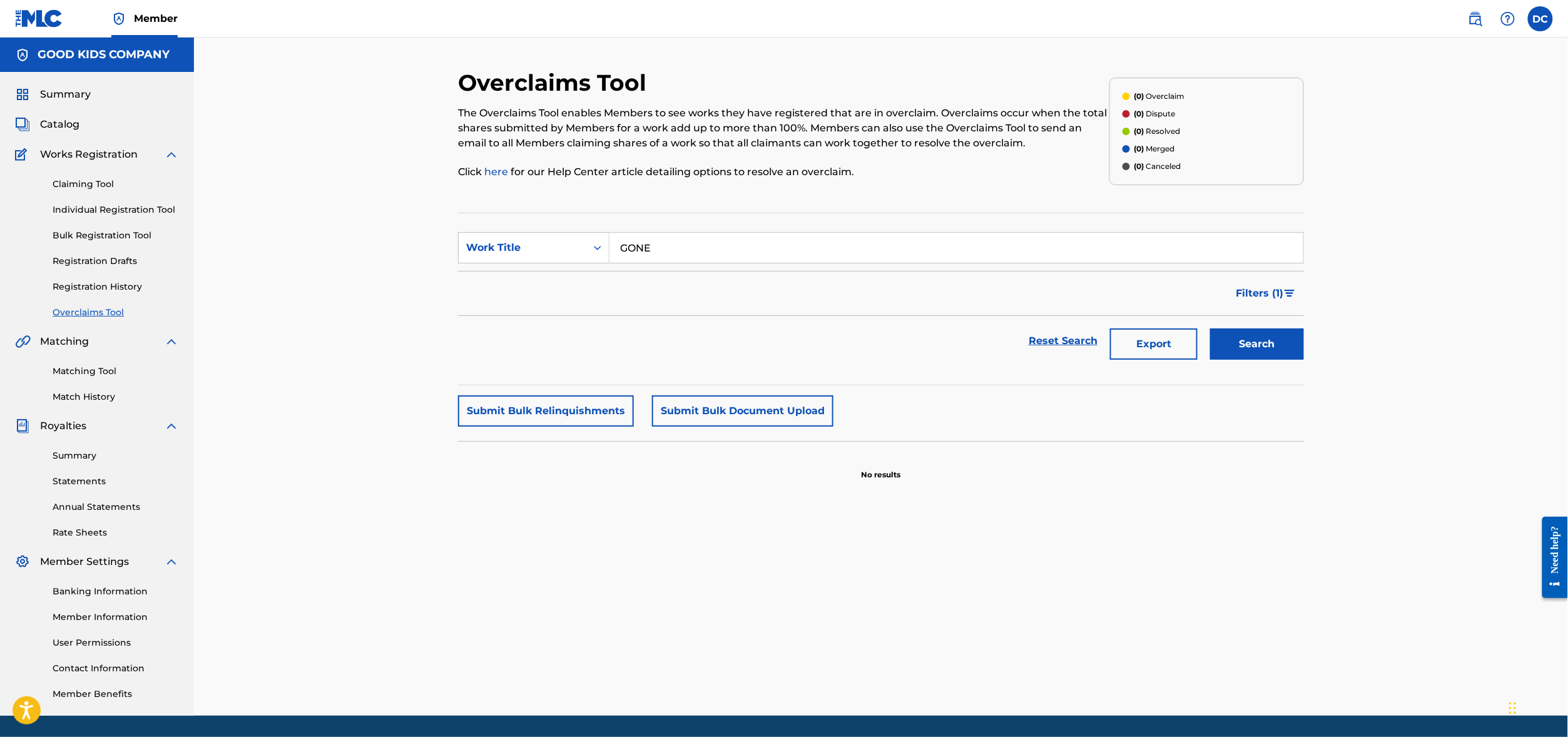
click at [318, 362] on div "Overclaims Tool The Overclaims Tool enables Members to see works they have regi…" at bounding box center [880, 376] width 1374 height 678
click at [110, 293] on link "Registration History" at bounding box center [115, 286] width 126 height 13
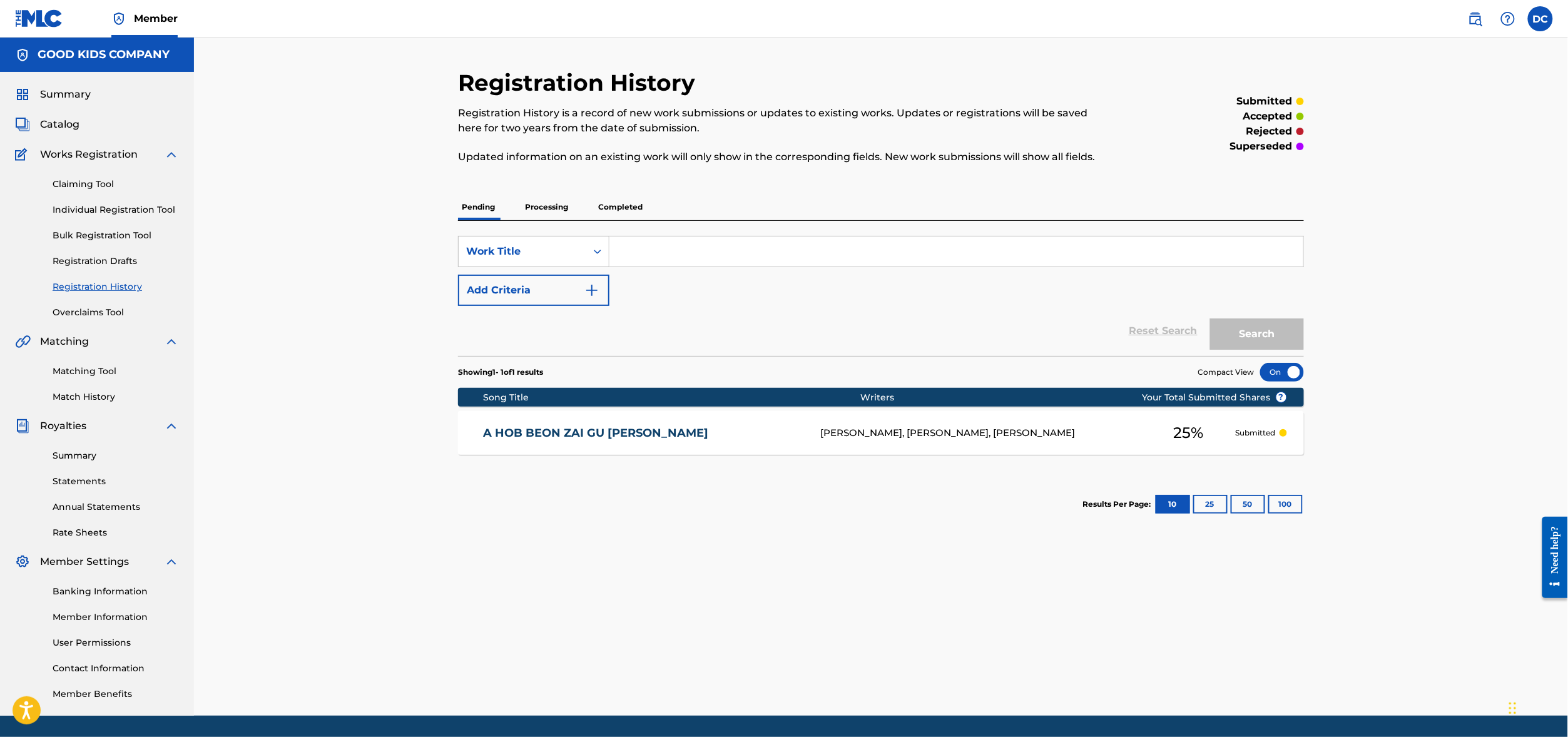
click at [305, 346] on div "Registration History Registration History is a record of new work submissions o…" at bounding box center [880, 376] width 1374 height 678
click at [70, 102] on span "Summary" at bounding box center [65, 95] width 51 height 15
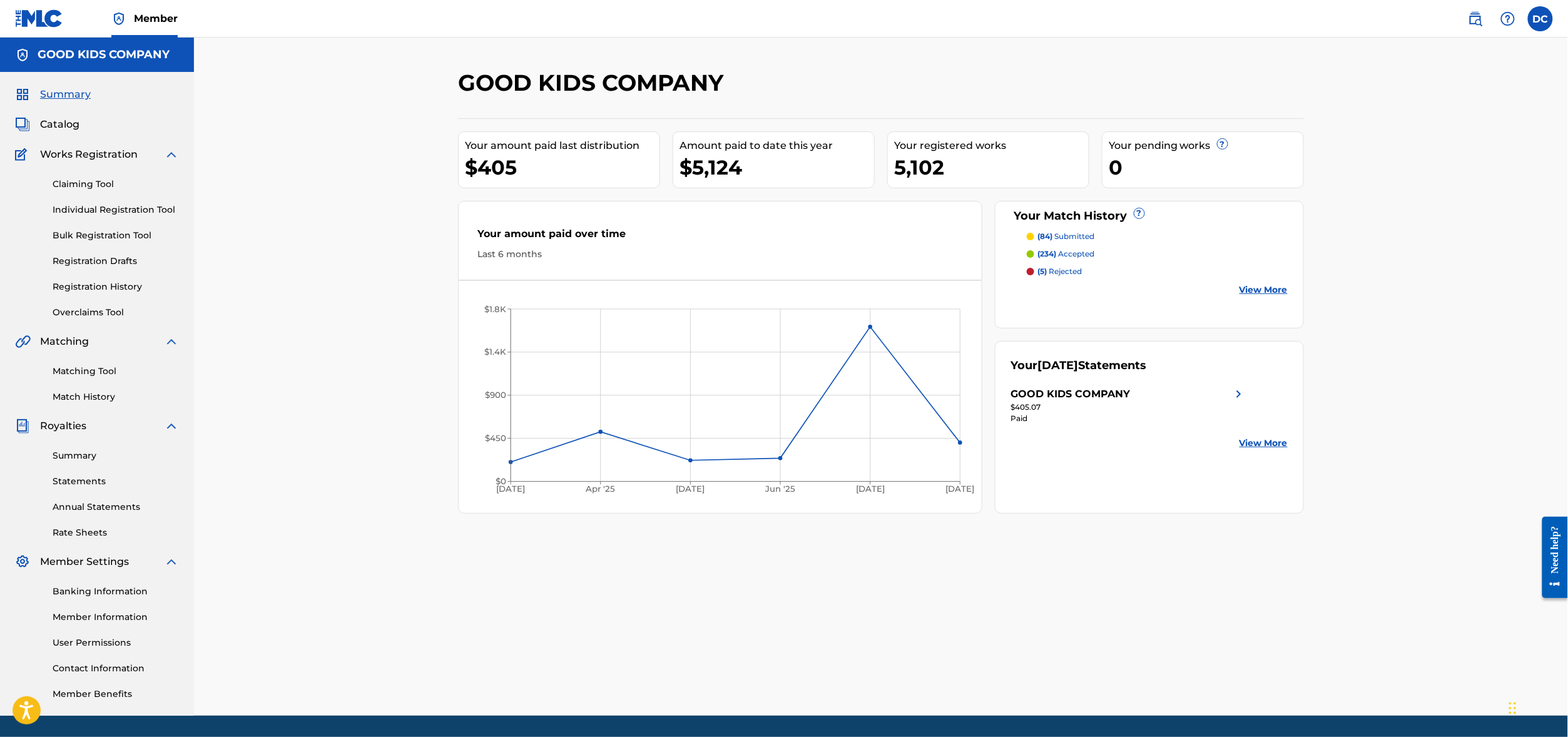
click at [98, 293] on link "Registration History" at bounding box center [115, 286] width 126 height 13
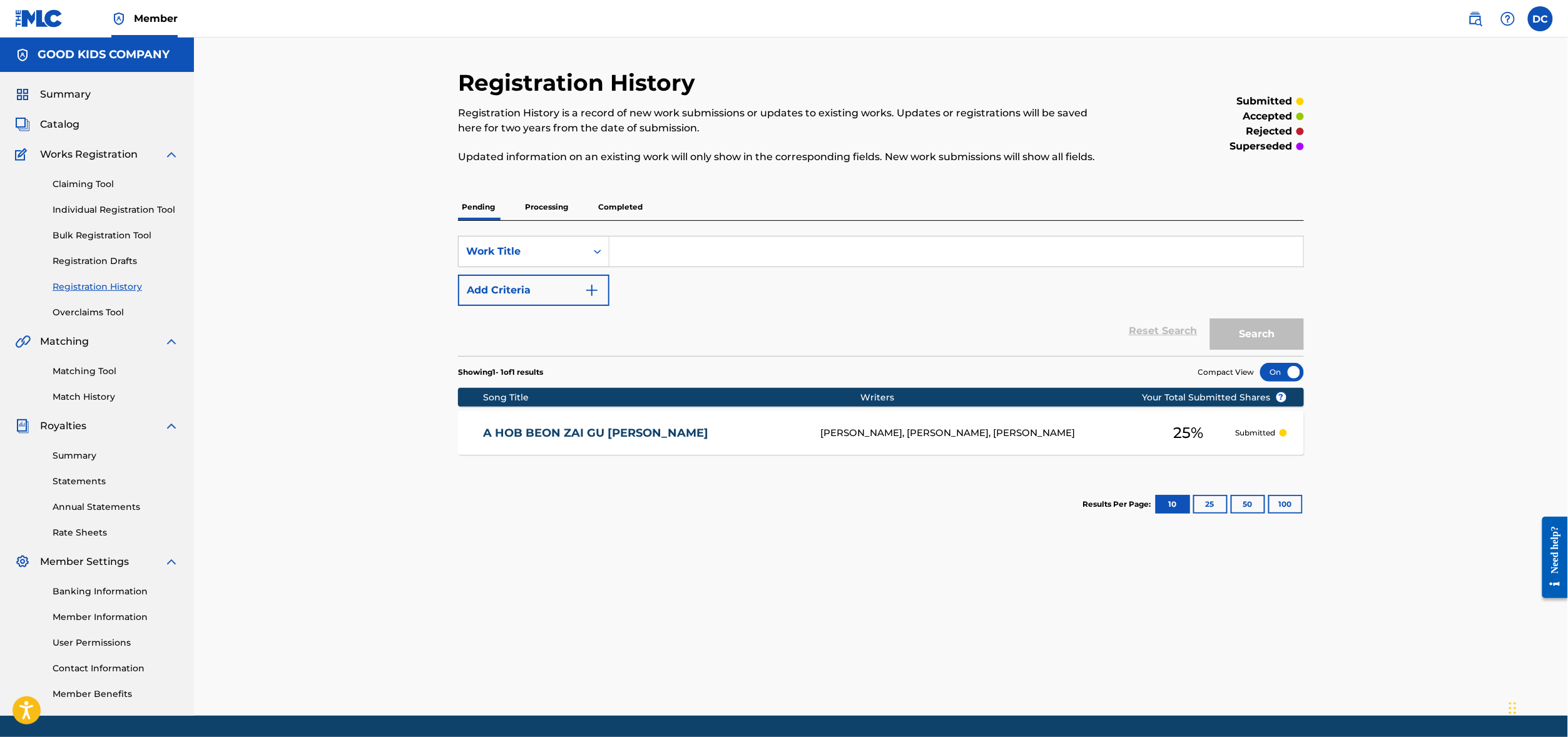
click at [594, 220] on p "Completed" at bounding box center [620, 207] width 52 height 26
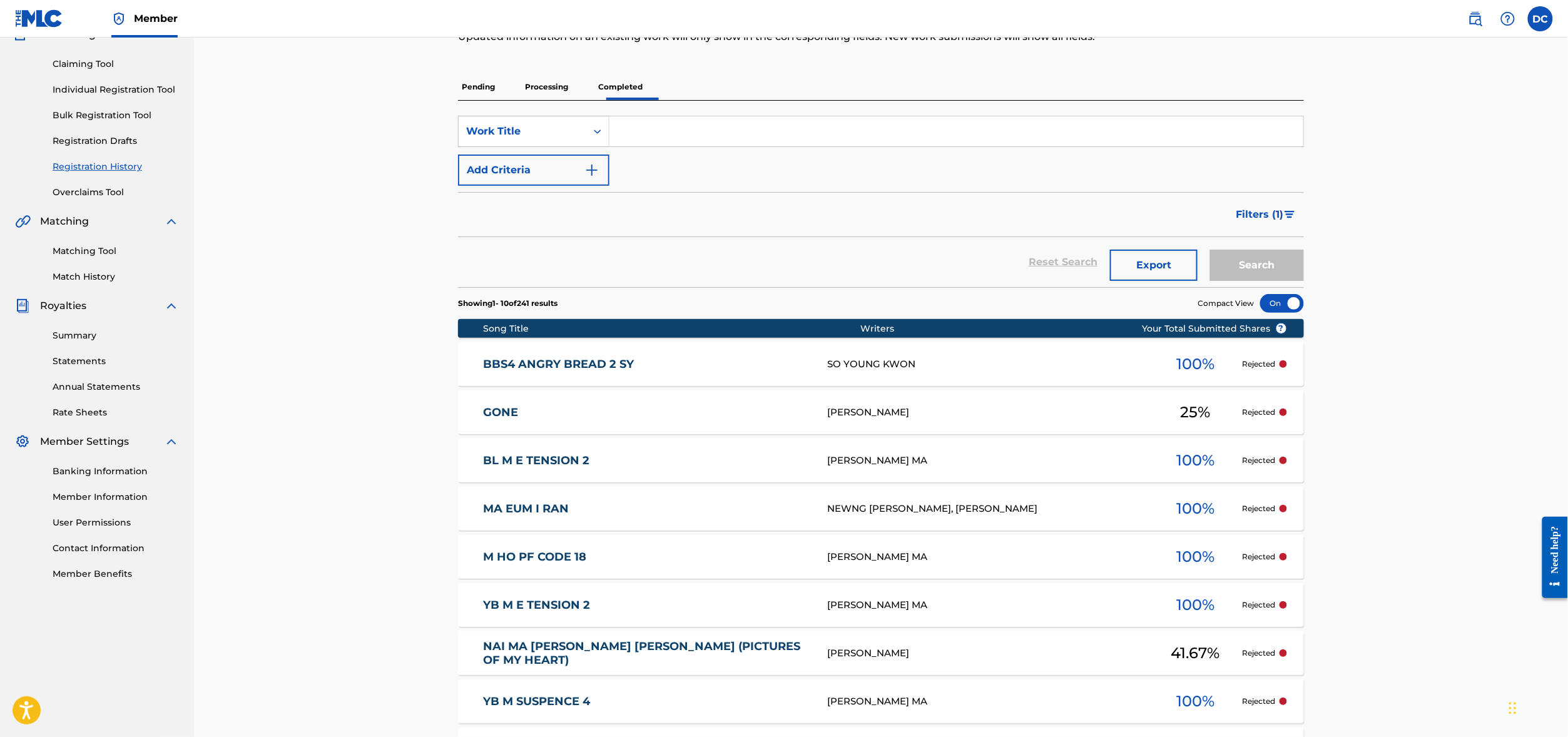
scroll to position [50, 0]
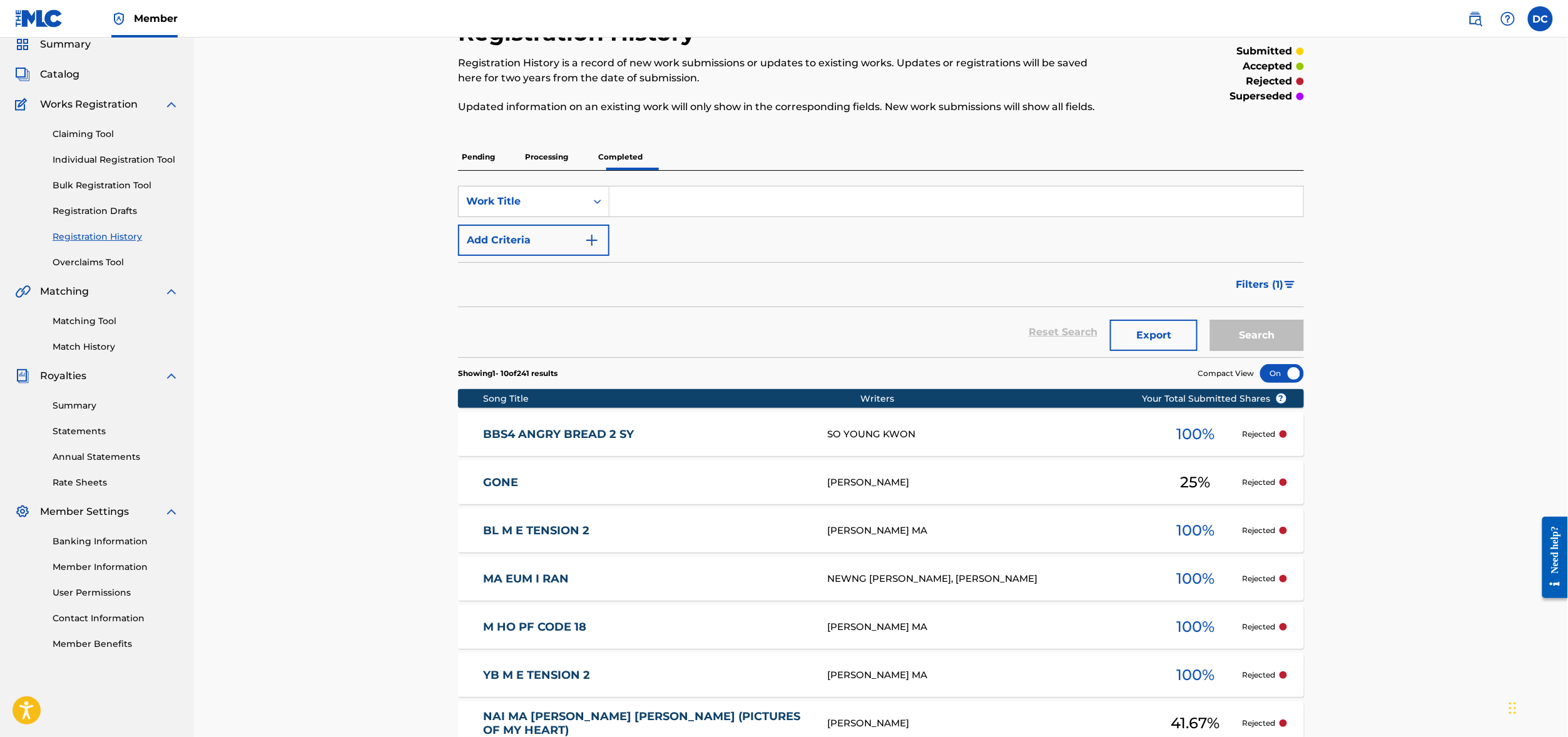
click at [1304, 300] on button "Filters ( 1 )" at bounding box center [1266, 284] width 75 height 31
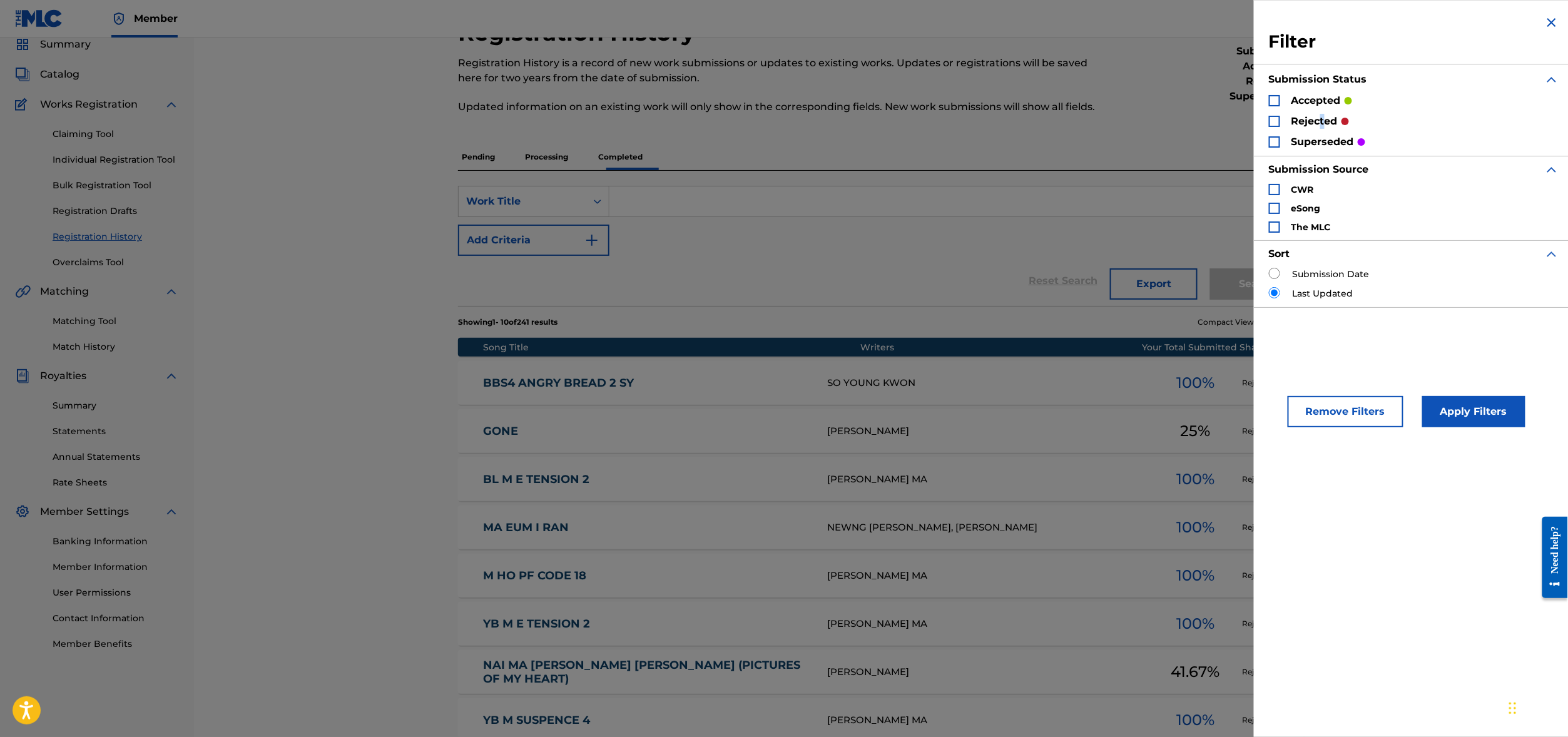
click at [1291, 129] on p "rejected" at bounding box center [1314, 121] width 46 height 15
click at [1269, 127] on div "Search Form" at bounding box center [1275, 121] width 11 height 11
click at [1440, 427] on button "Apply Filters" at bounding box center [1474, 411] width 103 height 31
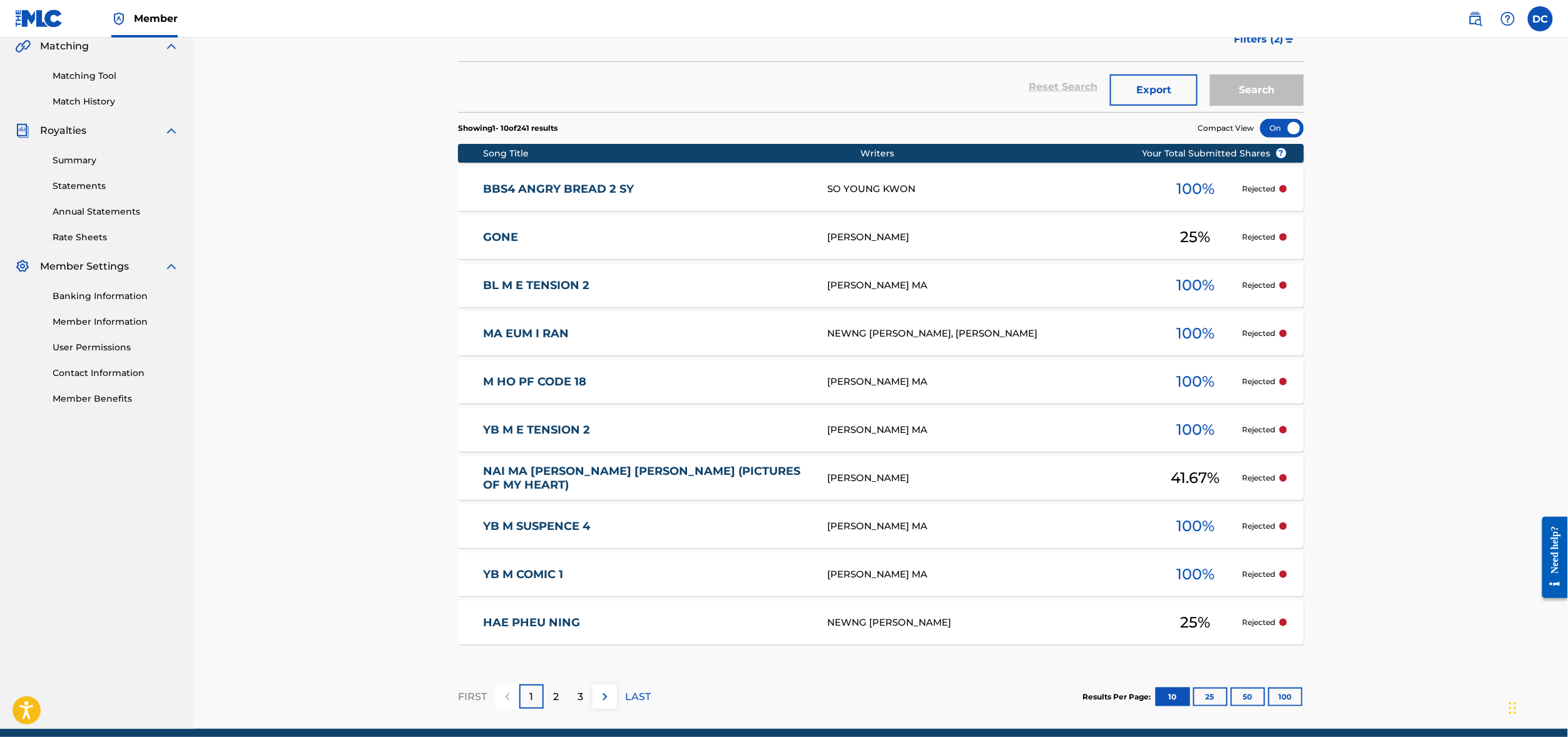
scroll to position [296, 0]
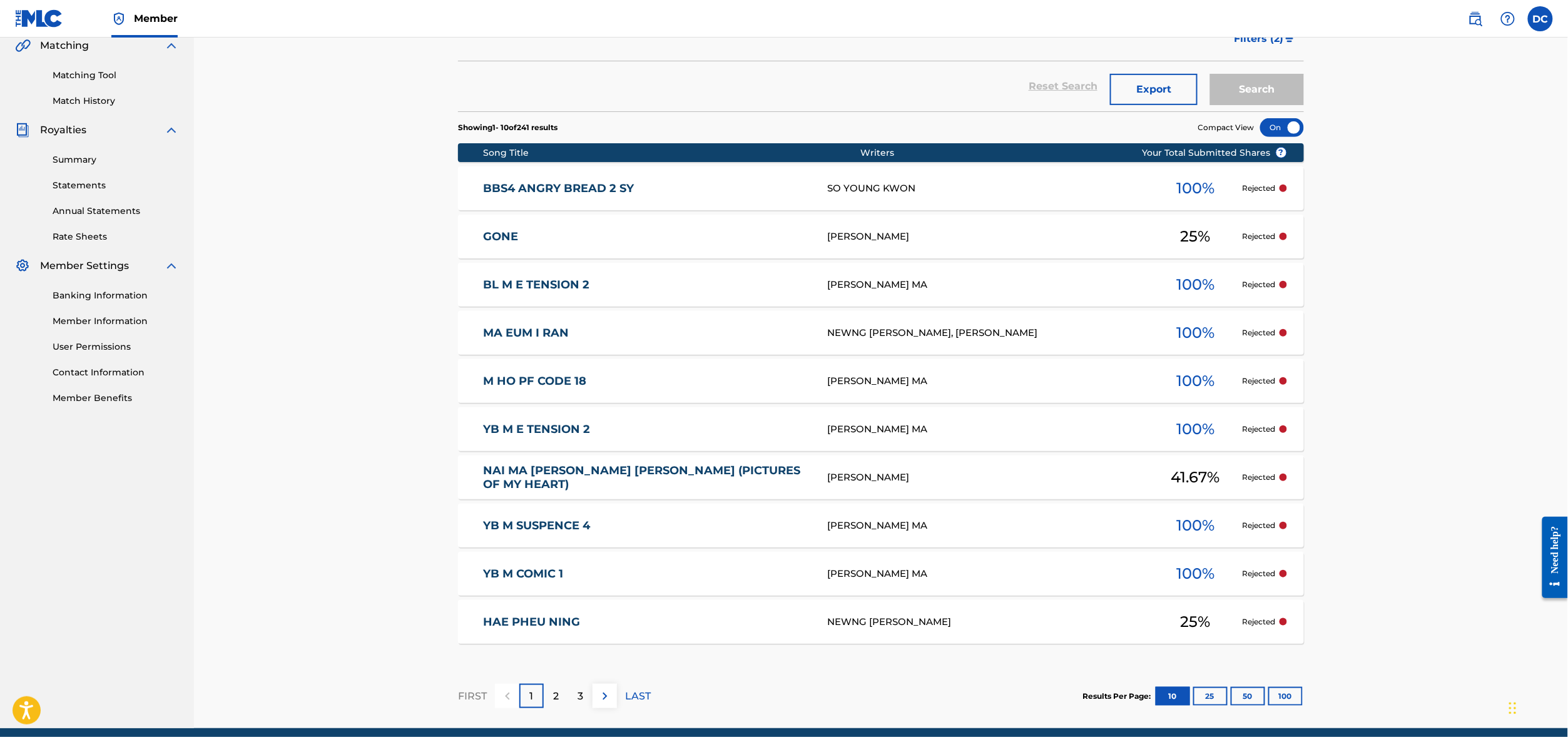
click at [1197, 105] on button "Export" at bounding box center [1154, 89] width 88 height 31
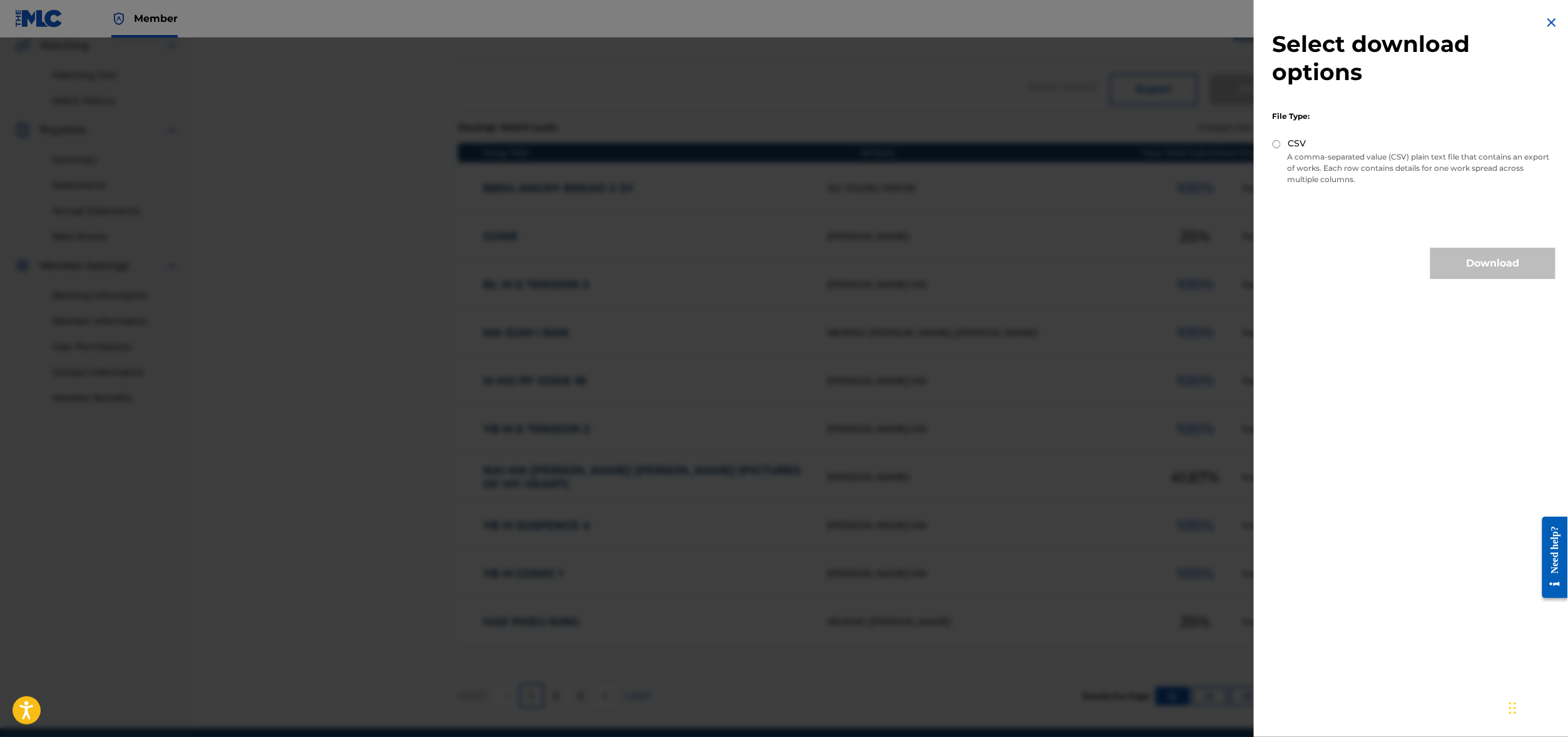
click at [1254, 130] on div "Select download options File Type: CSV A comma-separated value (CSV) plain text…" at bounding box center [1414, 147] width 321 height 294
click at [1273, 140] on input "CSV" at bounding box center [1277, 144] width 8 height 8
radio input "true"
click at [1494, 254] on button "Download" at bounding box center [1493, 263] width 125 height 31
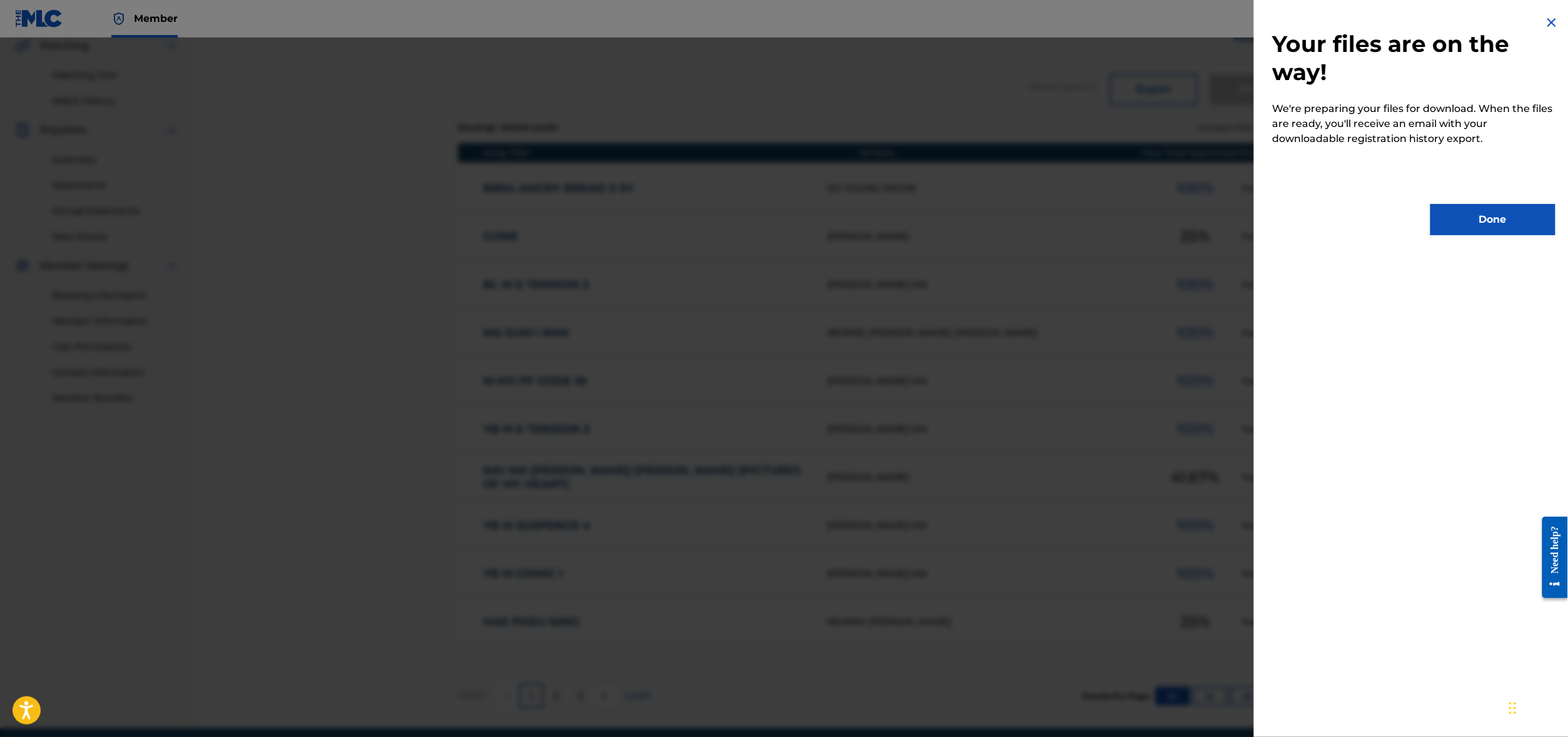
click at [1468, 210] on button "Done" at bounding box center [1493, 219] width 125 height 31
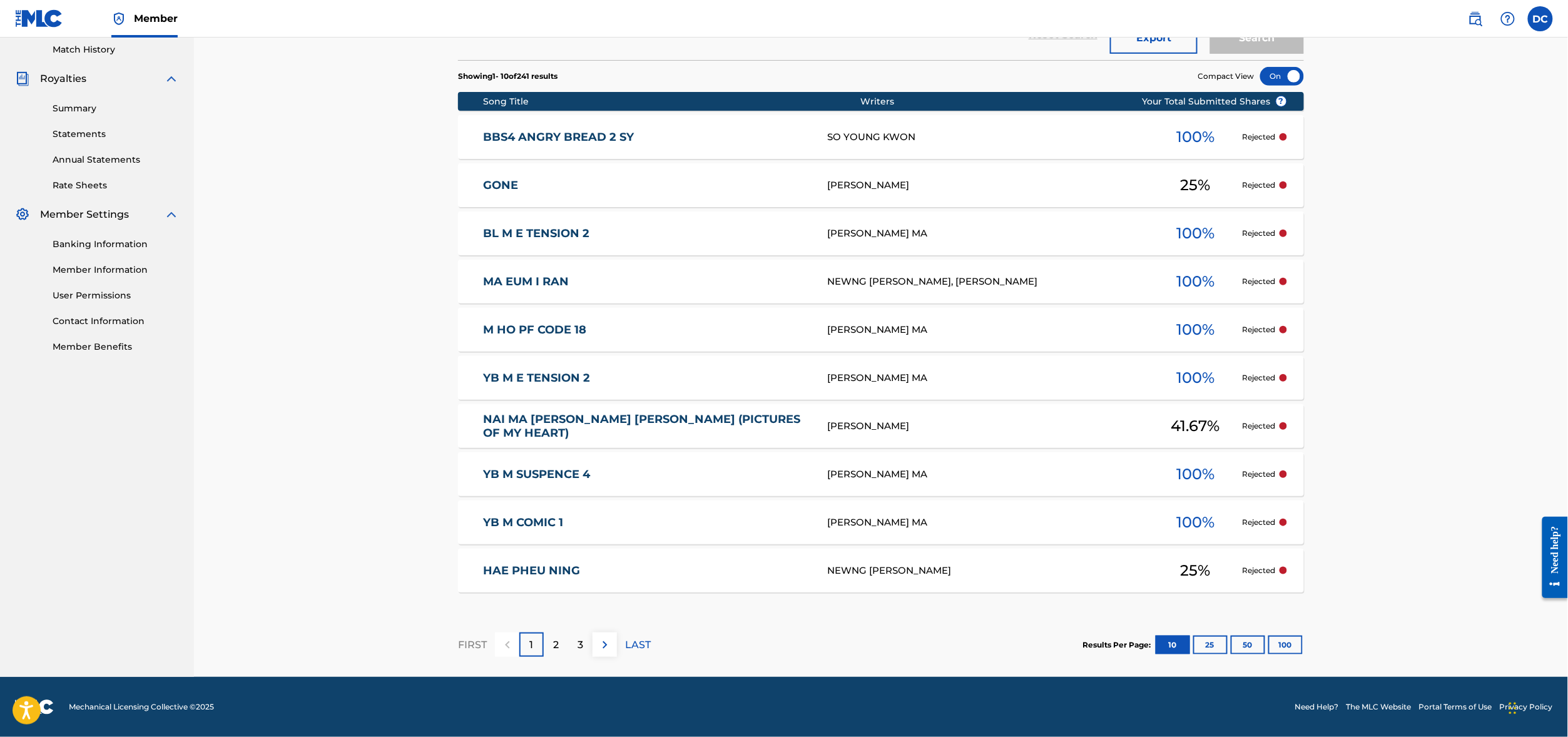
scroll to position [440, 0]
click at [281, 290] on div "Registration History Registration History is a record of new work submissions o…" at bounding box center [880, 184] width 1374 height 986
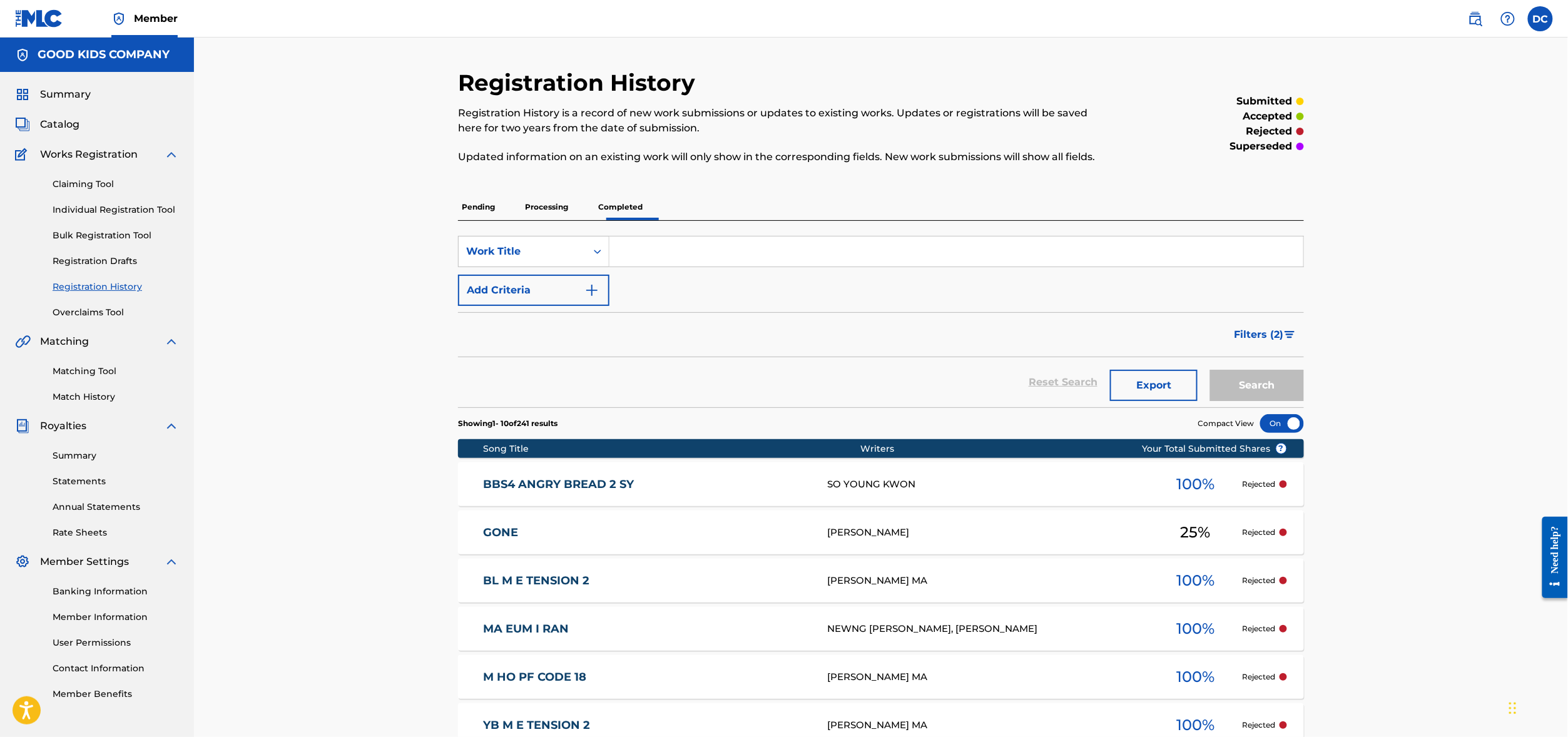
scroll to position [0, 0]
click at [78, 132] on span "Catalog" at bounding box center [59, 125] width 40 height 15
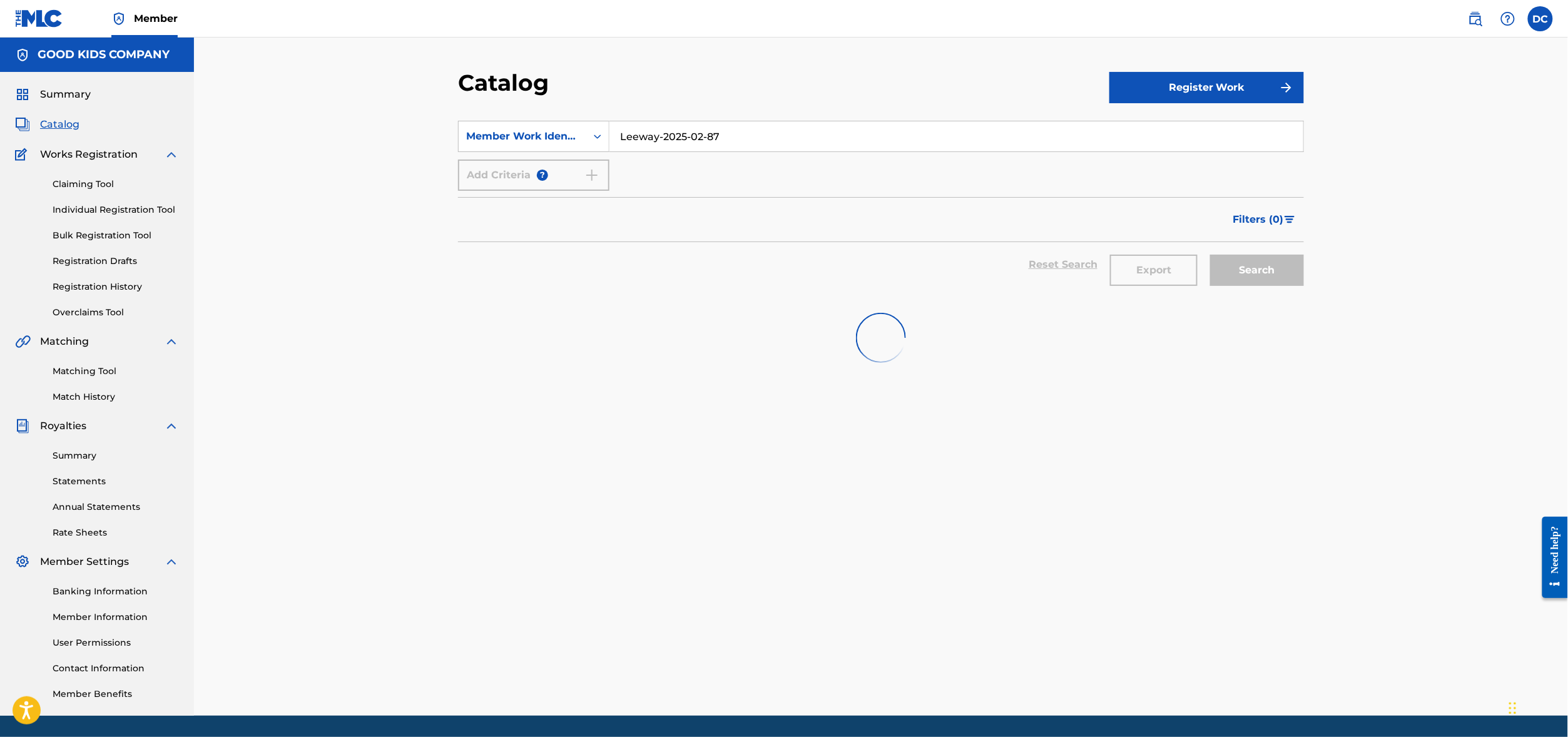
click at [78, 162] on span "Works Registration" at bounding box center [89, 155] width 98 height 15
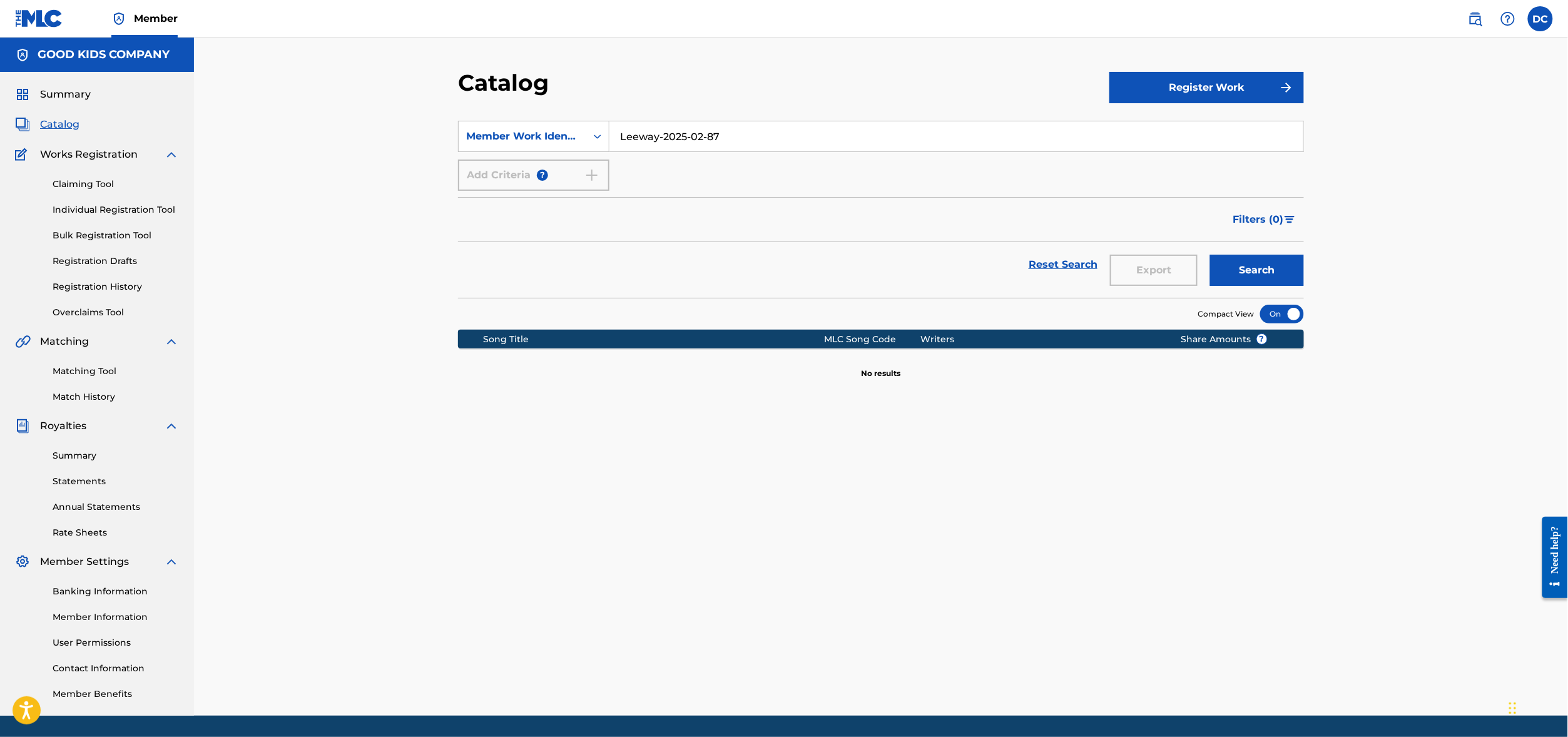
click at [66, 132] on link "Catalog" at bounding box center [47, 125] width 64 height 15
click at [824, 96] on div "Catalog" at bounding box center [783, 87] width 652 height 37
click at [744, 151] on input "Leeway-2025-02-87" at bounding box center [956, 136] width 694 height 30
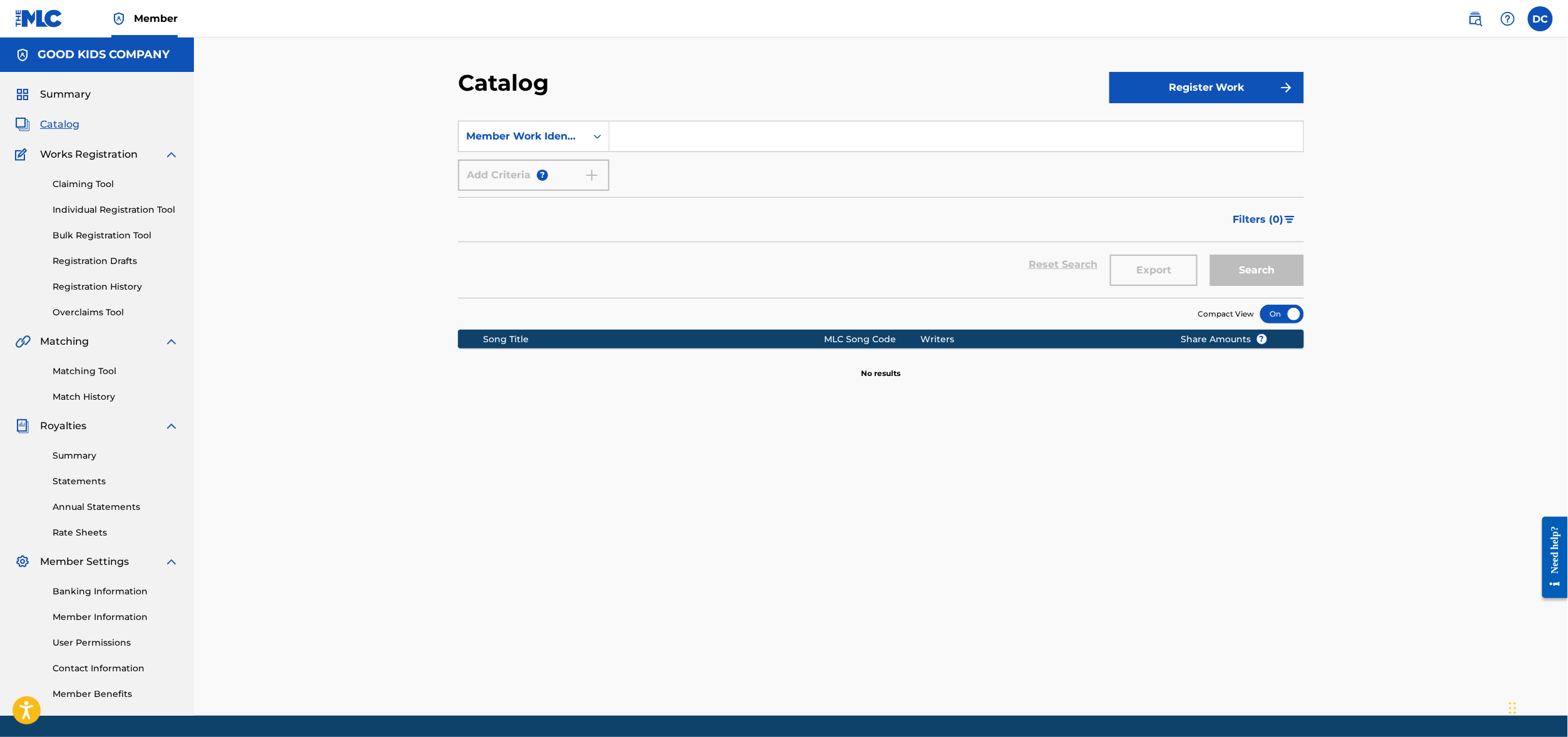
click at [86, 102] on span "Summary" at bounding box center [65, 95] width 51 height 15
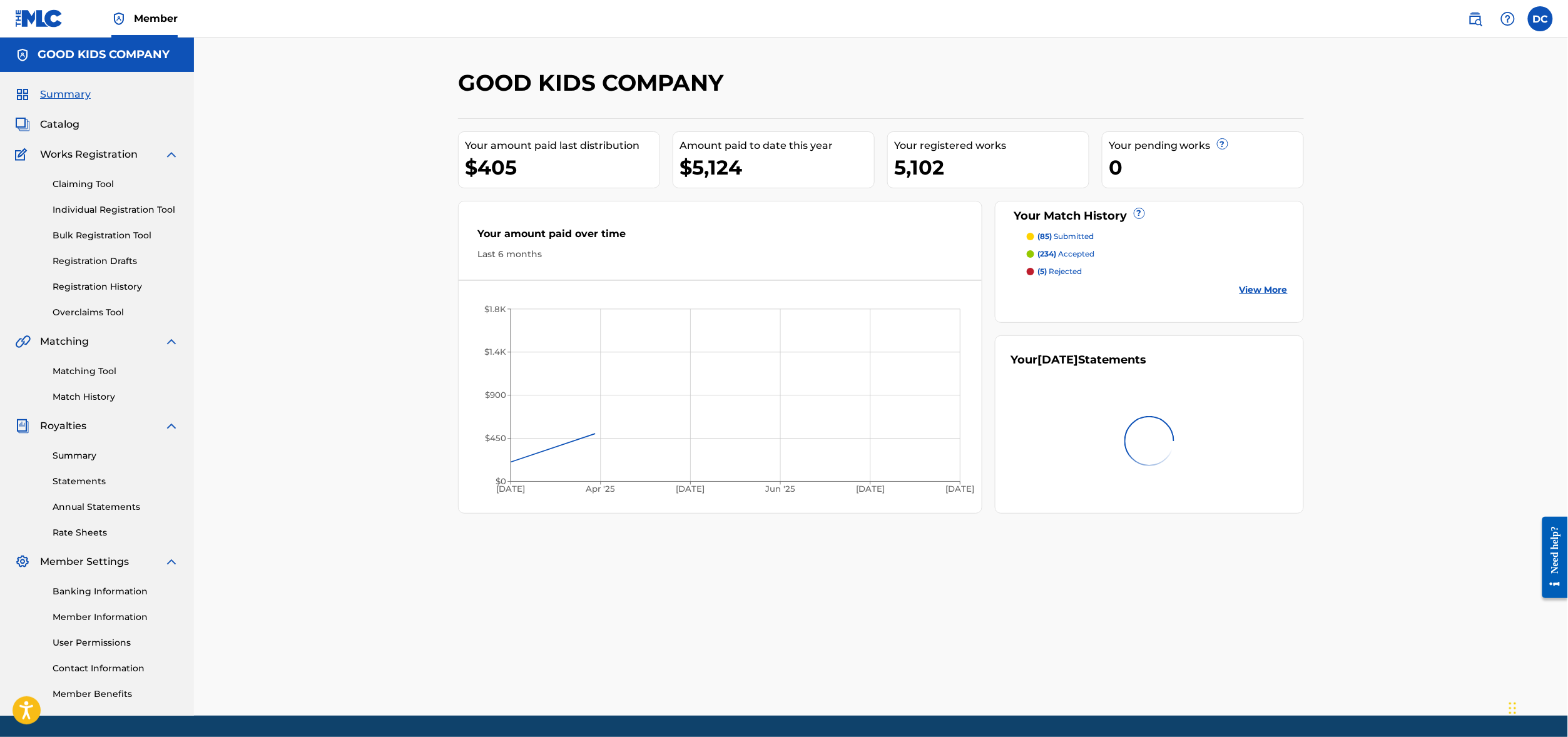
click at [79, 132] on span "Catalog" at bounding box center [59, 125] width 40 height 15
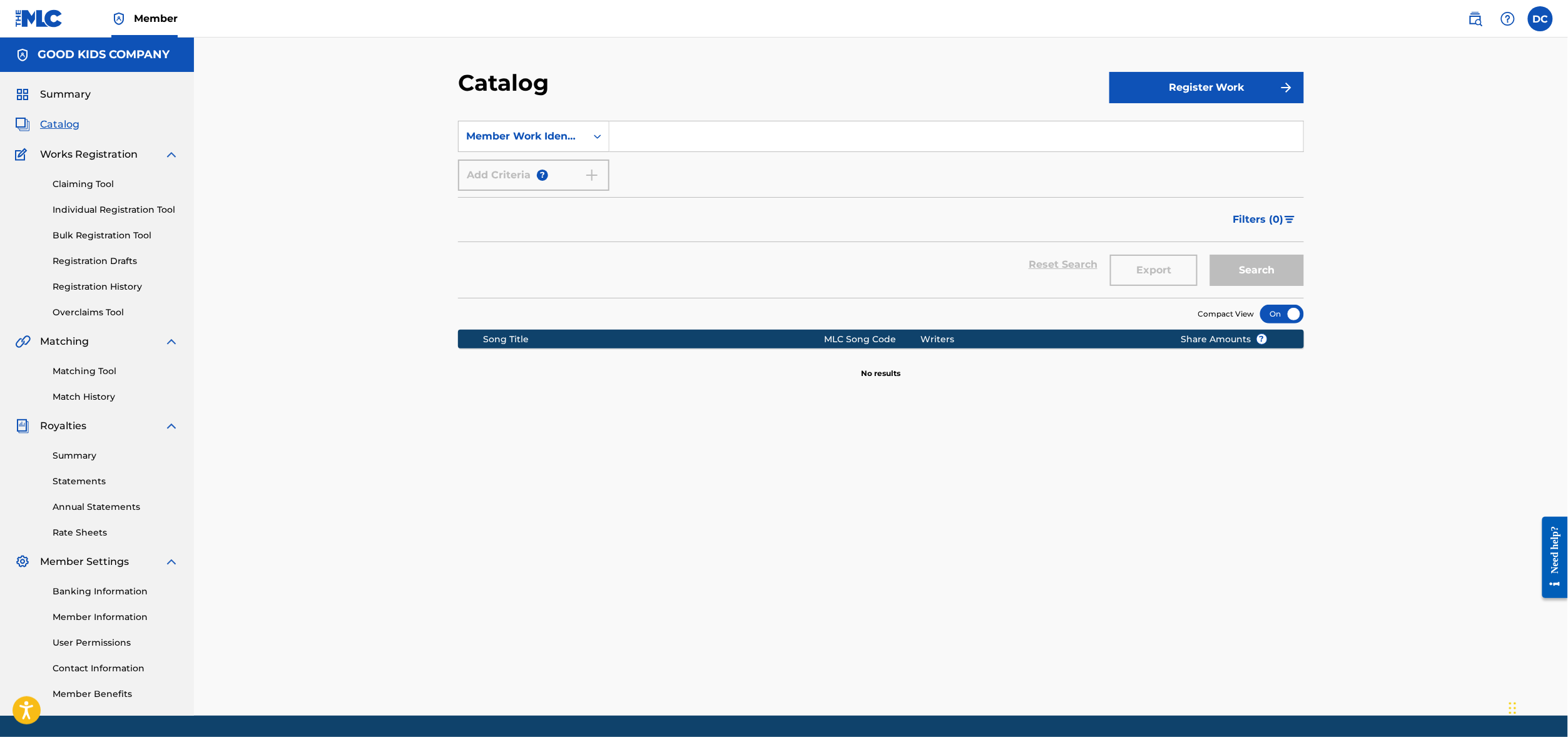
click at [852, 74] on div "Catalog Register Work SearchWithCriteria78c87168-e495-4b54-906d-6269a46db636 Me…" at bounding box center [880, 376] width 1374 height 678
click at [503, 191] on div "Add Criteria ?" at bounding box center [533, 175] width 151 height 31
click at [318, 270] on div "Catalog Register Work SearchWithCriteria78c87168-e495-4b54-906d-6269a46db636 Me…" at bounding box center [880, 376] width 1374 height 678
click at [69, 132] on span "Catalog" at bounding box center [59, 125] width 40 height 15
click at [66, 132] on span "Catalog" at bounding box center [59, 125] width 40 height 15
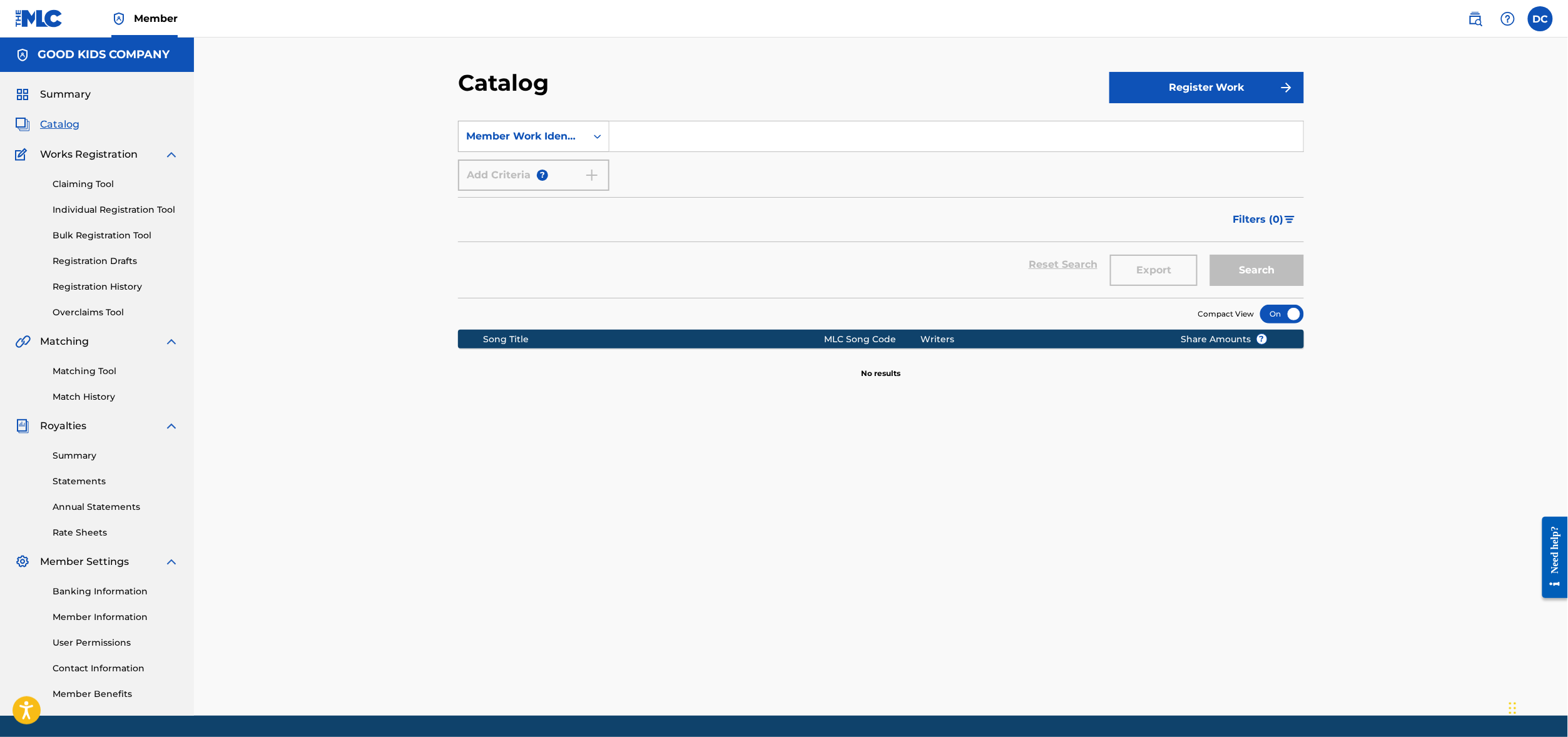
click at [472, 143] on div "Member Work Identifier" at bounding box center [523, 137] width 113 height 15
click at [459, 183] on div "Work Title" at bounding box center [533, 167] width 150 height 31
click at [659, 151] on input "Search Form" at bounding box center [956, 136] width 694 height 30
paste input "UMM LIFE"
type input "UMM LIFE"
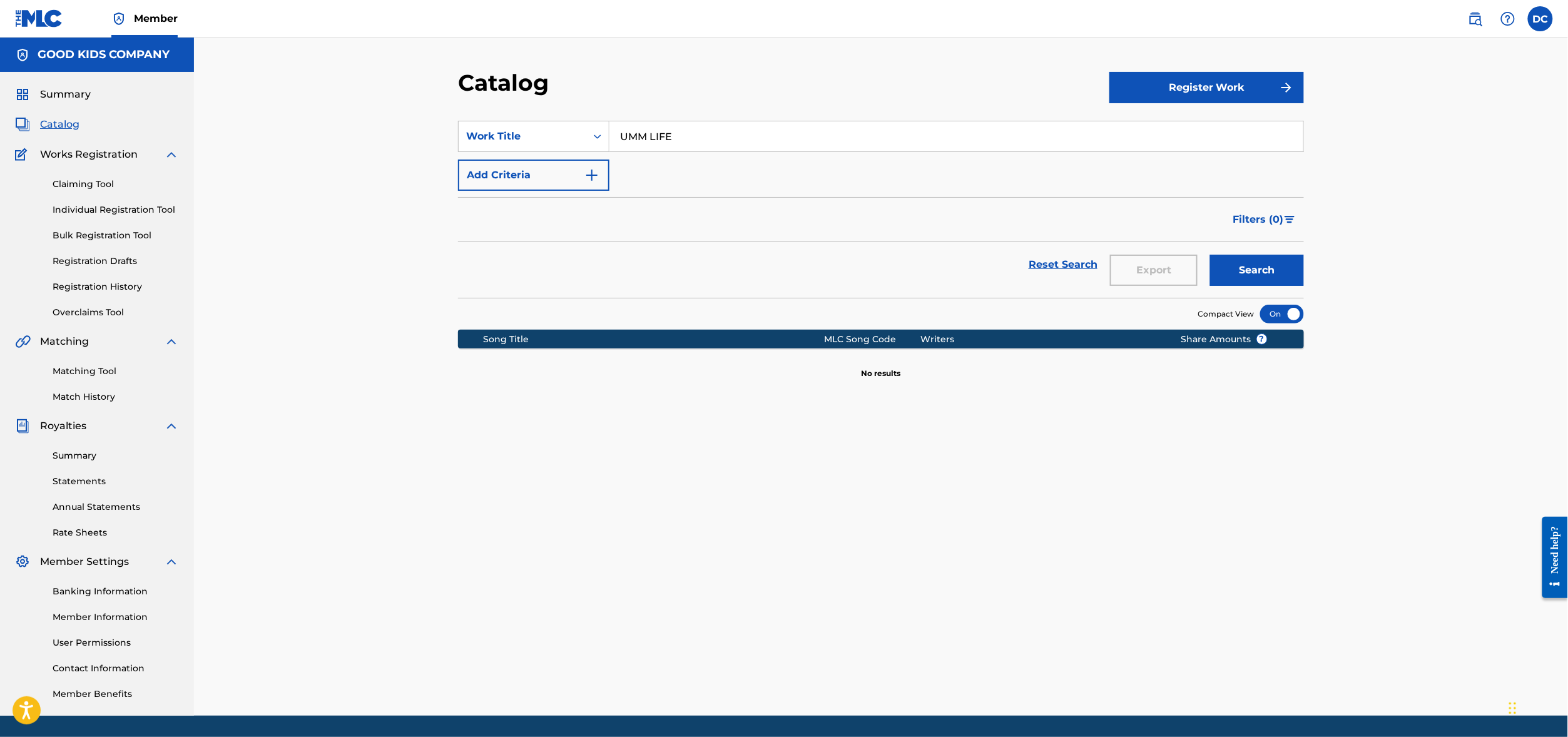
click at [1304, 286] on button "Search" at bounding box center [1256, 270] width 94 height 31
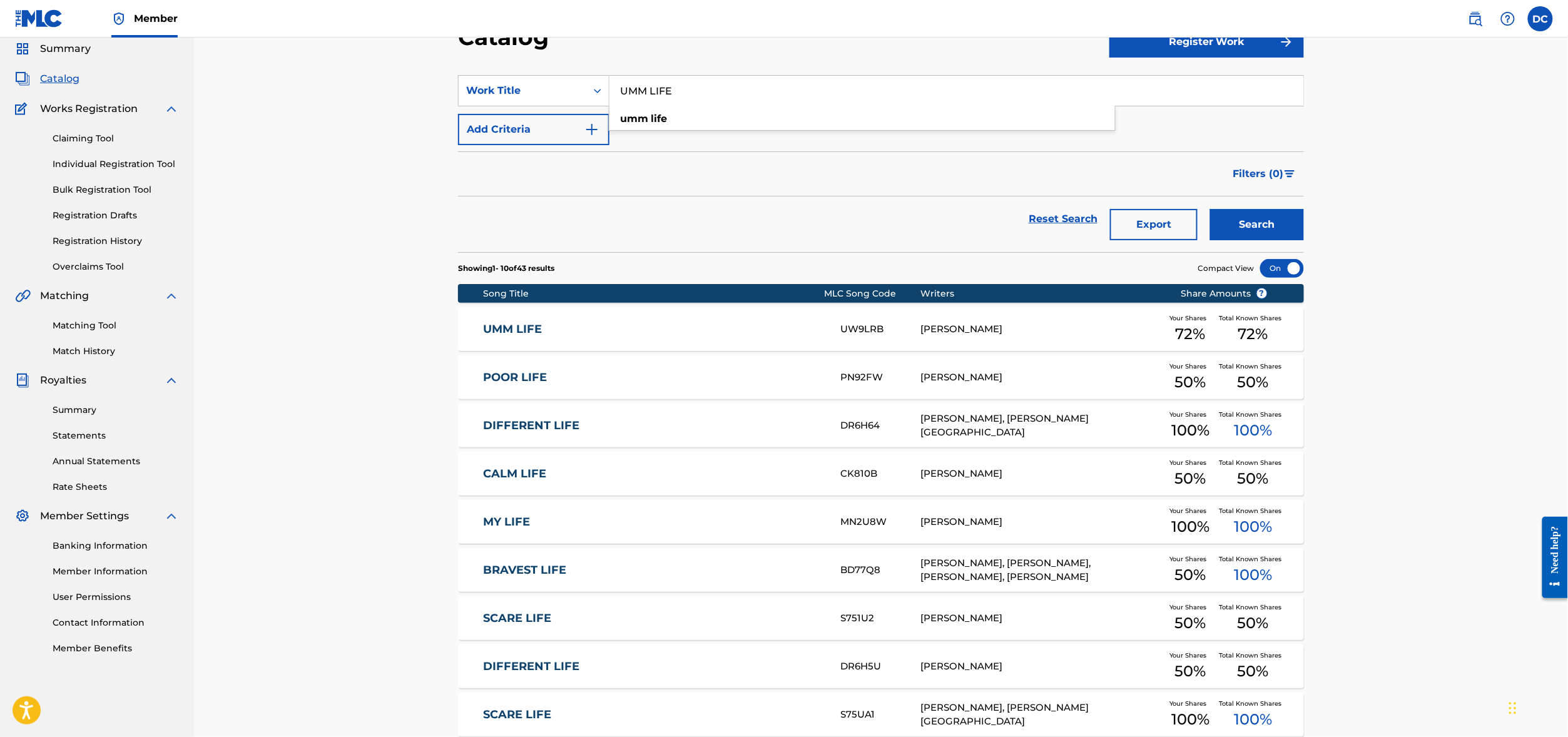
scroll to position [65, 0]
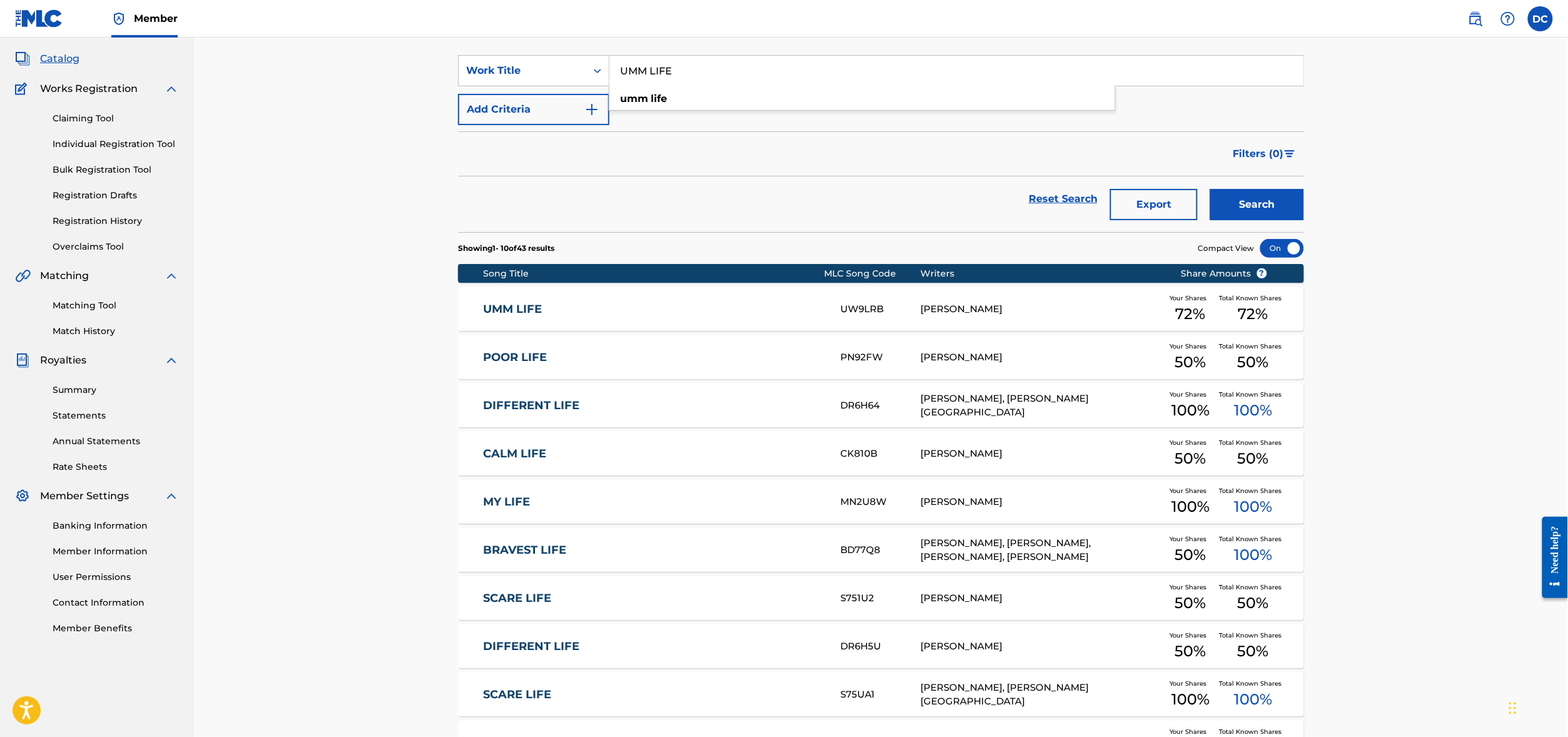
click at [484, 316] on link "UMM LIFE" at bounding box center [654, 309] width 340 height 15
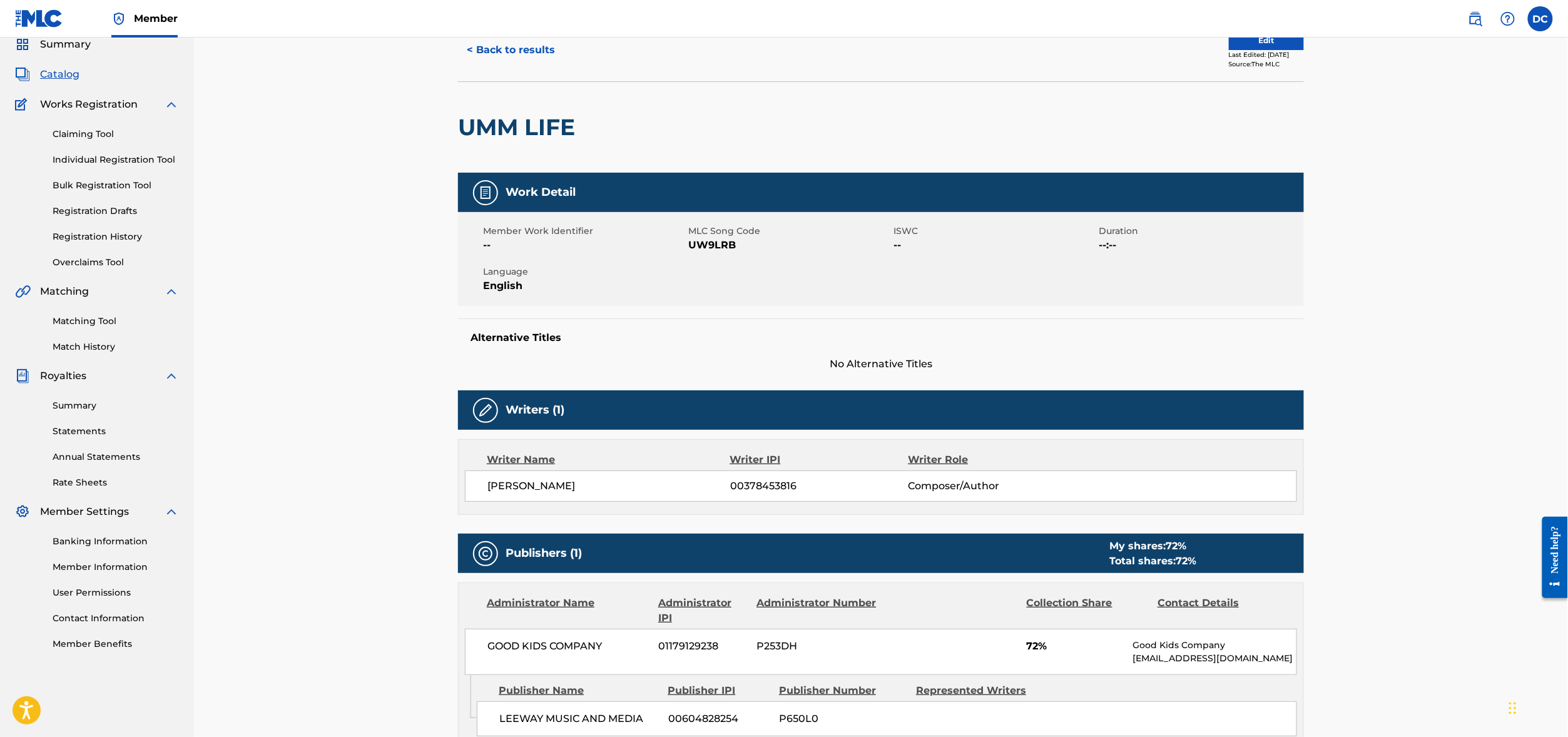
scroll to position [53, 0]
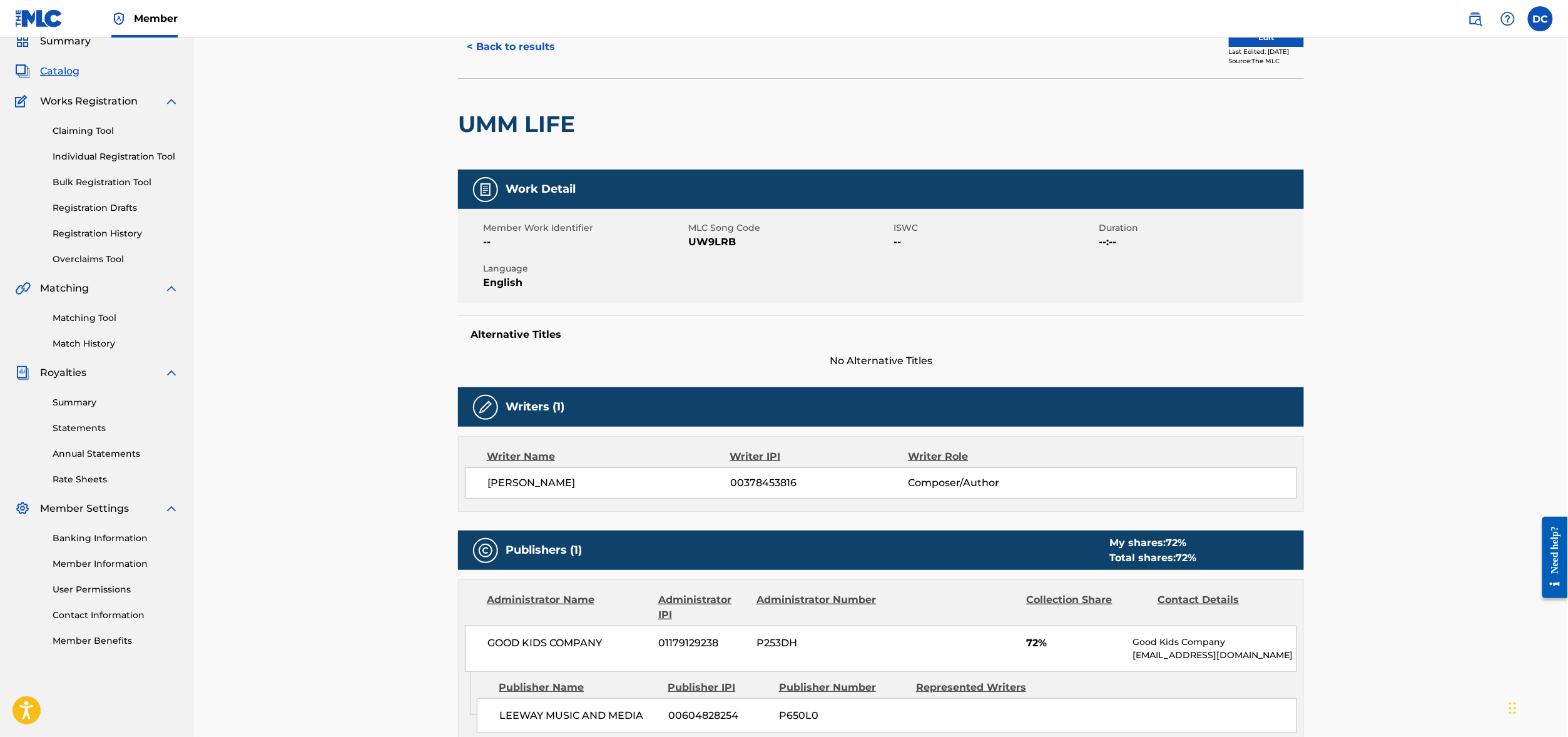
click at [1304, 47] on button "Edit" at bounding box center [1266, 37] width 75 height 19
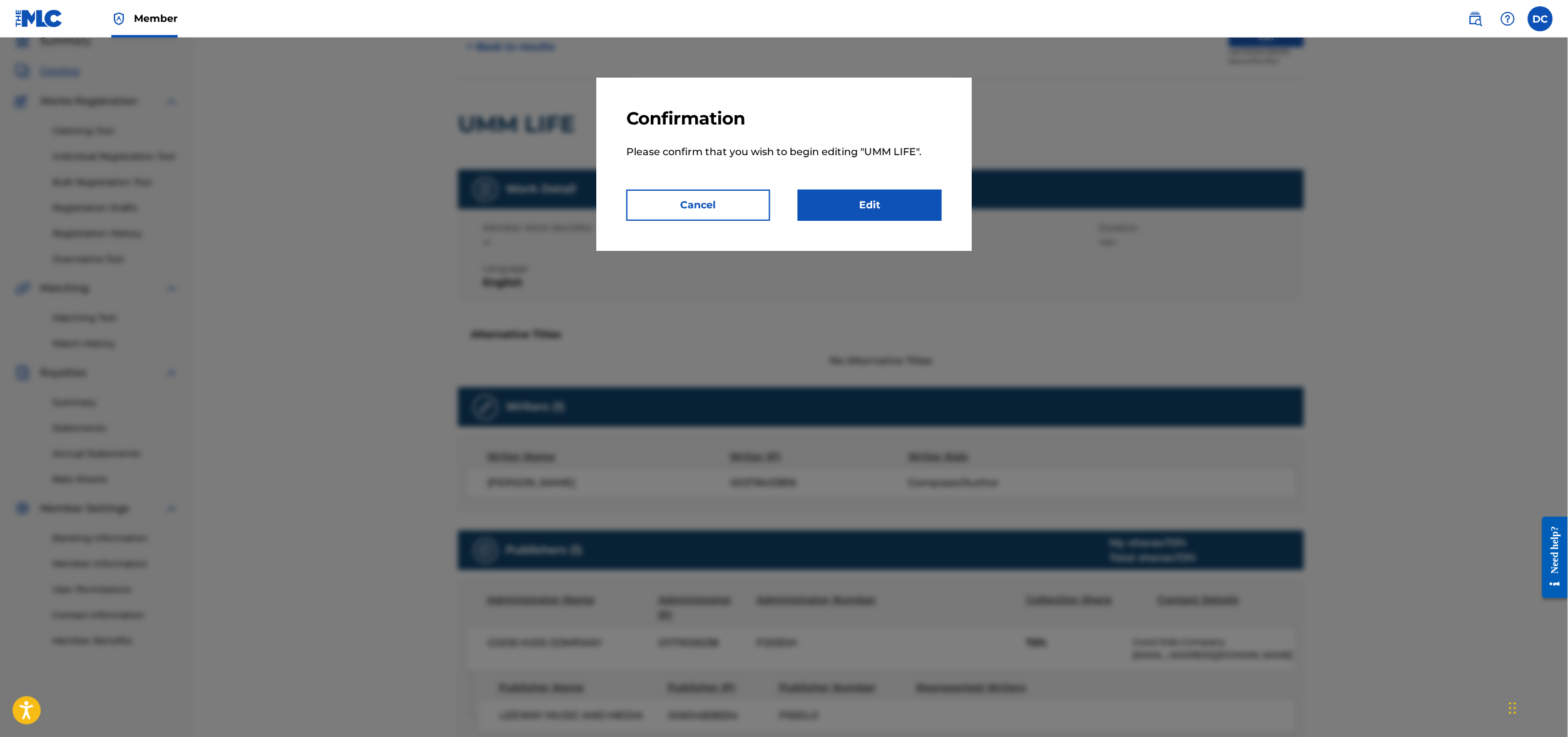
click at [884, 221] on link "Edit" at bounding box center [870, 205] width 144 height 31
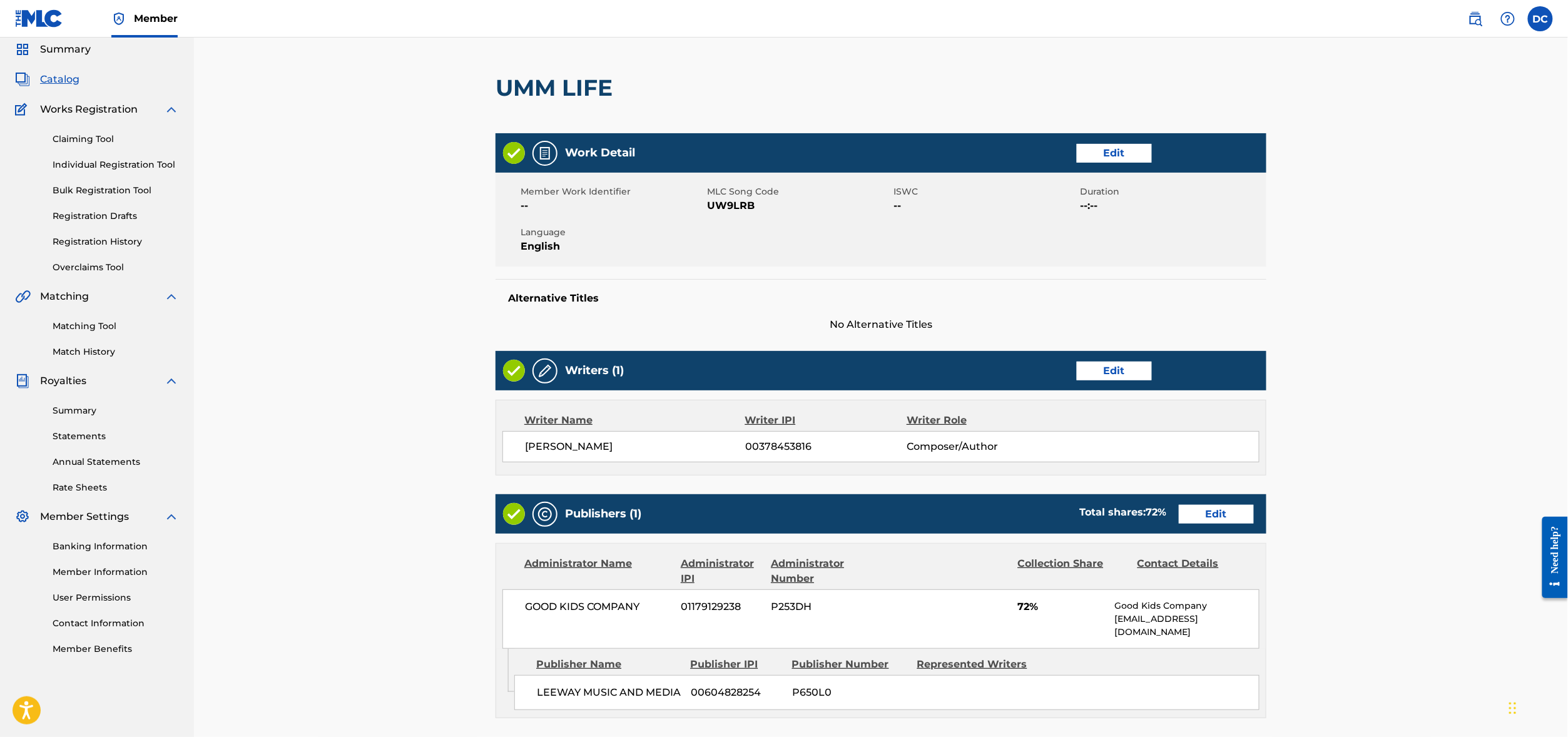
scroll to position [46, 0]
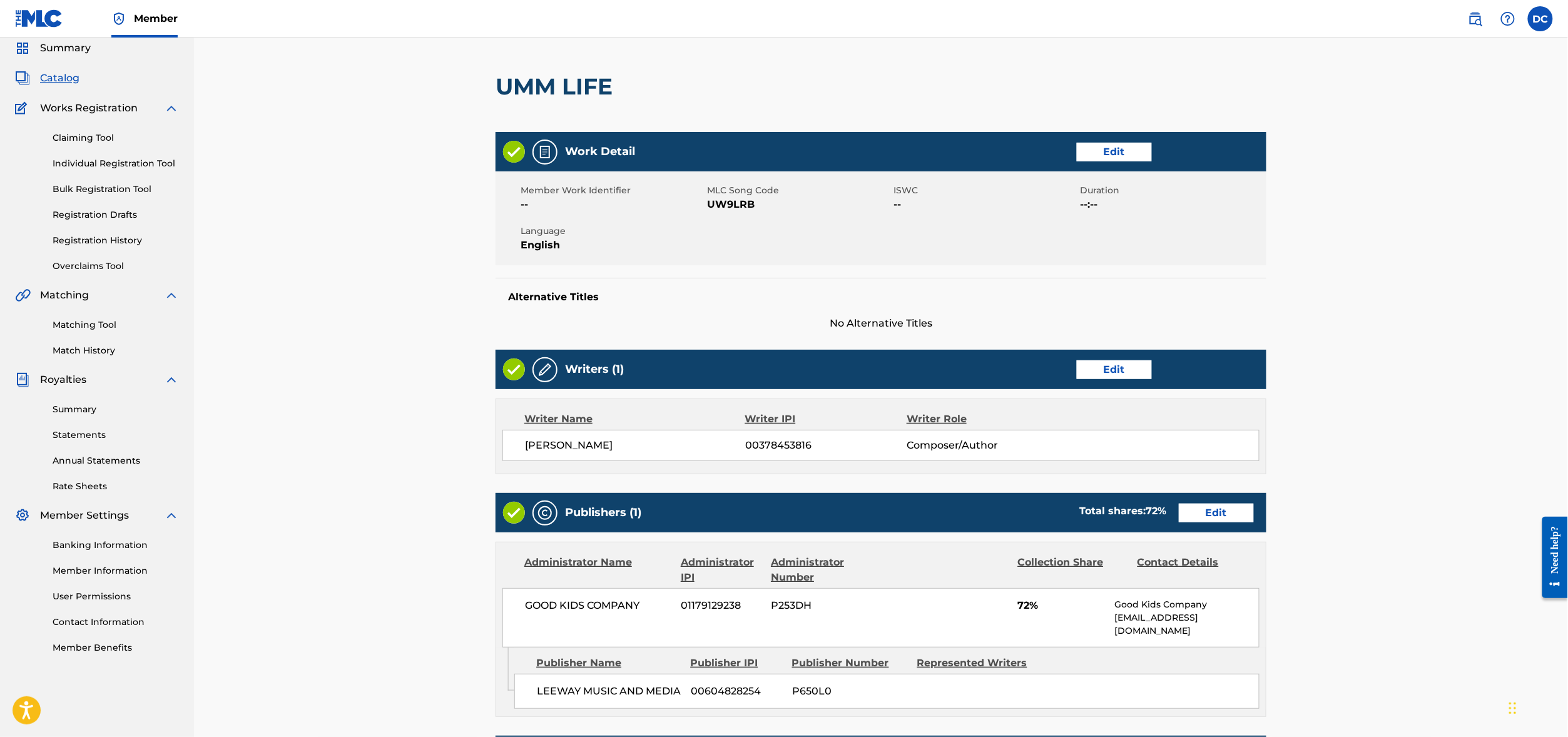
click at [1147, 379] on link "Edit" at bounding box center [1114, 369] width 75 height 19
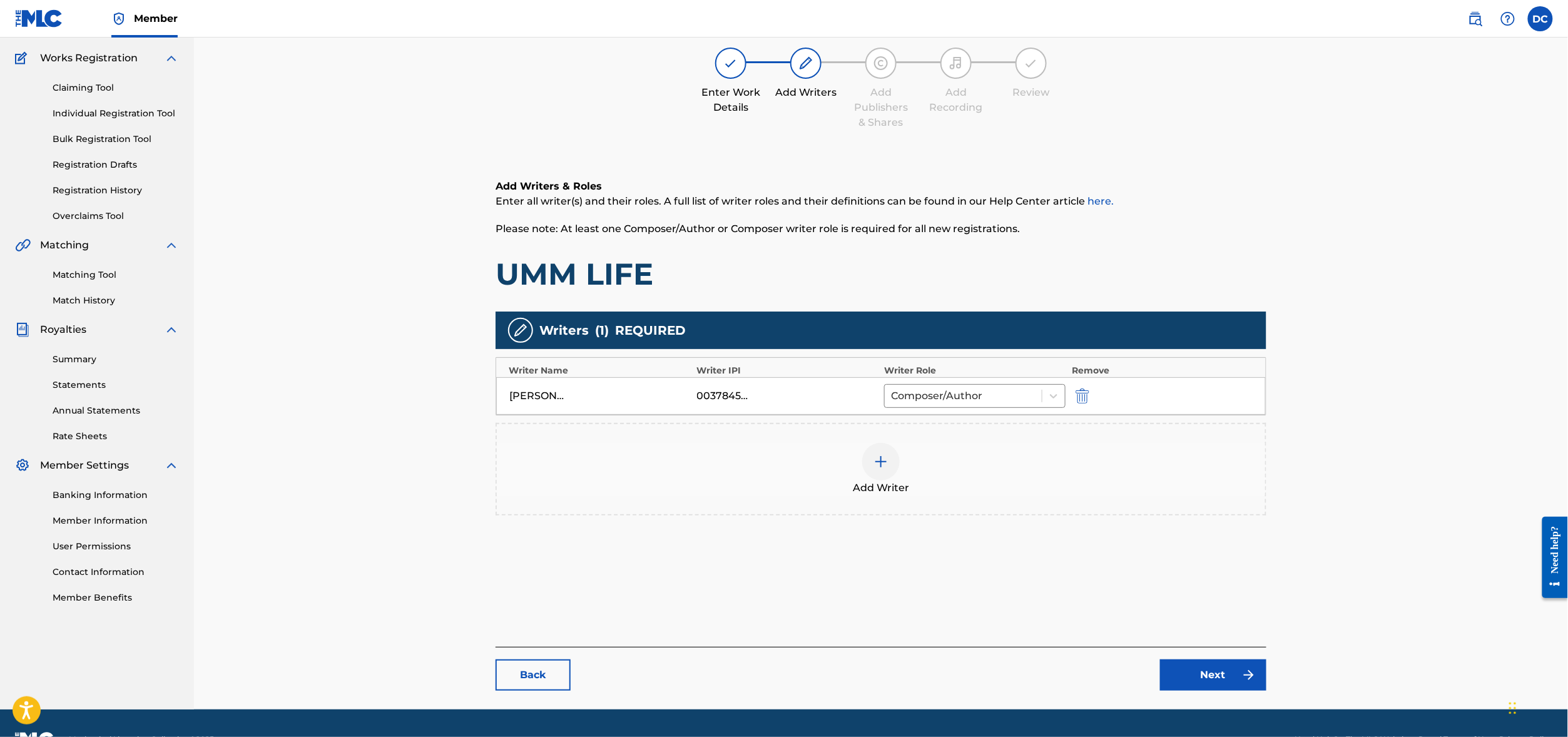
scroll to position [100, 0]
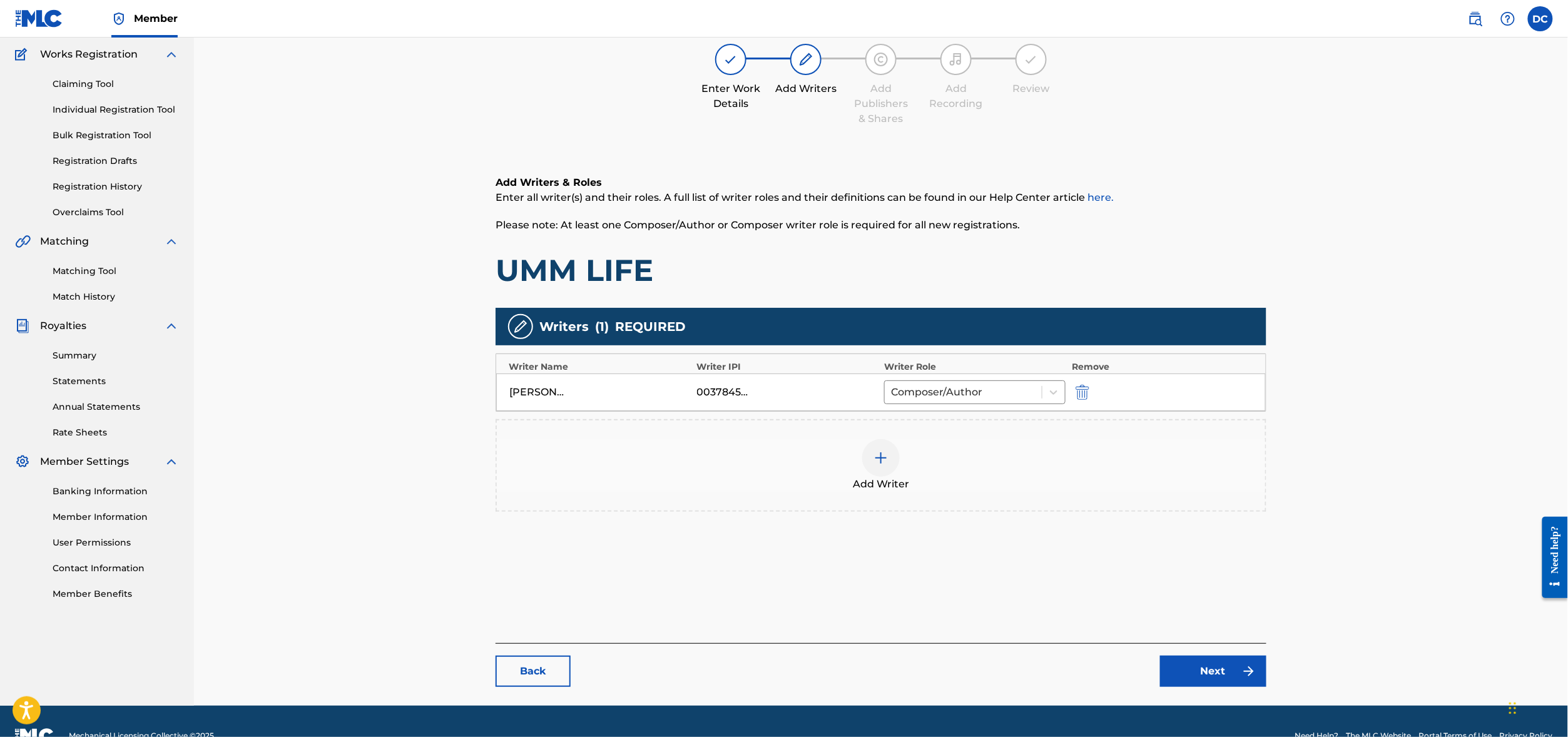
click at [898, 476] on div at bounding box center [881, 458] width 38 height 38
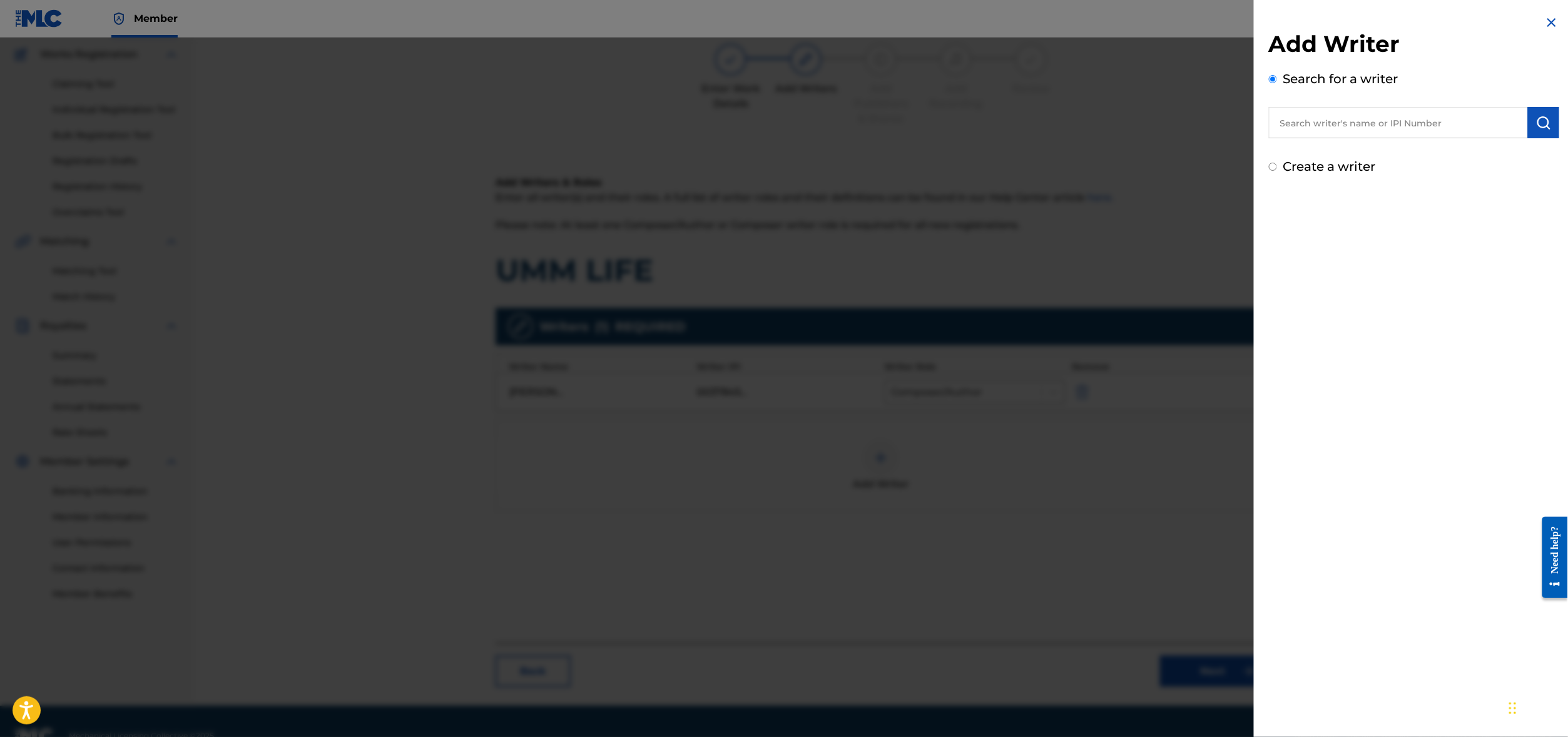
click at [1320, 125] on input "text" at bounding box center [1399, 123] width 259 height 31
paste input "STEVENC4STLE"
type input "STEVENC4STLE"
click at [1532, 138] on button "submit" at bounding box center [1543, 123] width 31 height 31
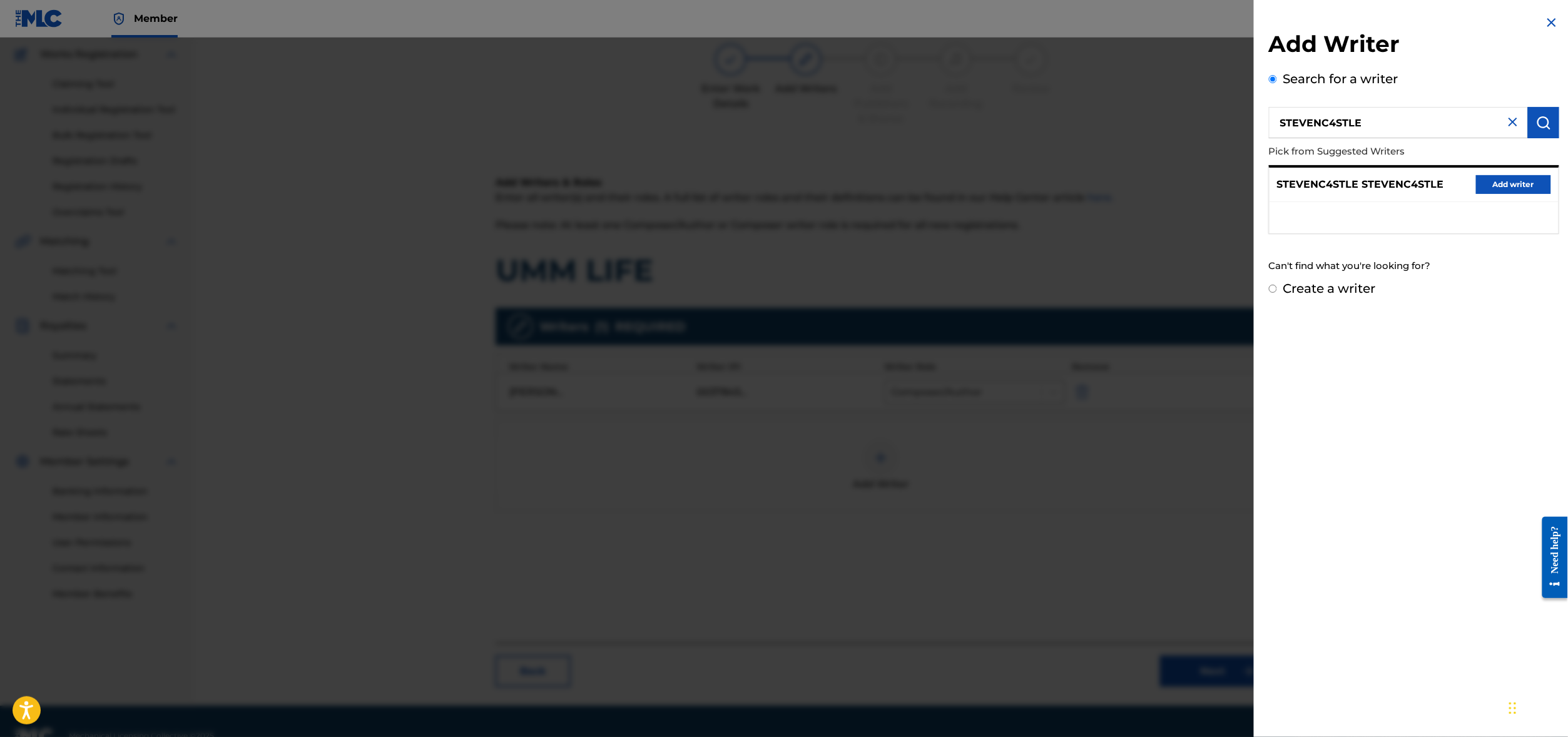
click at [1502, 194] on button "Add writer" at bounding box center [1514, 184] width 75 height 19
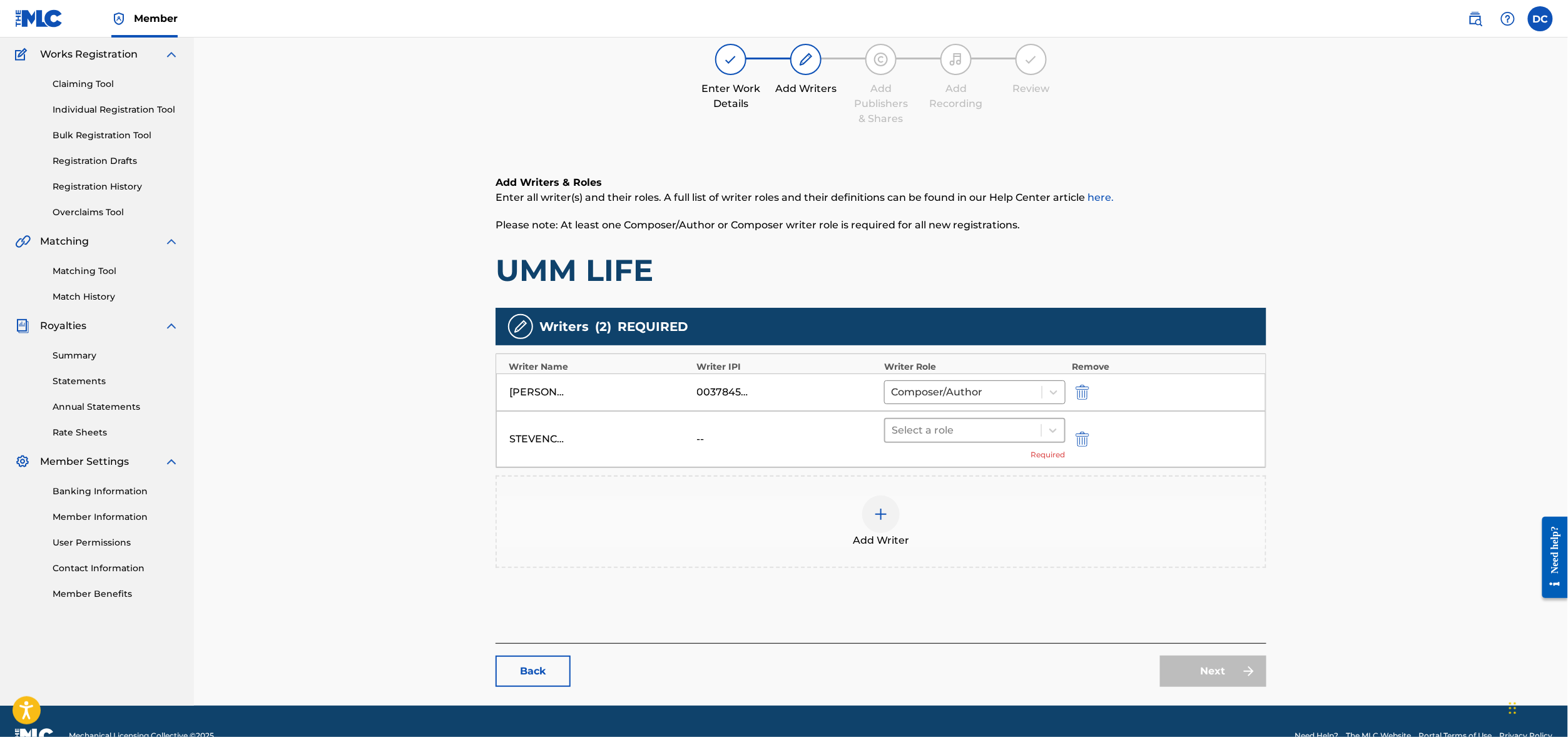
click at [964, 439] on div at bounding box center [963, 430] width 144 height 17
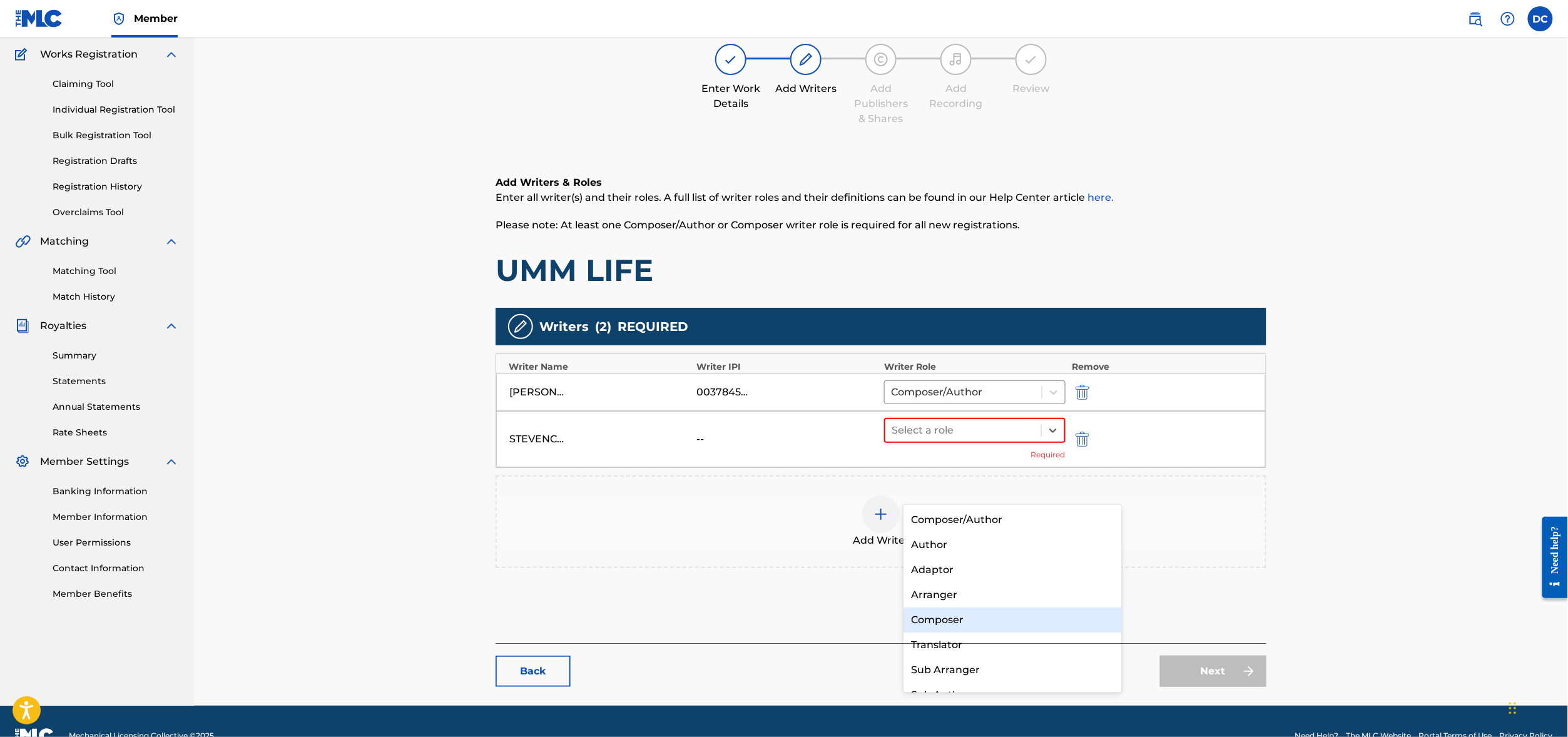
click at [946, 621] on div "Composer" at bounding box center [1012, 620] width 218 height 25
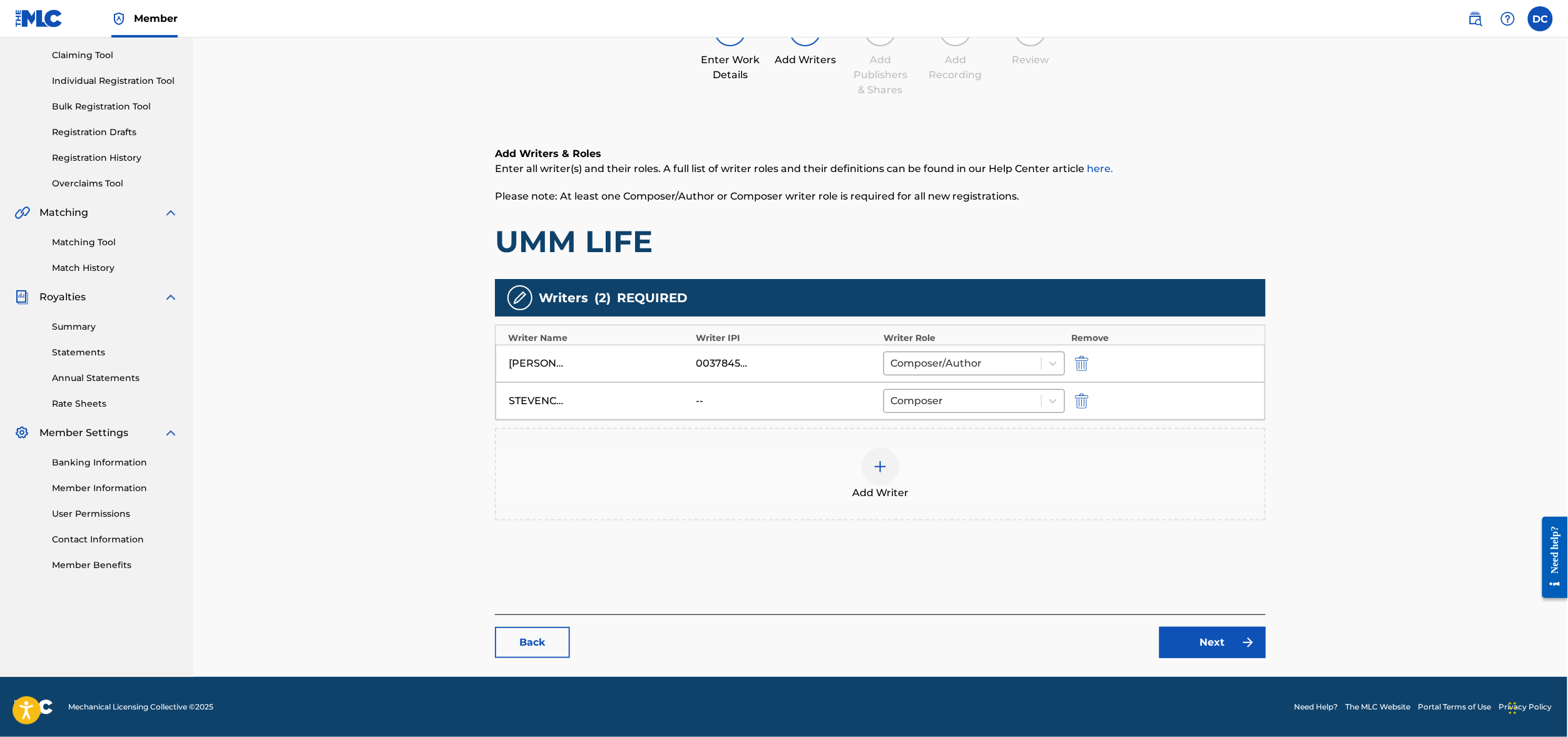
click at [1266, 658] on link "Next" at bounding box center [1212, 642] width 107 height 31
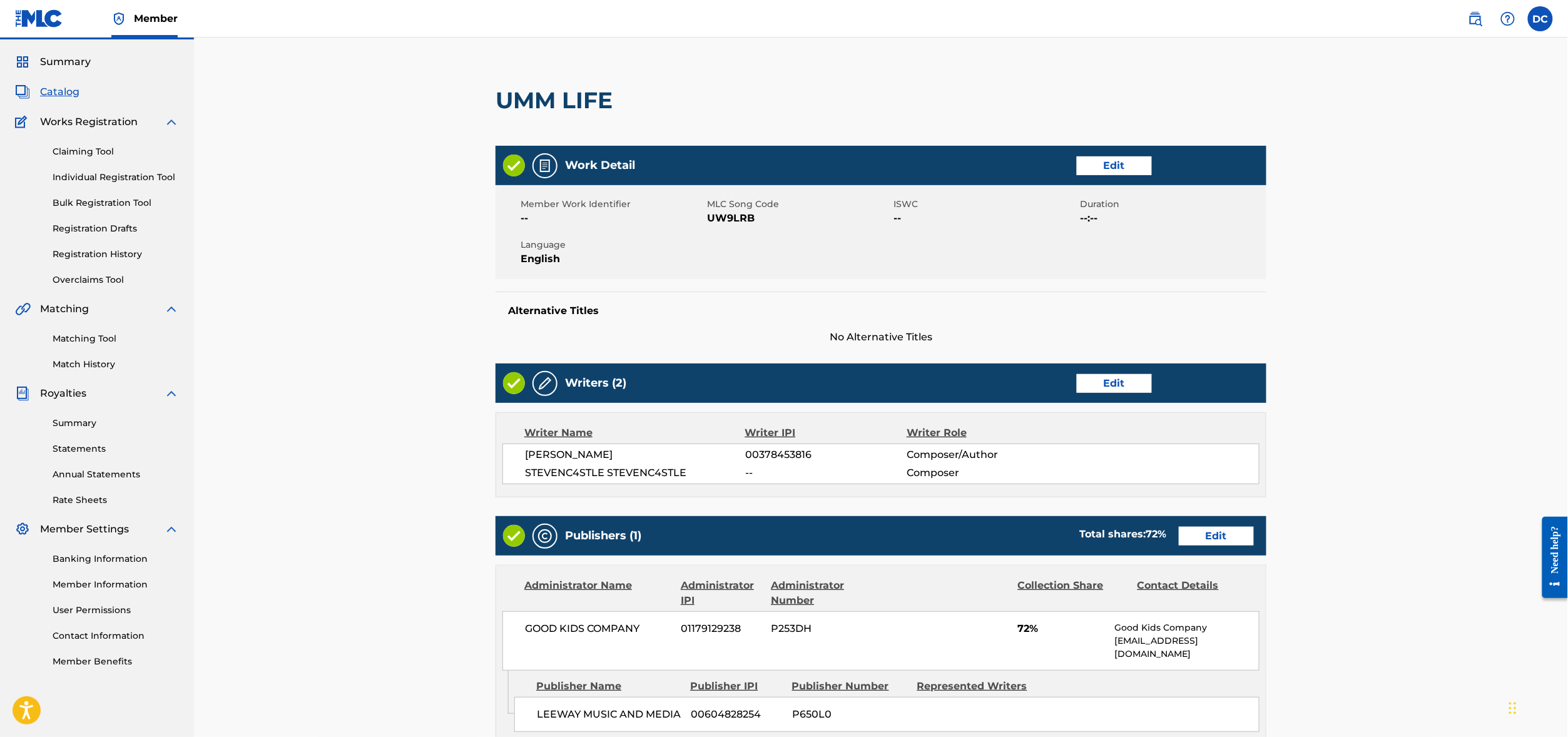
scroll to position [35, 0]
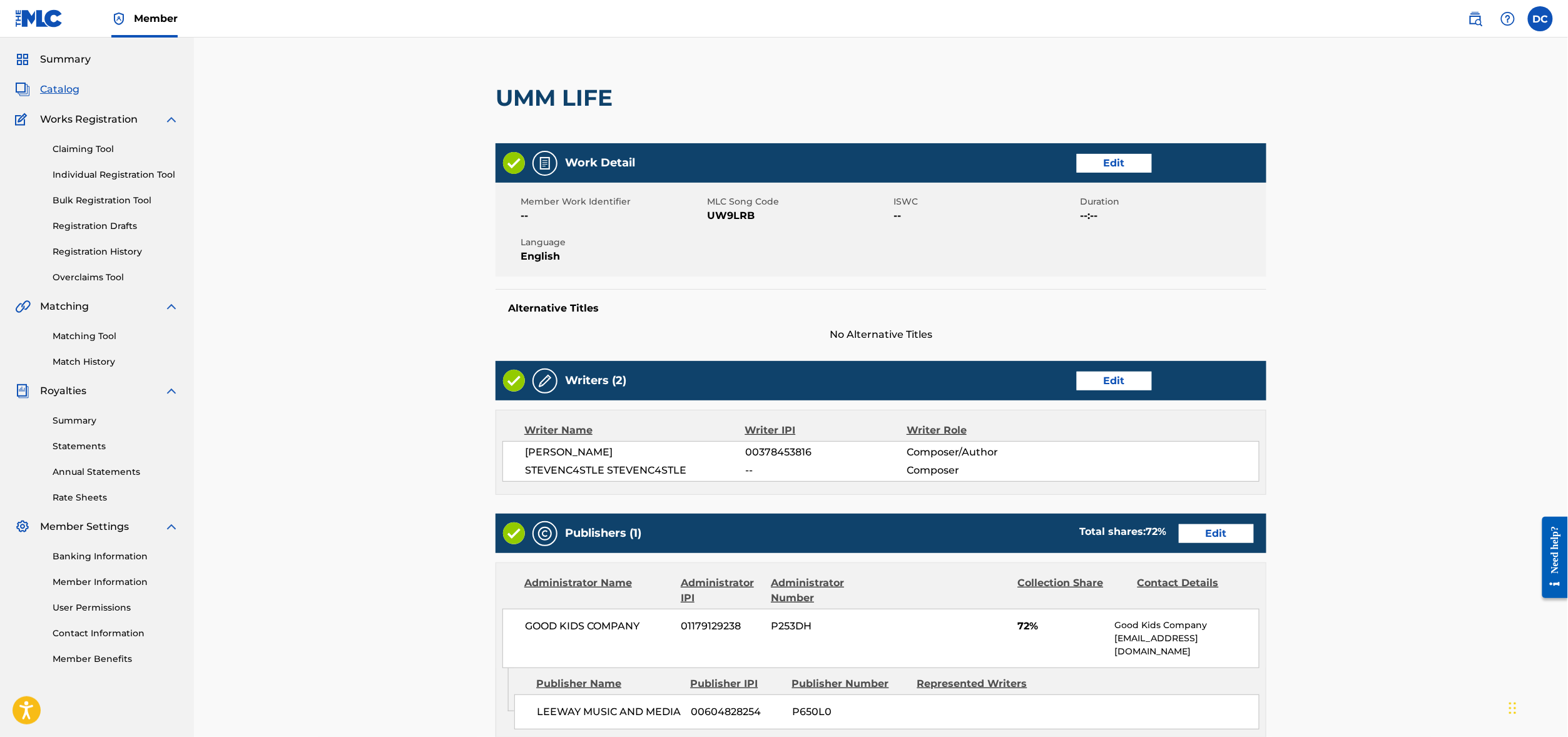
click at [1152, 173] on link "Edit" at bounding box center [1114, 163] width 75 height 19
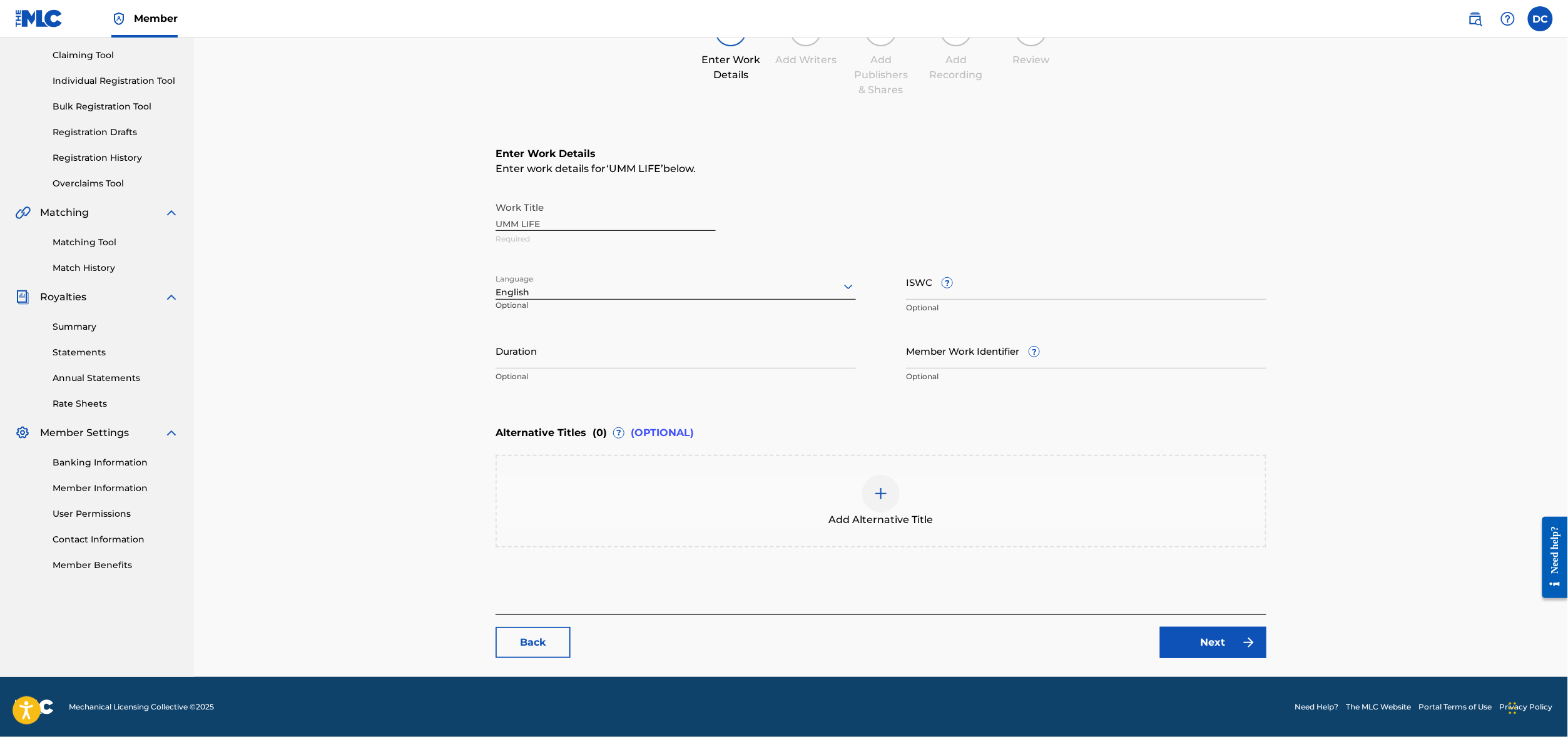
scroll to position [201, 0]
click at [850, 527] on span "Add Alternative Title" at bounding box center [881, 520] width 105 height 15
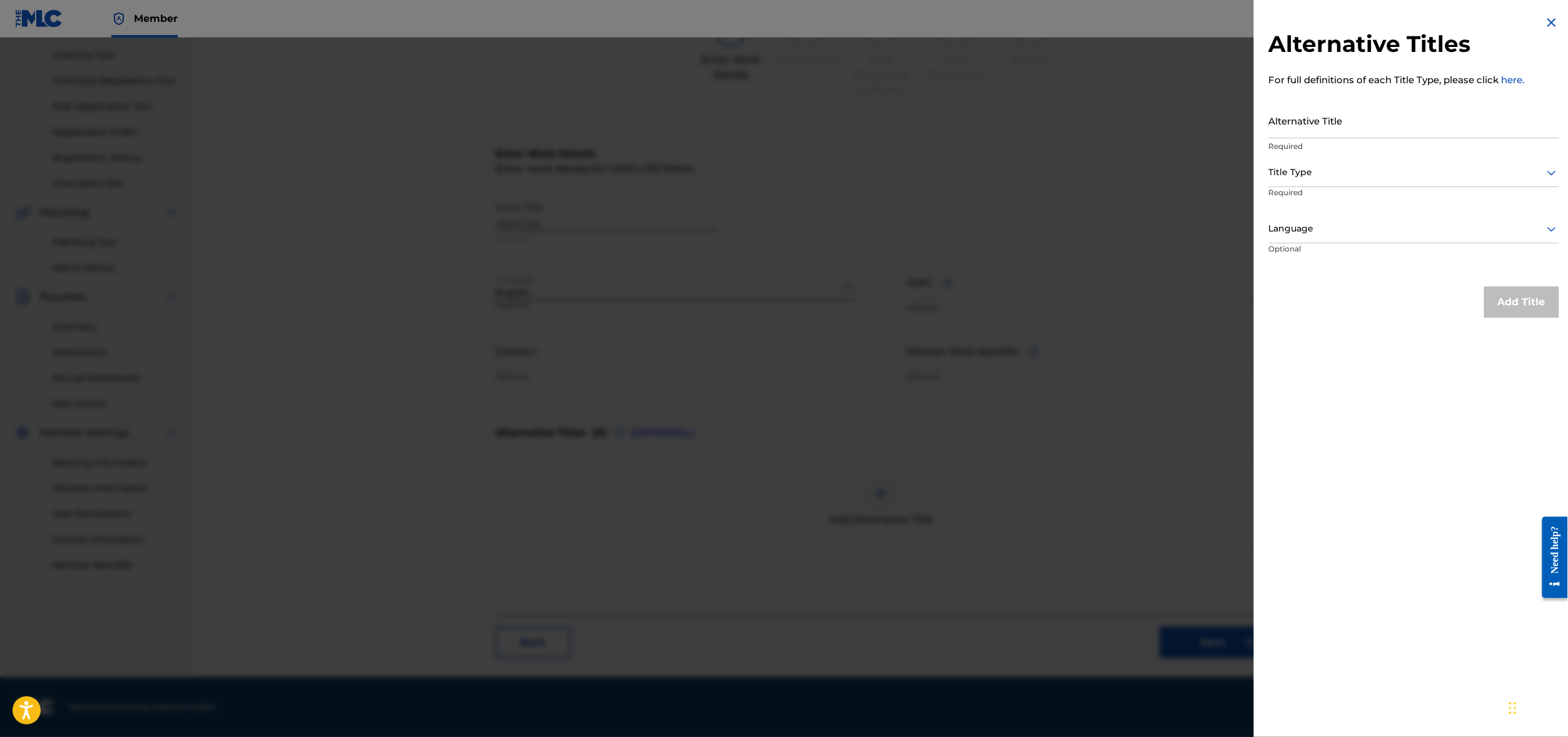
click at [1339, 156] on div "Alternative Title Required" at bounding box center [1414, 130] width 291 height 56
click at [1319, 138] on input "Alternative Title" at bounding box center [1414, 120] width 291 height 36
type input "Y"
click at [1332, 133] on input "UMM..." at bounding box center [1414, 120] width 291 height 36
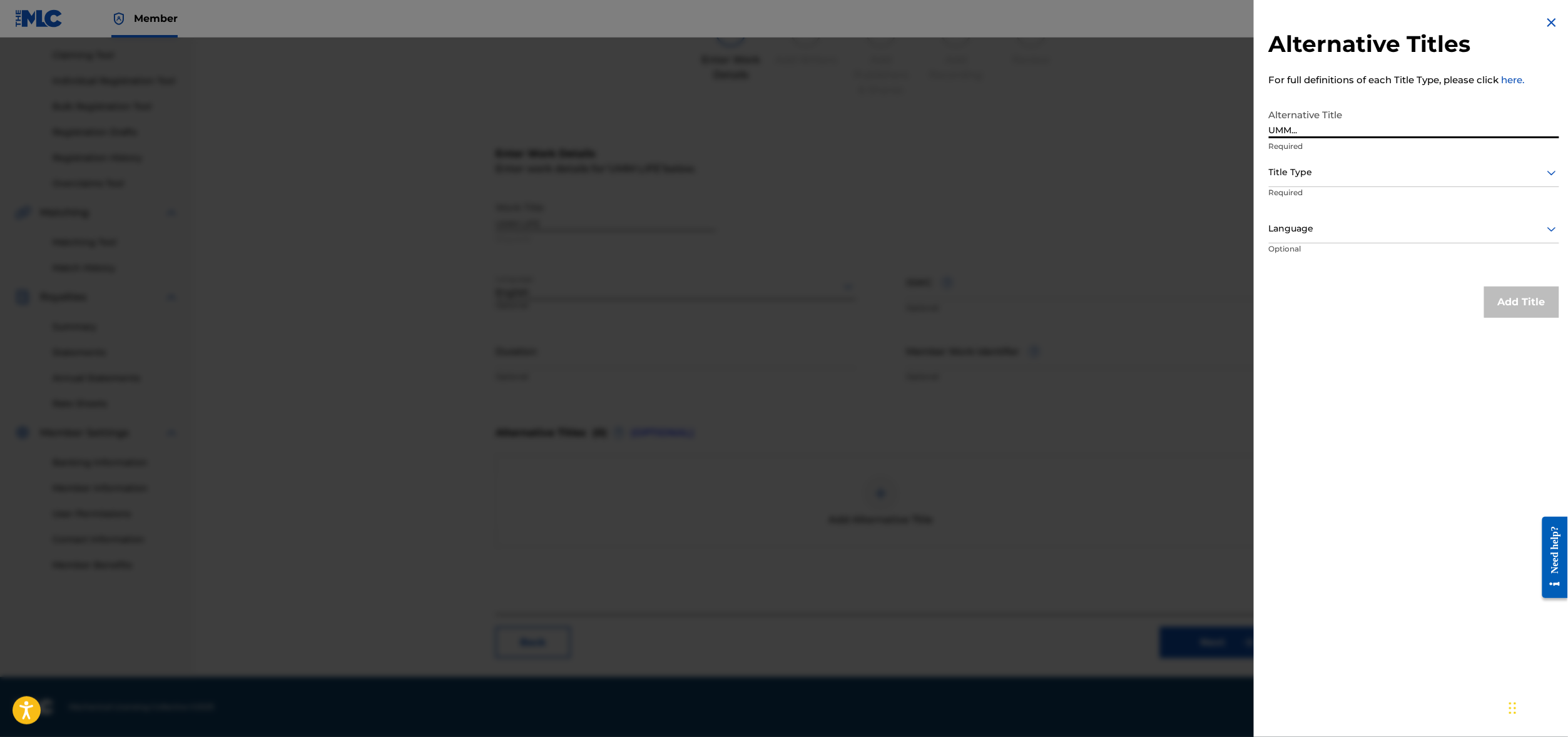
paste input "LIFE..."
paste input "text"
type input "UMM... LIFE"
click at [1289, 180] on div at bounding box center [1414, 172] width 291 height 15
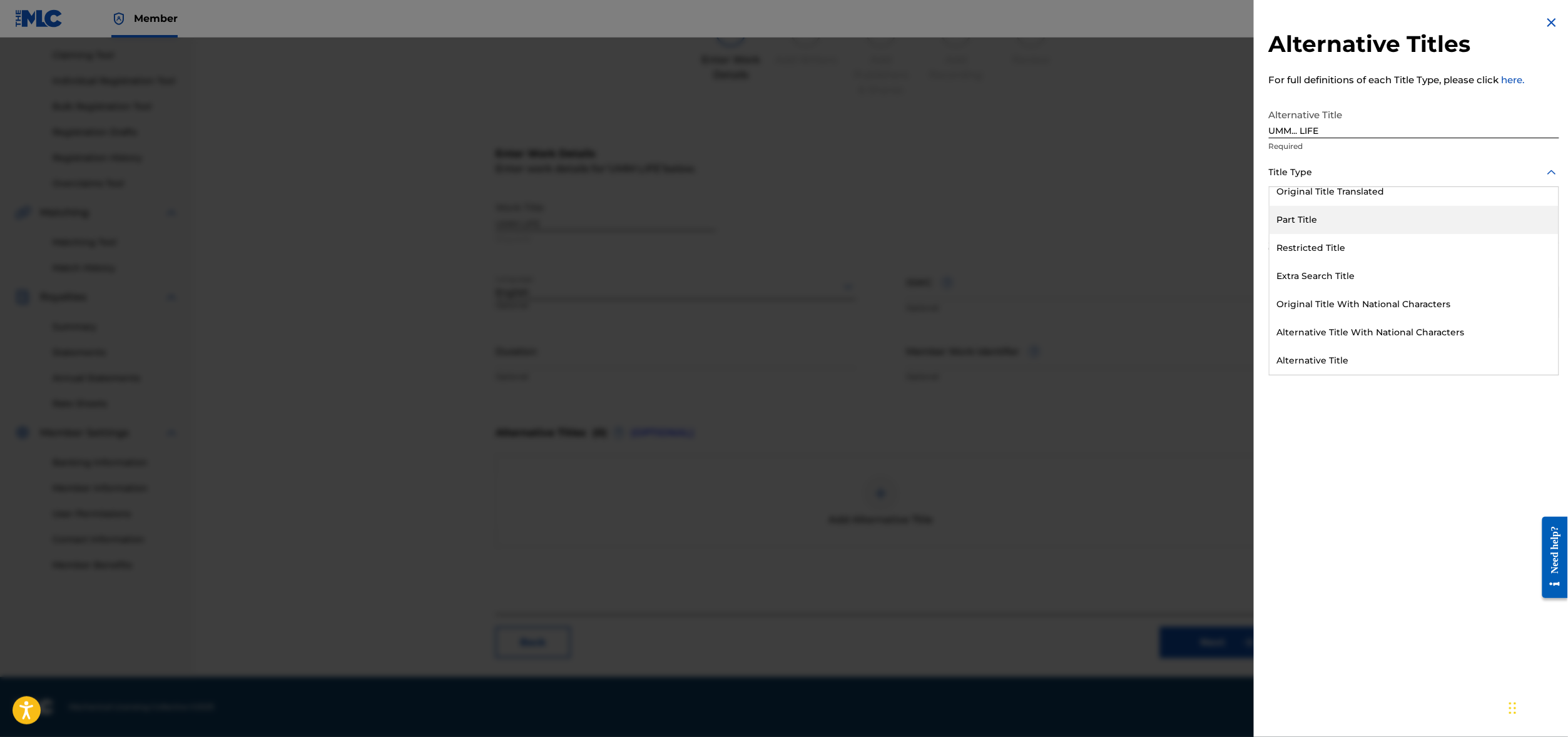
scroll to position [148, 0]
click at [1286, 290] on div "Extra Search Title" at bounding box center [1413, 276] width 289 height 28
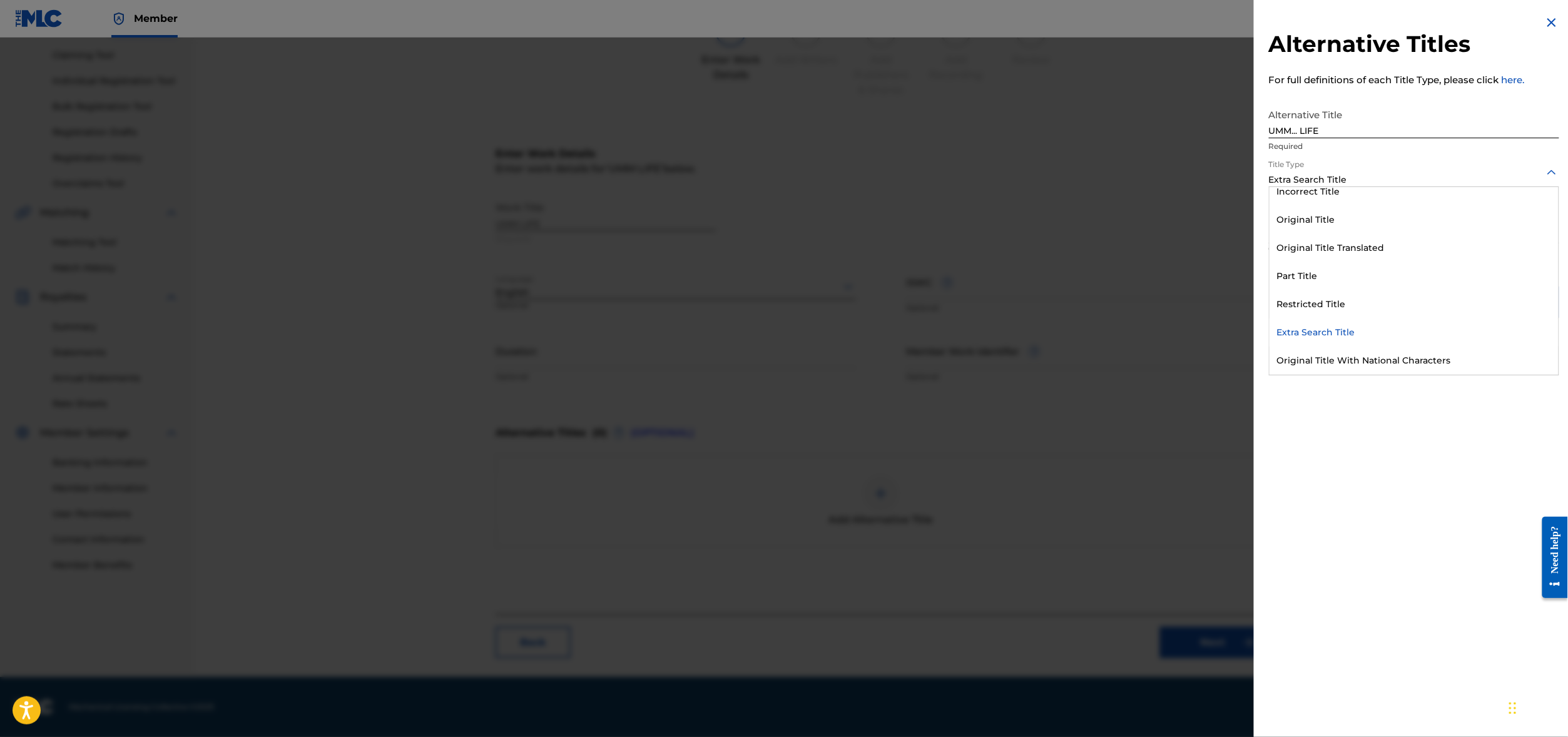
click at [1298, 187] on div "Extra Search Title" at bounding box center [1414, 180] width 291 height 13
click at [1285, 375] on div "Alternative Title" at bounding box center [1413, 360] width 289 height 28
click at [1299, 236] on div at bounding box center [1414, 228] width 291 height 15
click at [1291, 272] on div "English" at bounding box center [1413, 257] width 289 height 28
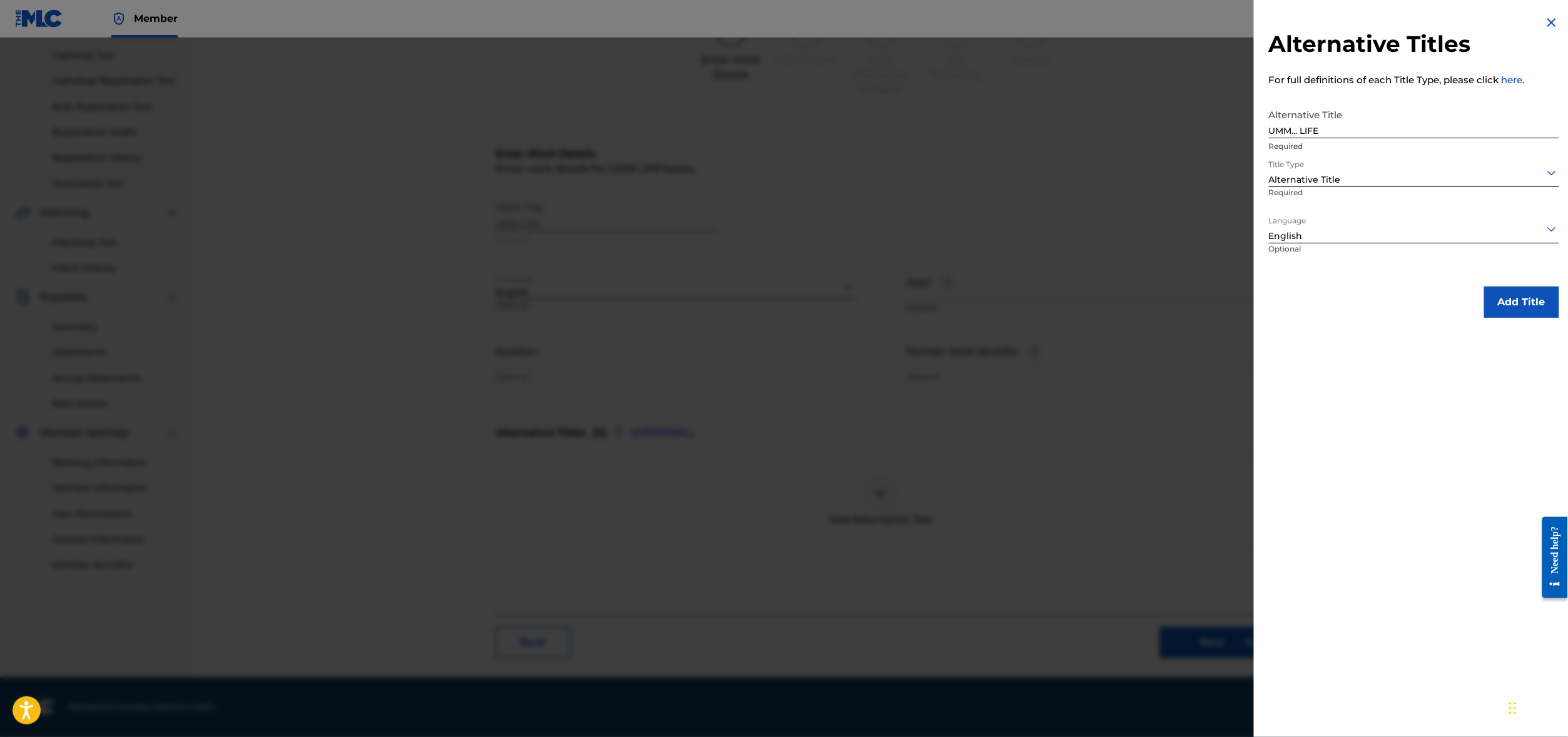
click at [1530, 318] on button "Add Title" at bounding box center [1521, 302] width 75 height 31
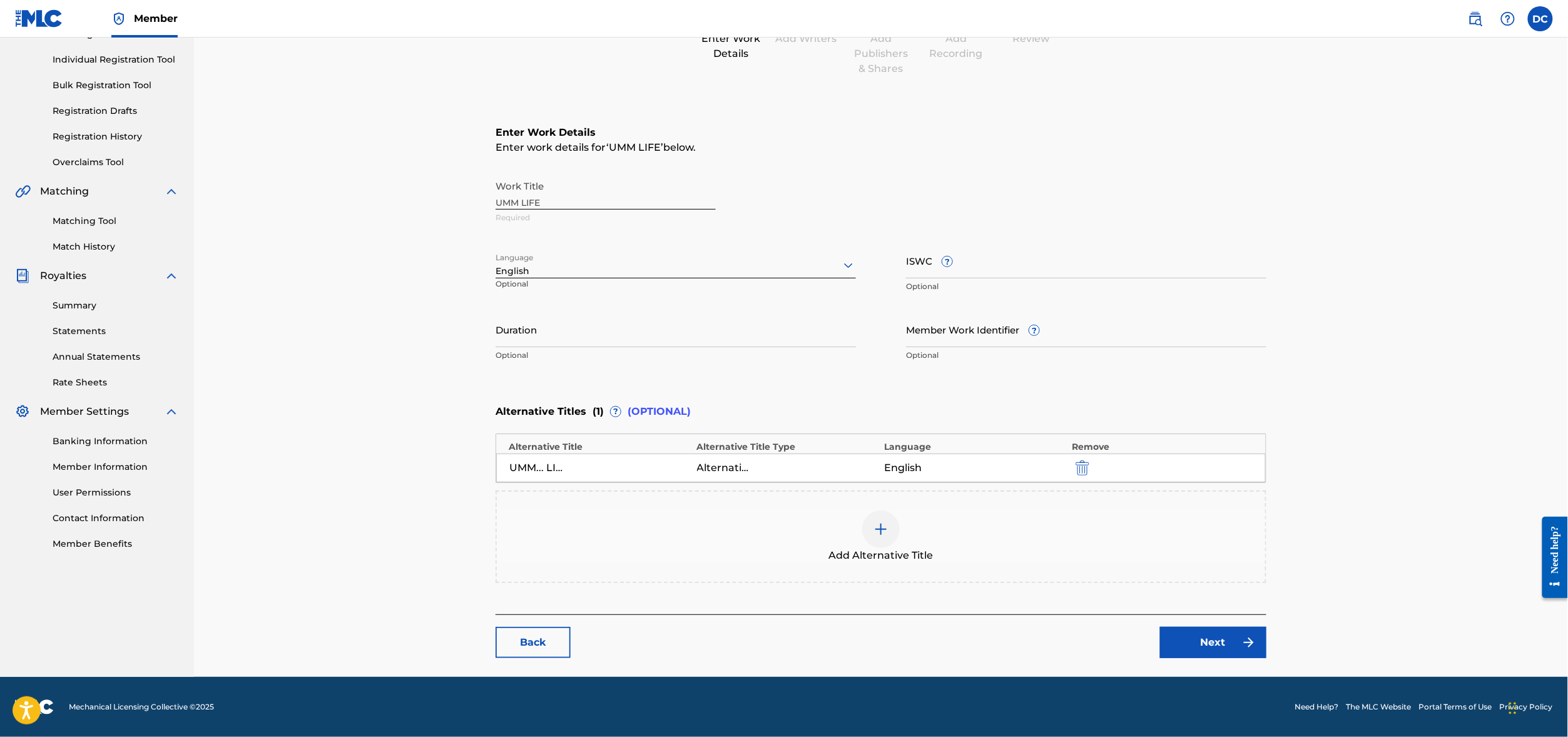
scroll to position [270, 0]
click at [1266, 634] on link "Next" at bounding box center [1213, 642] width 107 height 31
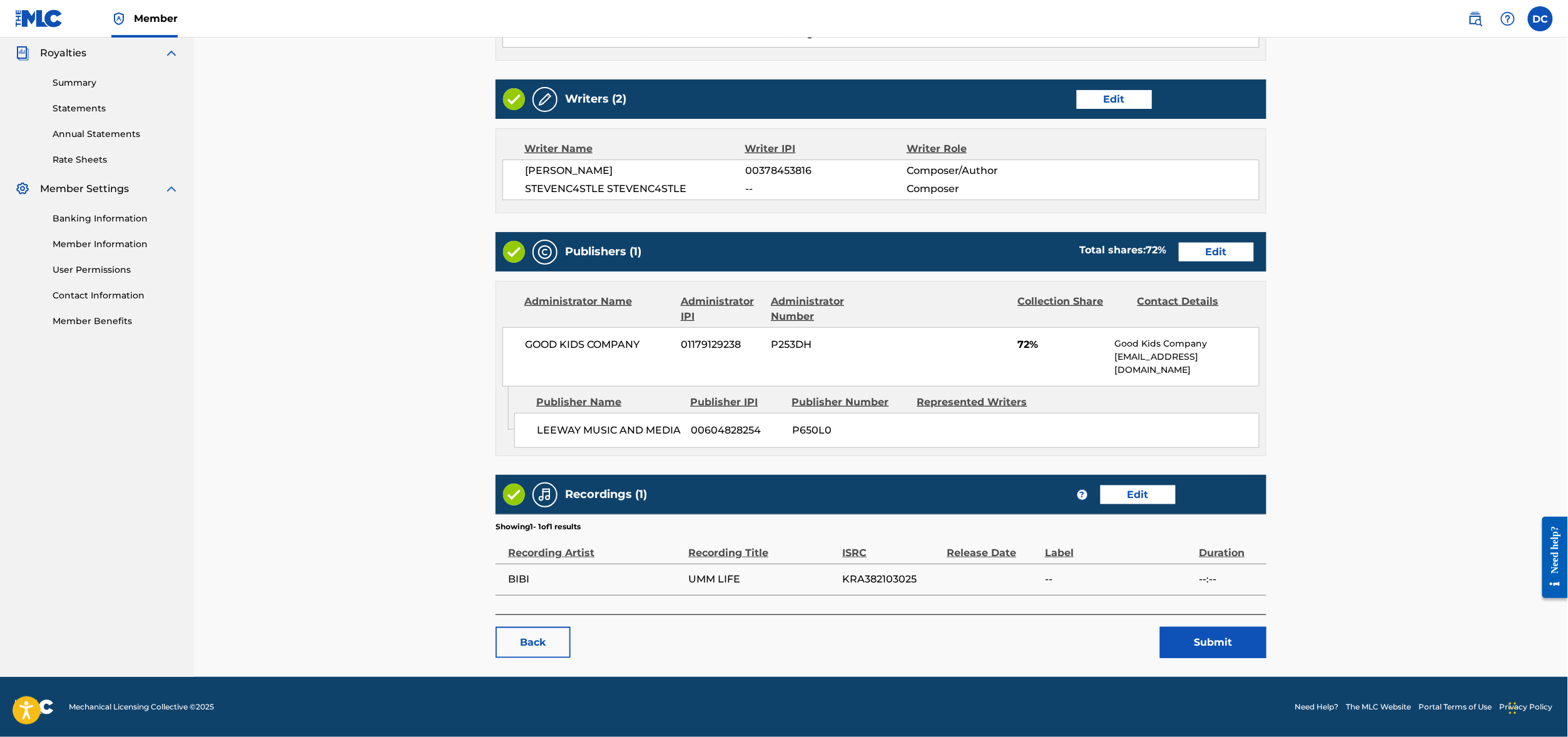
scroll to position [499, 0]
click at [1045, 564] on td at bounding box center [995, 579] width 98 height 31
click at [1266, 627] on button "Submit" at bounding box center [1213, 642] width 107 height 31
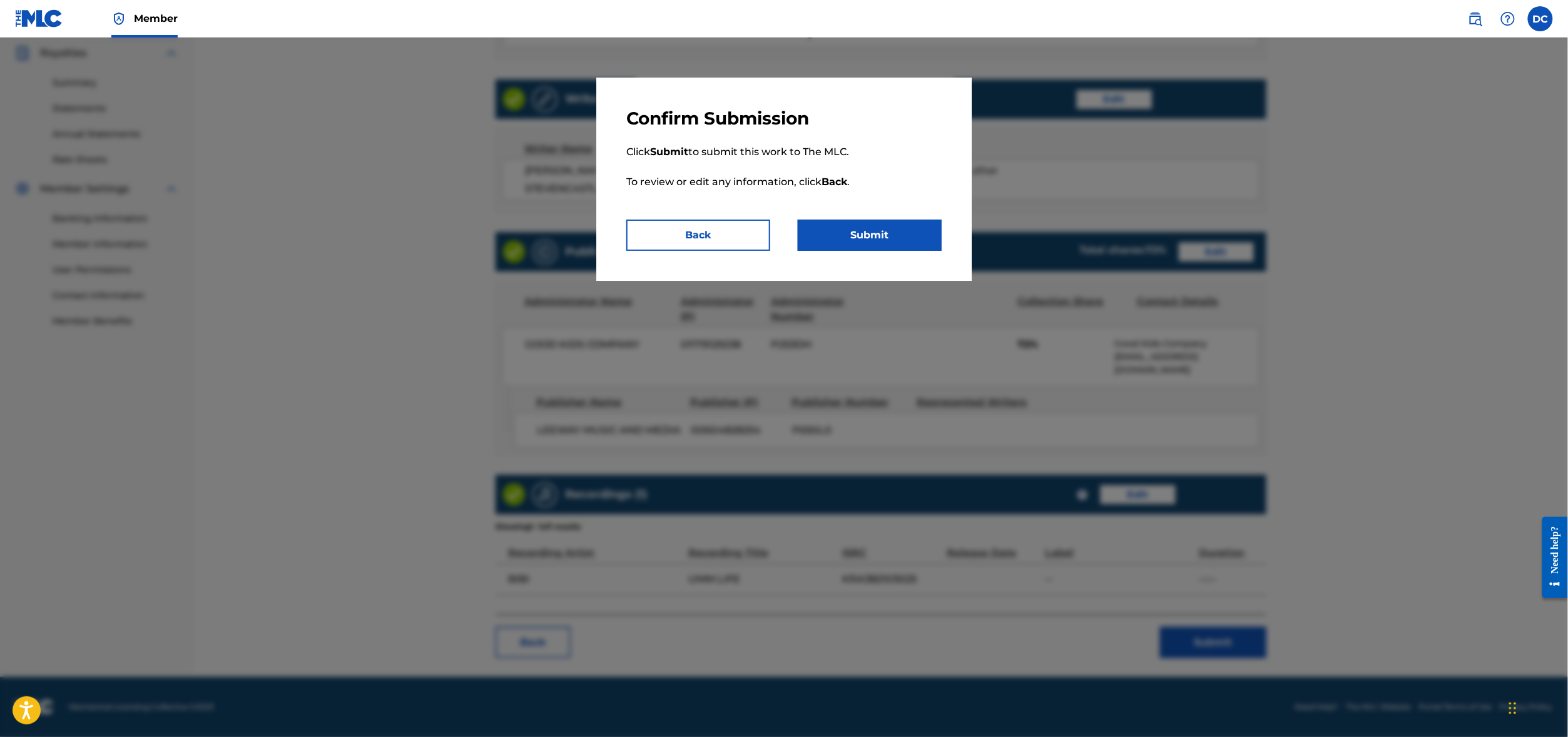
click at [682, 251] on button "Back" at bounding box center [698, 235] width 144 height 31
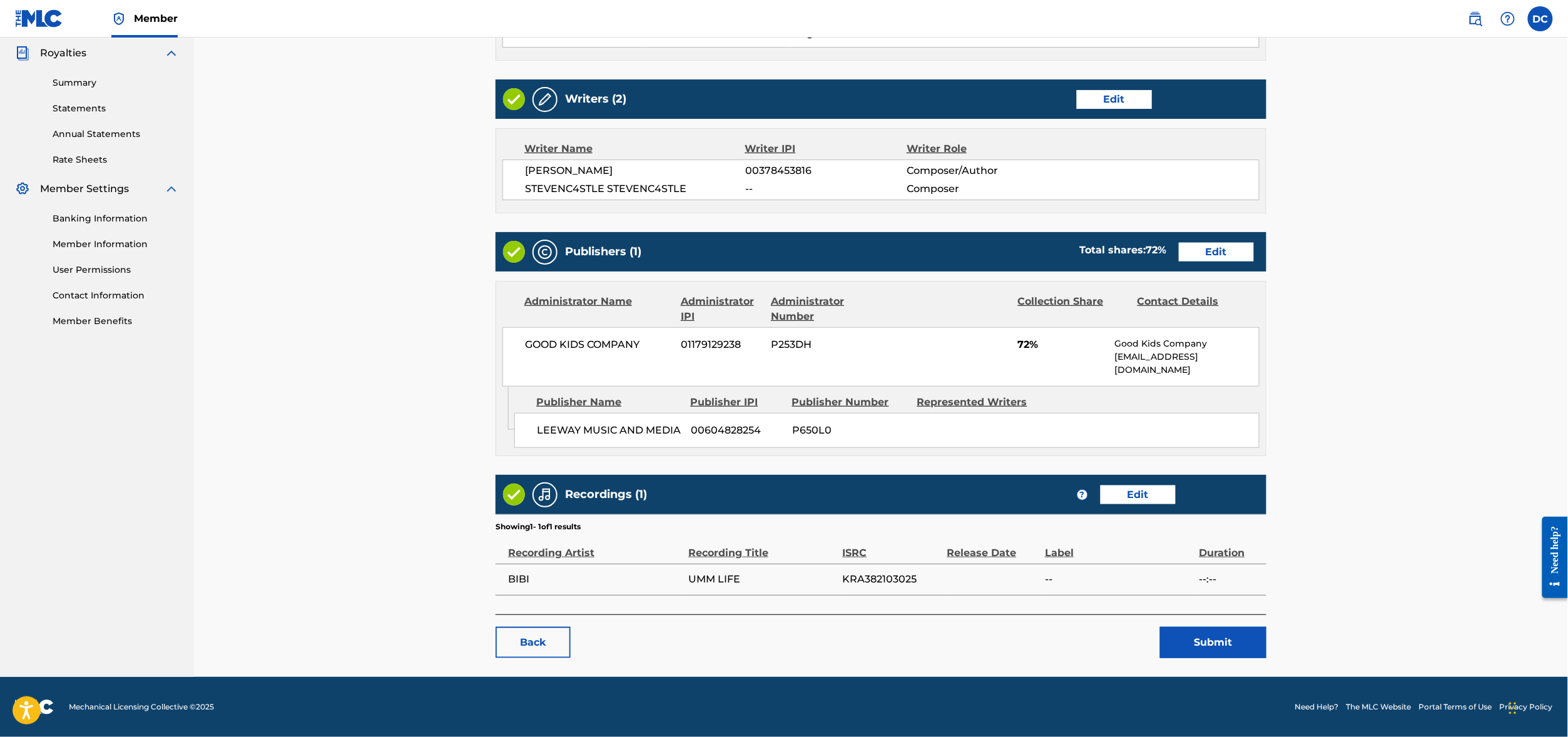
click at [1176, 486] on link "Edit" at bounding box center [1138, 495] width 75 height 19
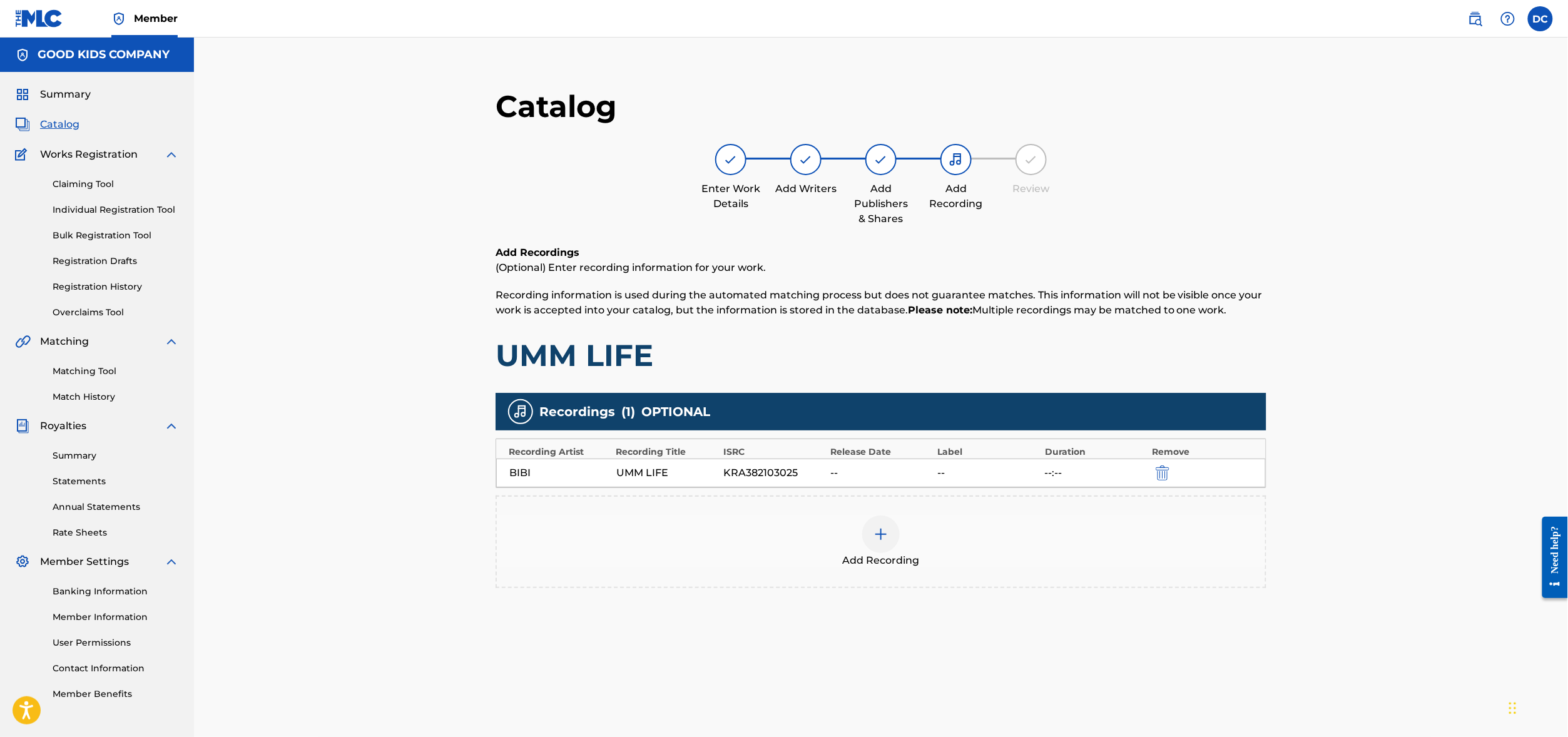
click at [881, 366] on div "Add Recordings (Optional) Enter recording information for your work. Recording …" at bounding box center [881, 309] width 771 height 129
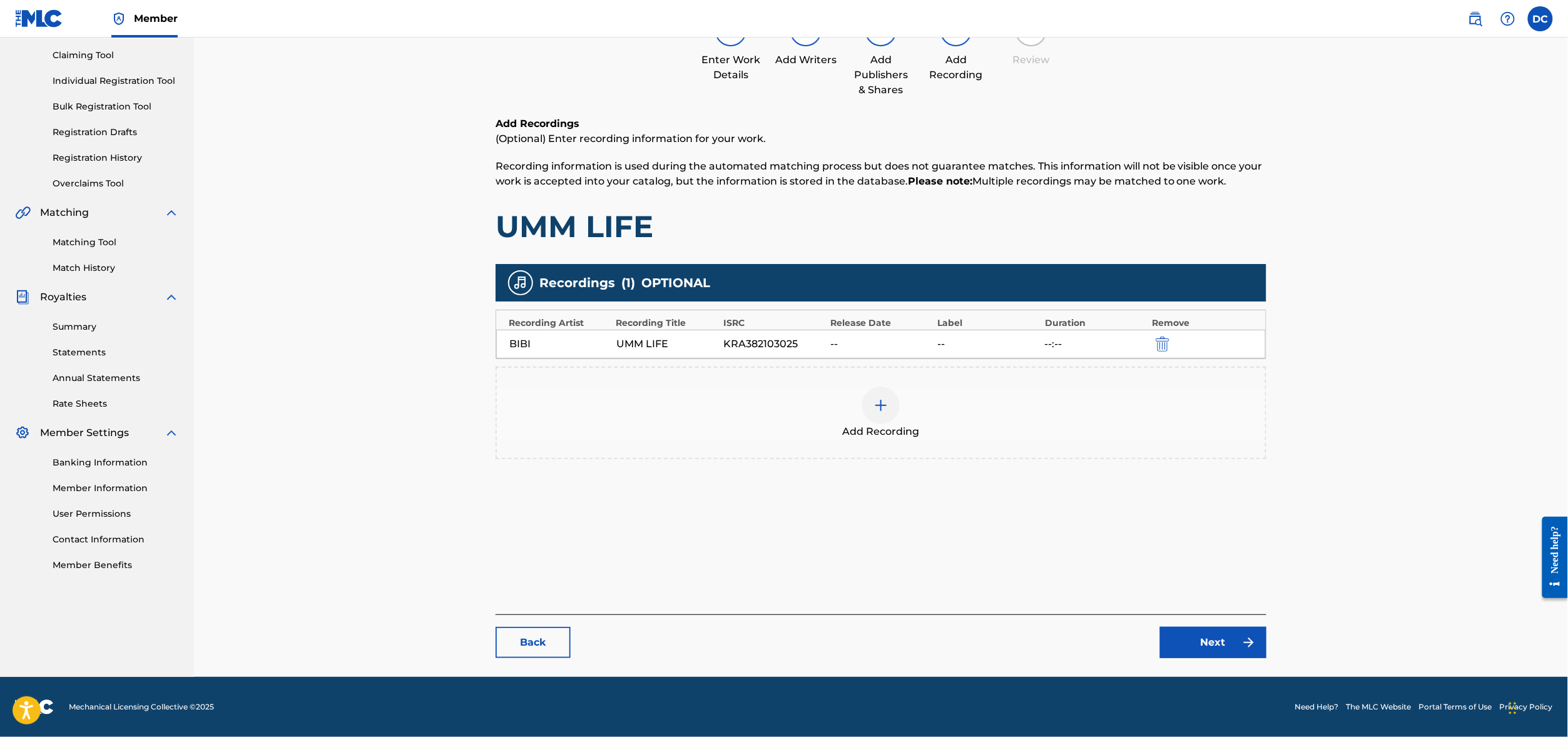
scroll to position [154, 0]
click at [509, 627] on link "Back" at bounding box center [533, 642] width 75 height 31
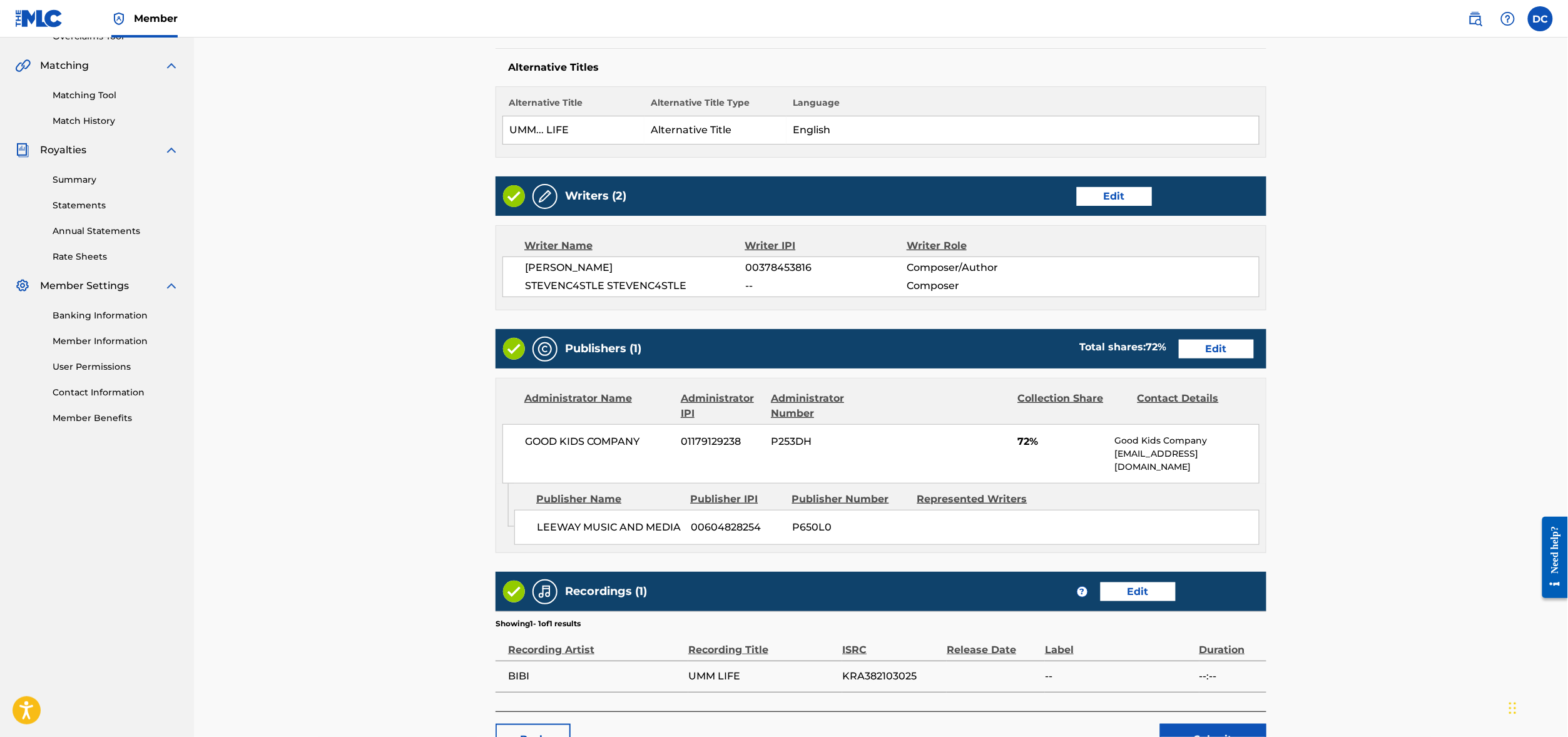
scroll to position [283, 0]
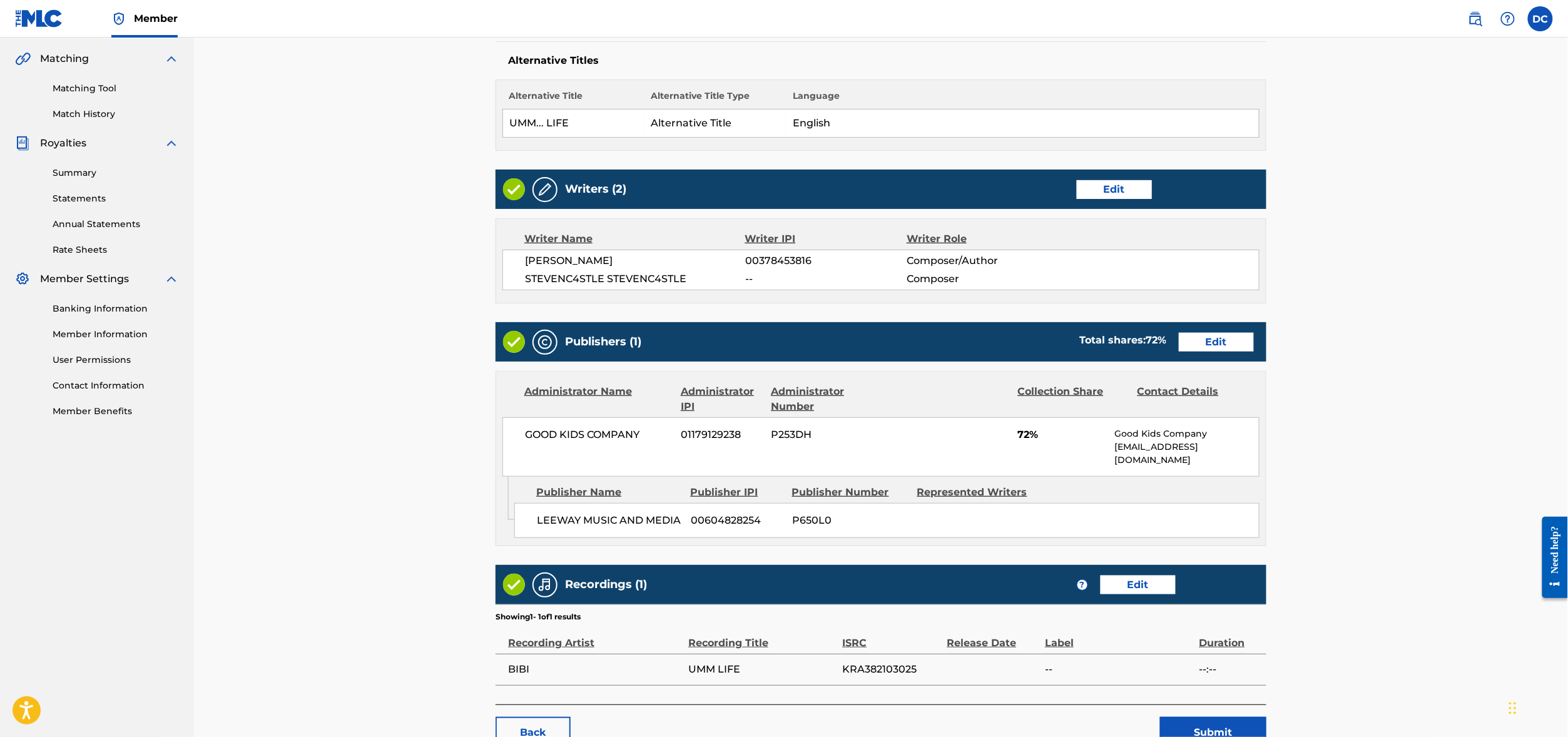
click at [782, 268] on span "00378453816" at bounding box center [826, 261] width 162 height 15
click at [764, 268] on span "00378453816" at bounding box center [826, 261] width 162 height 15
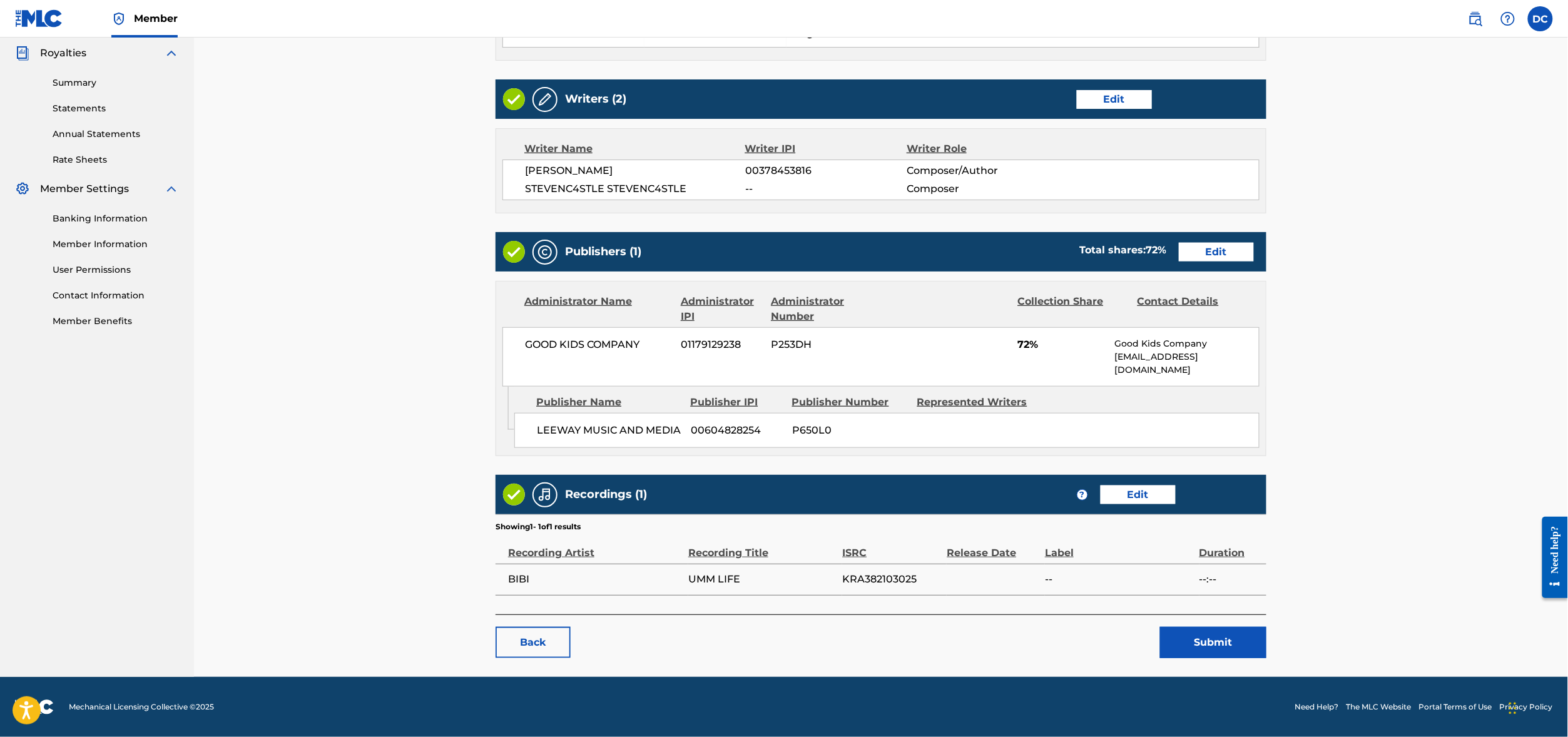
scroll to position [424, 0]
click at [1254, 261] on link "Edit" at bounding box center [1216, 251] width 75 height 19
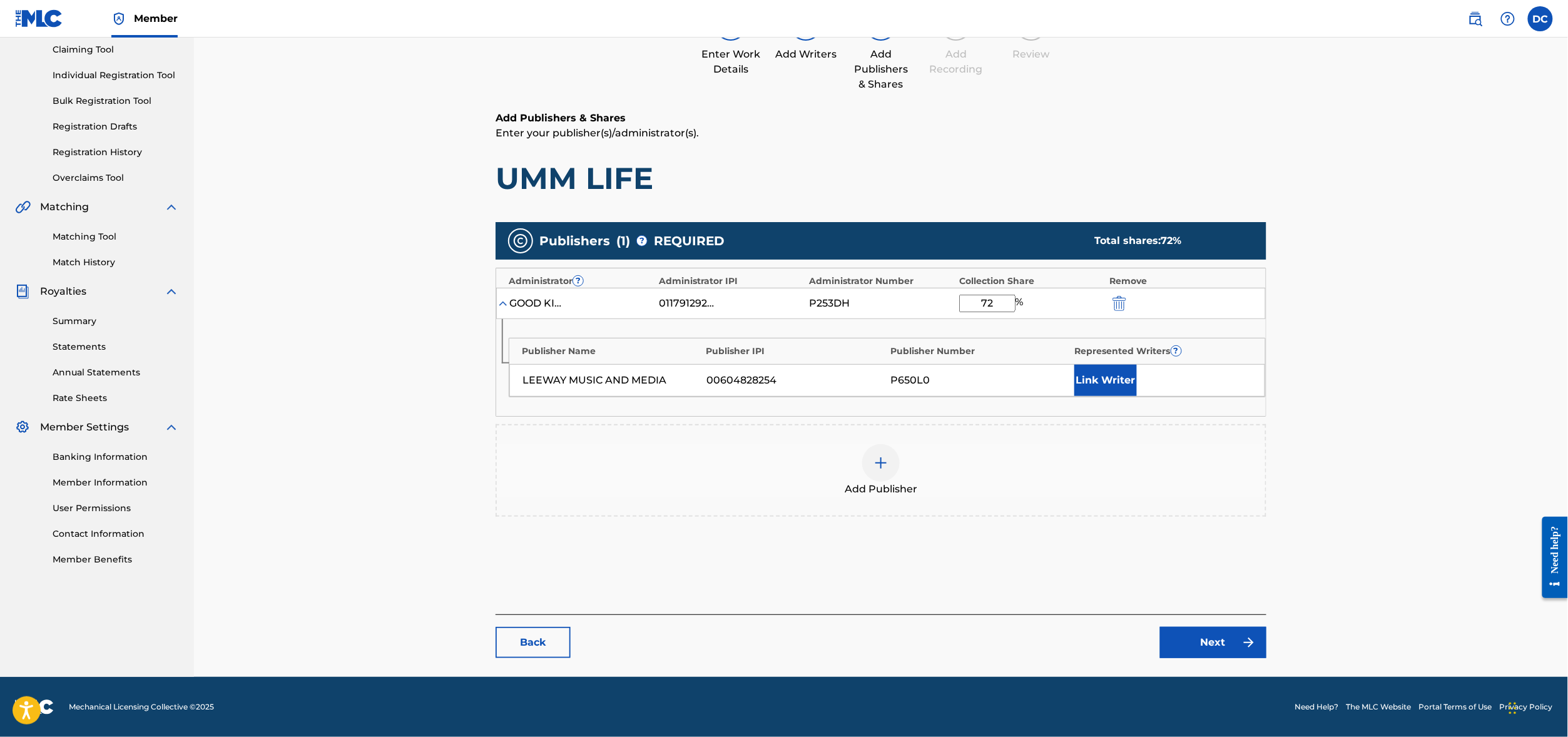
scroll to position [143, 0]
click at [1137, 396] on button "Link Writer" at bounding box center [1105, 380] width 63 height 31
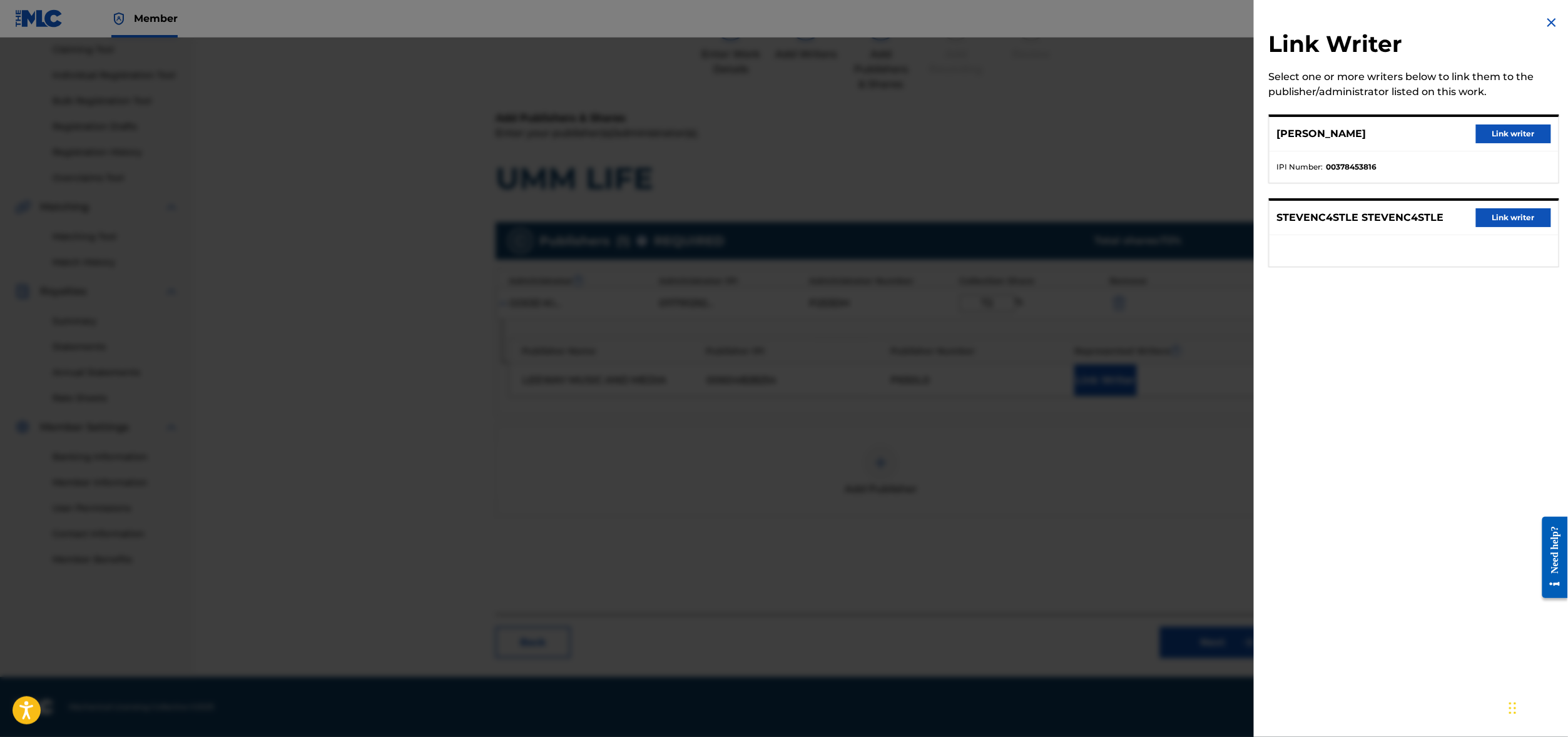
click at [1484, 143] on button "Link writer" at bounding box center [1514, 134] width 75 height 19
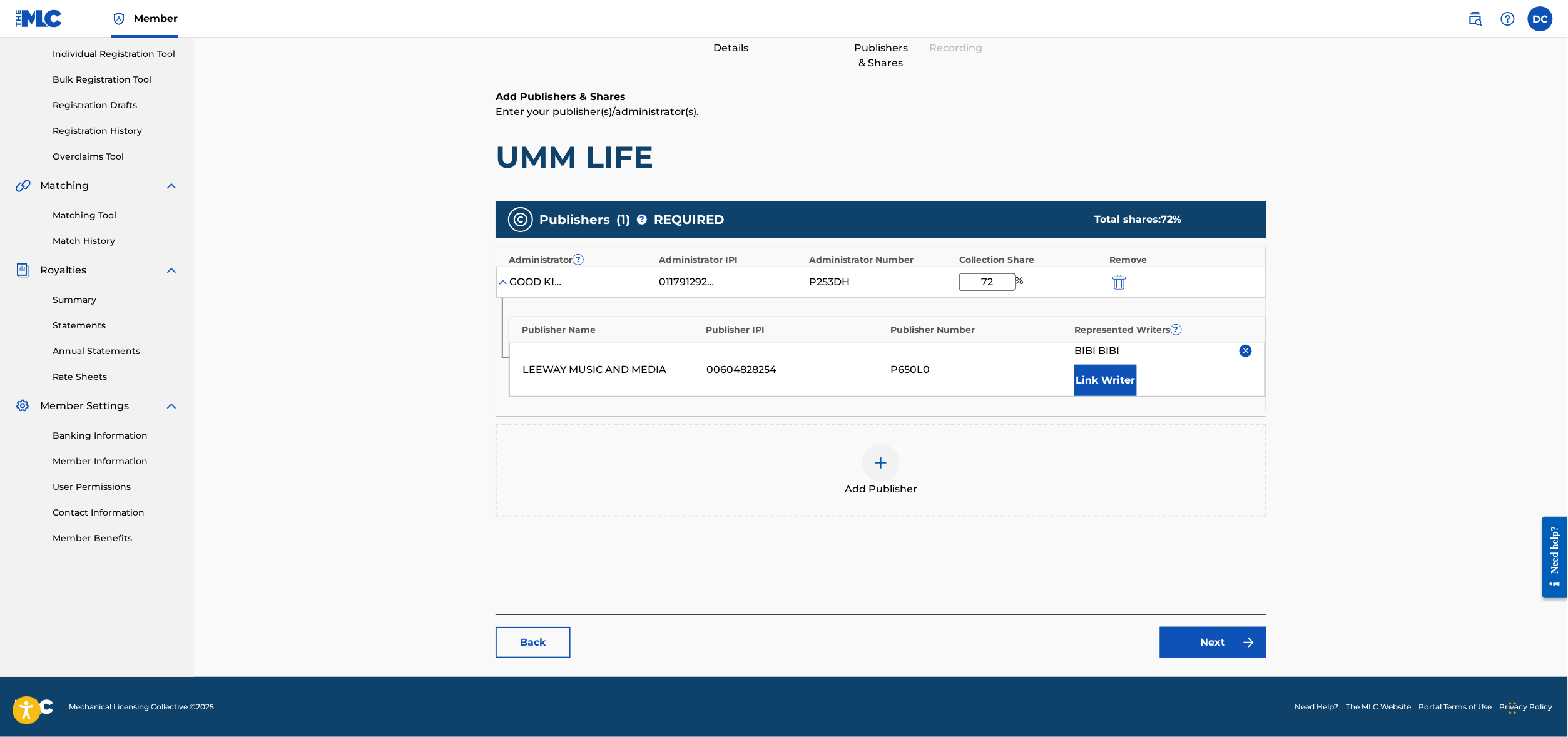
scroll to position [264, 0]
click at [1266, 646] on link "Next" at bounding box center [1213, 642] width 107 height 31
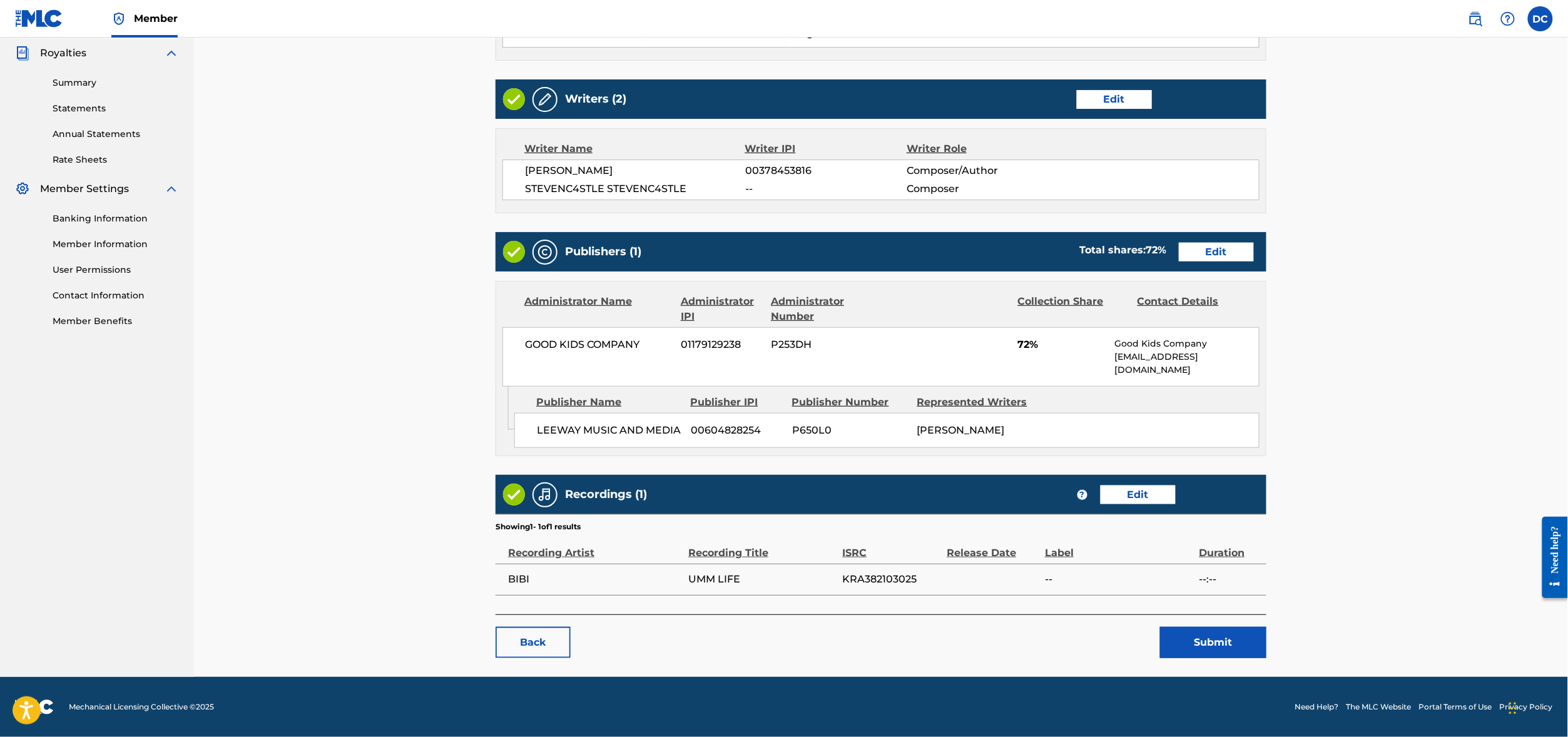
scroll to position [480, 0]
click at [927, 578] on td "KRA382103025" at bounding box center [894, 579] width 105 height 31
click at [905, 572] on span "KRA382103025" at bounding box center [891, 580] width 98 height 15
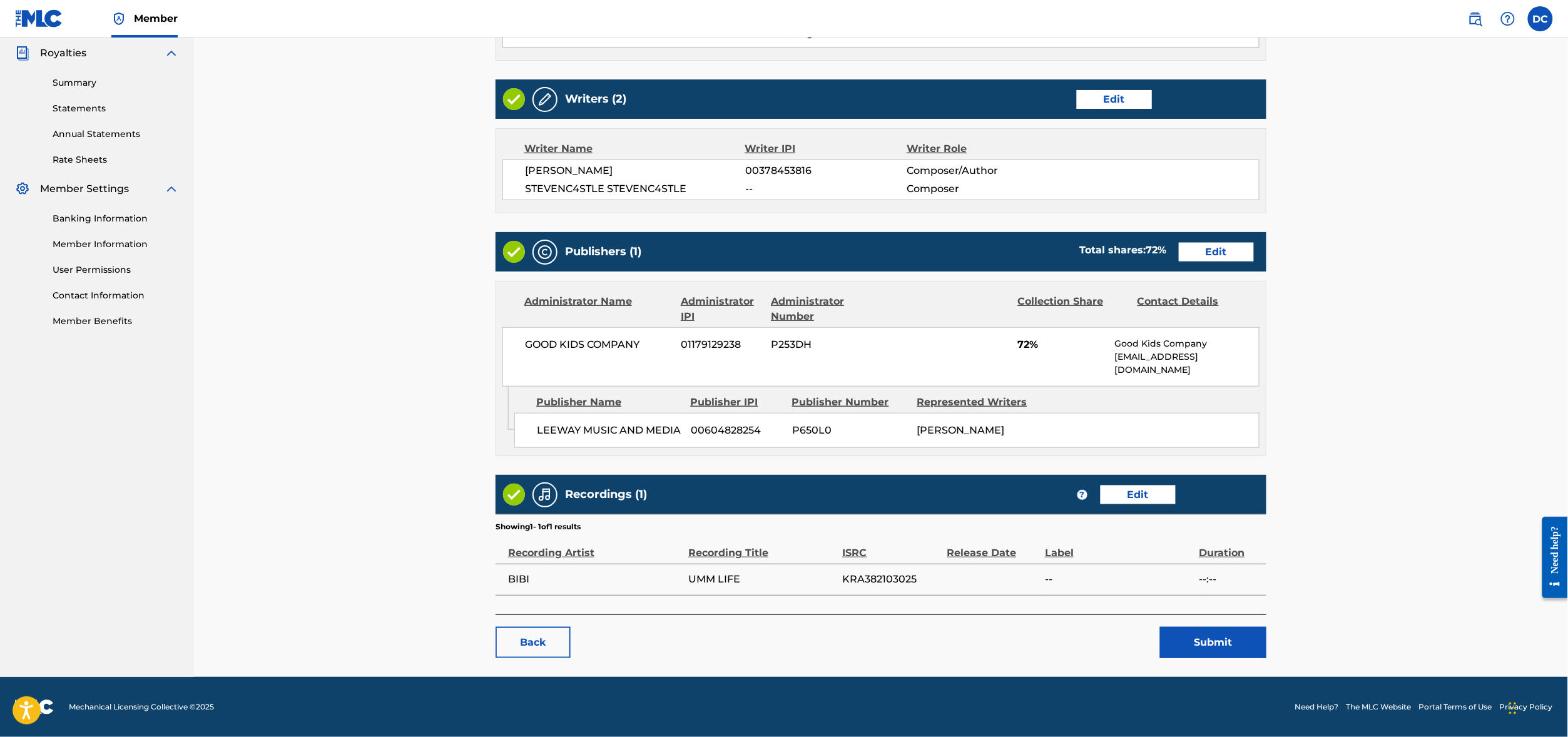
click at [940, 532] on div "ISRC" at bounding box center [891, 546] width 98 height 28
click at [589, 437] on span "LEEWAY MUSIC AND MEDIA" at bounding box center [608, 430] width 144 height 15
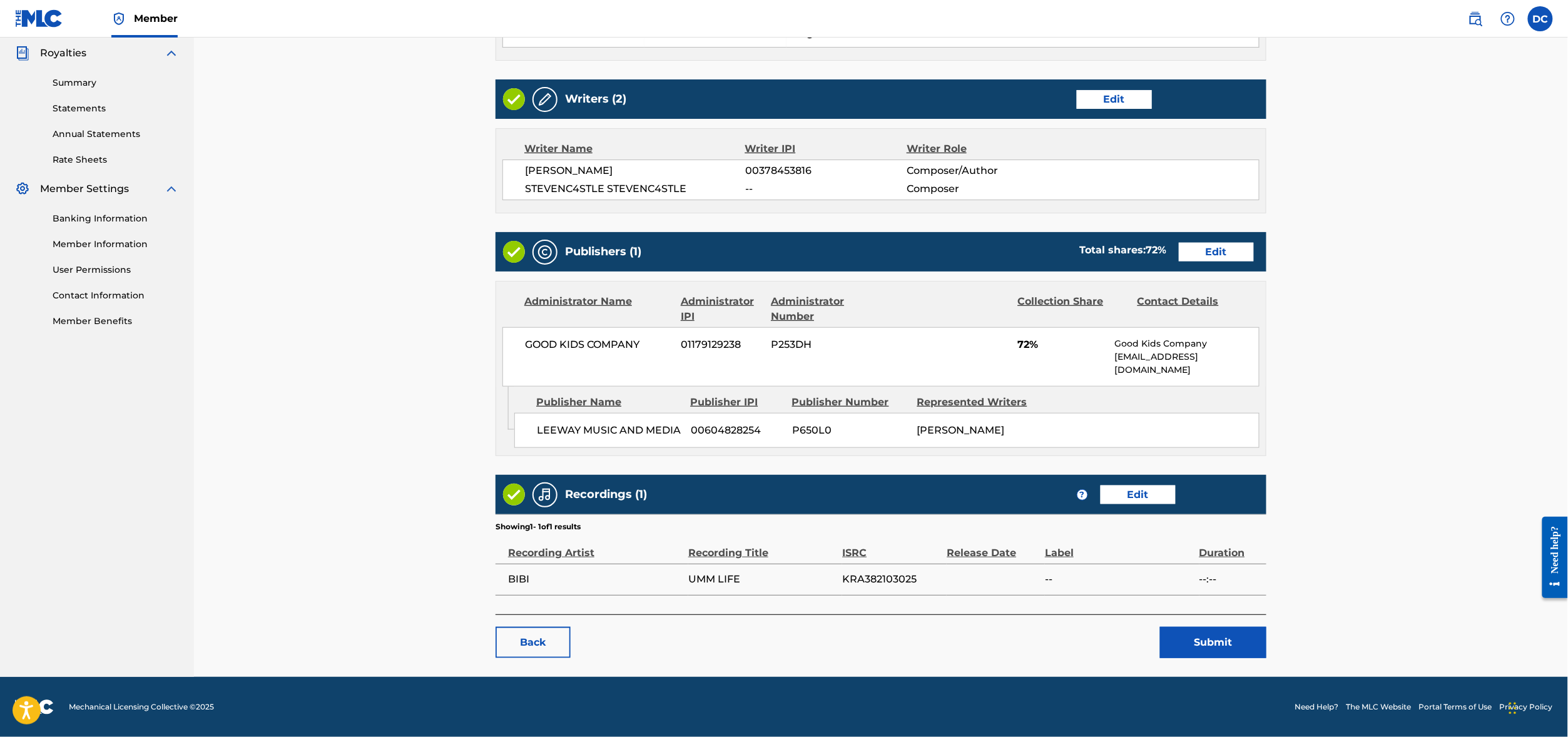
click at [908, 437] on span "P650L0" at bounding box center [850, 430] width 116 height 15
click at [1266, 627] on button "Submit" at bounding box center [1213, 642] width 107 height 31
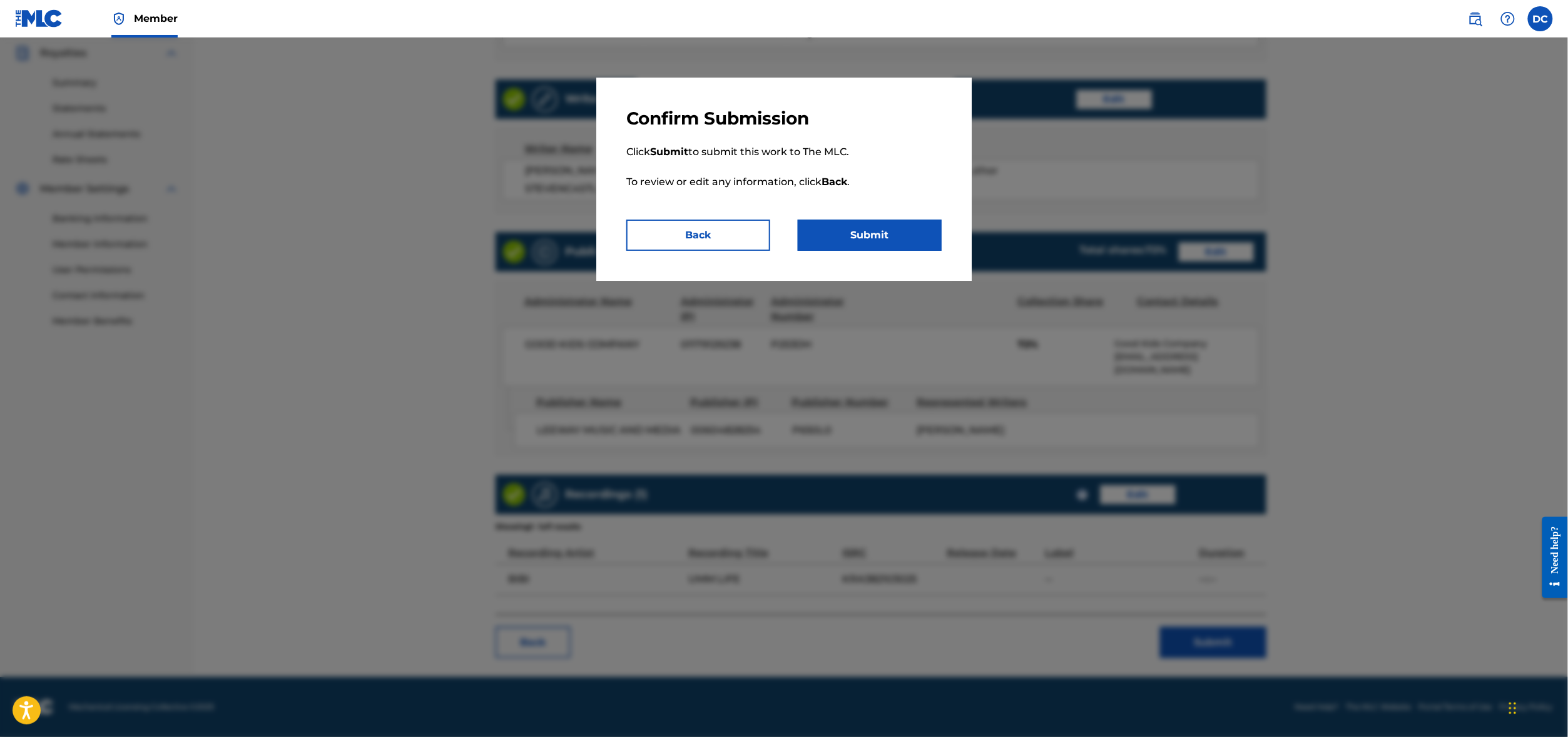
click at [881, 251] on button "Submit" at bounding box center [870, 235] width 144 height 31
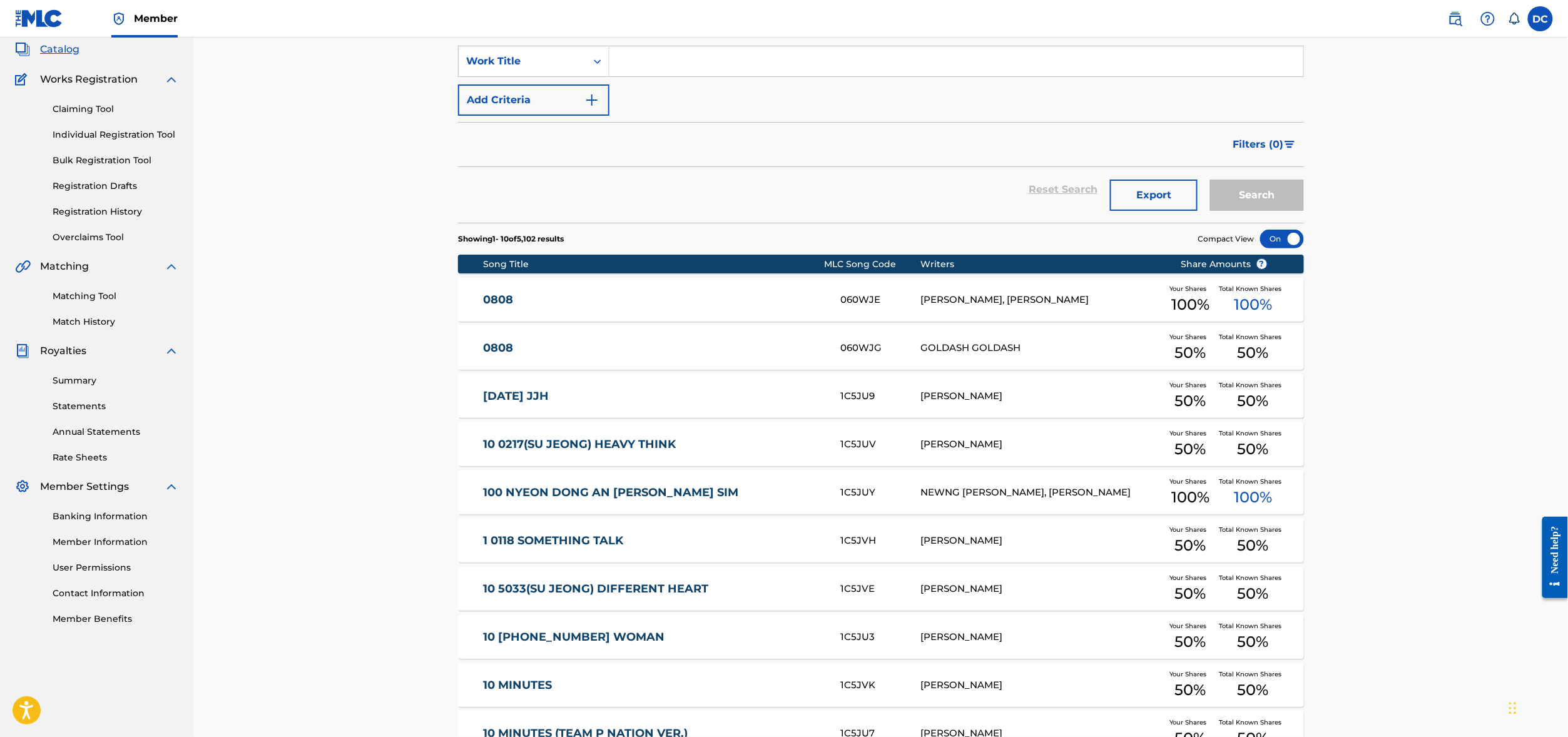
scroll to position [74, 0]
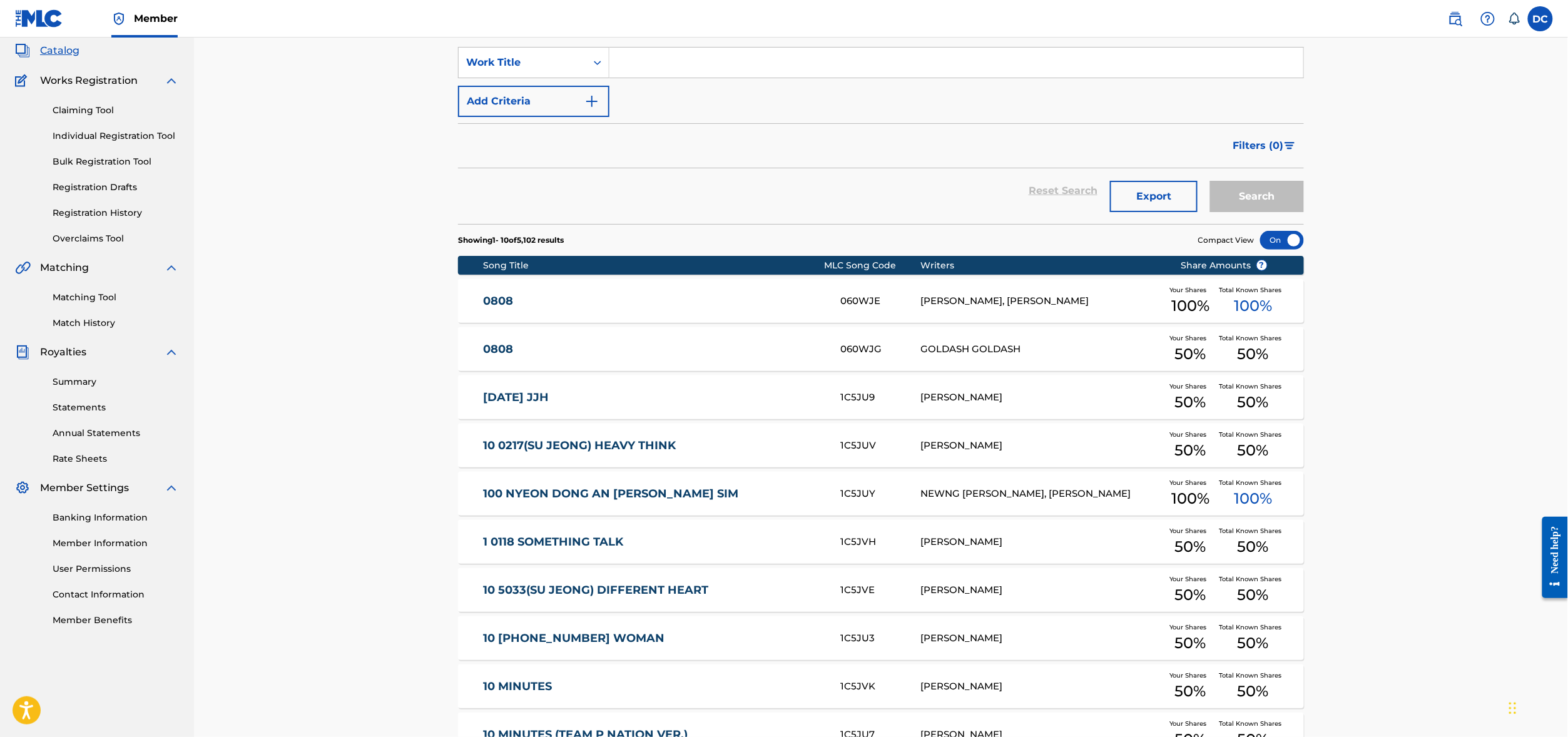
click at [113, 219] on link "Registration History" at bounding box center [115, 212] width 126 height 13
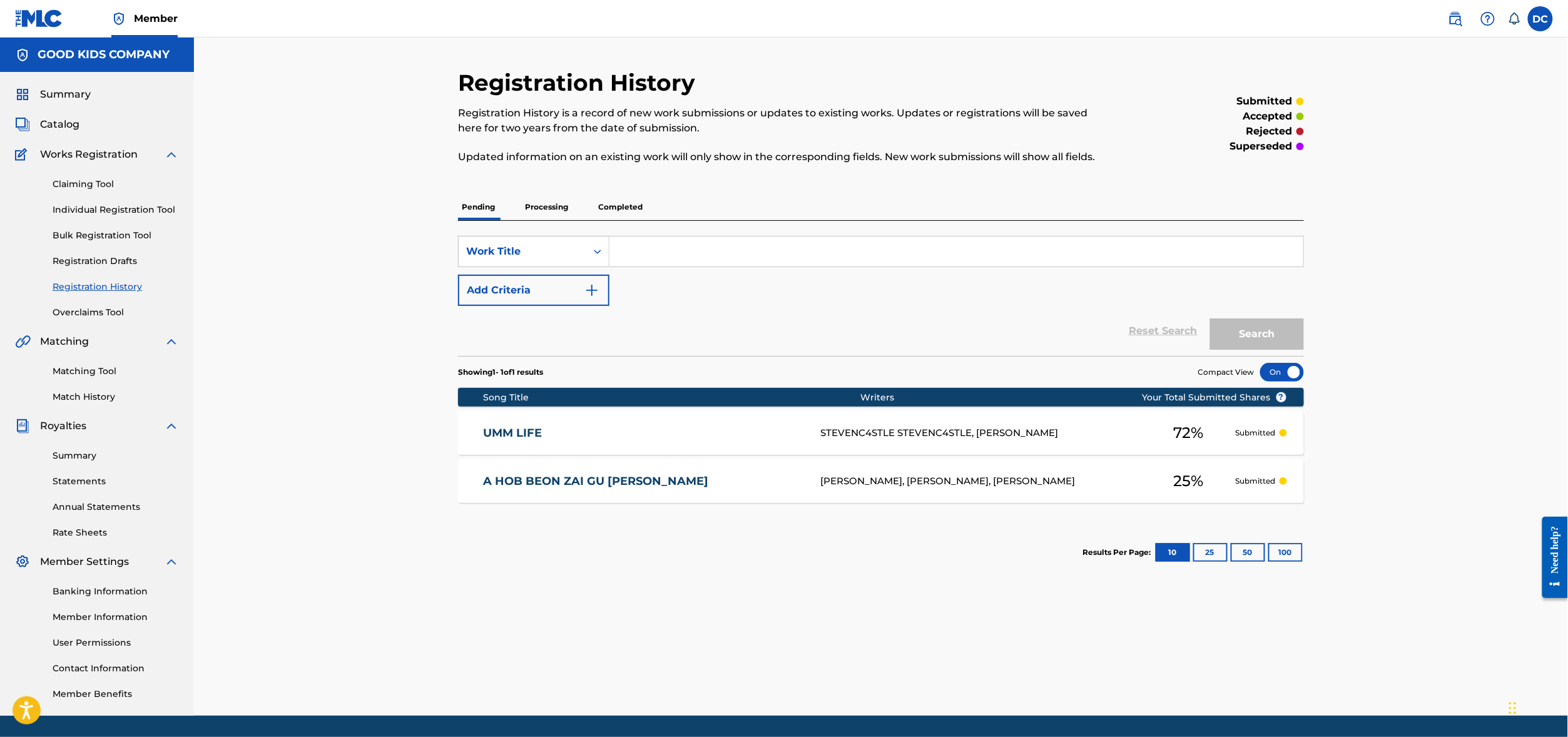
scroll to position [60, 0]
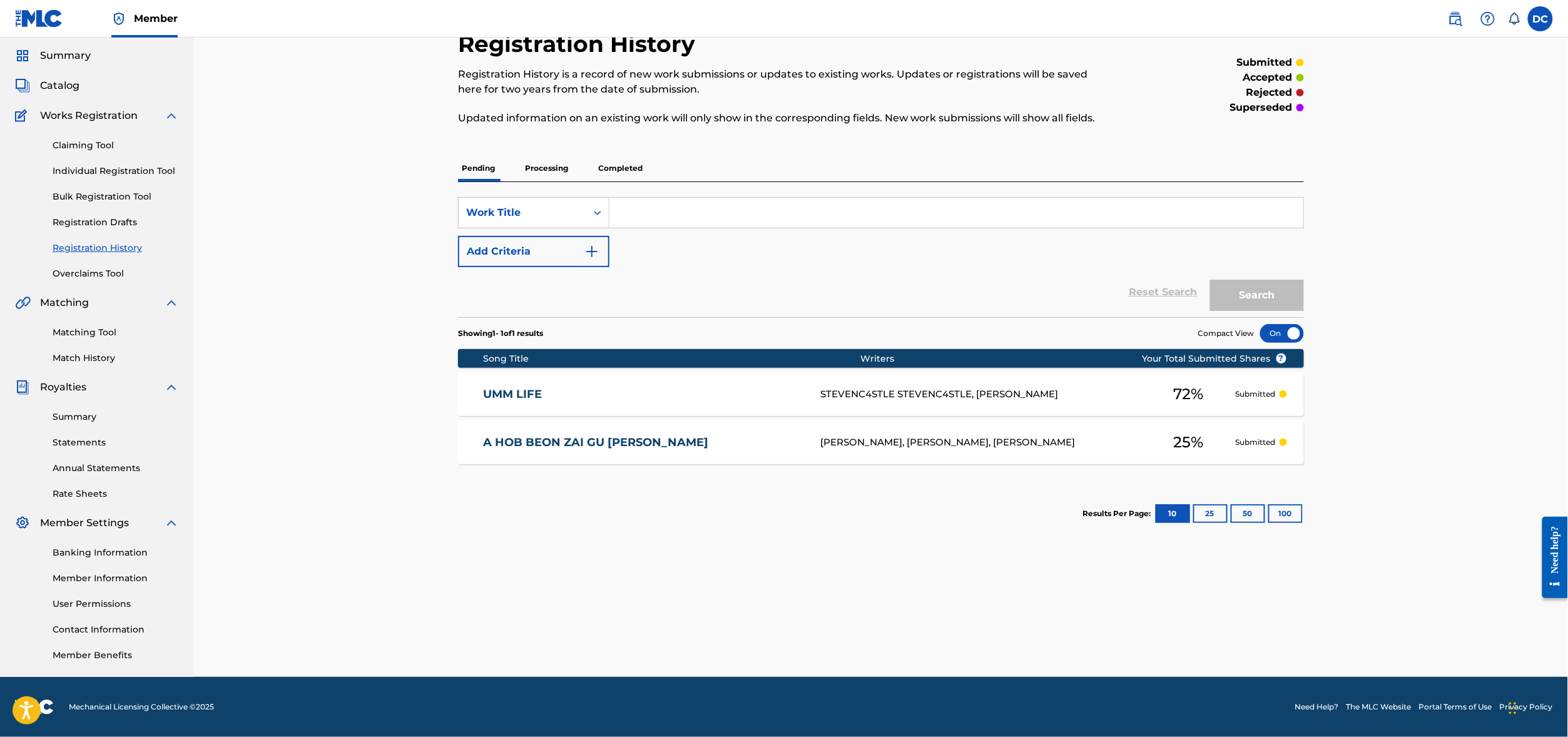
click at [89, 98] on div "Summary Catalog Works Registration Claiming Tool Individual Registration Tool B…" at bounding box center [97, 355] width 194 height 644
click at [72, 93] on span "Catalog" at bounding box center [59, 86] width 40 height 15
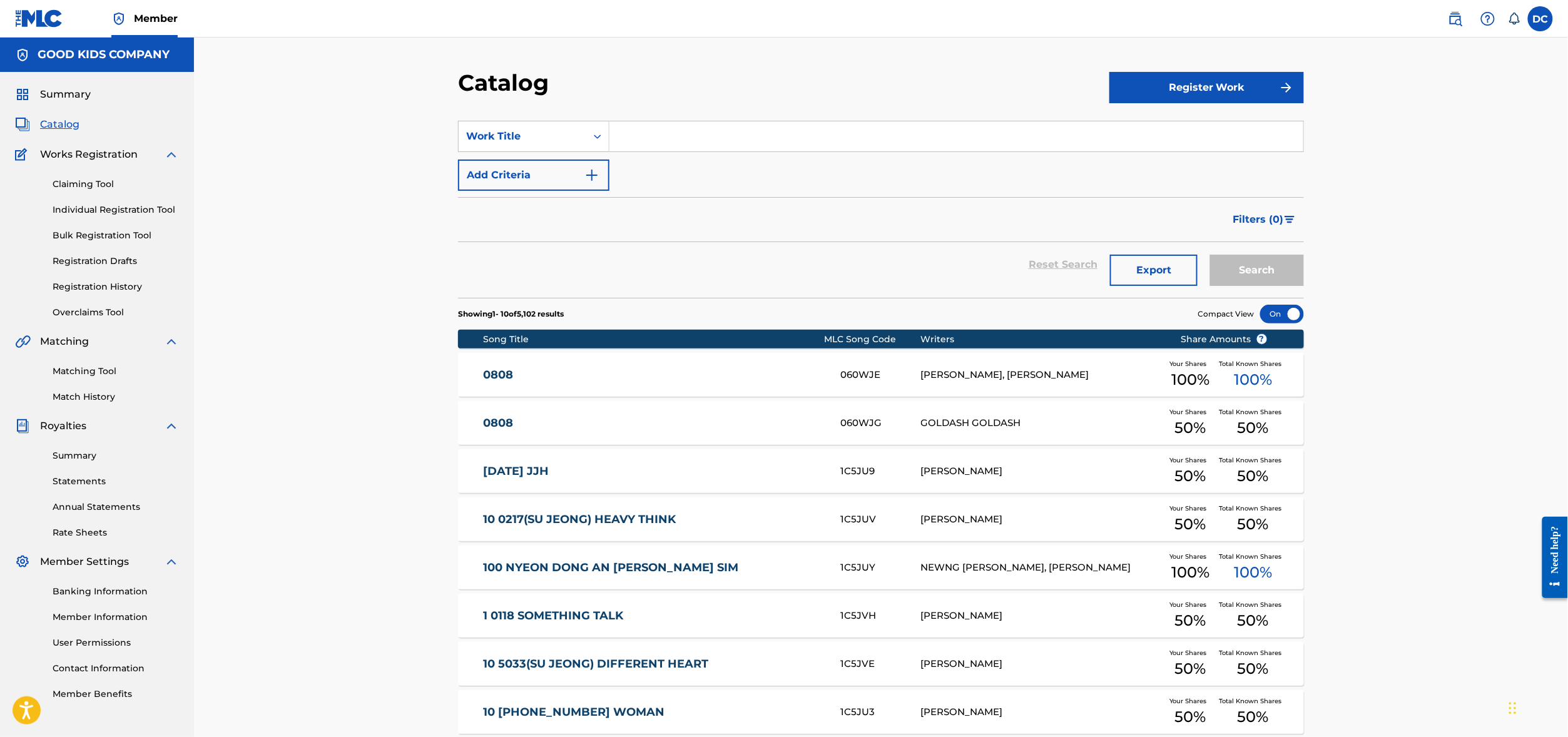
click at [633, 151] on input "Search Form" at bounding box center [956, 136] width 694 height 30
paste input "UMM LIFE"
type input "UMM LIFE"
click at [1304, 286] on button "Search" at bounding box center [1256, 270] width 94 height 31
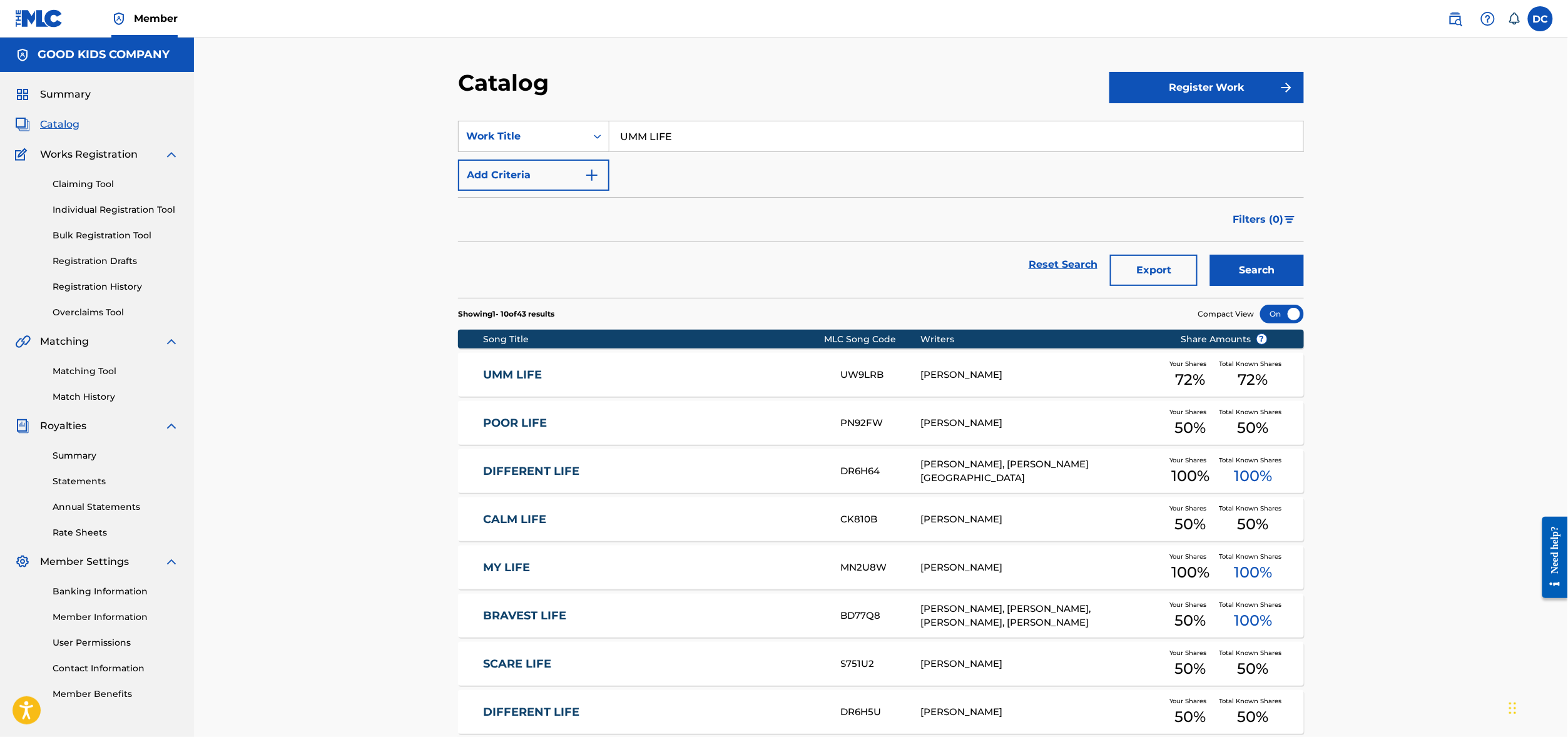
click at [546, 382] on link "UMM LIFE" at bounding box center [654, 375] width 340 height 15
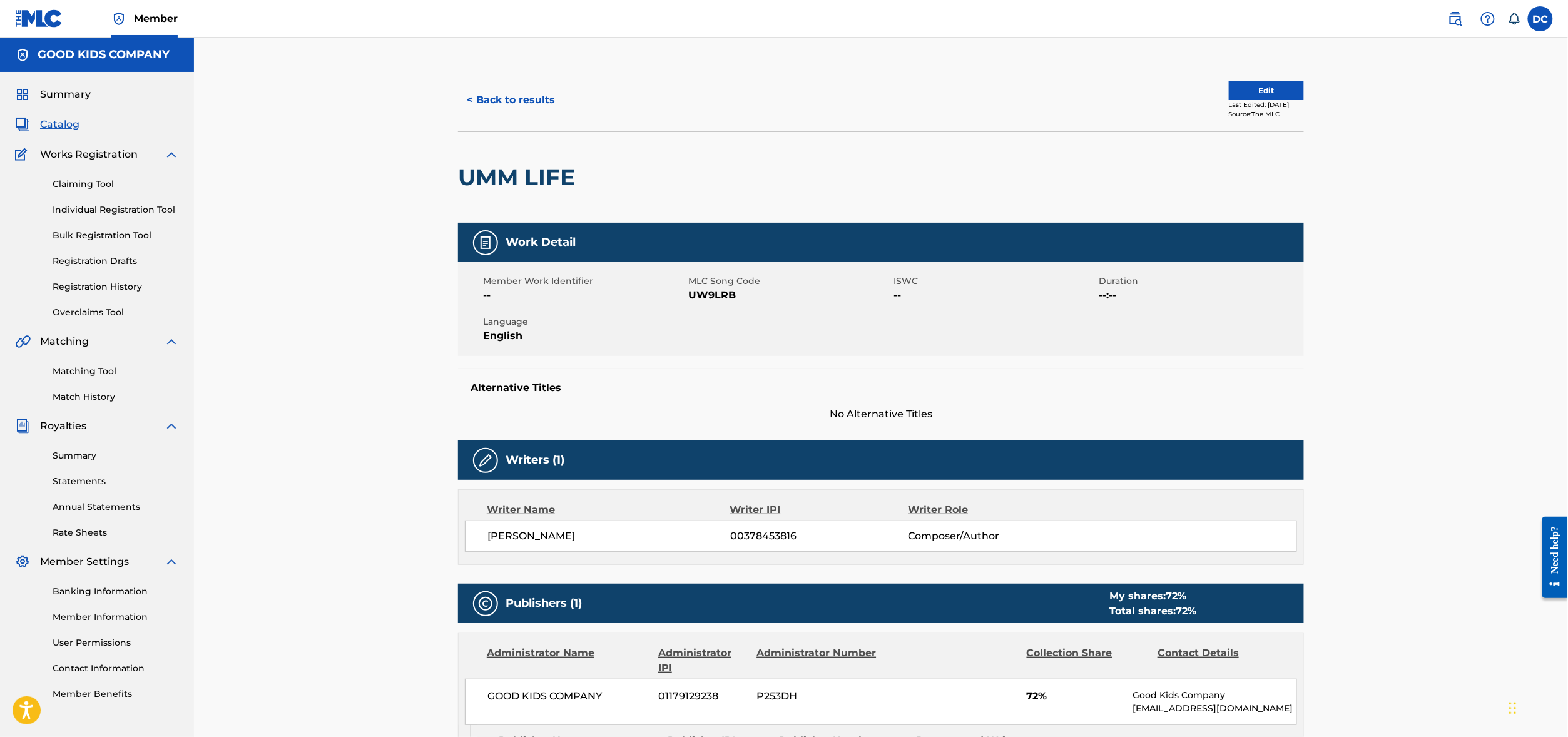
click at [89, 191] on link "Claiming Tool" at bounding box center [115, 184] width 126 height 13
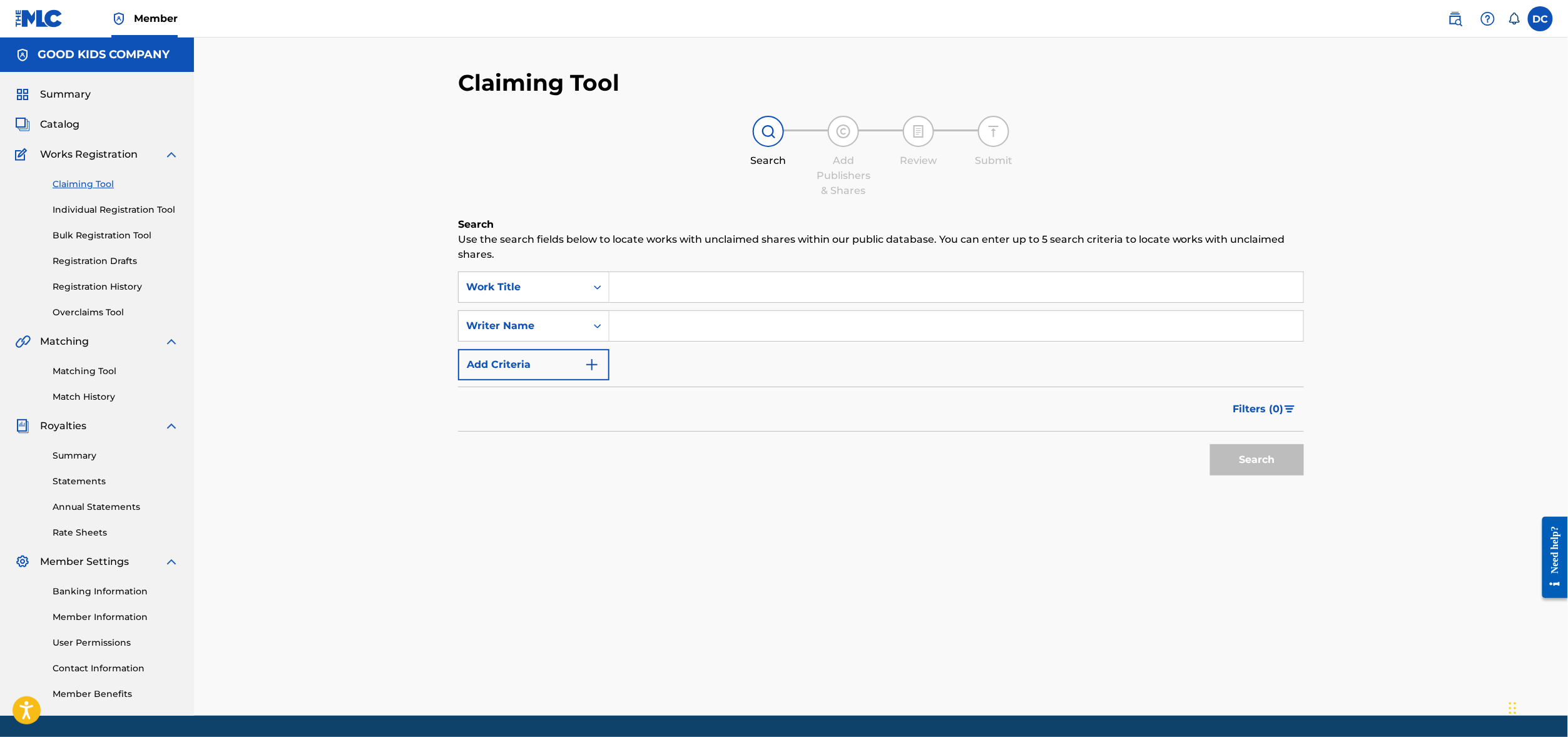
click at [614, 301] on input "Search Form" at bounding box center [956, 287] width 694 height 30
paste input "UMM LIFE"
type input "UMM LIFE"
click at [1221, 475] on button "Search" at bounding box center [1256, 459] width 94 height 31
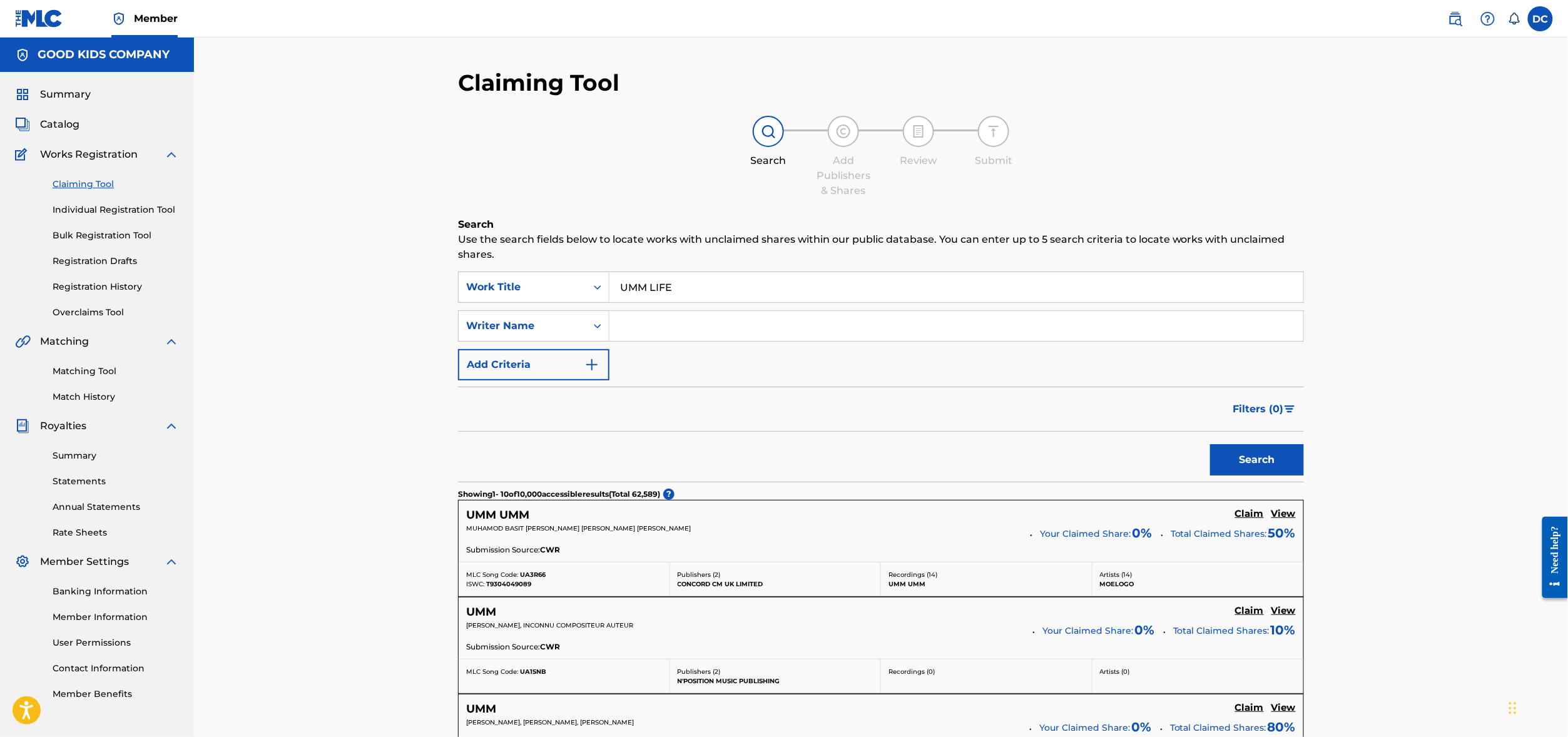
click at [609, 341] on input "Search Form" at bounding box center [956, 325] width 694 height 30
type input "bibi"
click at [1210, 475] on button "Search" at bounding box center [1256, 459] width 94 height 31
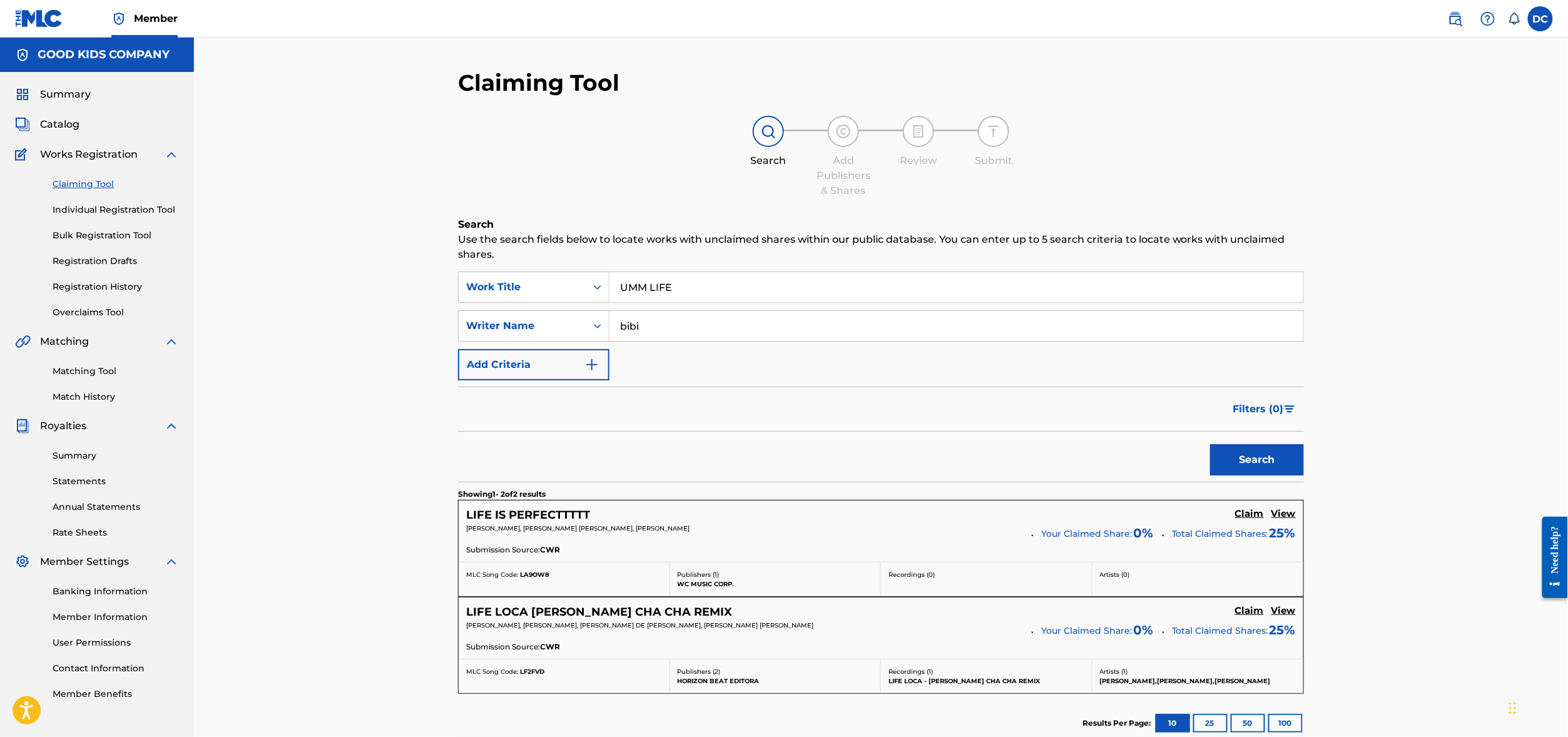
click at [68, 102] on span "Summary" at bounding box center [65, 95] width 51 height 15
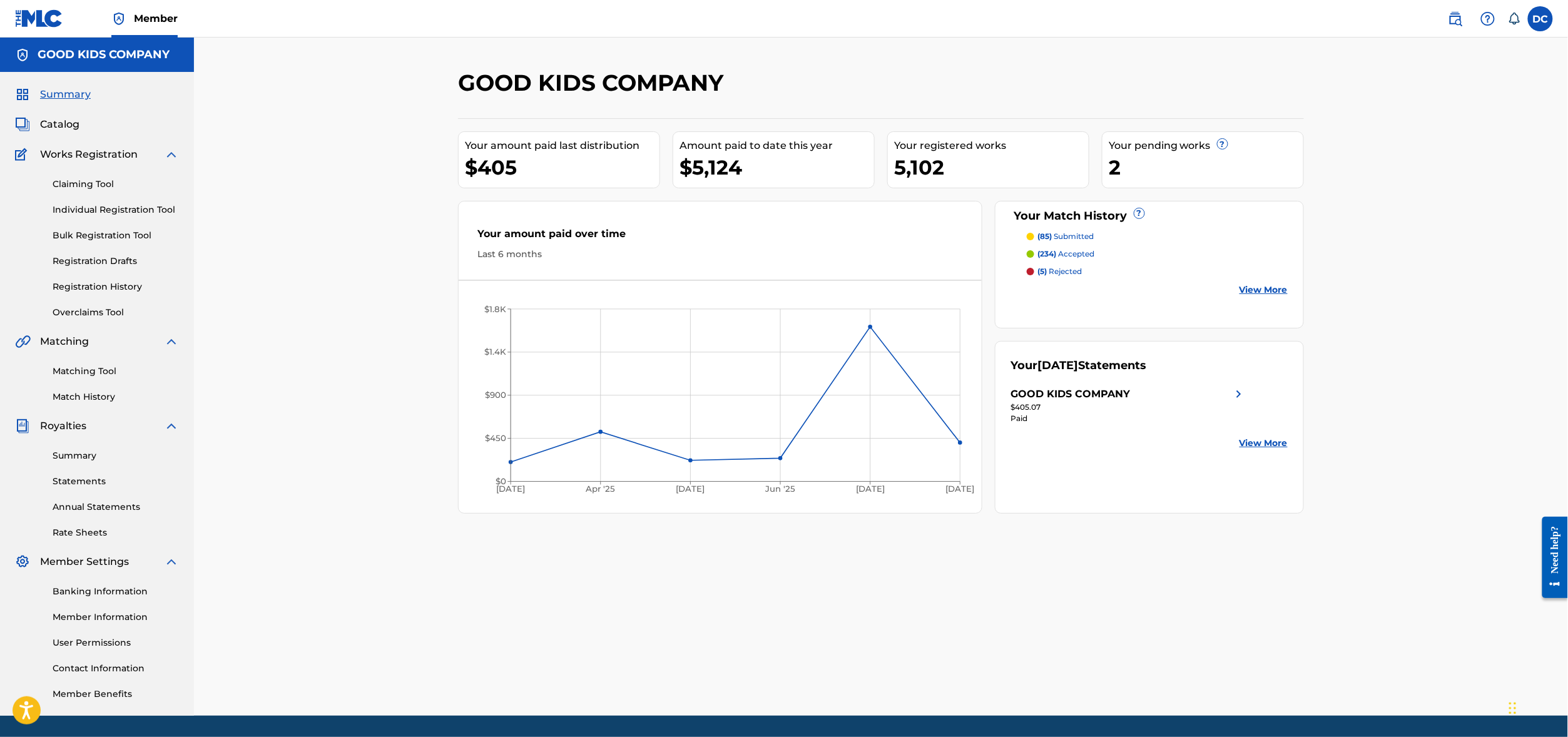
click at [75, 132] on span "Catalog" at bounding box center [59, 125] width 40 height 15
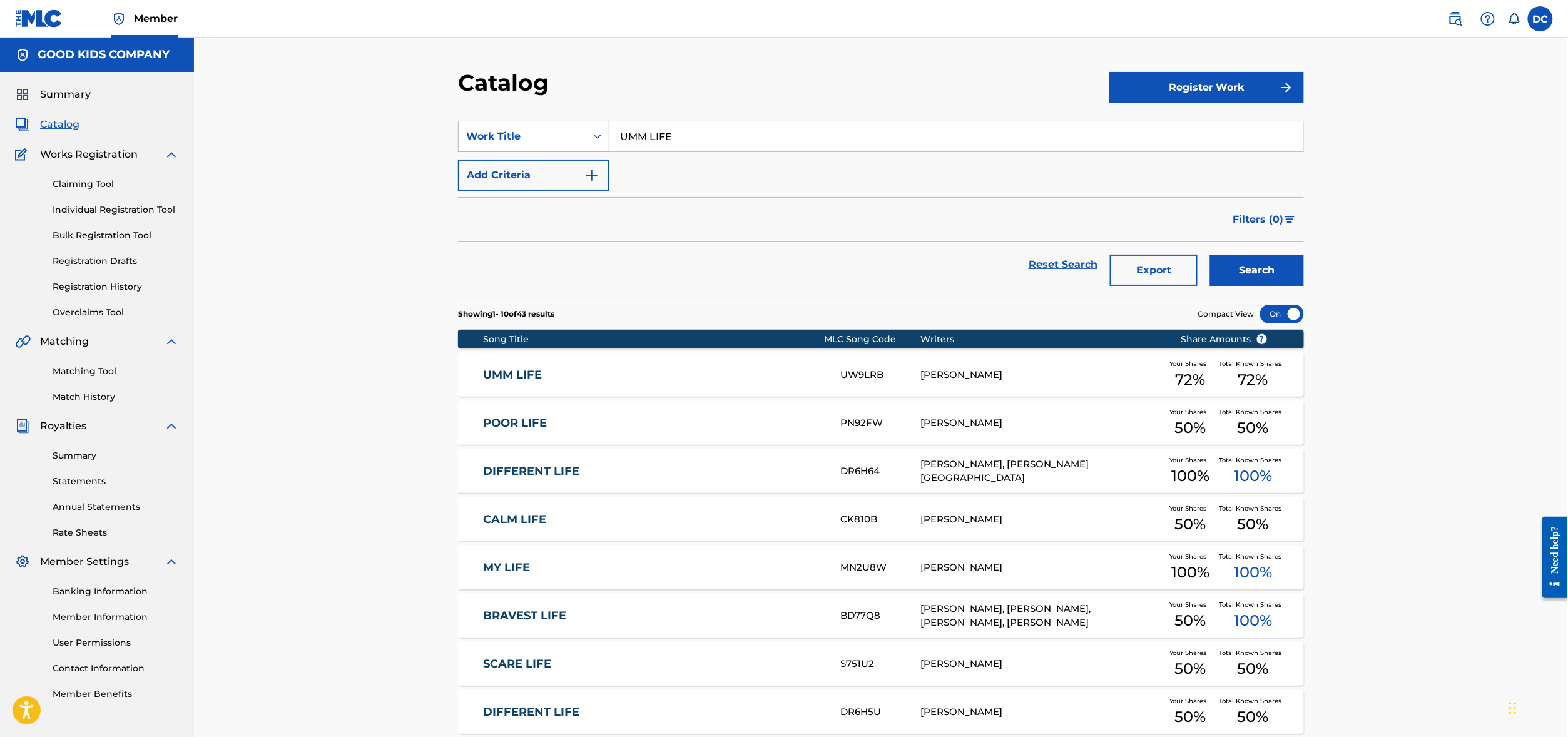
click at [526, 148] on div "Work Title" at bounding box center [522, 137] width 128 height 24
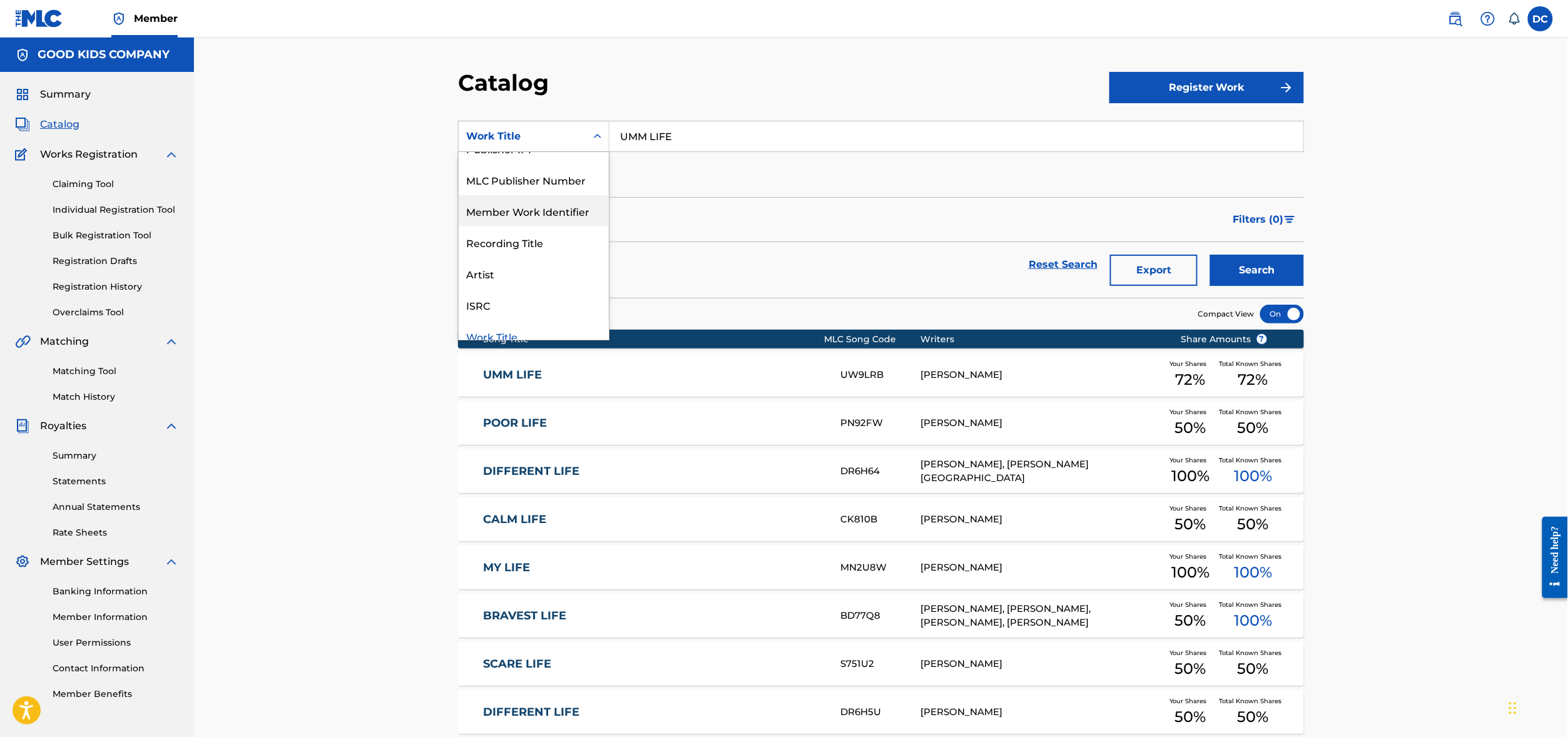
scroll to position [181, 0]
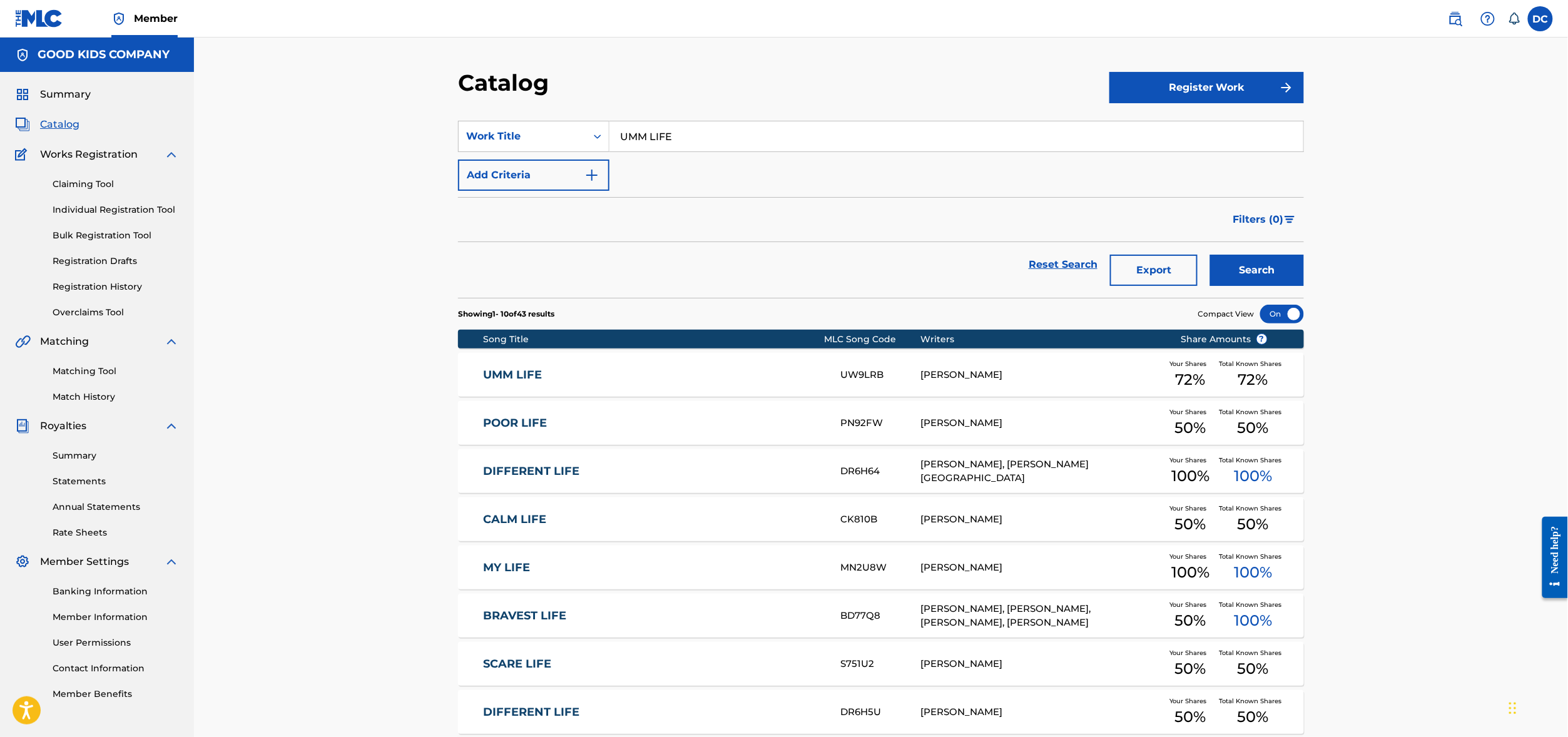
click at [820, 242] on div "Filters ( 0 )" at bounding box center [881, 219] width 846 height 45
click at [609, 148] on input "UMM LIFE" at bounding box center [956, 136] width 694 height 30
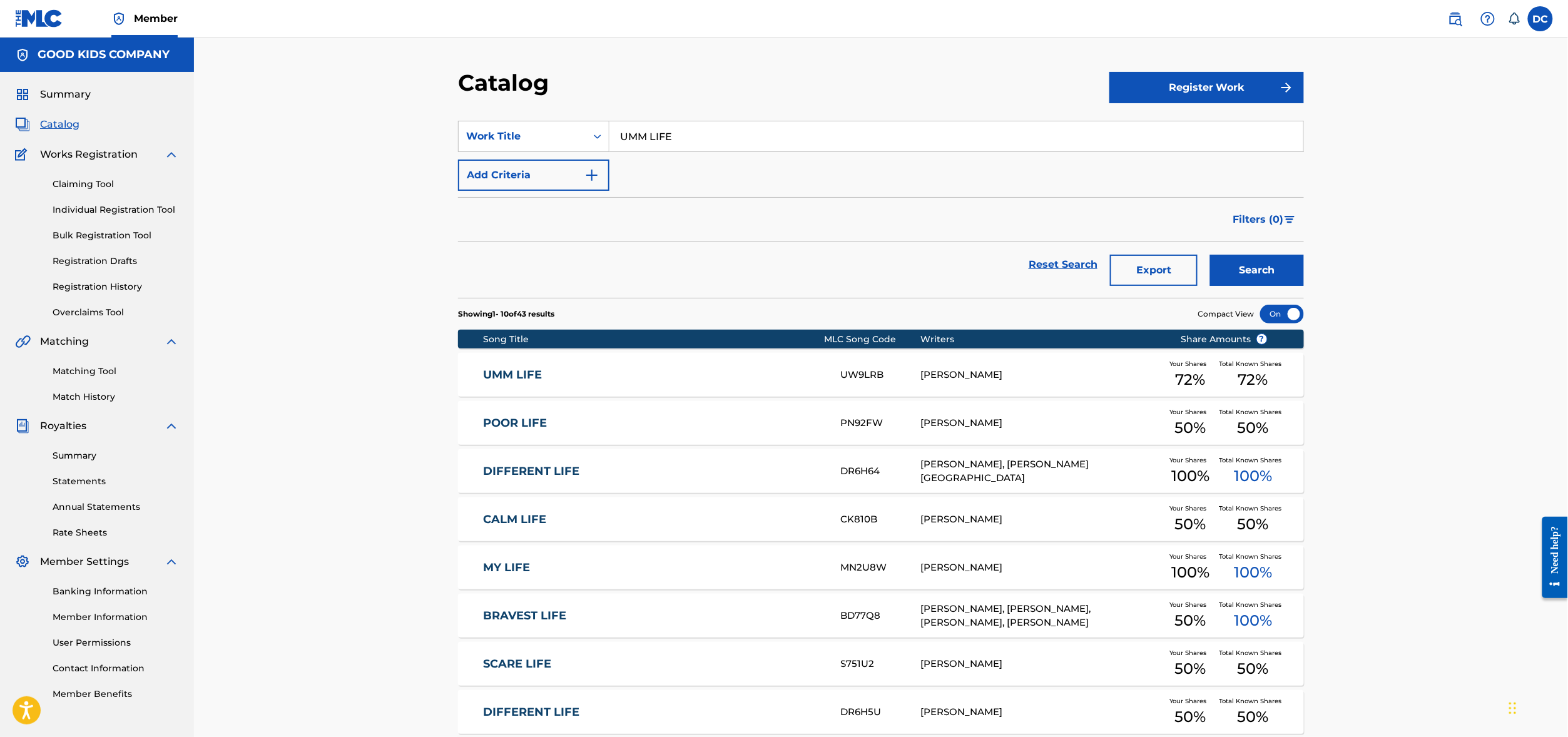
paste input "SECOND (FEAT. BI BI (BIBI))"
type input "SECOND (FEAT. BI BI (BIBI))"
click at [1304, 286] on button "Search" at bounding box center [1256, 270] width 94 height 31
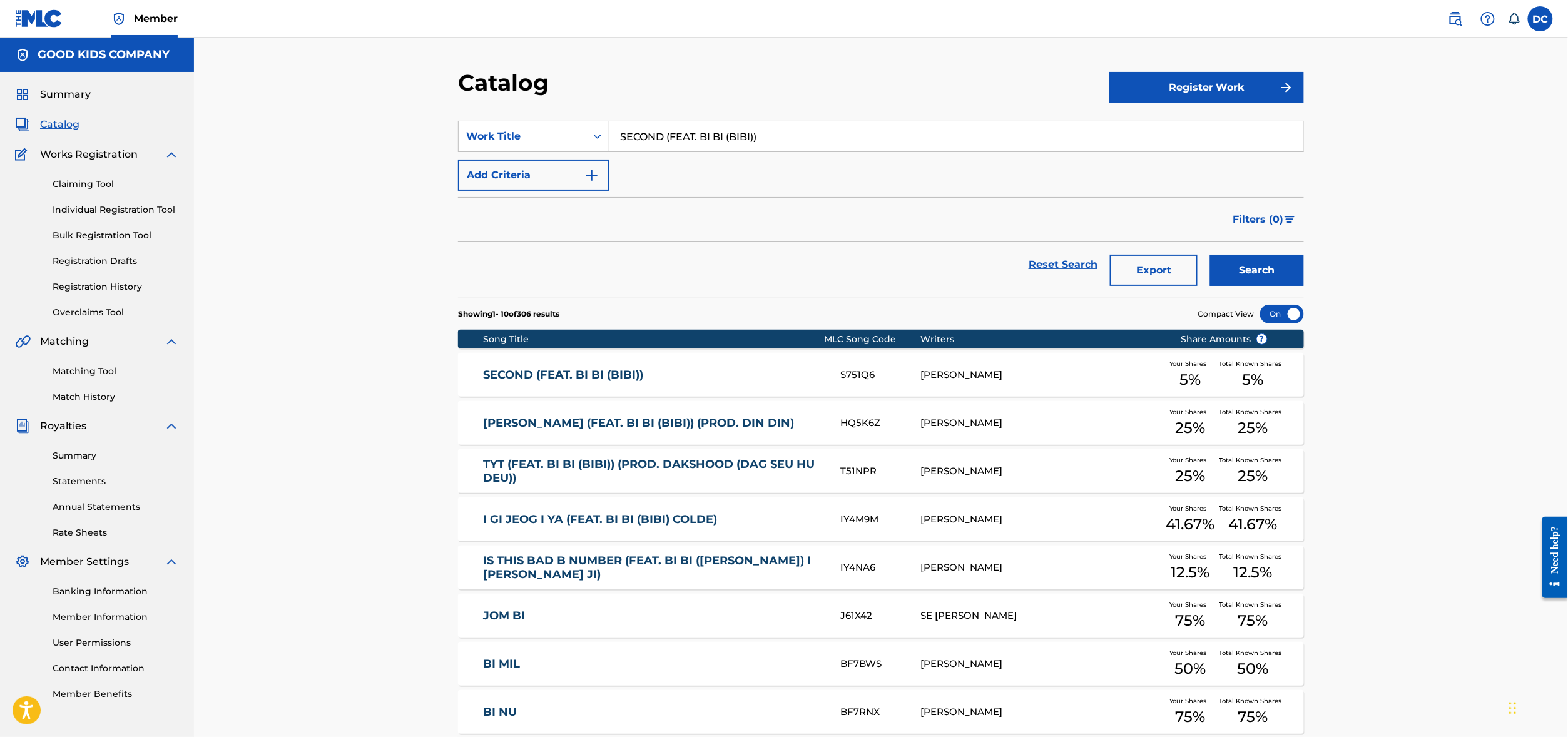
click at [535, 382] on link "SECOND (FEAT. BI BI (BIBI))" at bounding box center [654, 375] width 340 height 15
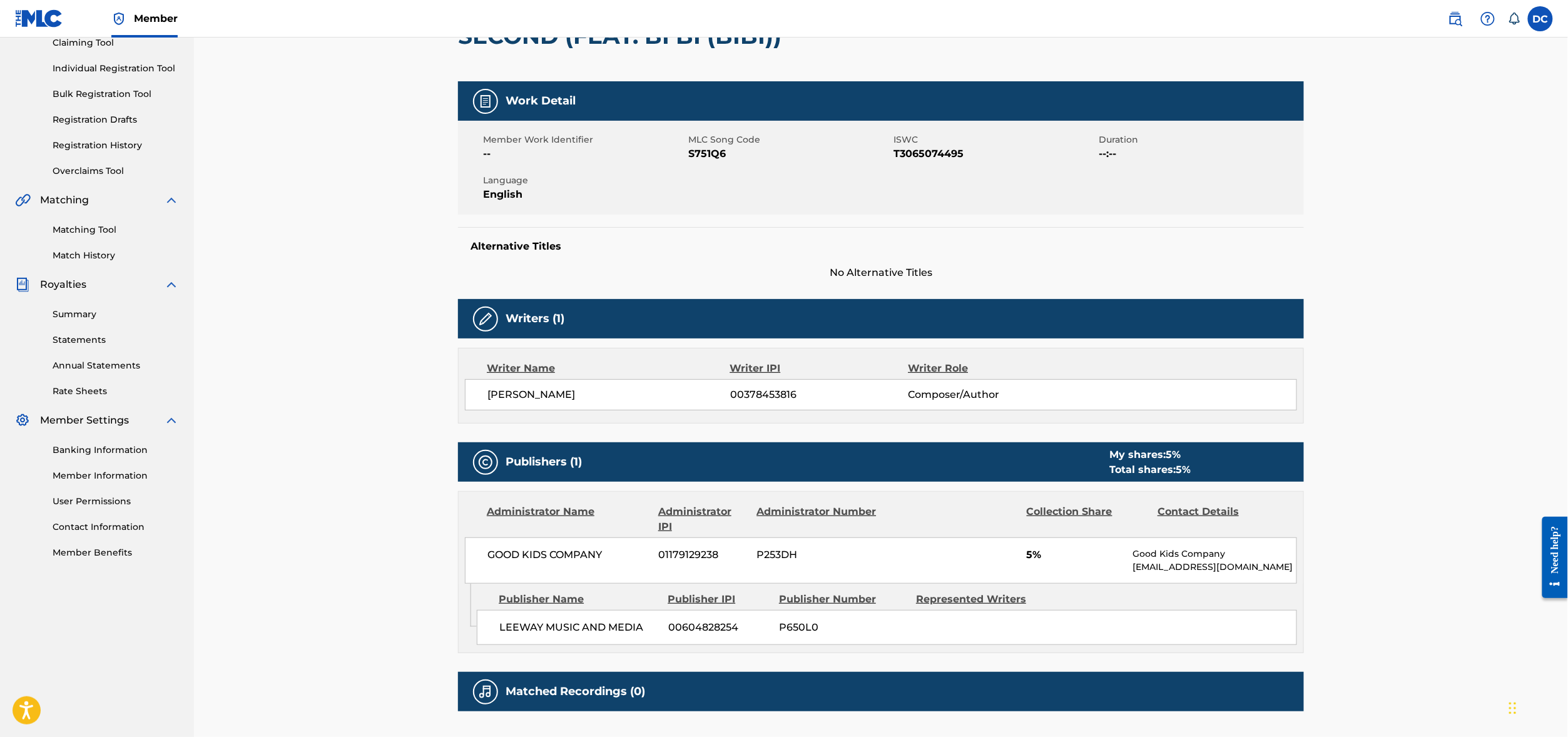
scroll to position [146, 0]
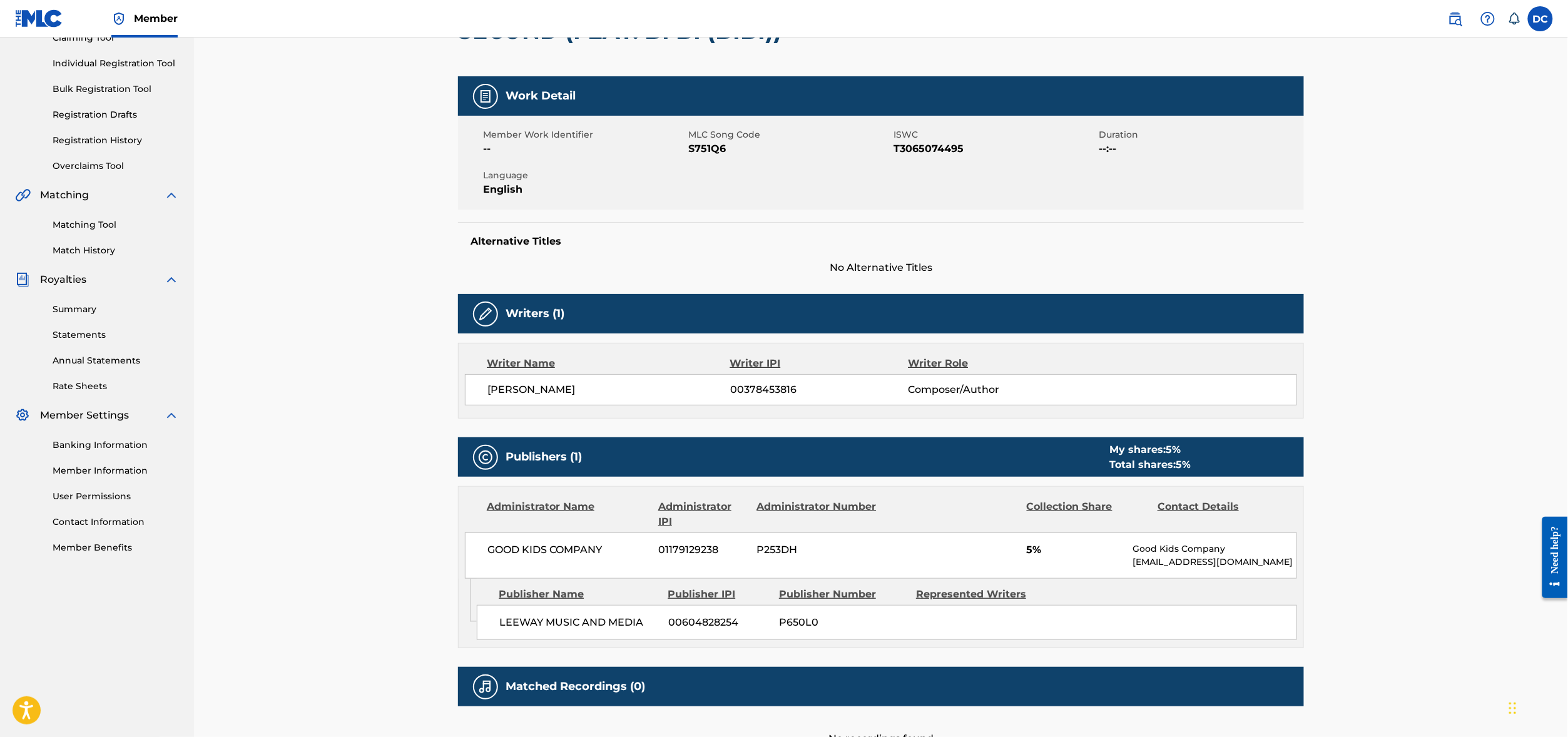
click at [596, 45] on h2 "SECOND (FEAT. BI BI (BIBI))" at bounding box center [622, 31] width 330 height 28
click at [787, 63] on div at bounding box center [884, 31] width 194 height 91
drag, startPoint x: 746, startPoint y: 61, endPoint x: 389, endPoint y: 59, distance: 357.0
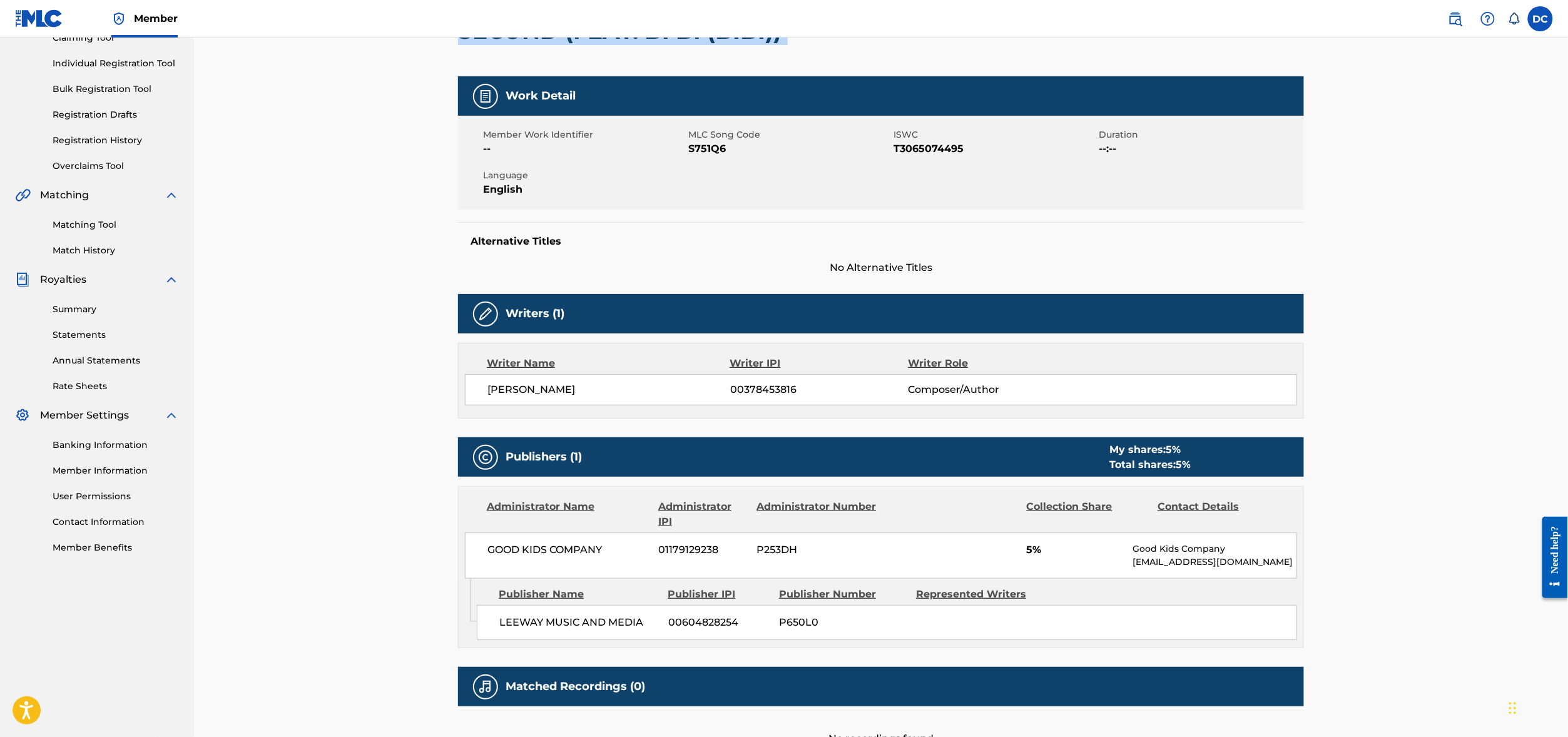
click at [443, 59] on div "< Back to results Edit Last Edited: August 22, 2025 Source: The MLC SECOND (FEA…" at bounding box center [881, 359] width 876 height 874
copy div "SECOND (FEAT. BI BI (BIBI))"
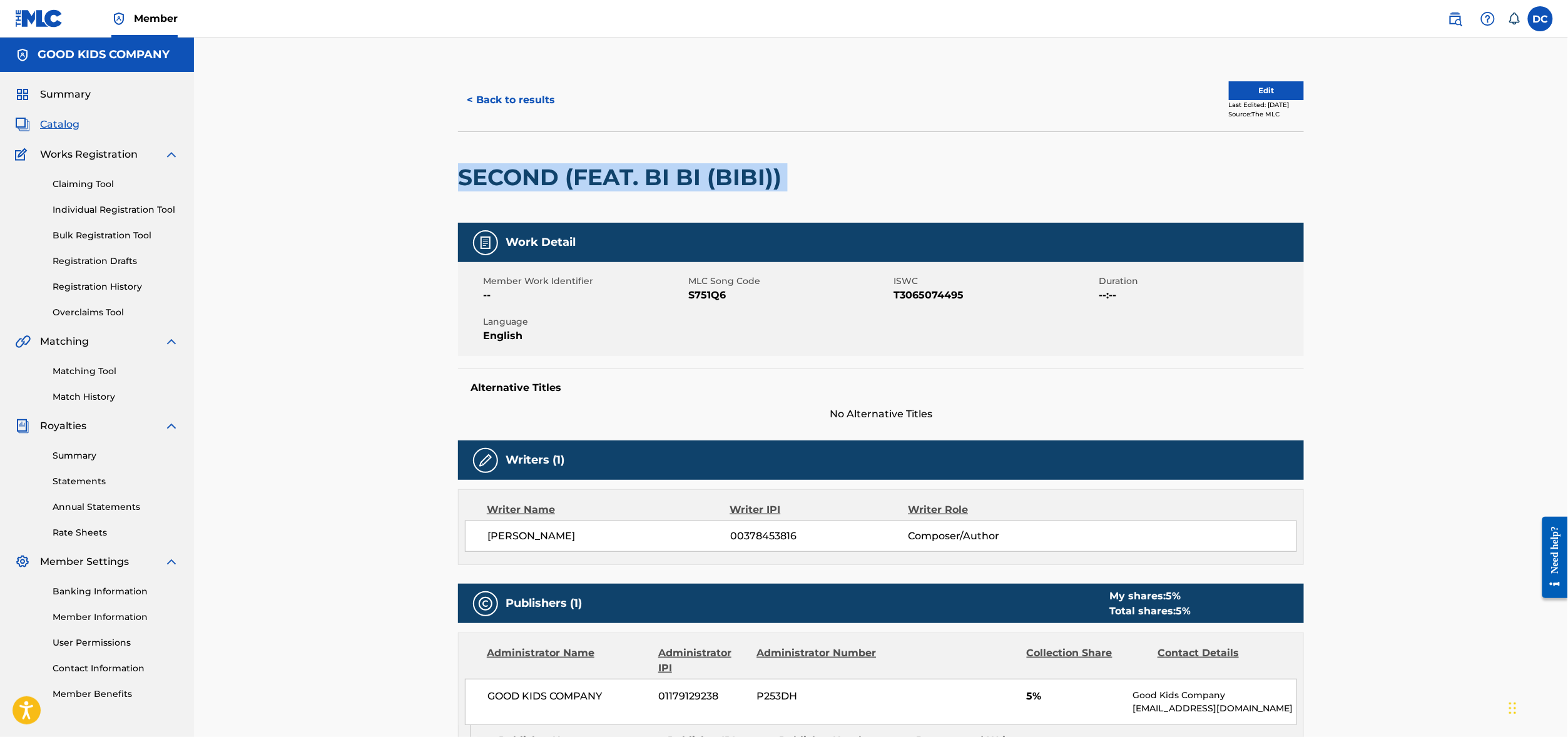
scroll to position [0, 0]
click at [1304, 100] on button "Edit" at bounding box center [1266, 91] width 75 height 19
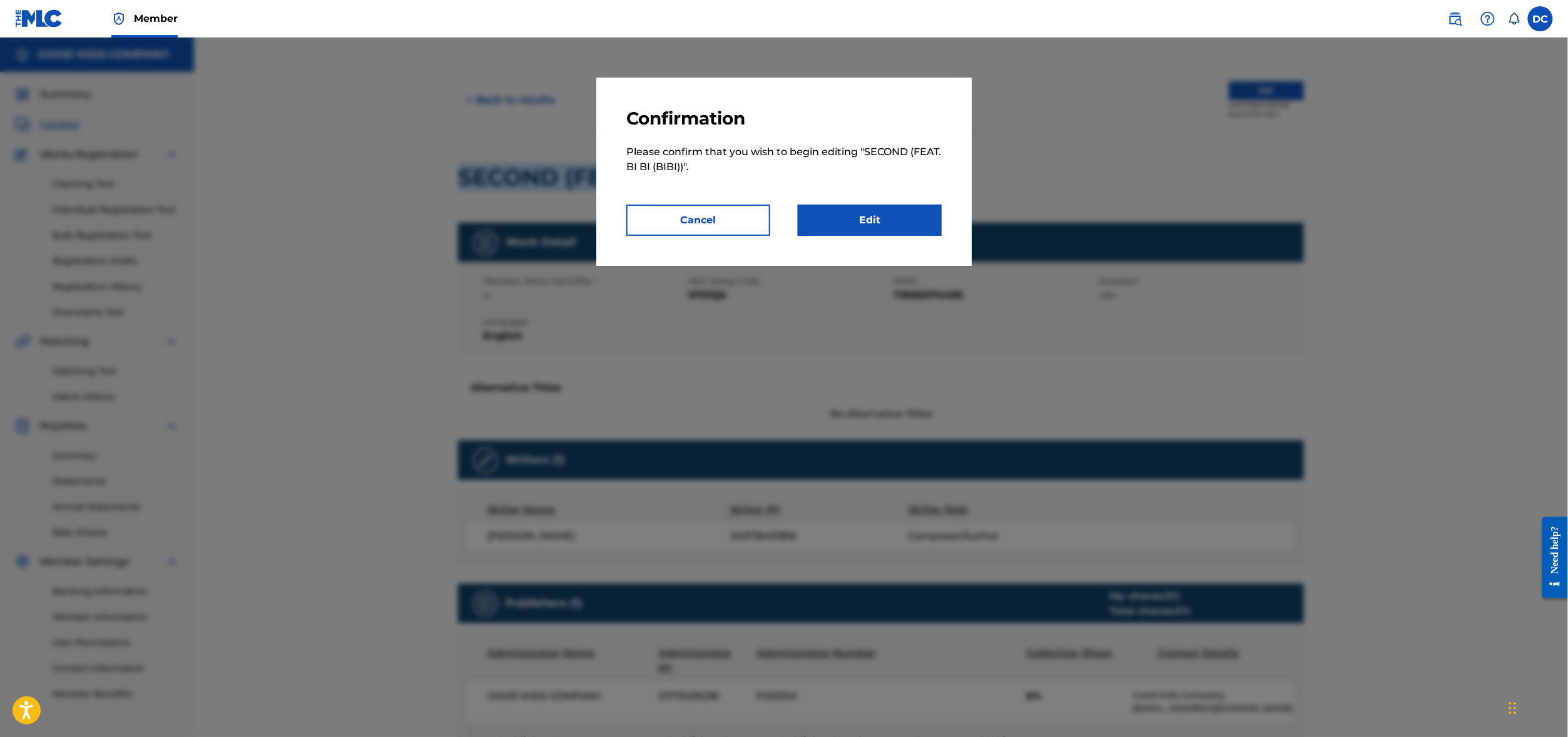
click at [859, 235] on link "Edit" at bounding box center [870, 220] width 144 height 31
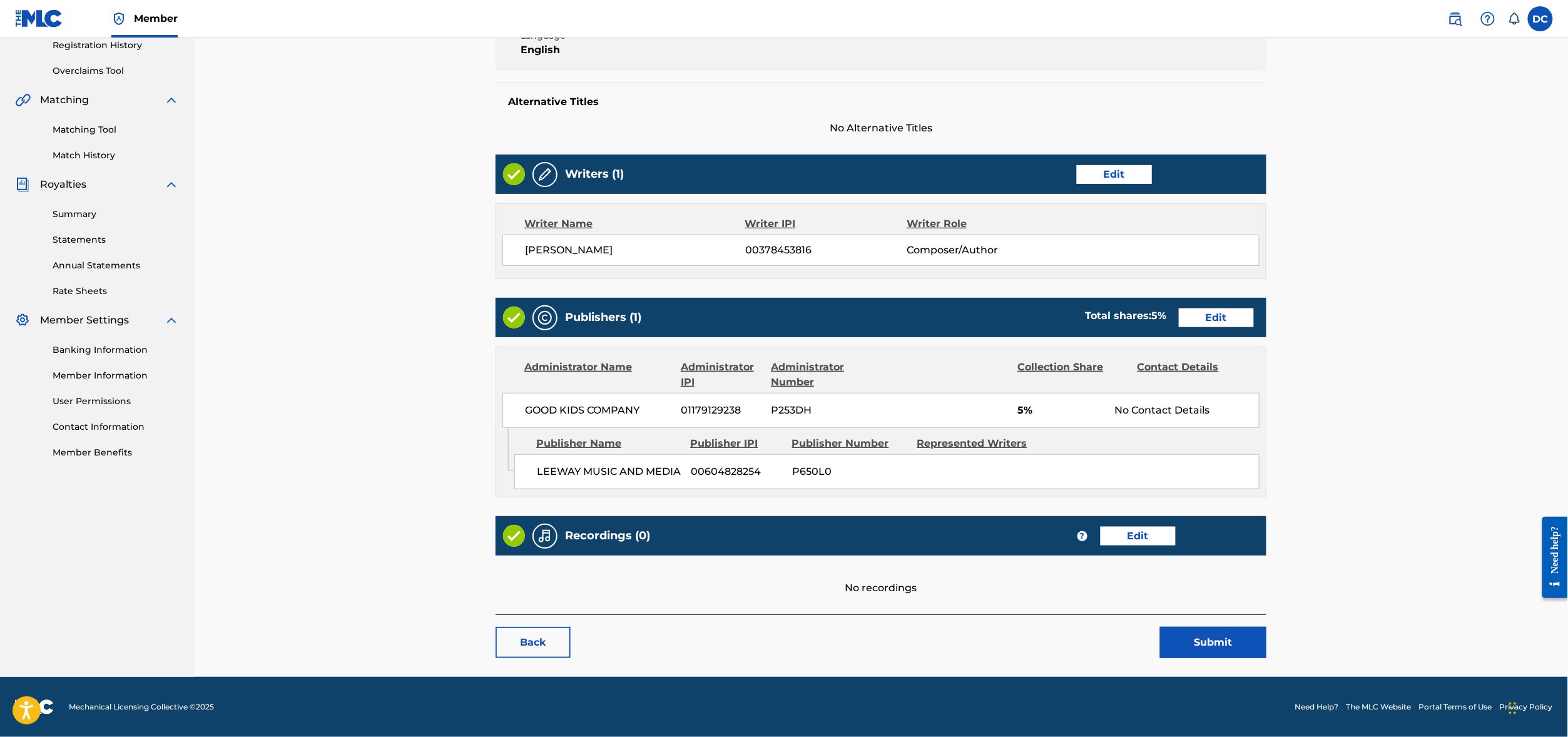
scroll to position [371, 0]
click at [1176, 527] on link "Edit" at bounding box center [1138, 536] width 75 height 19
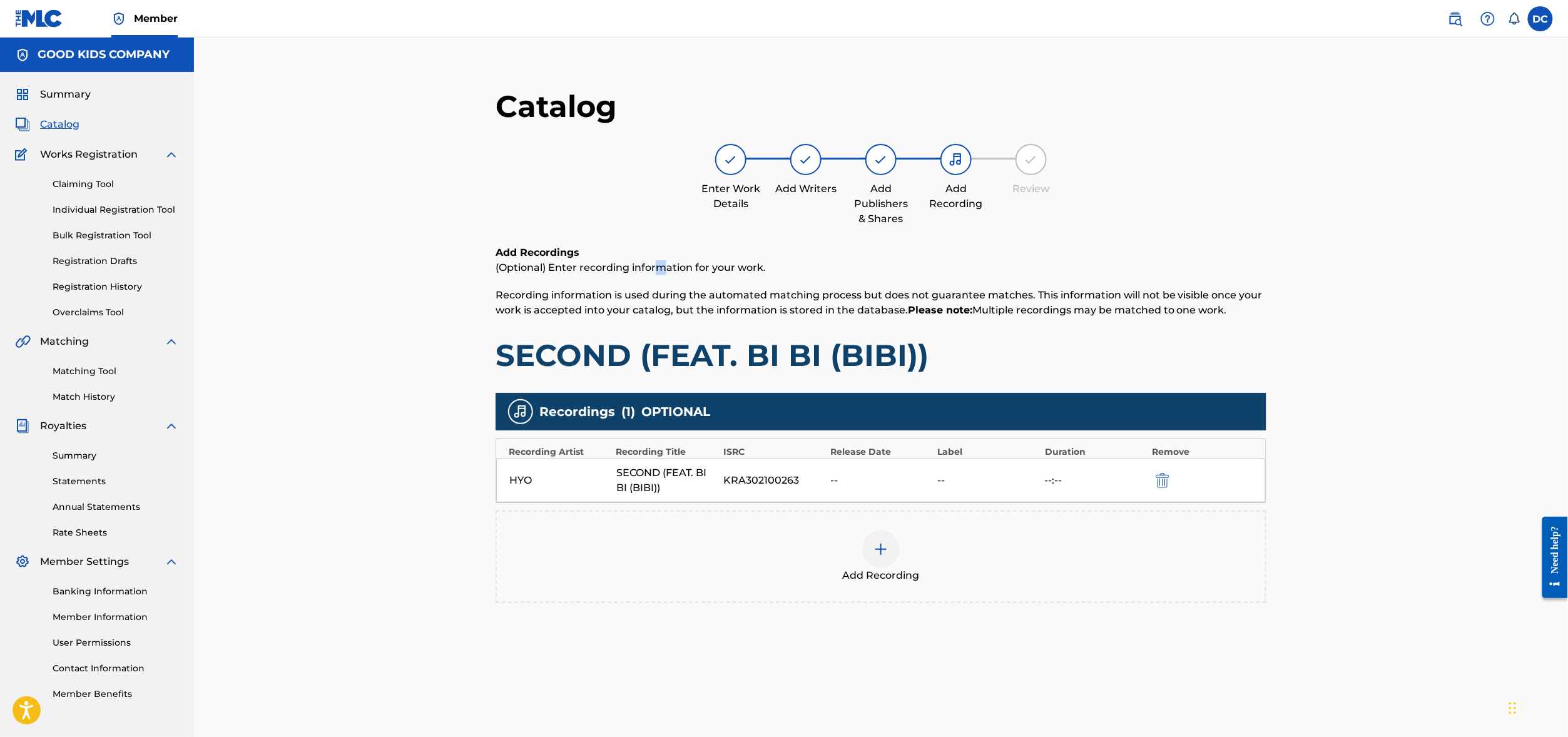
click at [603, 273] on span "(Optional) Enter recording information for your work." at bounding box center [631, 267] width 270 height 12
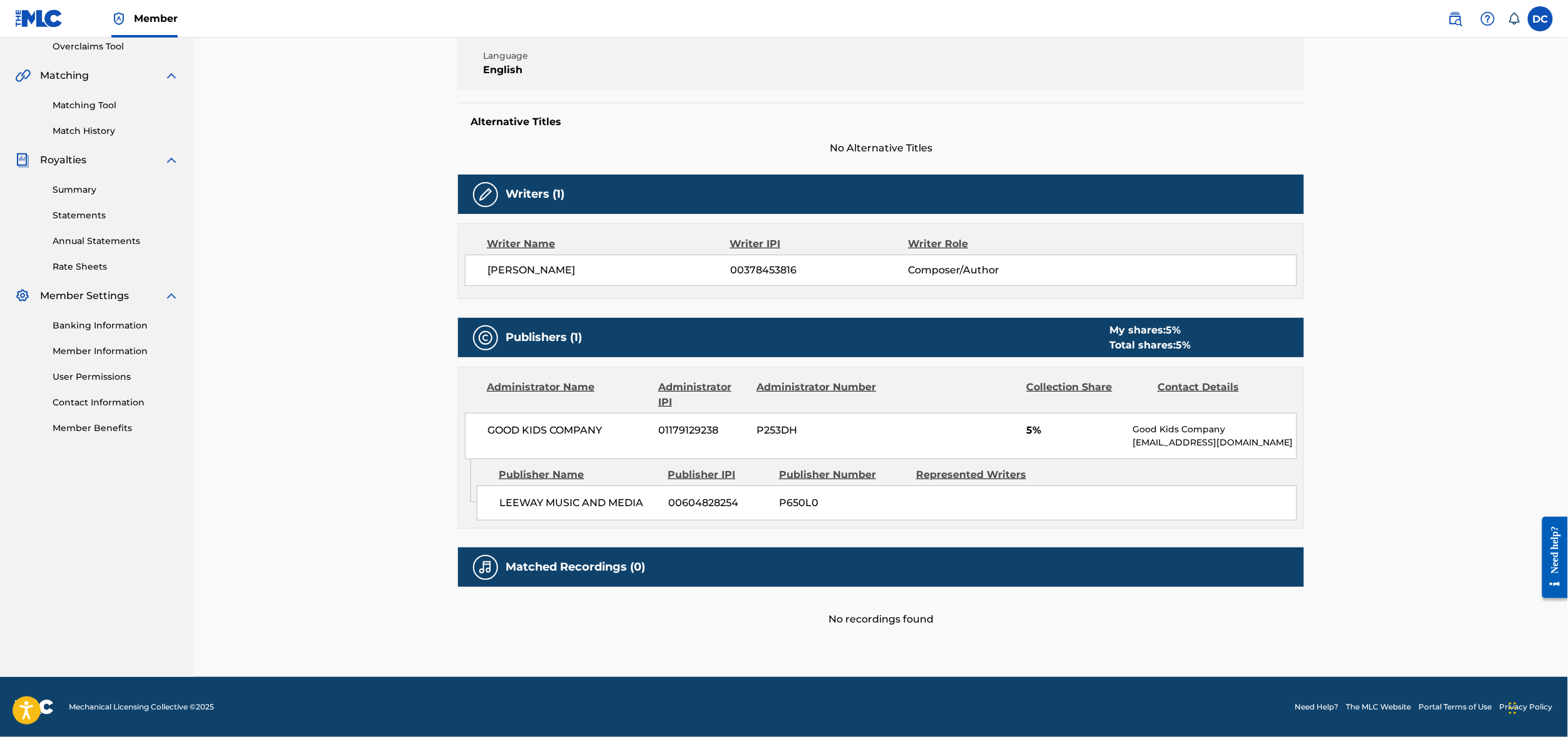
scroll to position [363, 0]
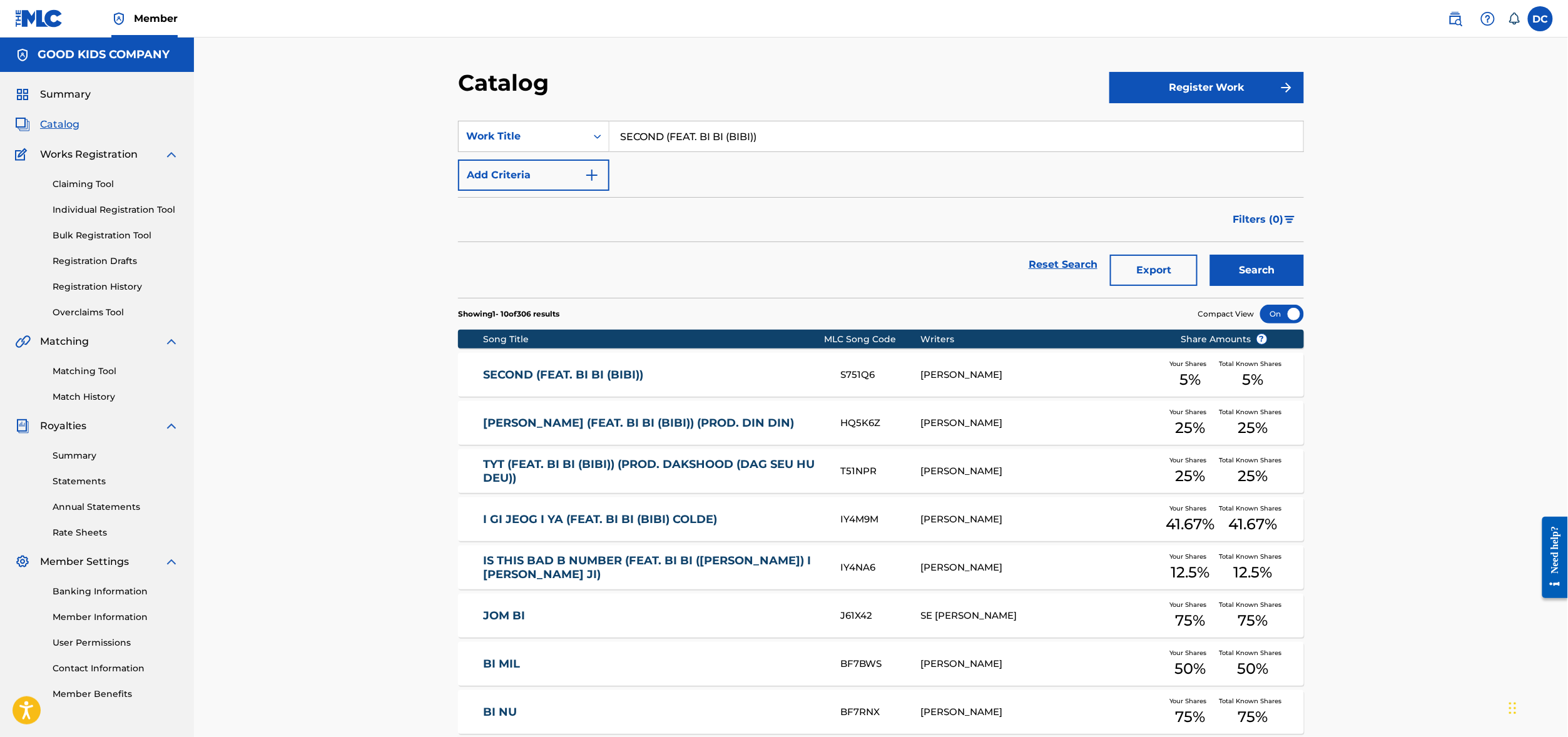
click at [639, 151] on input "SECOND (FEAT. BI BI (BIBI))" at bounding box center [956, 136] width 694 height 30
paste input "YOU WOULD COME JJH"
type input "YOU WOULD COME JJH"
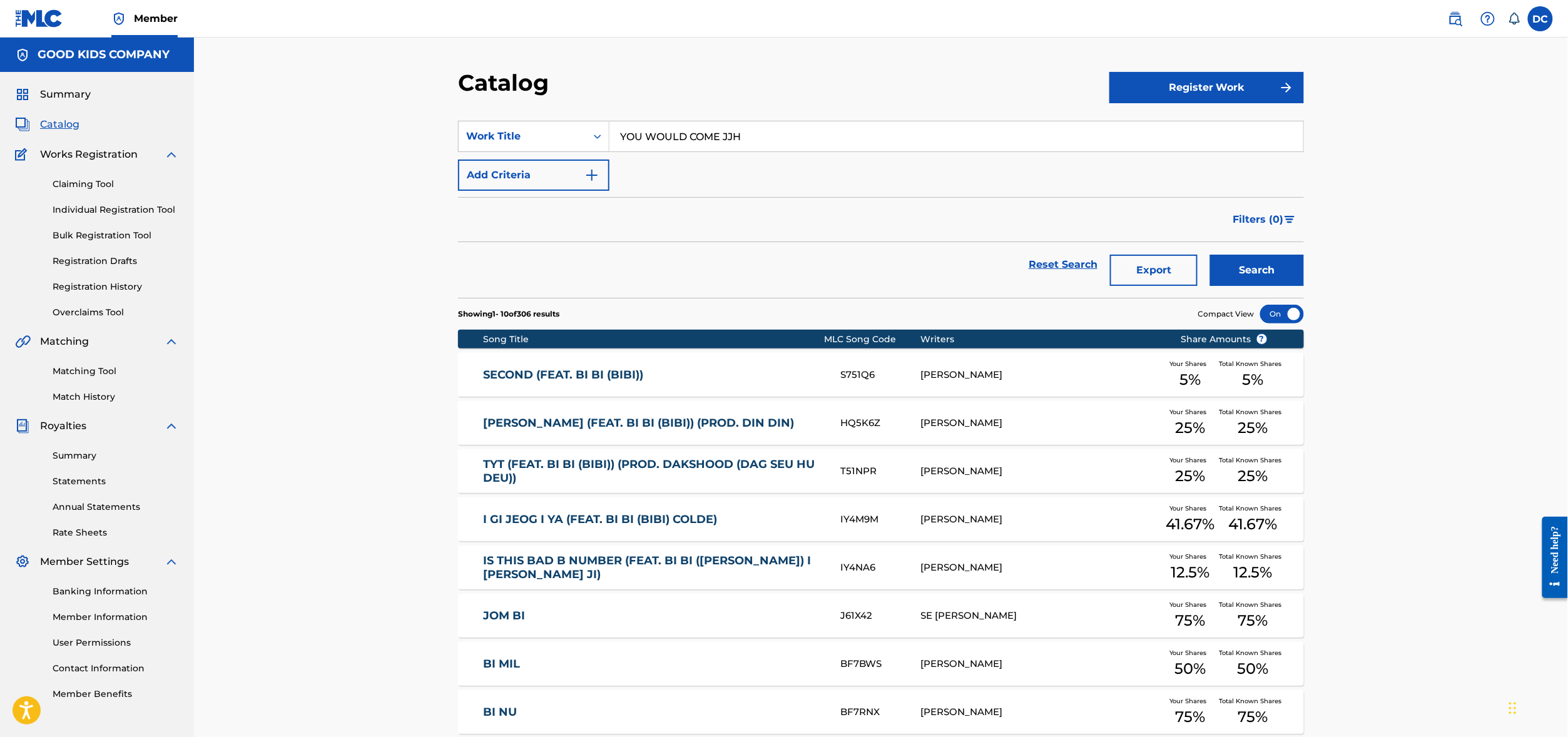
click at [1304, 286] on button "Search" at bounding box center [1256, 270] width 94 height 31
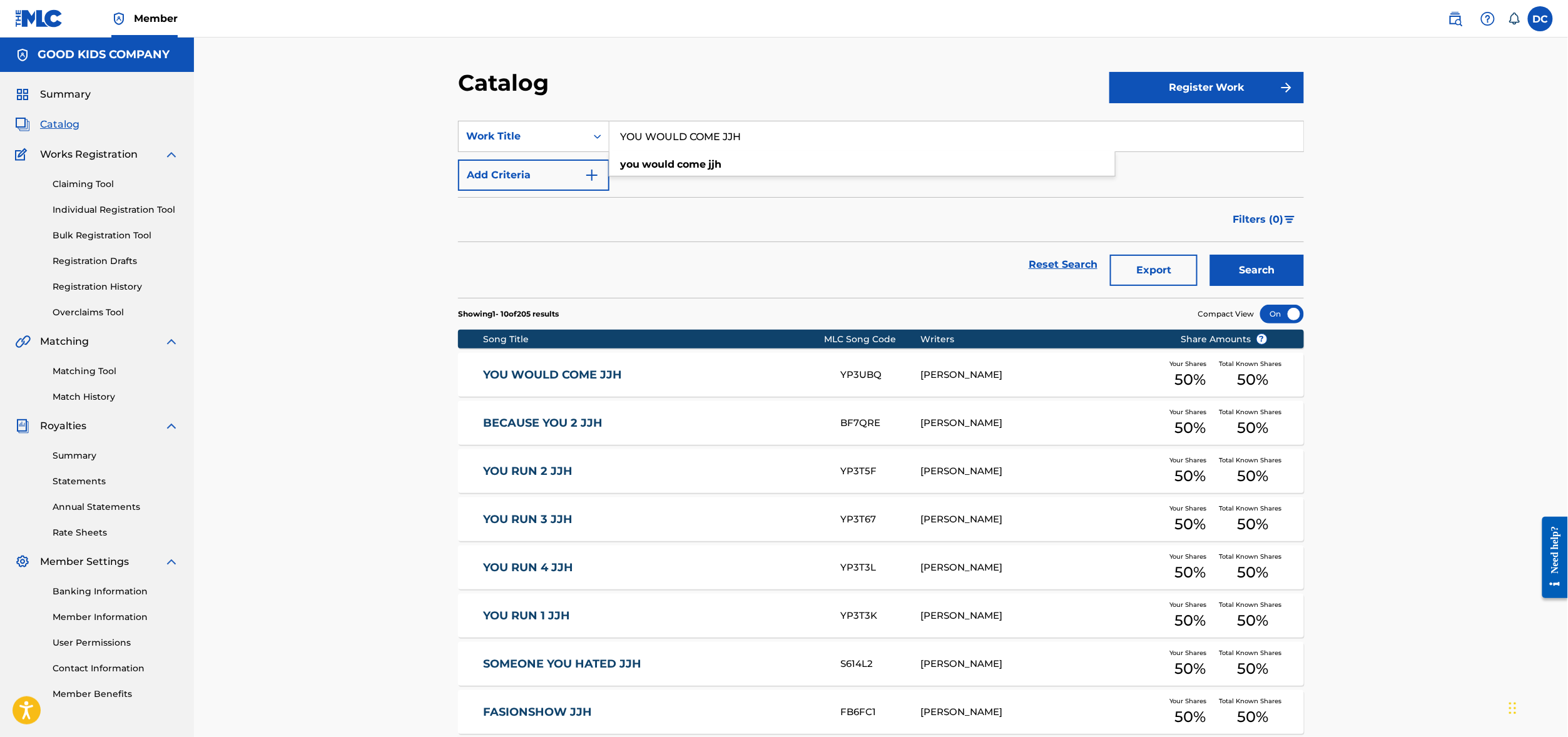
click at [521, 382] on link "YOU WOULD COME JJH" at bounding box center [654, 375] width 340 height 15
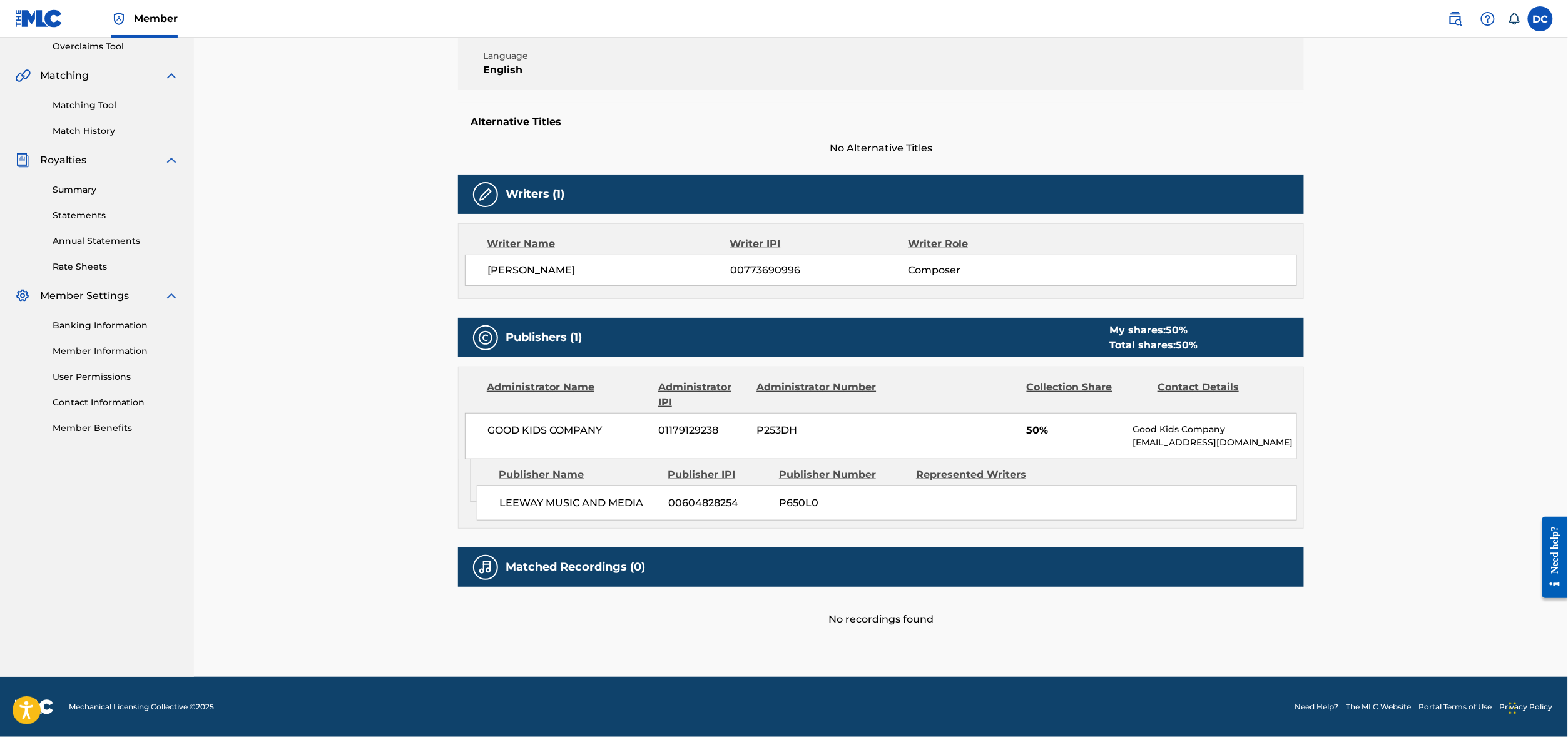
scroll to position [329, 0]
click at [911, 357] on div "Publishers (1) My shares: 50 % Total shares: 50 %" at bounding box center [881, 337] width 846 height 40
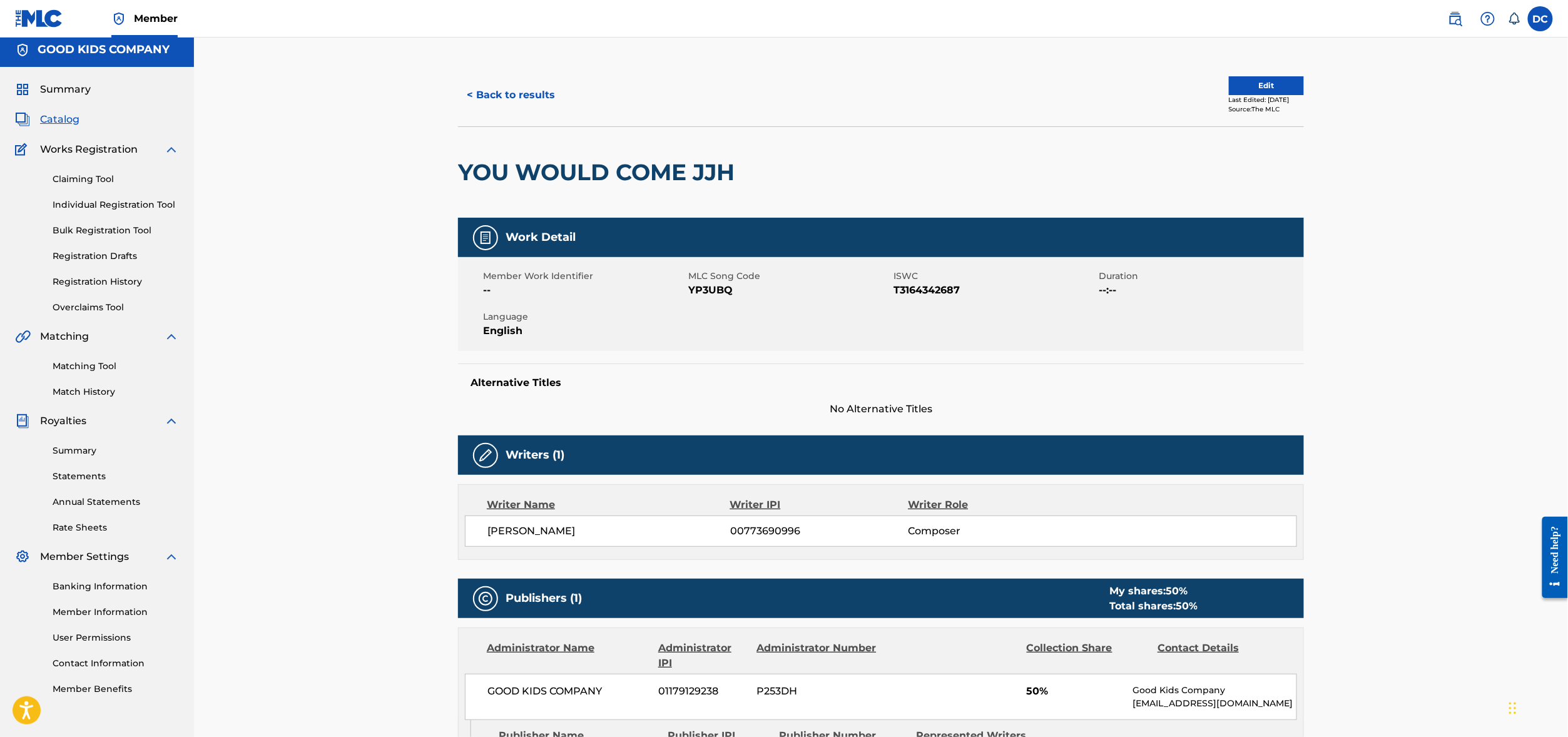
scroll to position [0, 0]
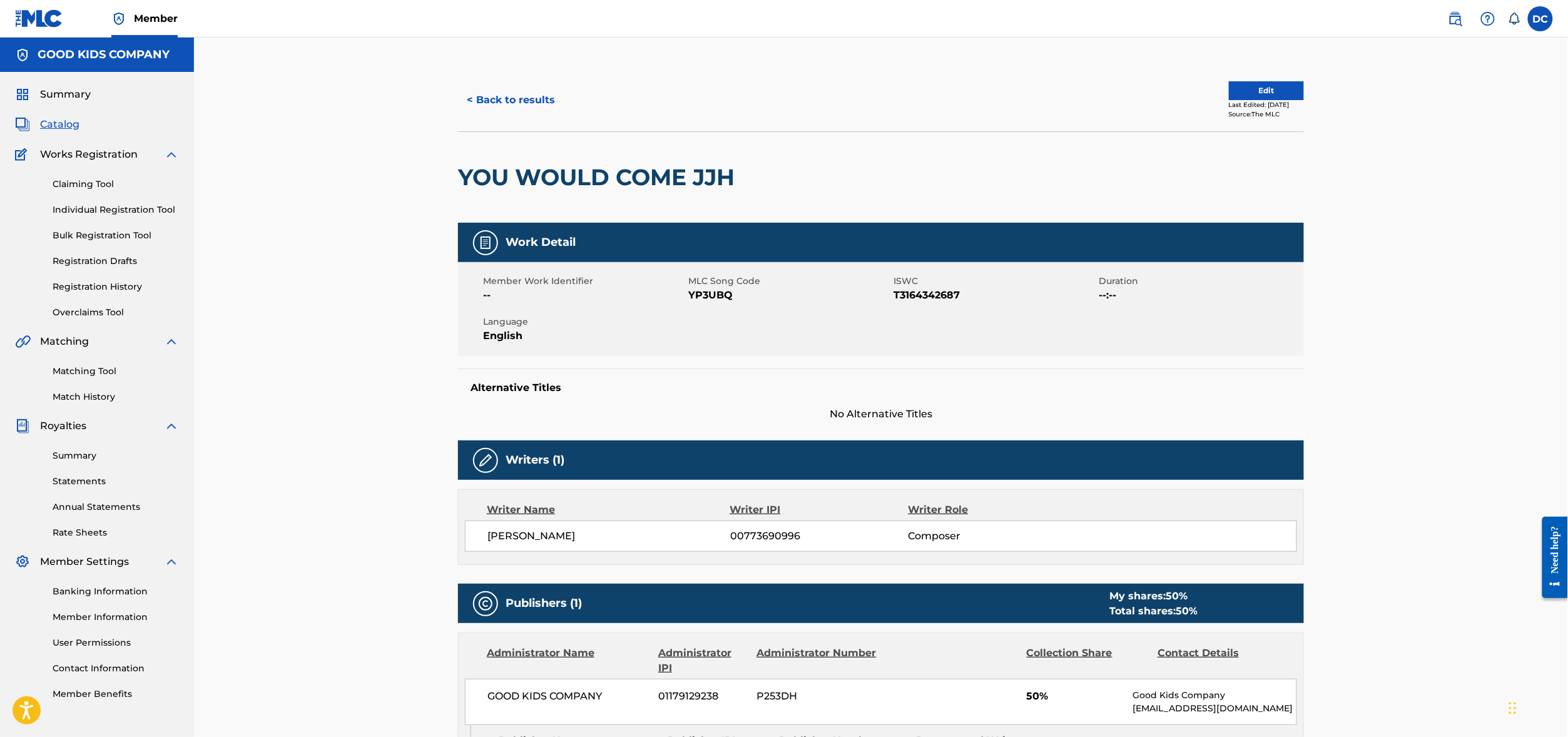
click at [1304, 100] on button "Edit" at bounding box center [1266, 91] width 75 height 19
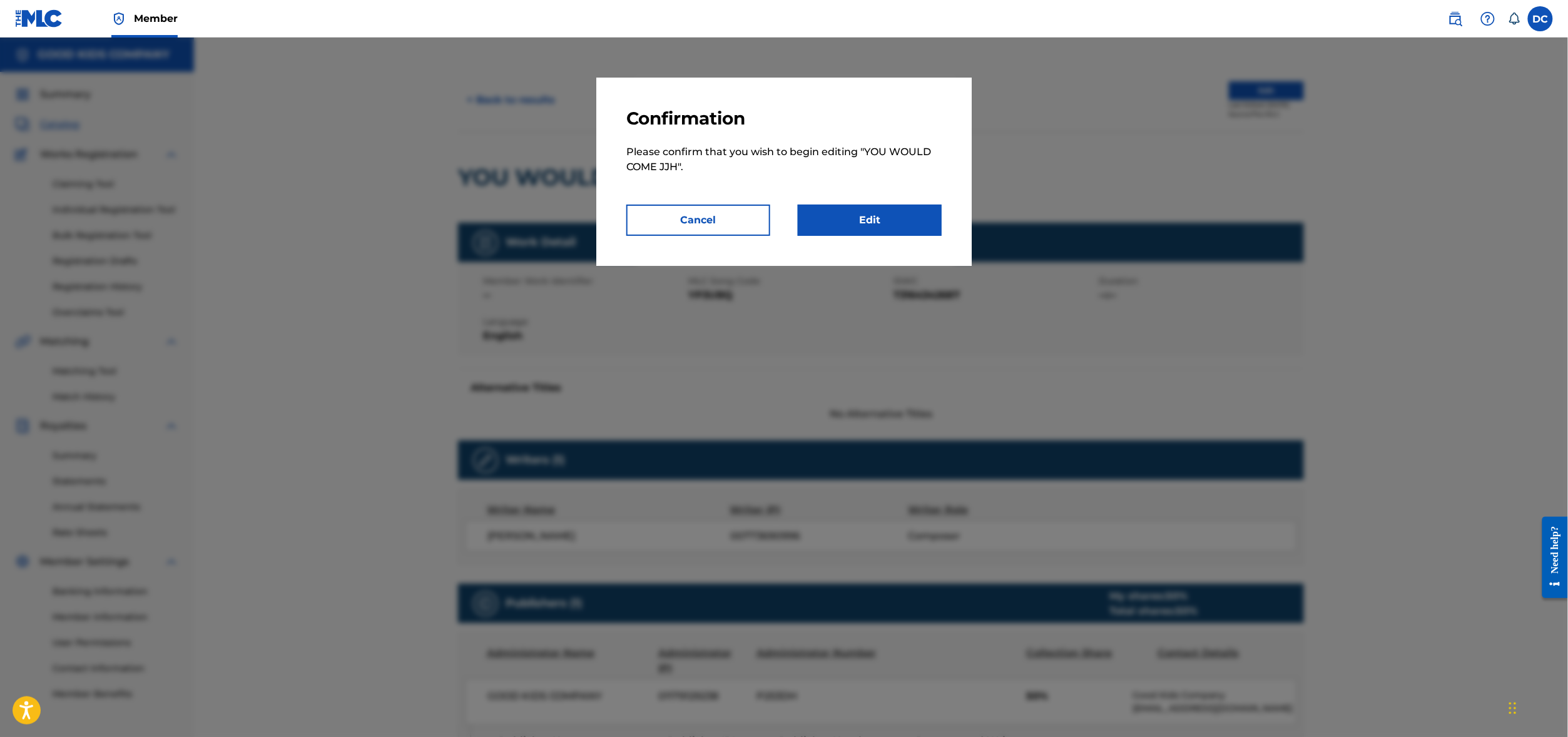
click at [872, 223] on link "Edit" at bounding box center [870, 220] width 144 height 31
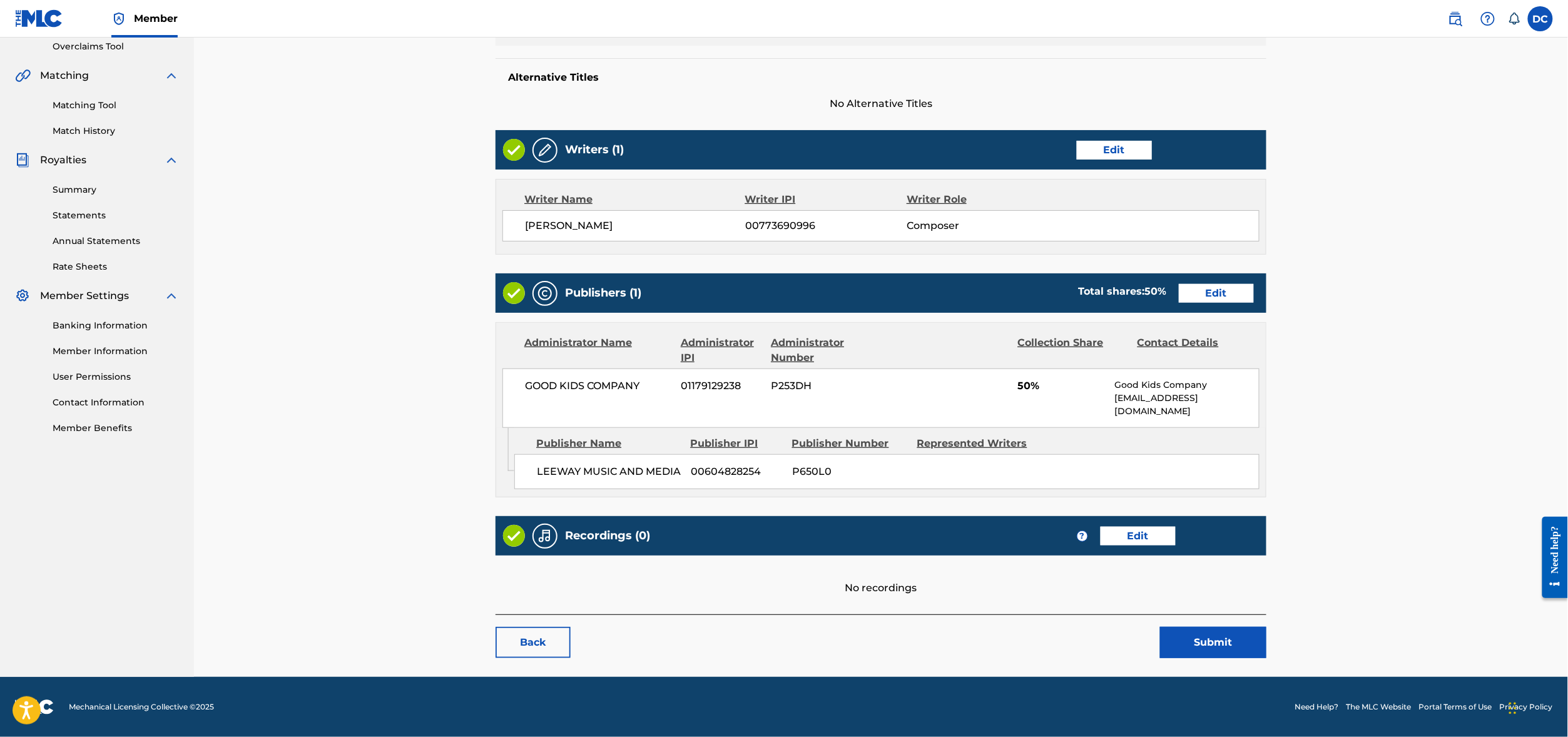
scroll to position [335, 0]
click at [1176, 538] on link "Edit" at bounding box center [1138, 536] width 75 height 19
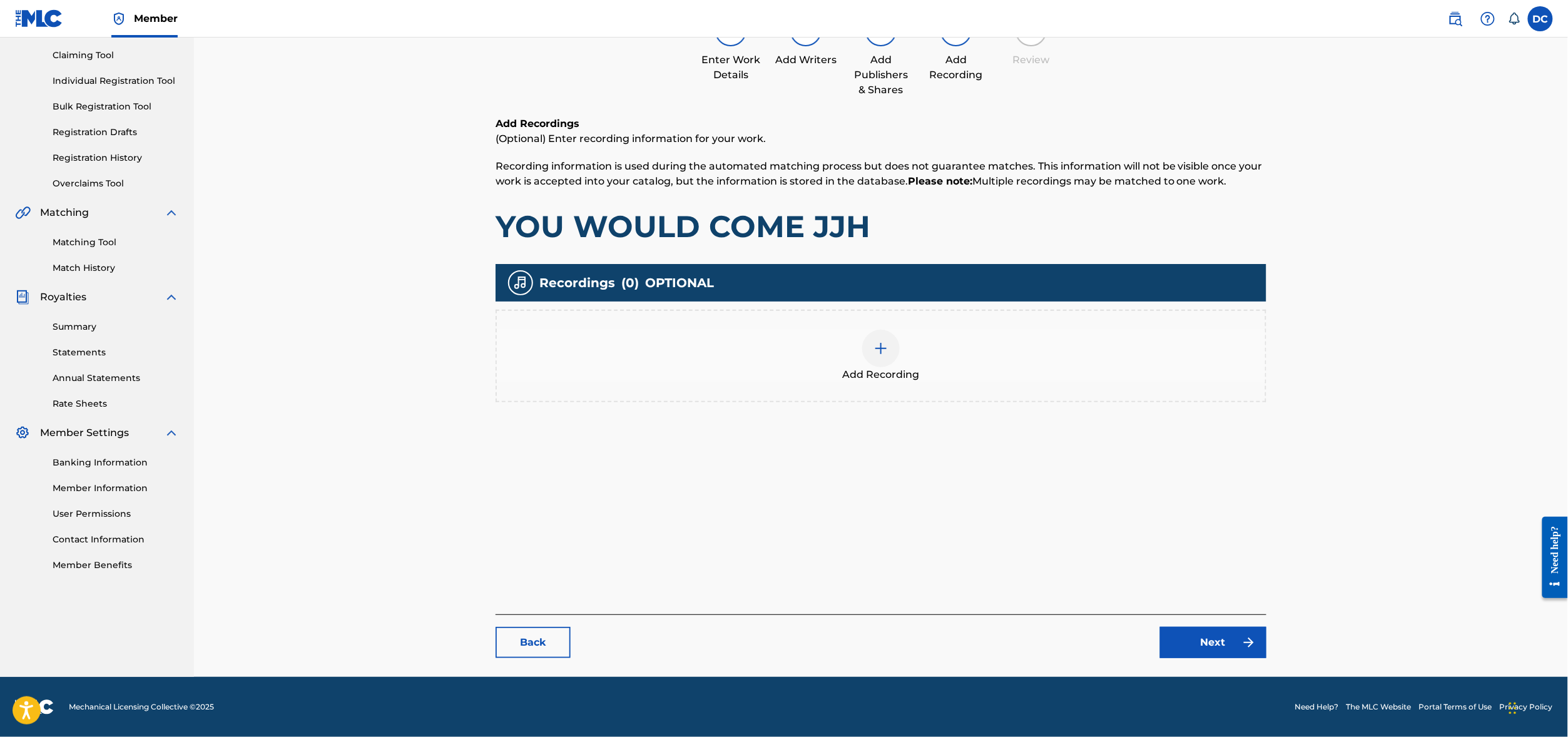
scroll to position [154, 0]
click at [495, 633] on link "Back" at bounding box center [533, 642] width 75 height 31
